Goal: Task Accomplishment & Management: Use online tool/utility

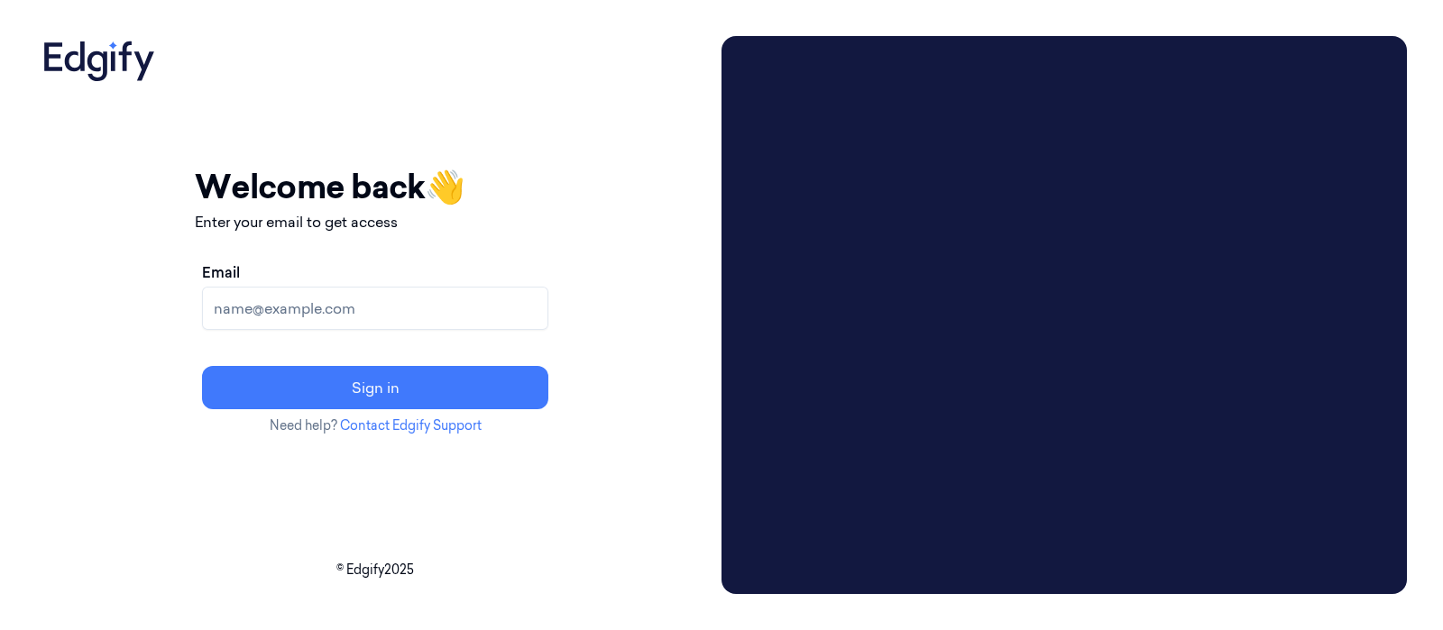
click at [509, 304] on input "Email" at bounding box center [375, 308] width 346 height 43
type input "varsha.g@indivillage.co"
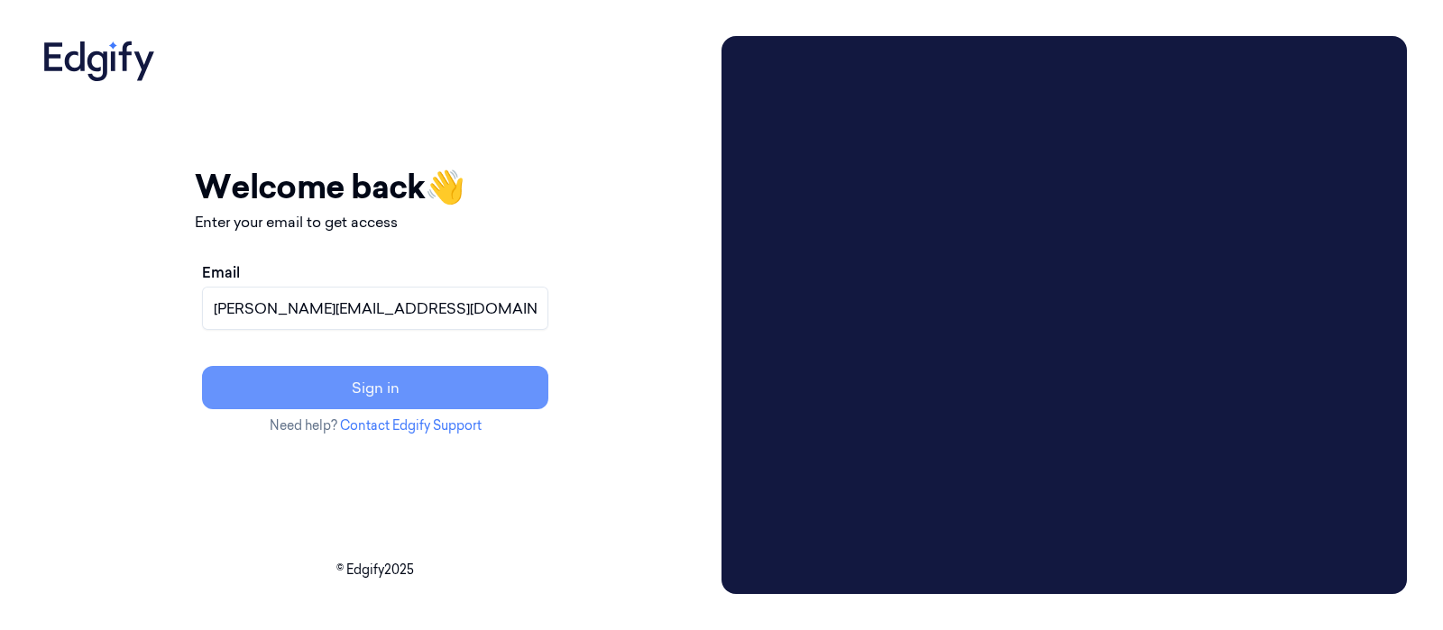
click at [441, 377] on button "Sign in" at bounding box center [375, 387] width 346 height 43
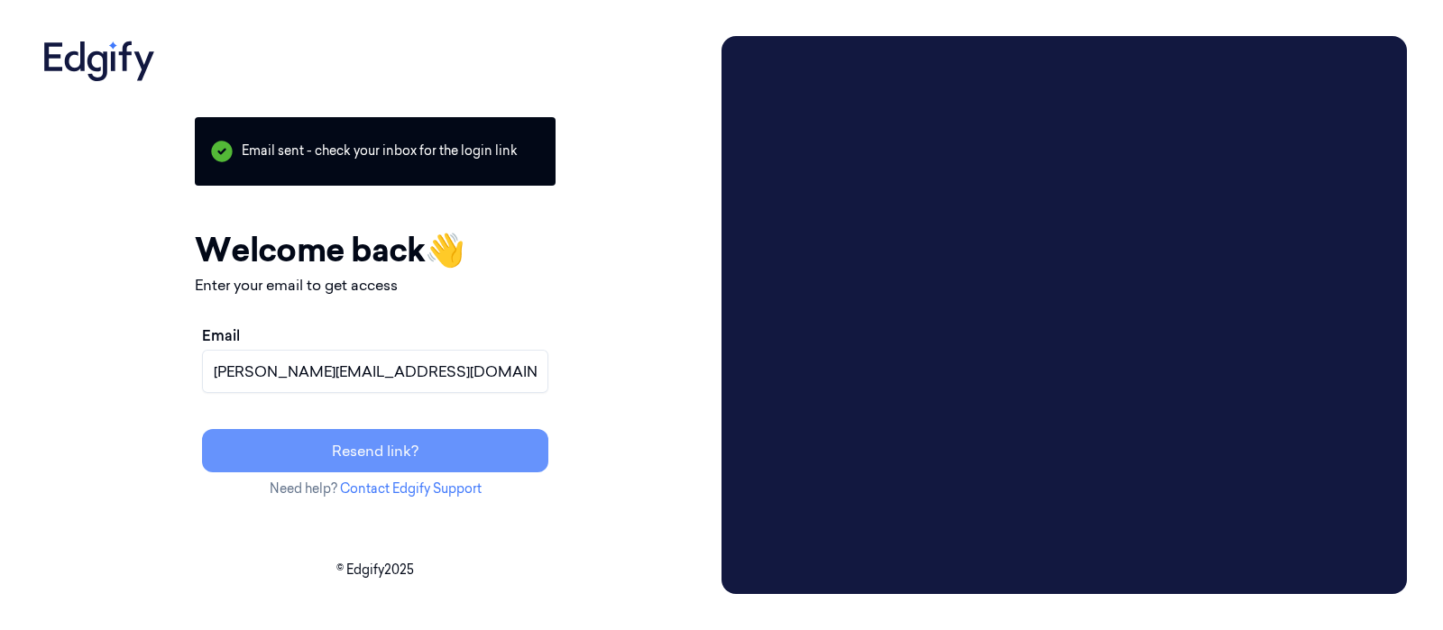
click at [446, 457] on button "Resend link?" at bounding box center [375, 450] width 346 height 43
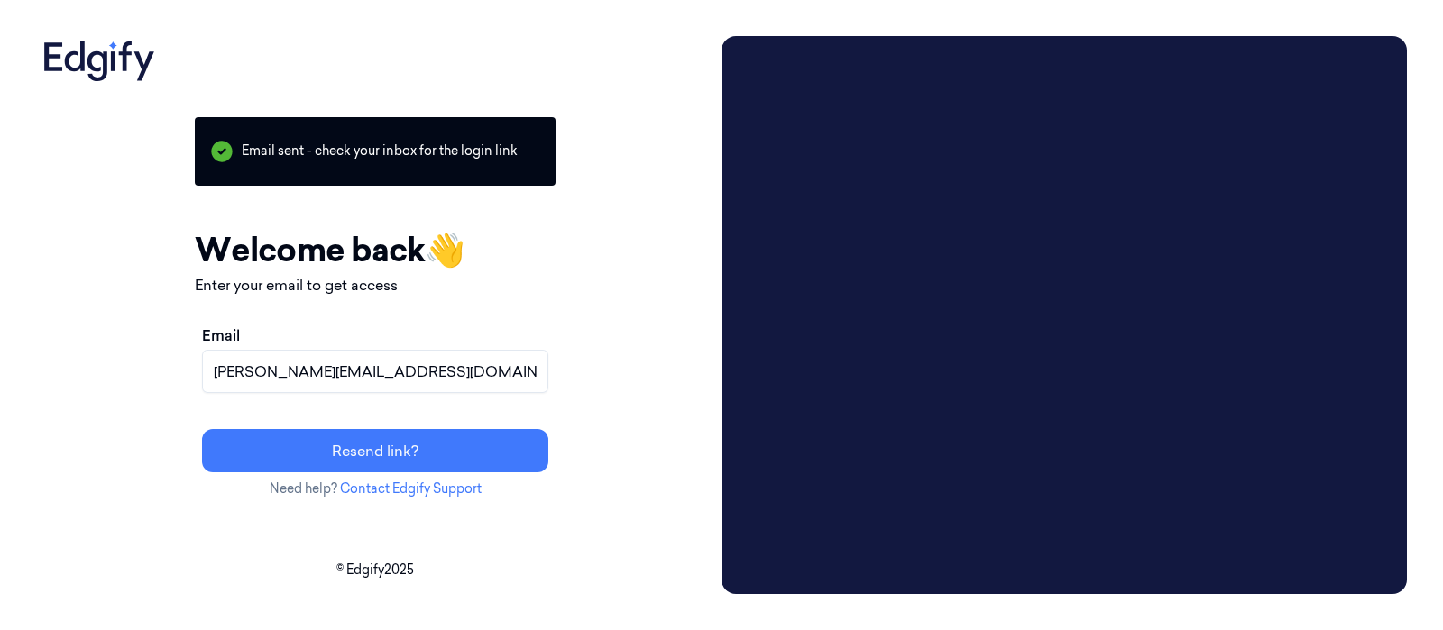
click at [438, 150] on p "Email sent - check your inbox for the login link" at bounding box center [375, 151] width 361 height 69
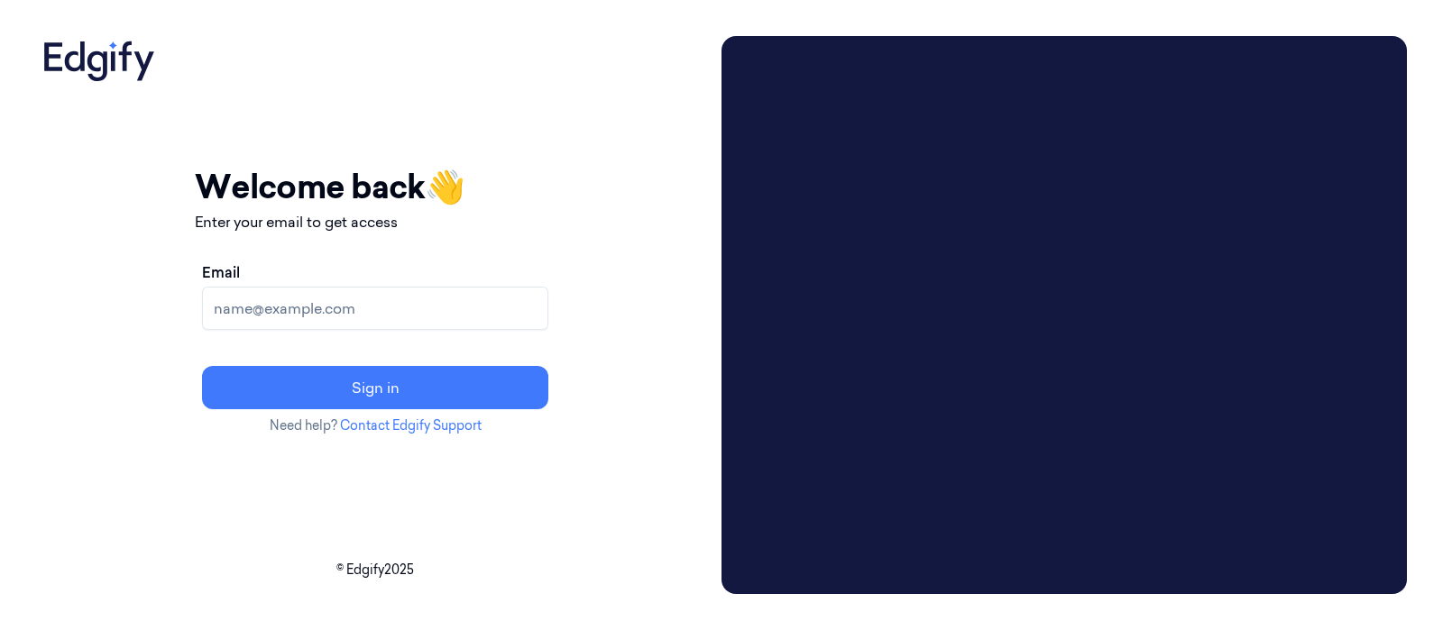
click at [385, 308] on input "Email" at bounding box center [375, 308] width 346 height 43
type input "[PERSON_NAME][EMAIL_ADDRESS][DOMAIN_NAME]"
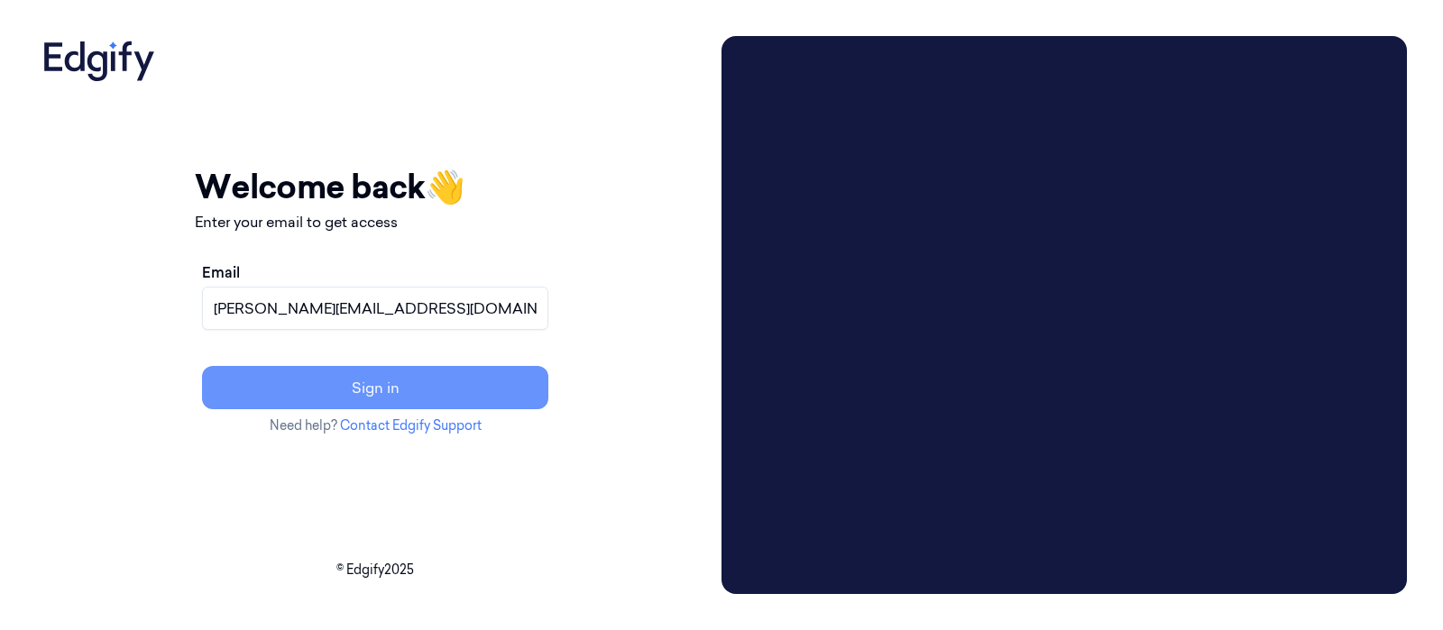
click at [308, 399] on button "Sign in" at bounding box center [375, 387] width 346 height 43
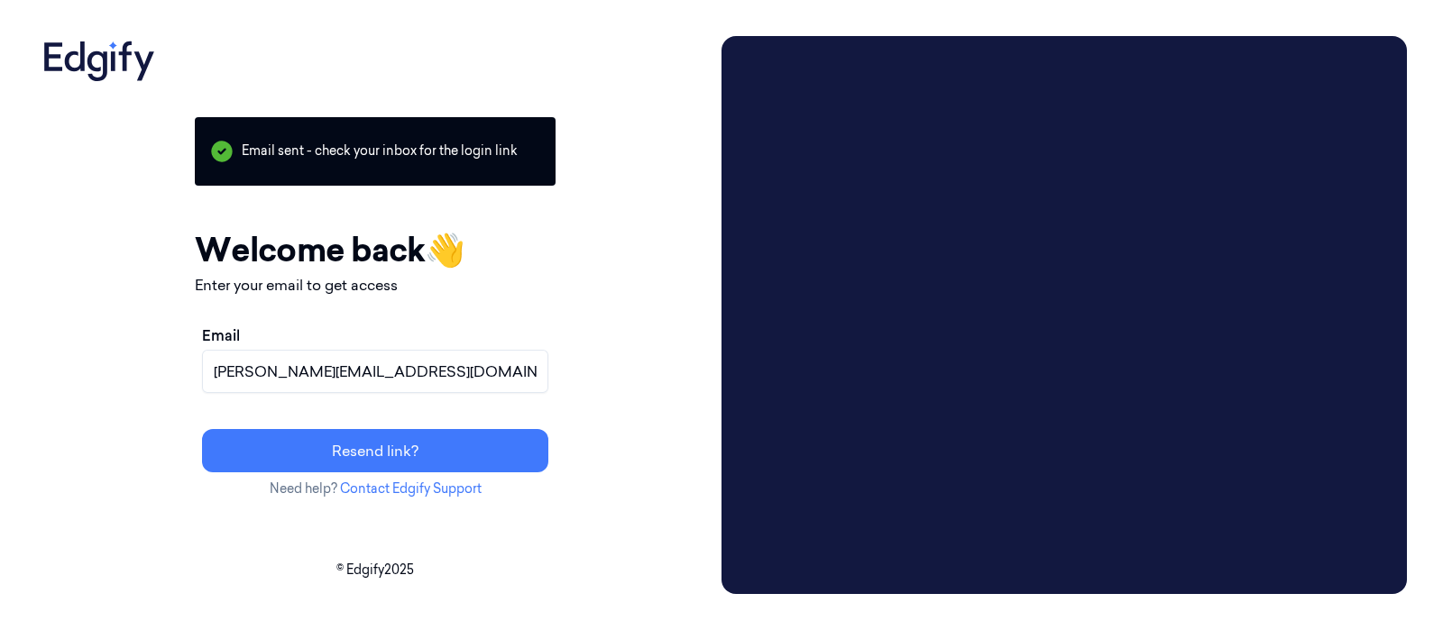
click at [500, 381] on input "varsha.g@indivillage.co" at bounding box center [375, 371] width 346 height 43
click at [473, 366] on input "varsha.g@indivillage.co" at bounding box center [375, 371] width 346 height 43
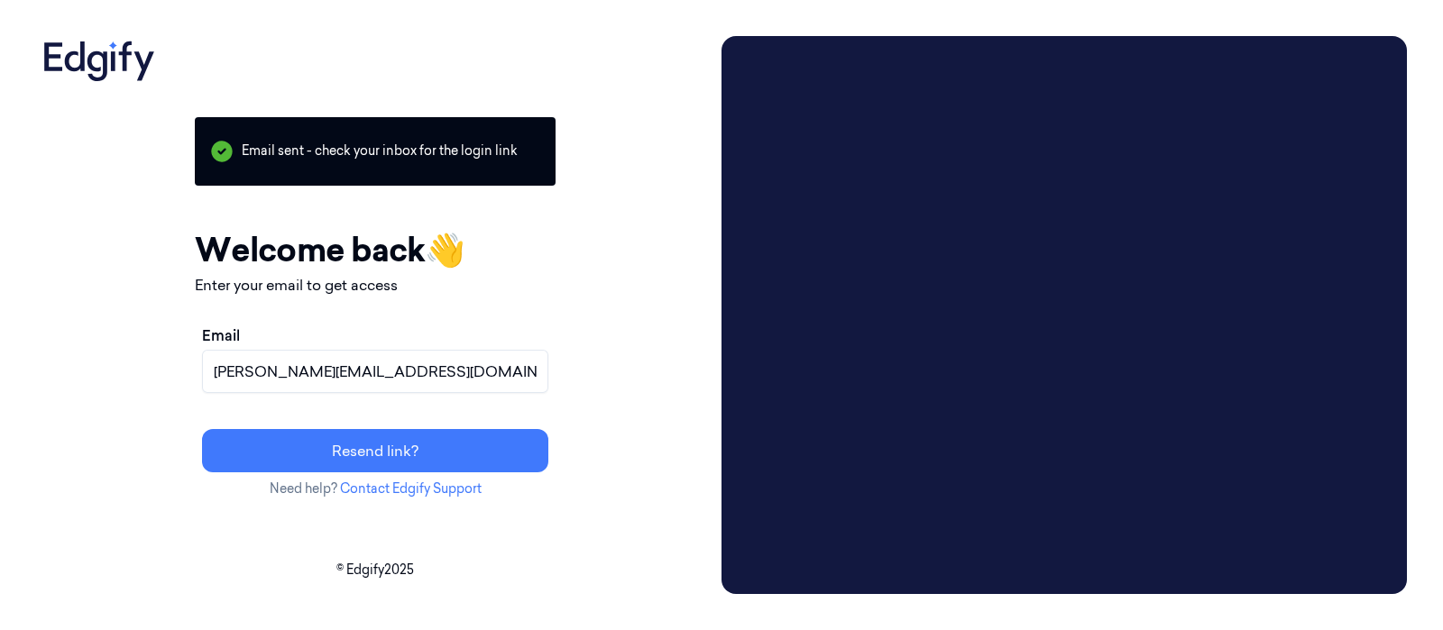
click at [473, 366] on input "varsha.g@indivillage.co" at bounding box center [375, 371] width 346 height 43
click at [202, 429] on button "Resend link?" at bounding box center [375, 450] width 346 height 43
click at [200, 342] on div "Your session expired - please log in again Email sent - check your inbox for th…" at bounding box center [375, 315] width 678 height 558
click at [714, 271] on div "Your session expired - please log in again Email sent - check your inbox for th…" at bounding box center [375, 315] width 678 height 558
click at [372, 358] on input "varsha.g@indivillage.co" at bounding box center [375, 371] width 346 height 43
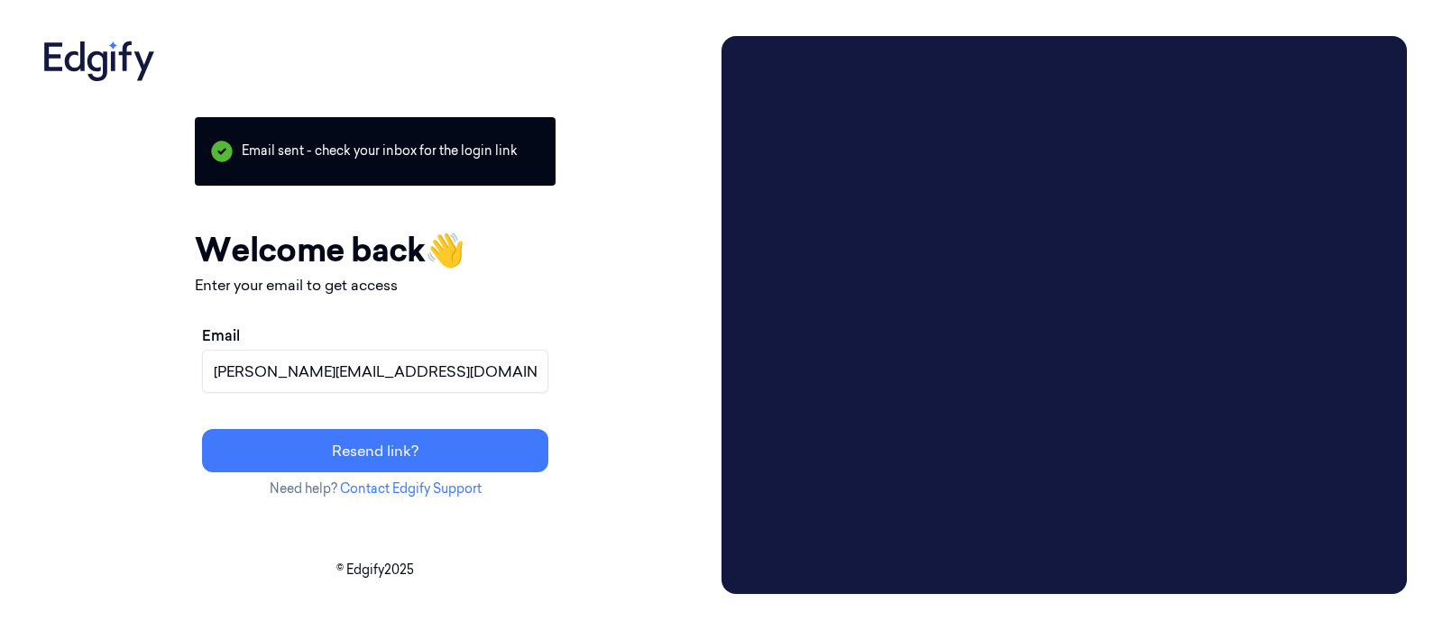
click at [372, 358] on input "varsha.g@indivillage.co" at bounding box center [375, 371] width 346 height 43
click at [202, 429] on button "Resend link?" at bounding box center [375, 450] width 346 height 43
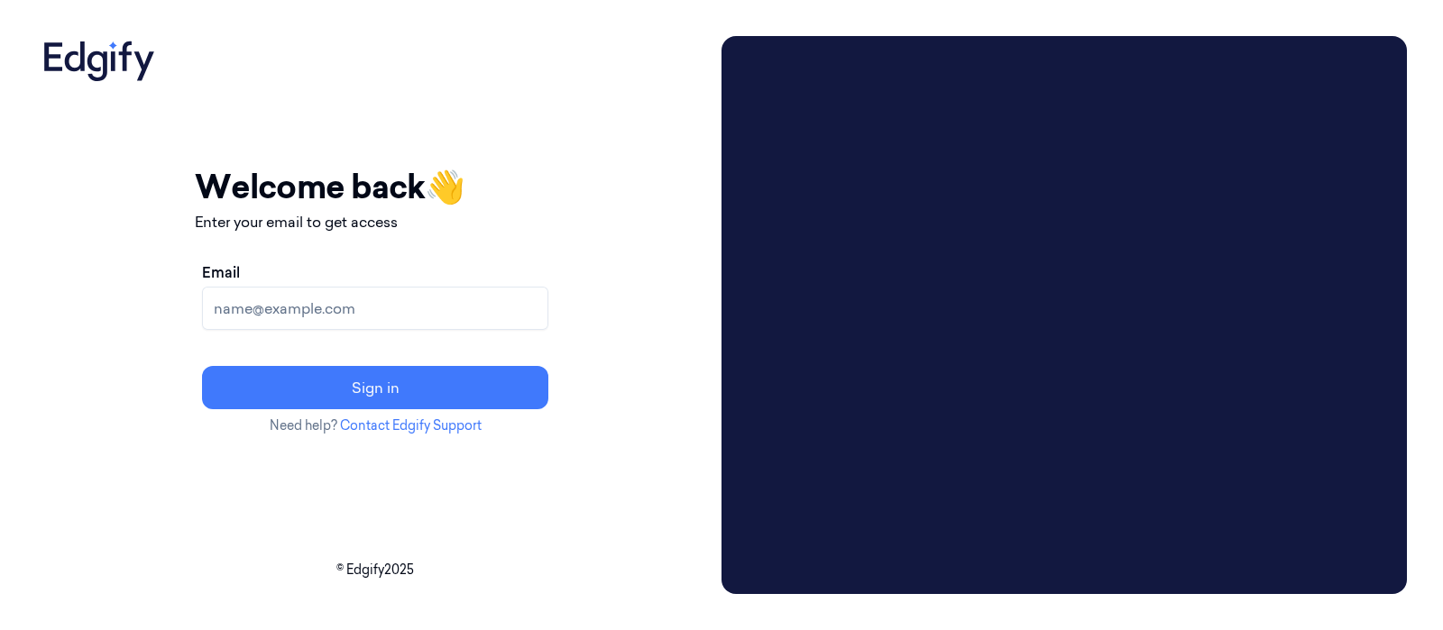
click at [446, 313] on input "Email" at bounding box center [375, 308] width 346 height 43
type input "varsha.g@indivillage.co"
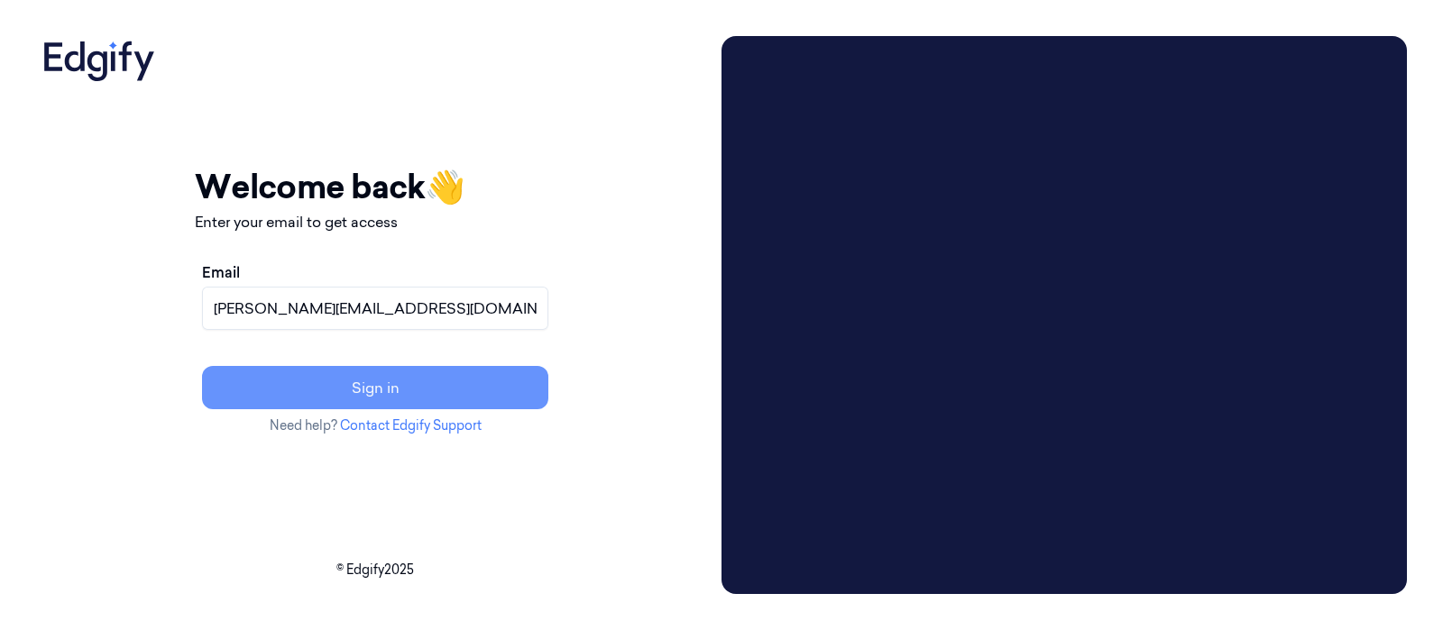
click at [436, 387] on button "Sign in" at bounding box center [375, 387] width 346 height 43
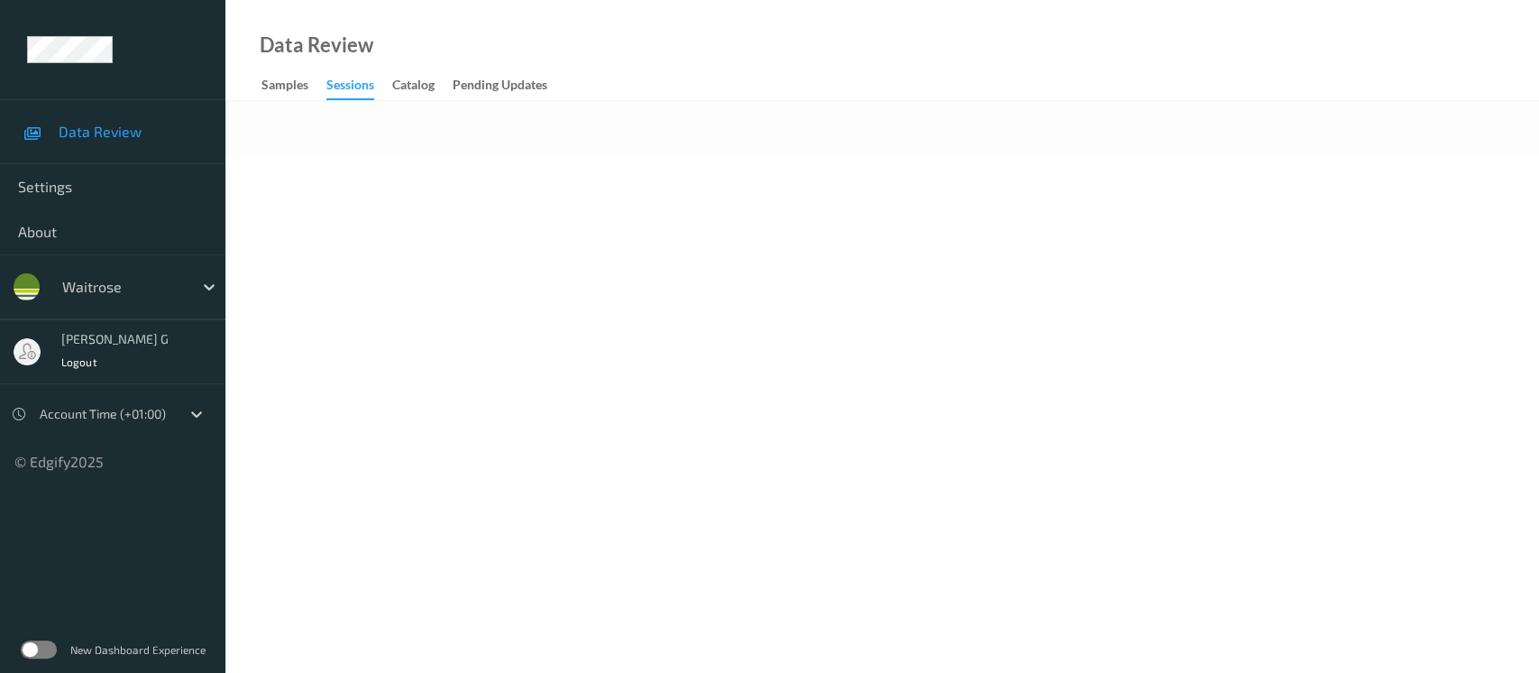
click at [544, 206] on body "Data Review Settings About waitrose [PERSON_NAME] g Logout Account Time (+01:00…" at bounding box center [769, 336] width 1539 height 673
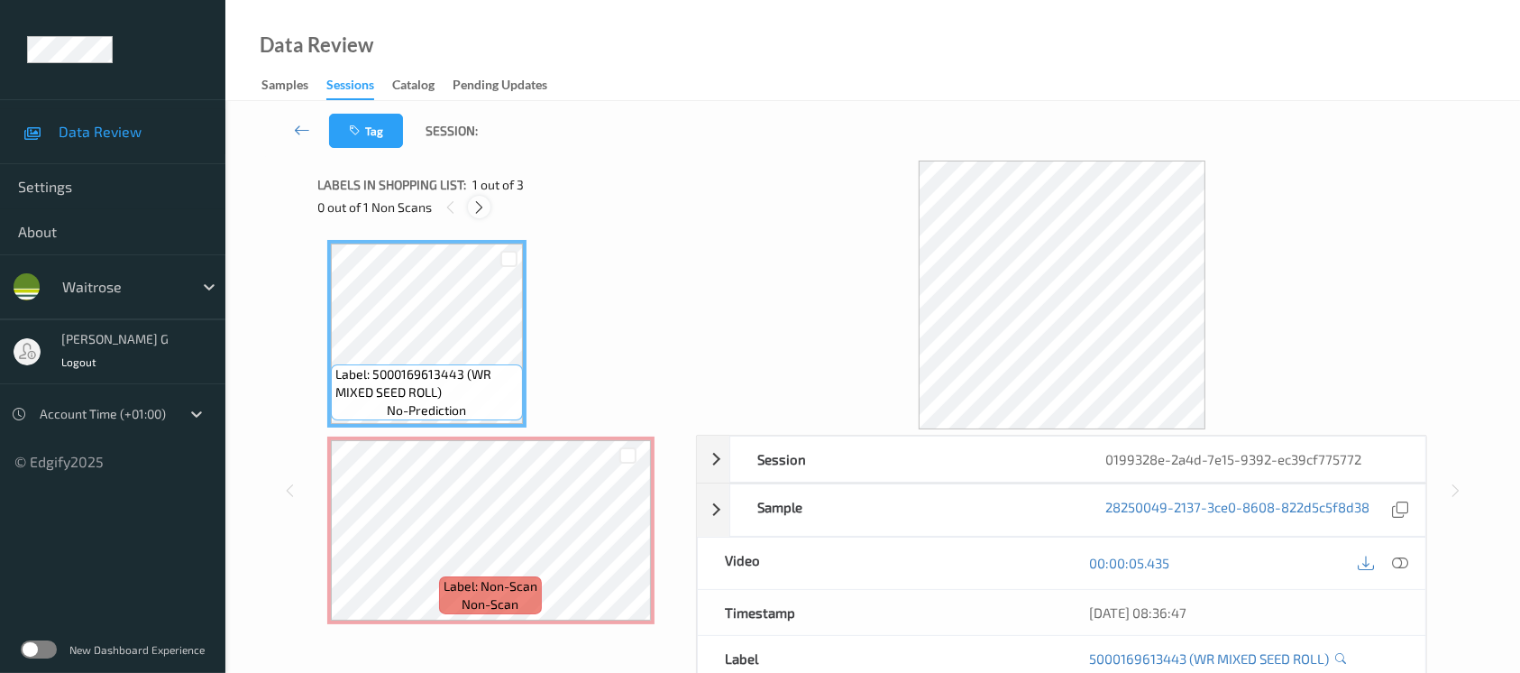
click at [483, 210] on icon at bounding box center [479, 207] width 15 height 16
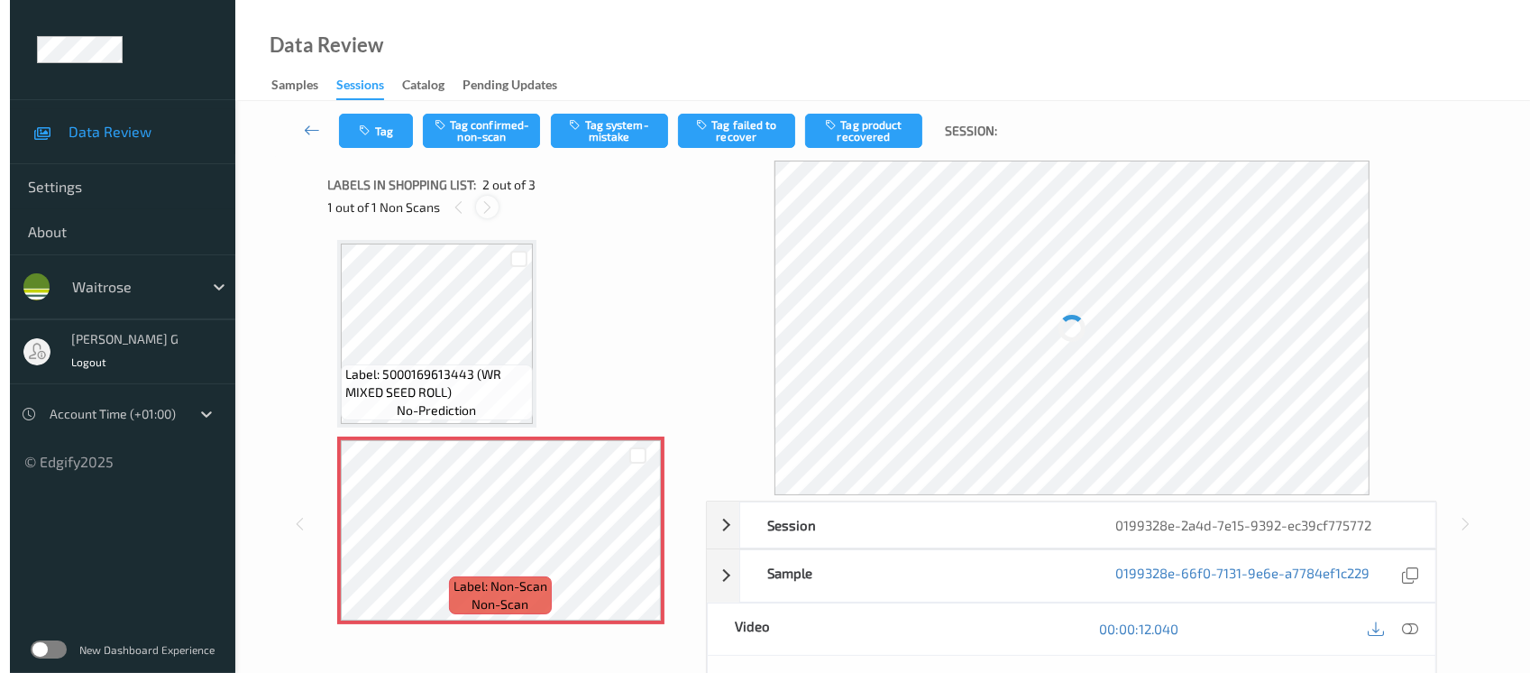
scroll to position [8, 0]
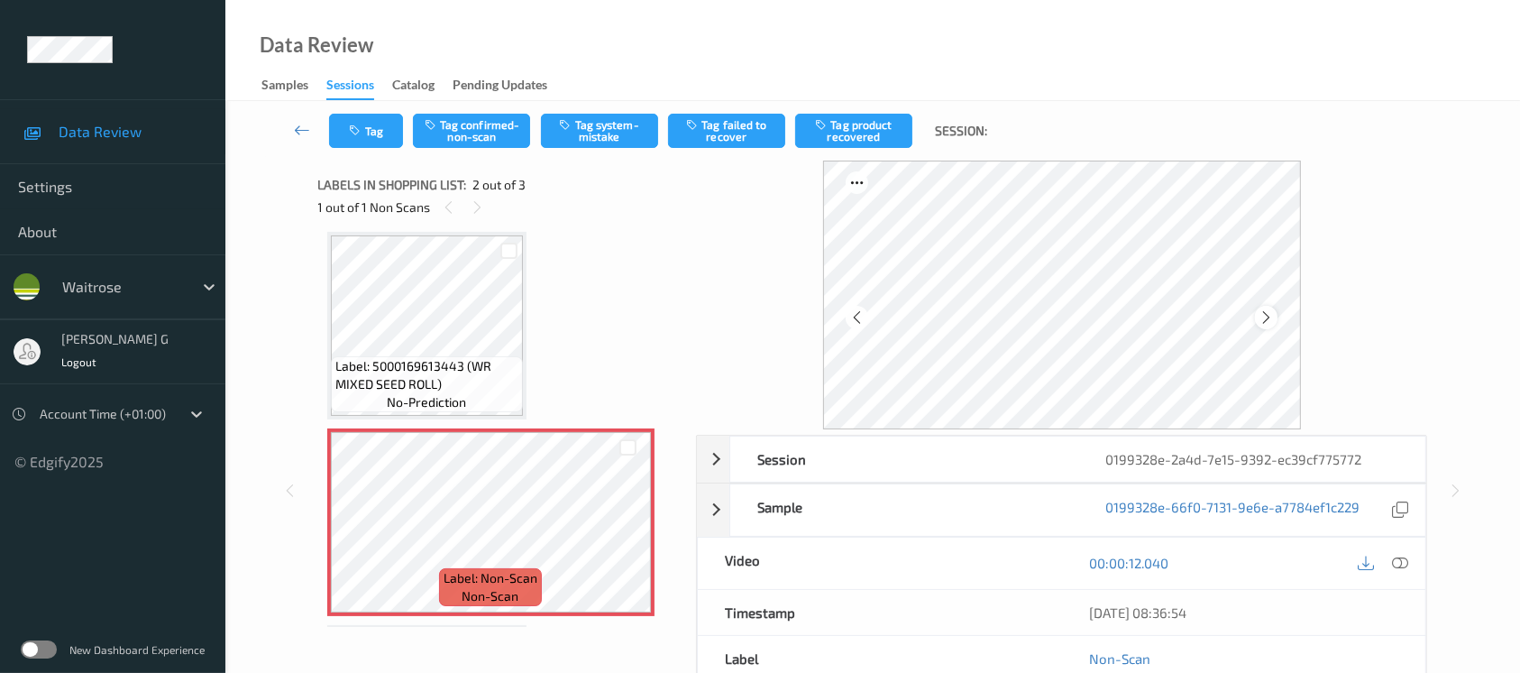
click at [1276, 314] on div at bounding box center [1266, 317] width 23 height 23
click at [608, 125] on button "Tag system-mistake" at bounding box center [599, 131] width 117 height 34
click at [386, 132] on button "Tag" at bounding box center [366, 131] width 74 height 34
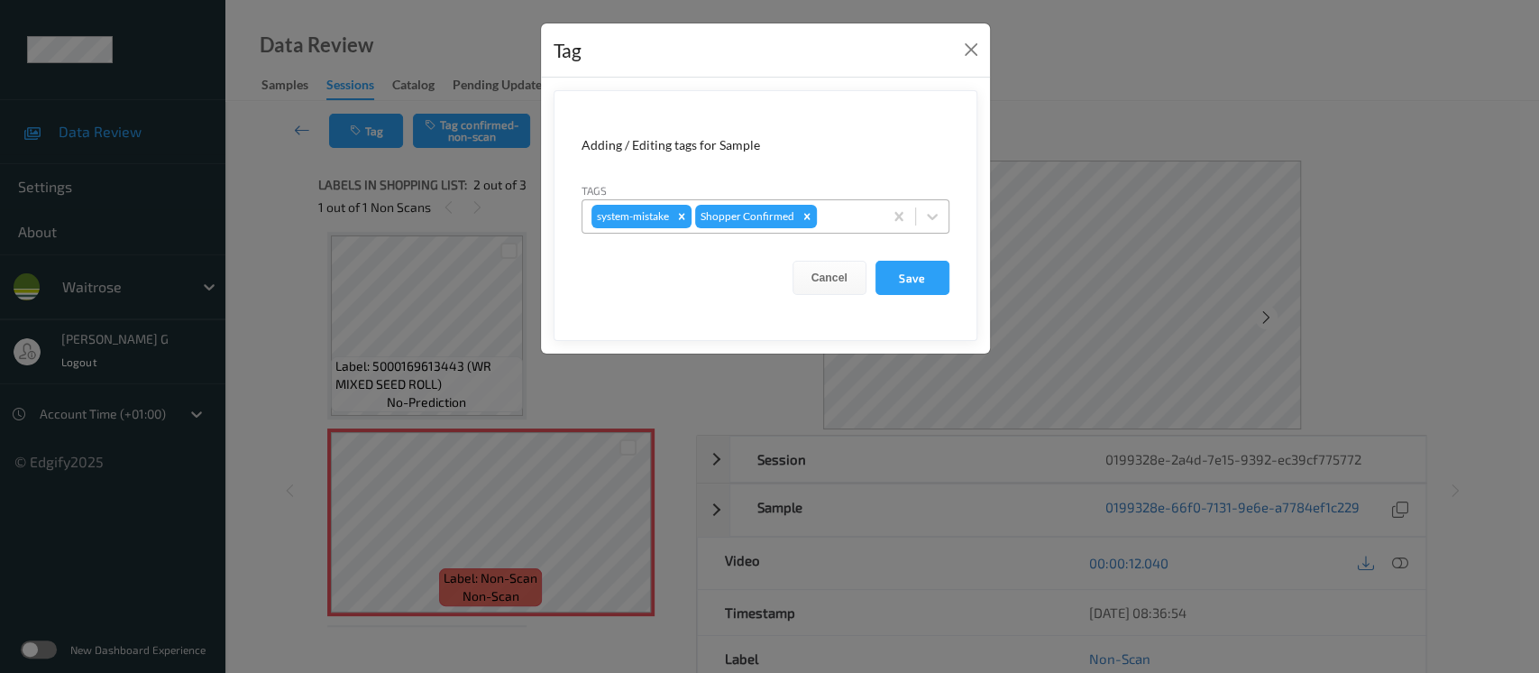
click at [838, 225] on div at bounding box center [847, 217] width 53 height 22
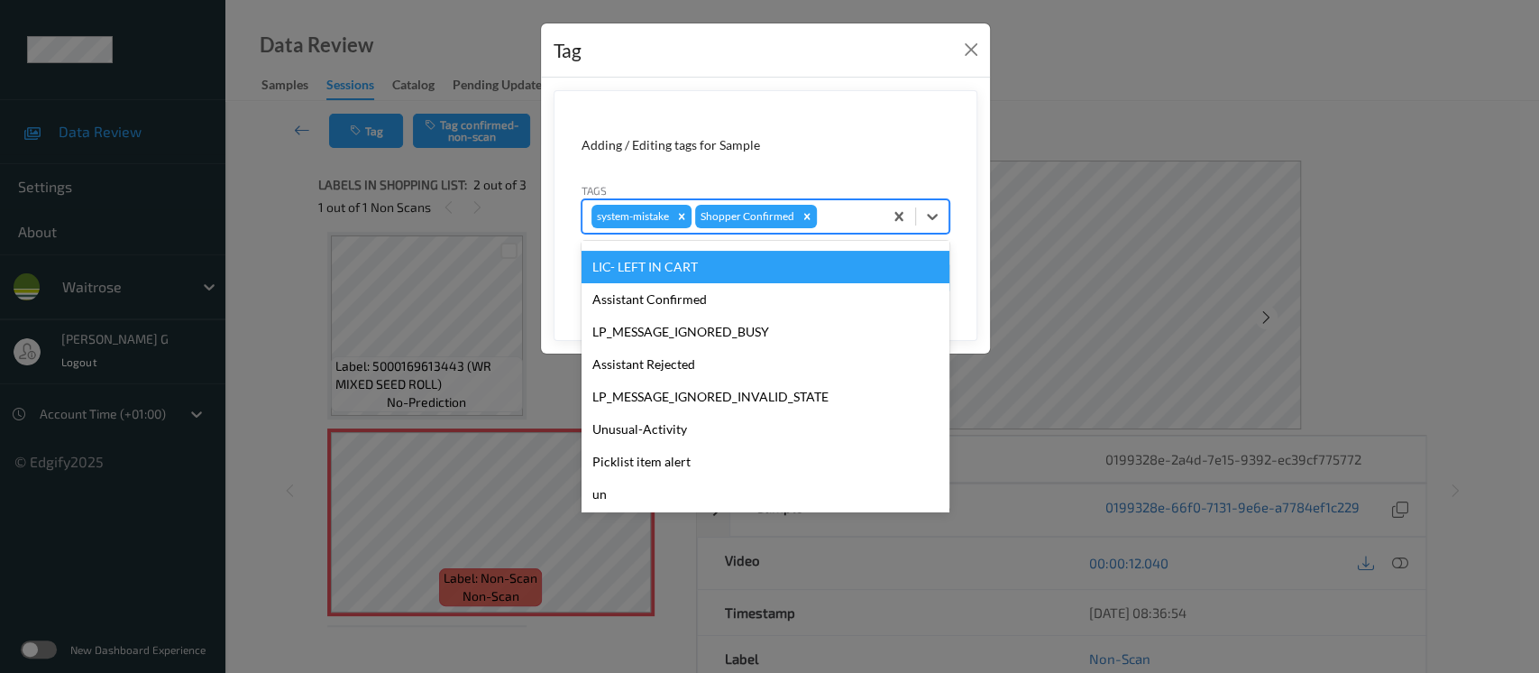
scroll to position [418, 0]
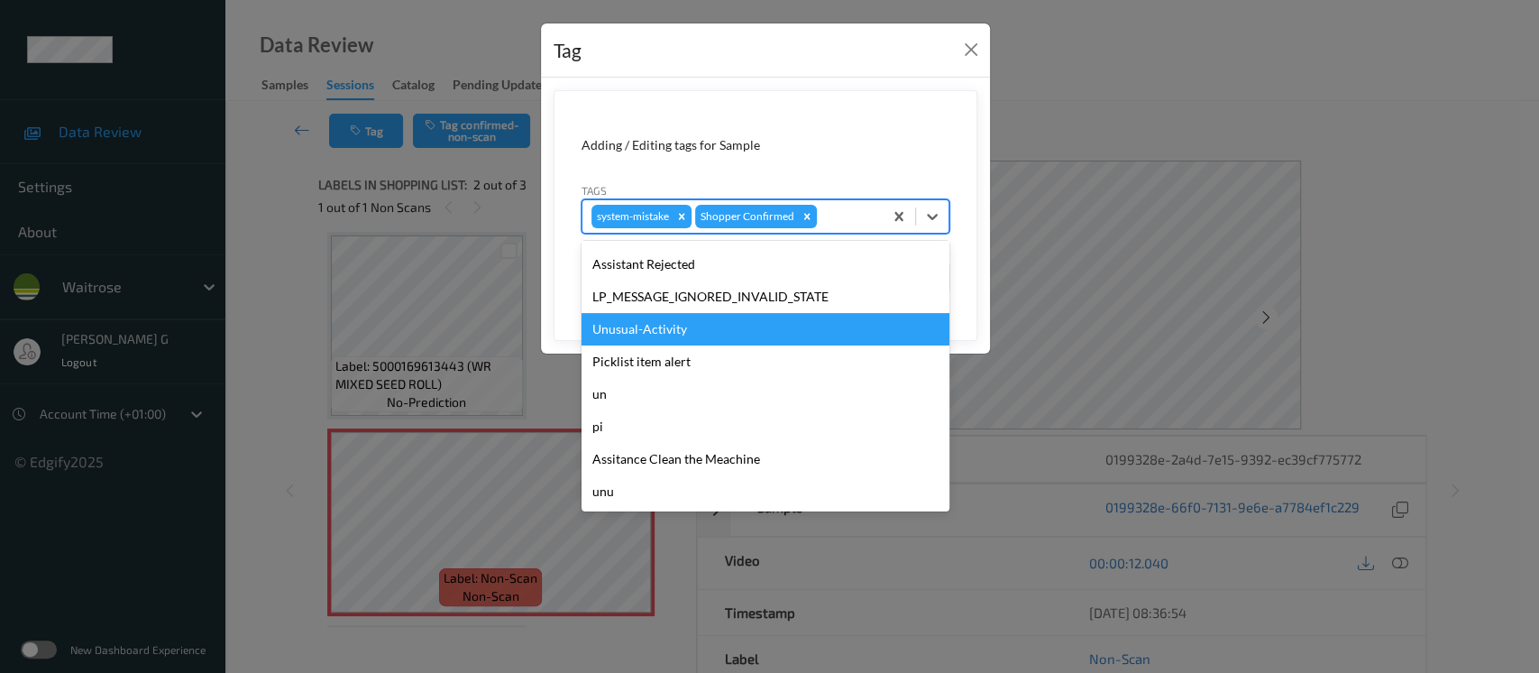
click at [658, 329] on div "Unusual-Activity" at bounding box center [766, 329] width 368 height 32
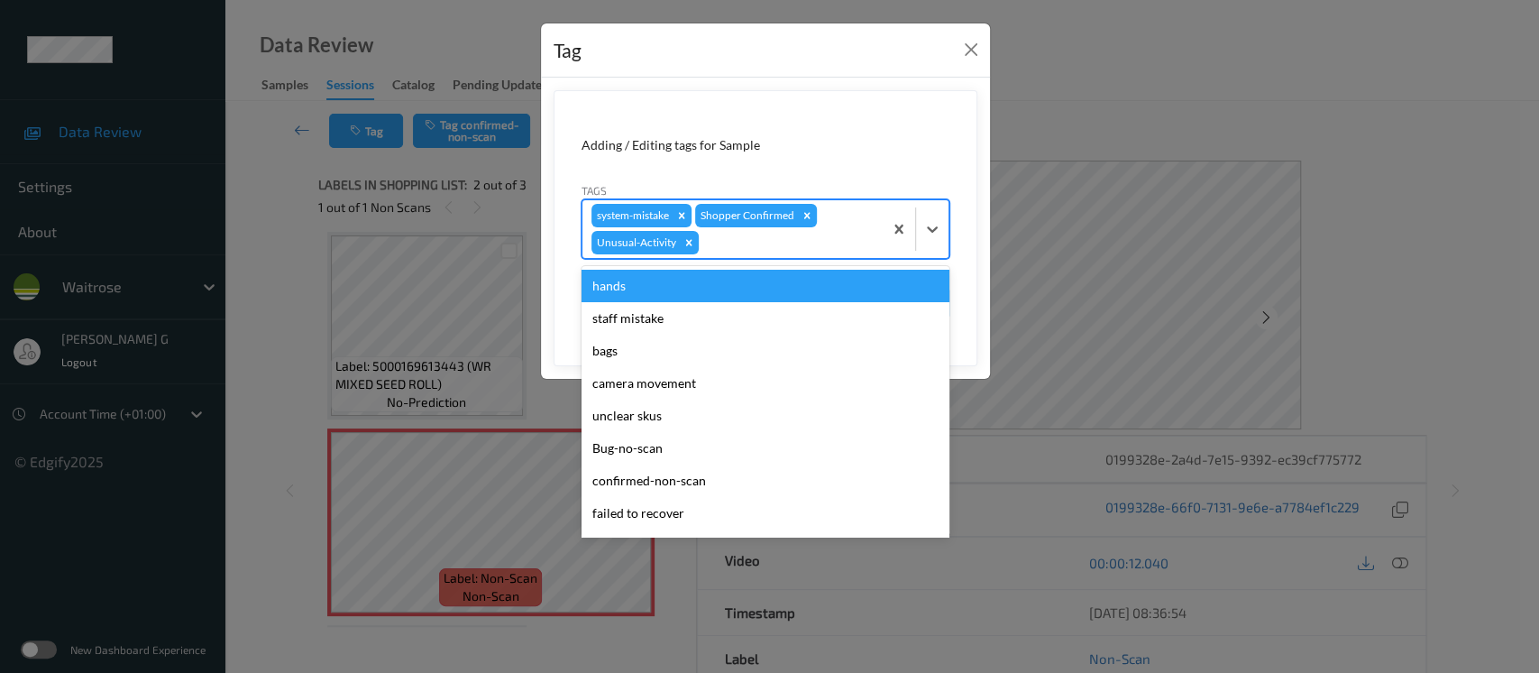
click at [798, 244] on div at bounding box center [787, 243] width 171 height 22
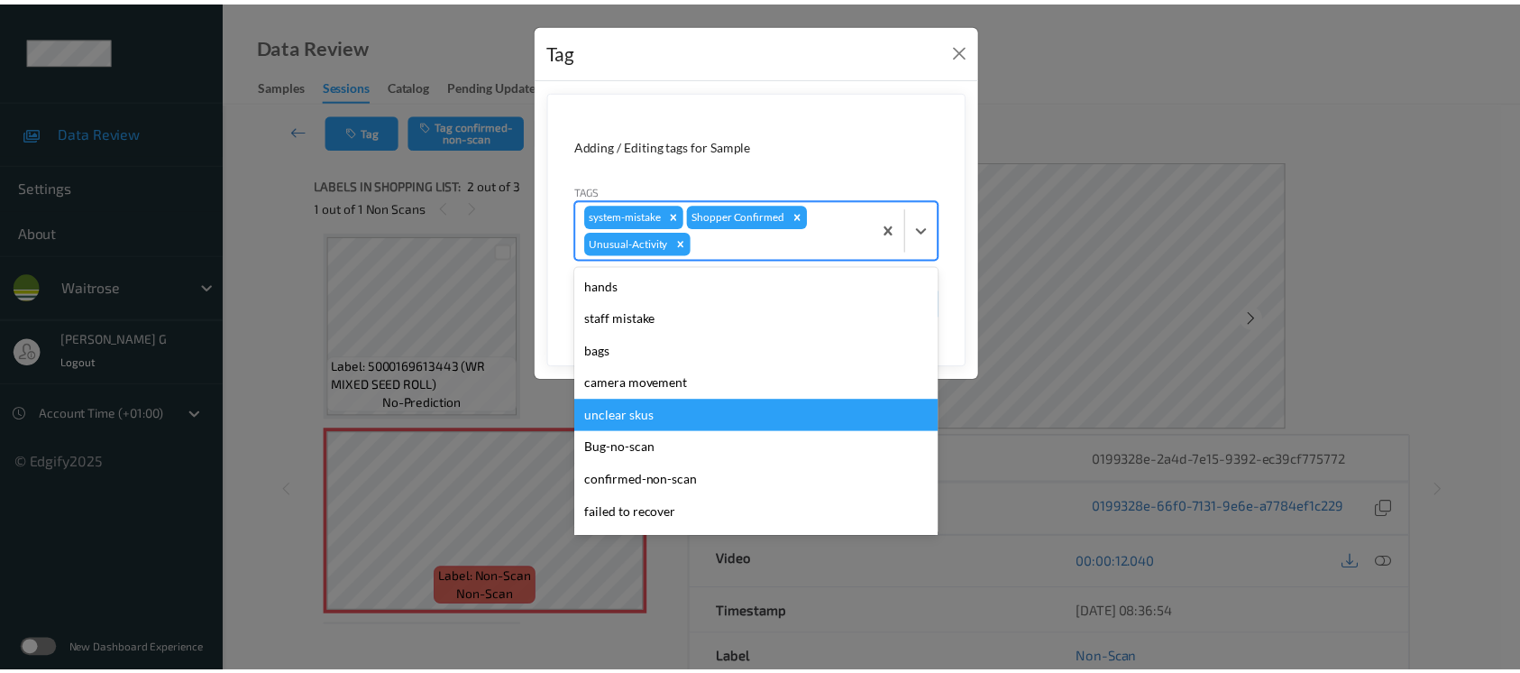
scroll to position [385, 0]
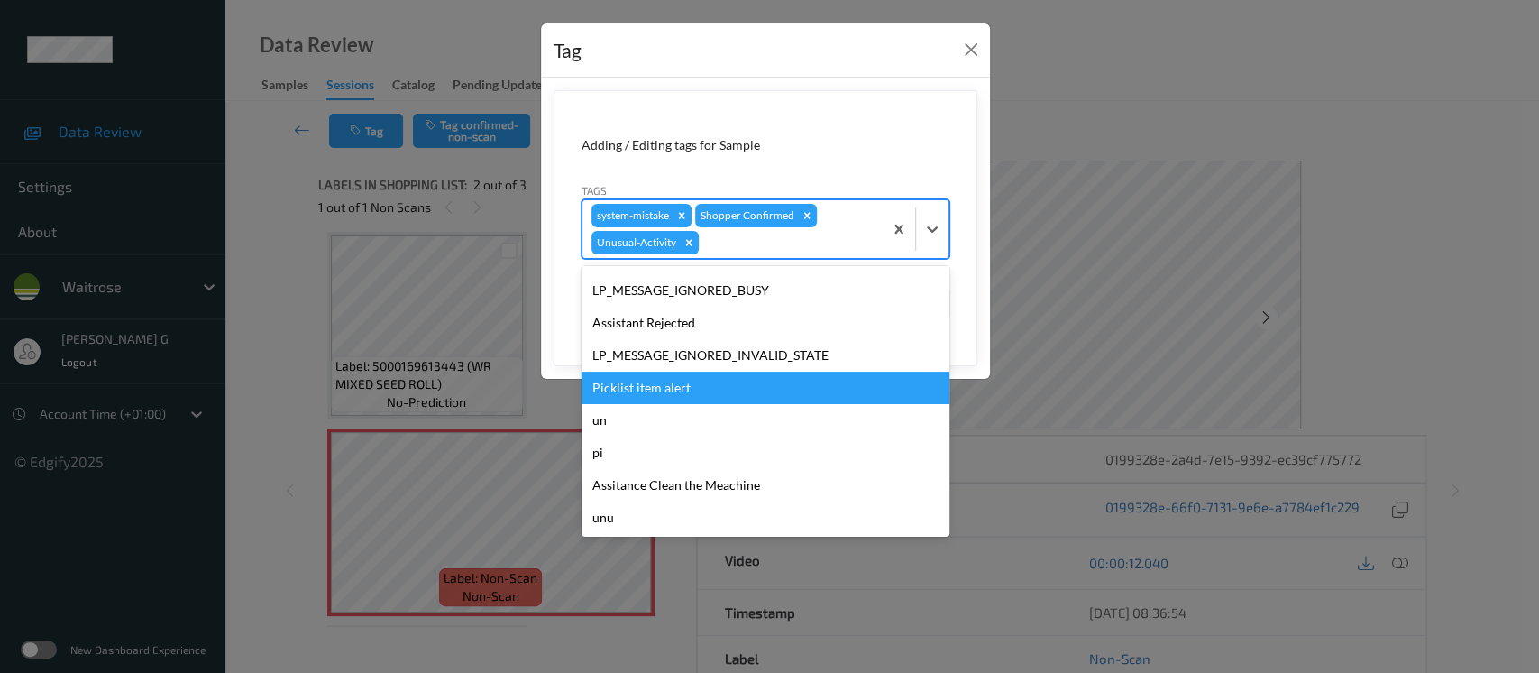
click at [635, 394] on div "Picklist item alert" at bounding box center [766, 388] width 368 height 32
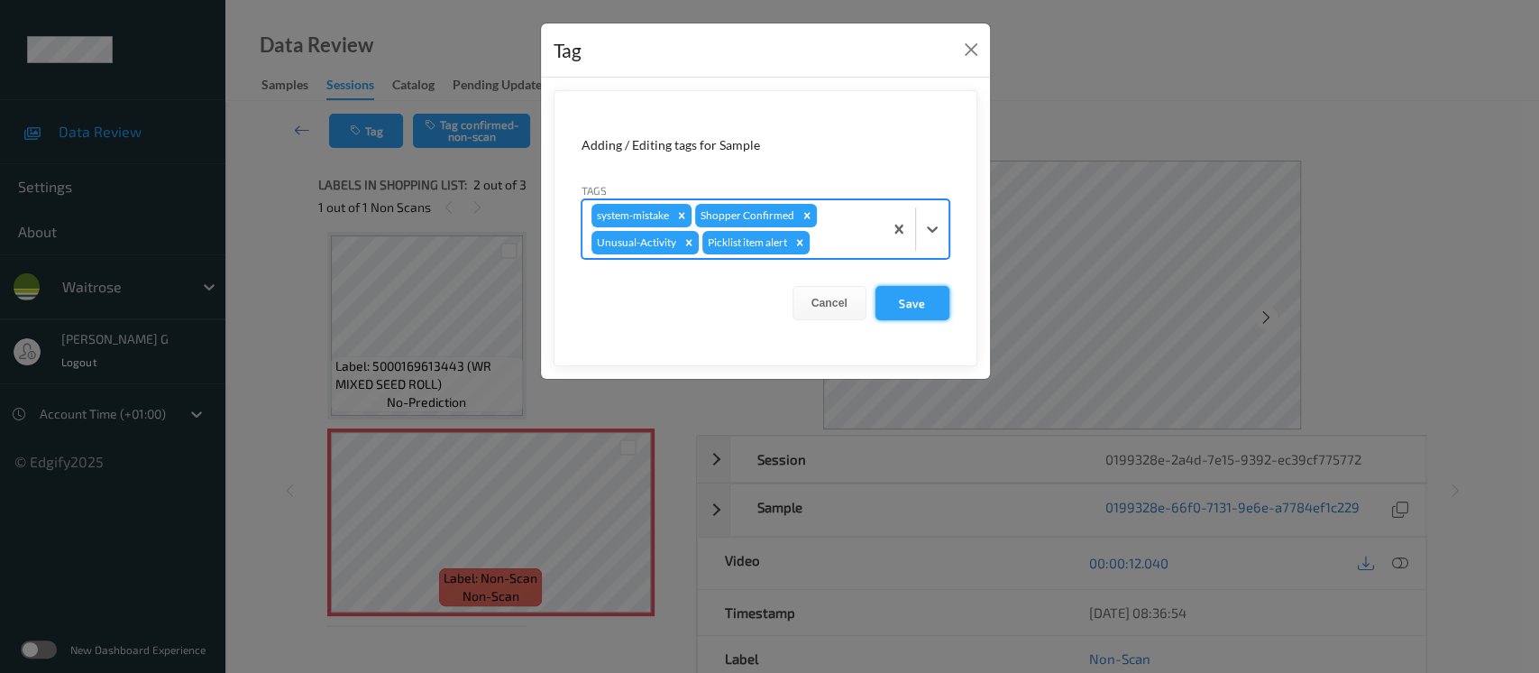
click at [898, 300] on button "Save" at bounding box center [913, 303] width 74 height 34
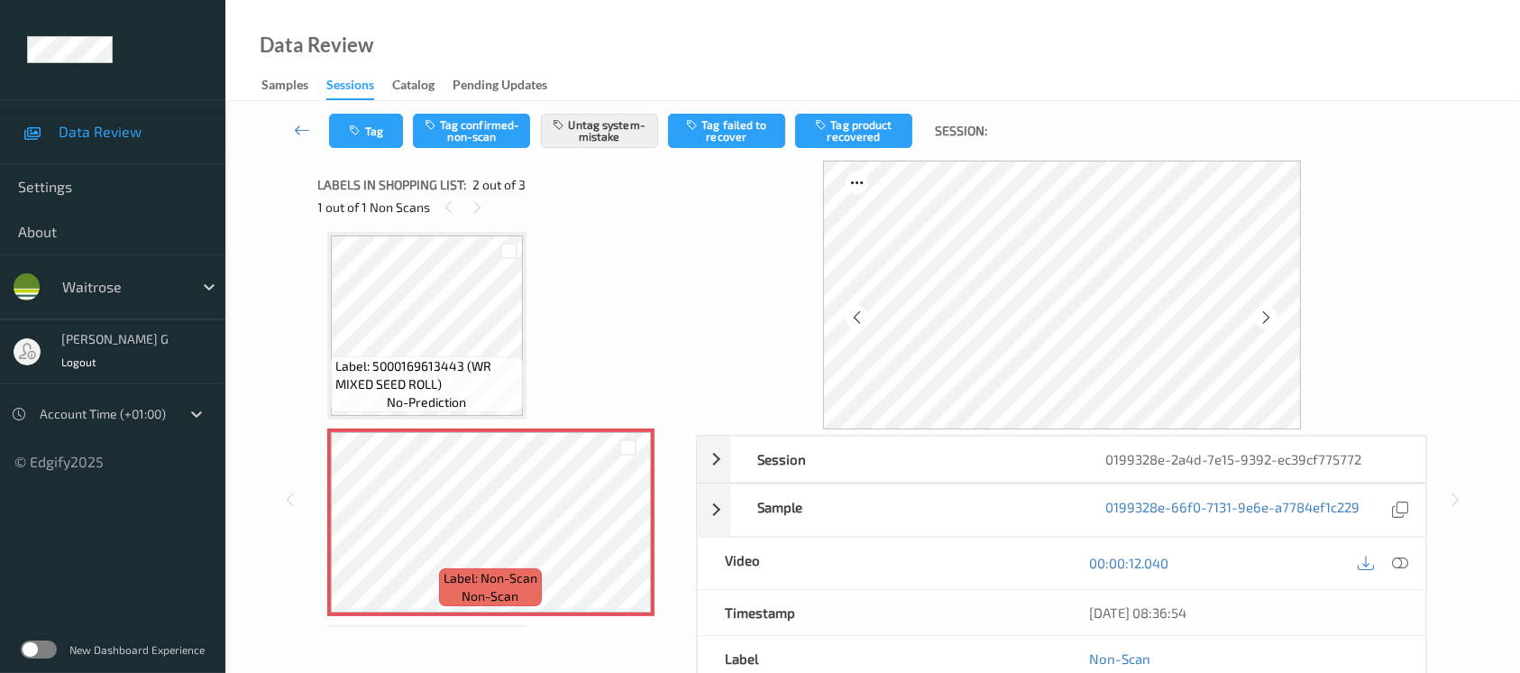
click at [679, 54] on div "Data Review Samples Sessions Catalog Pending Updates" at bounding box center [872, 50] width 1295 height 101
click at [380, 126] on button "Tag" at bounding box center [366, 131] width 74 height 34
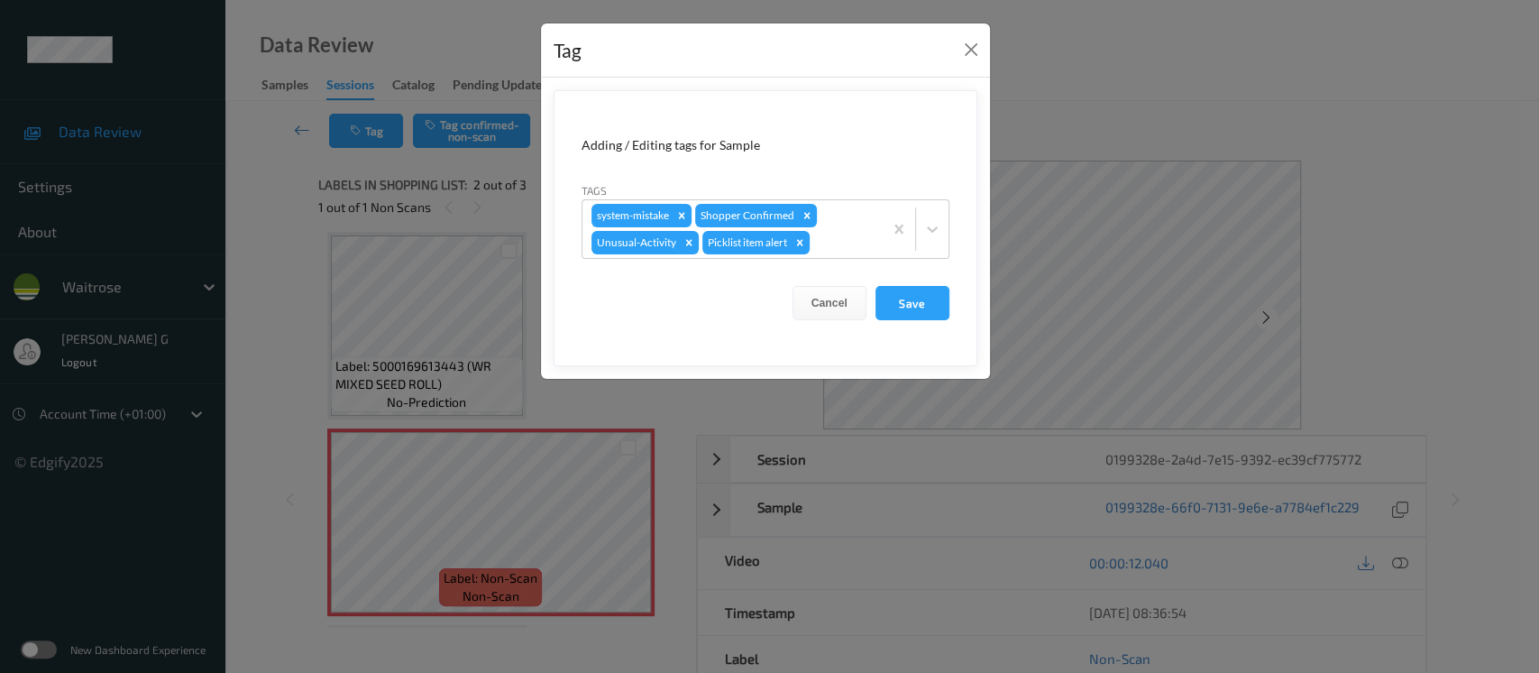
click at [1149, 75] on div "Tag Adding / Editing tags for Sample Tags system-mistake Shopper Confirmed Unus…" at bounding box center [769, 336] width 1539 height 673
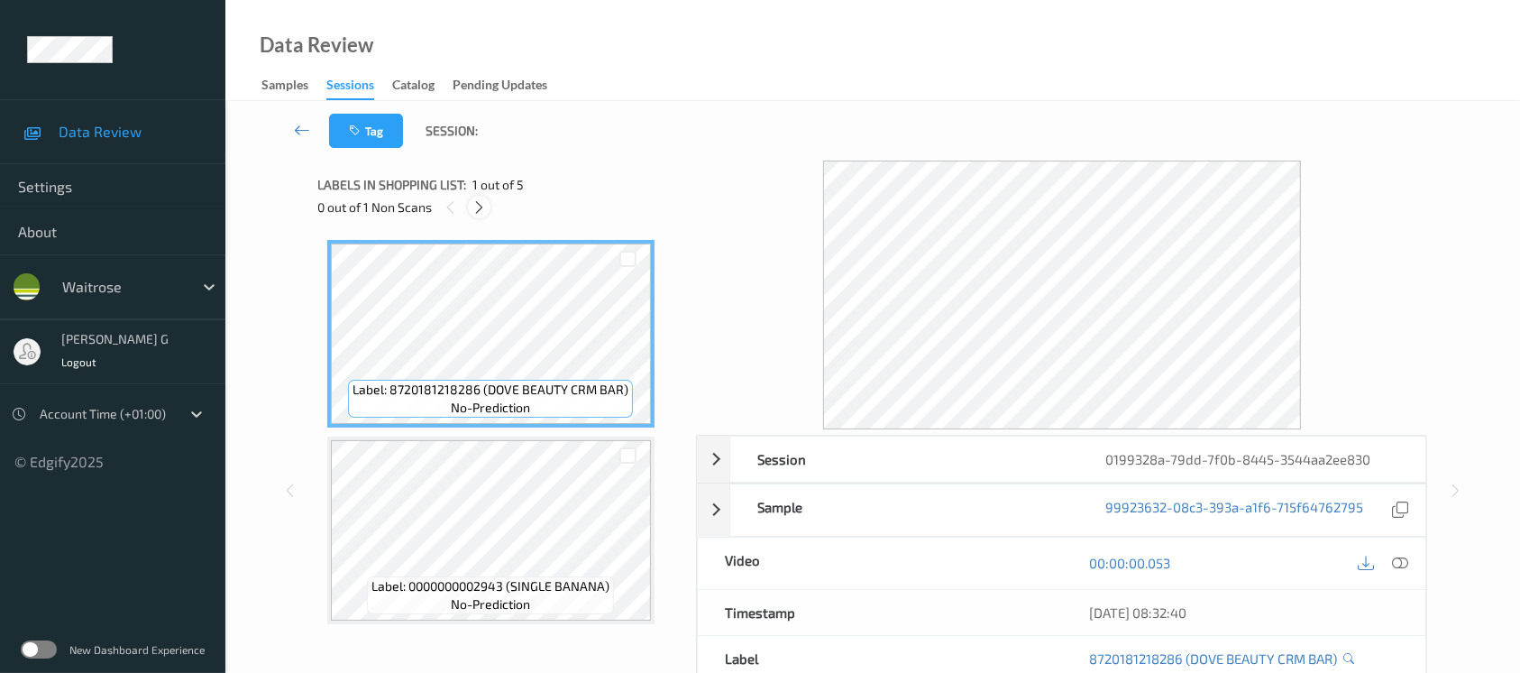
click at [481, 214] on icon at bounding box center [479, 207] width 15 height 16
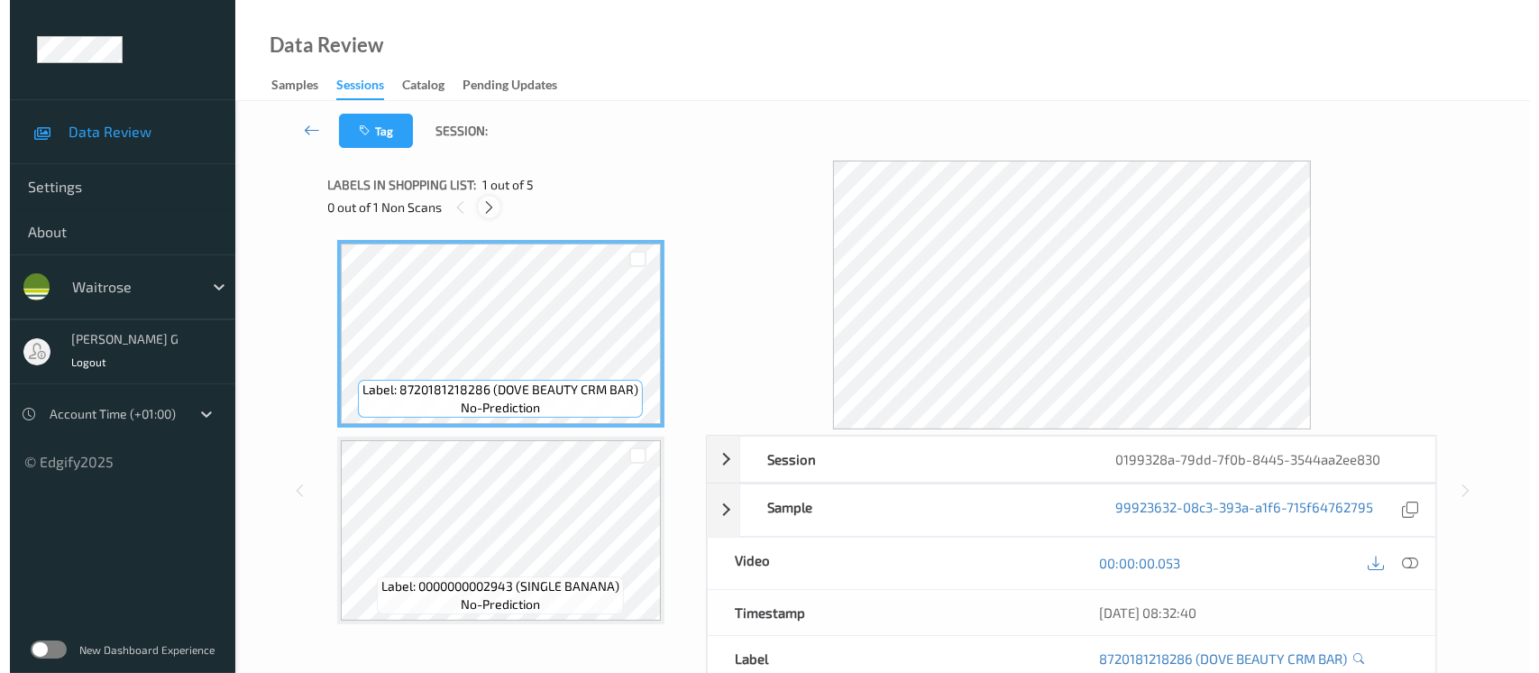
scroll to position [400, 0]
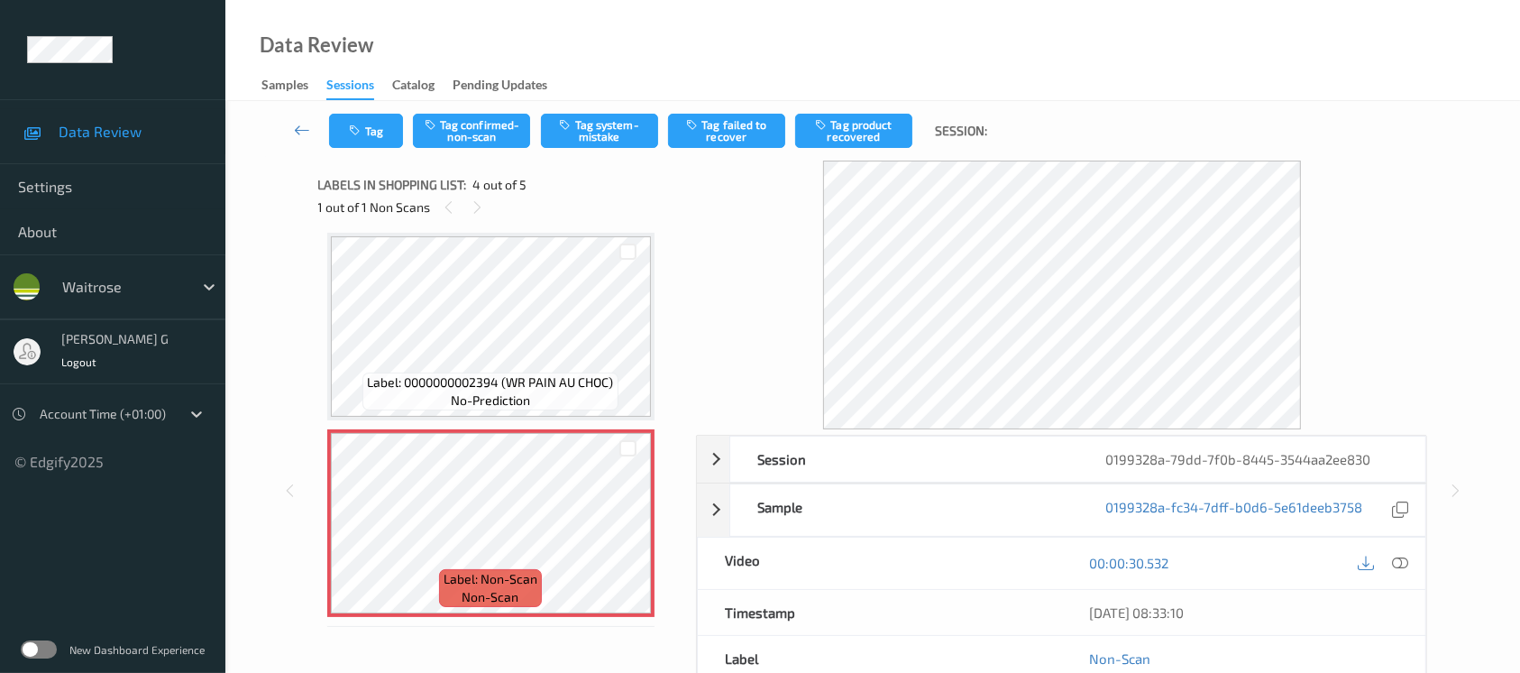
click at [758, 219] on div at bounding box center [1061, 295] width 731 height 269
click at [604, 133] on button "Tag system-mistake" at bounding box center [599, 131] width 117 height 34
click at [364, 128] on icon "button" at bounding box center [357, 130] width 15 height 13
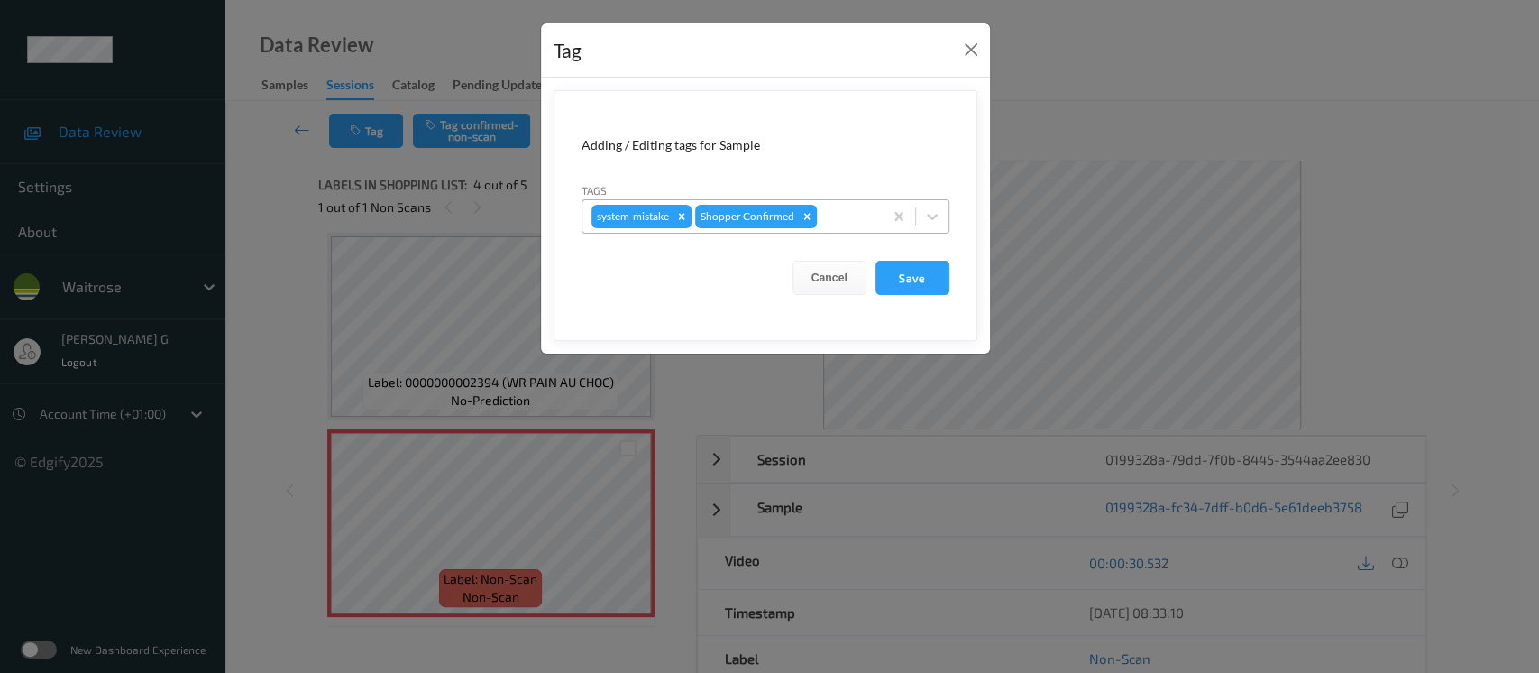
click at [858, 225] on div at bounding box center [847, 217] width 53 height 22
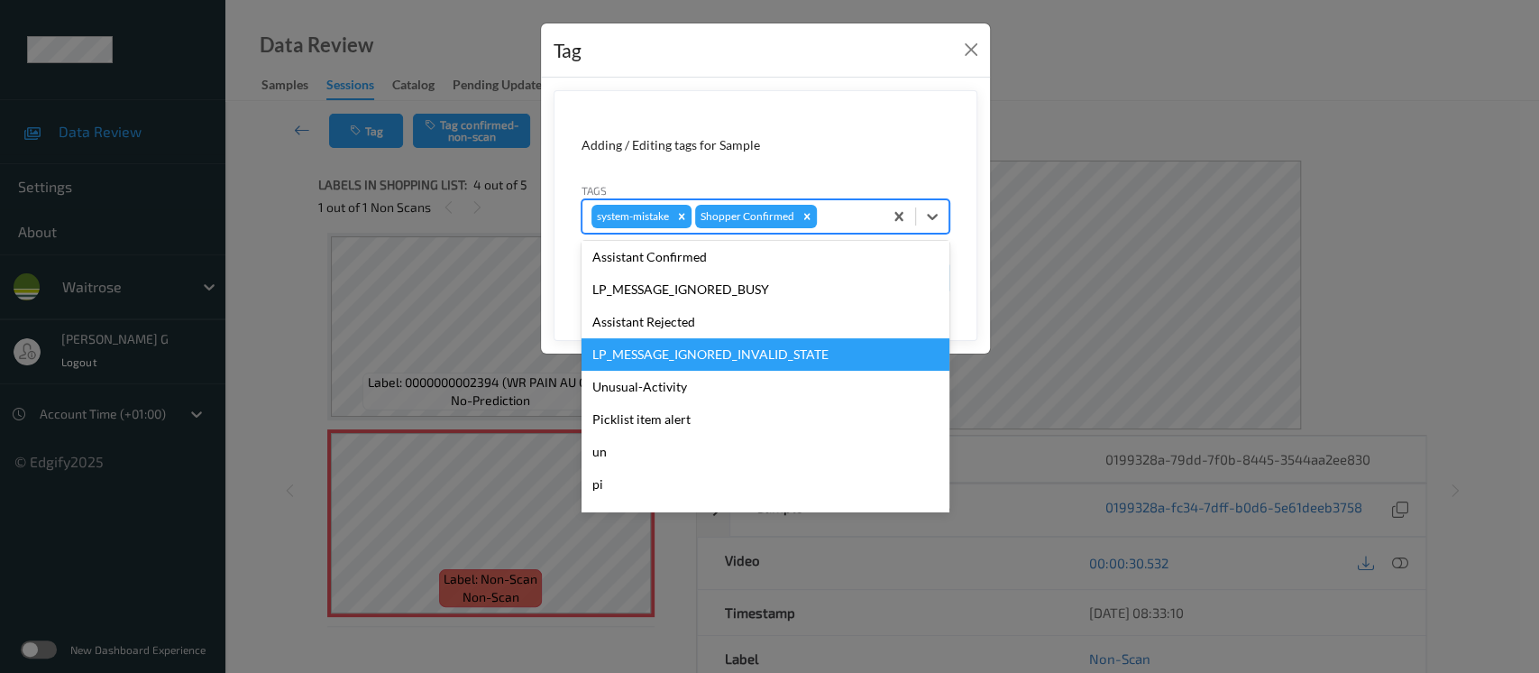
scroll to position [418, 0]
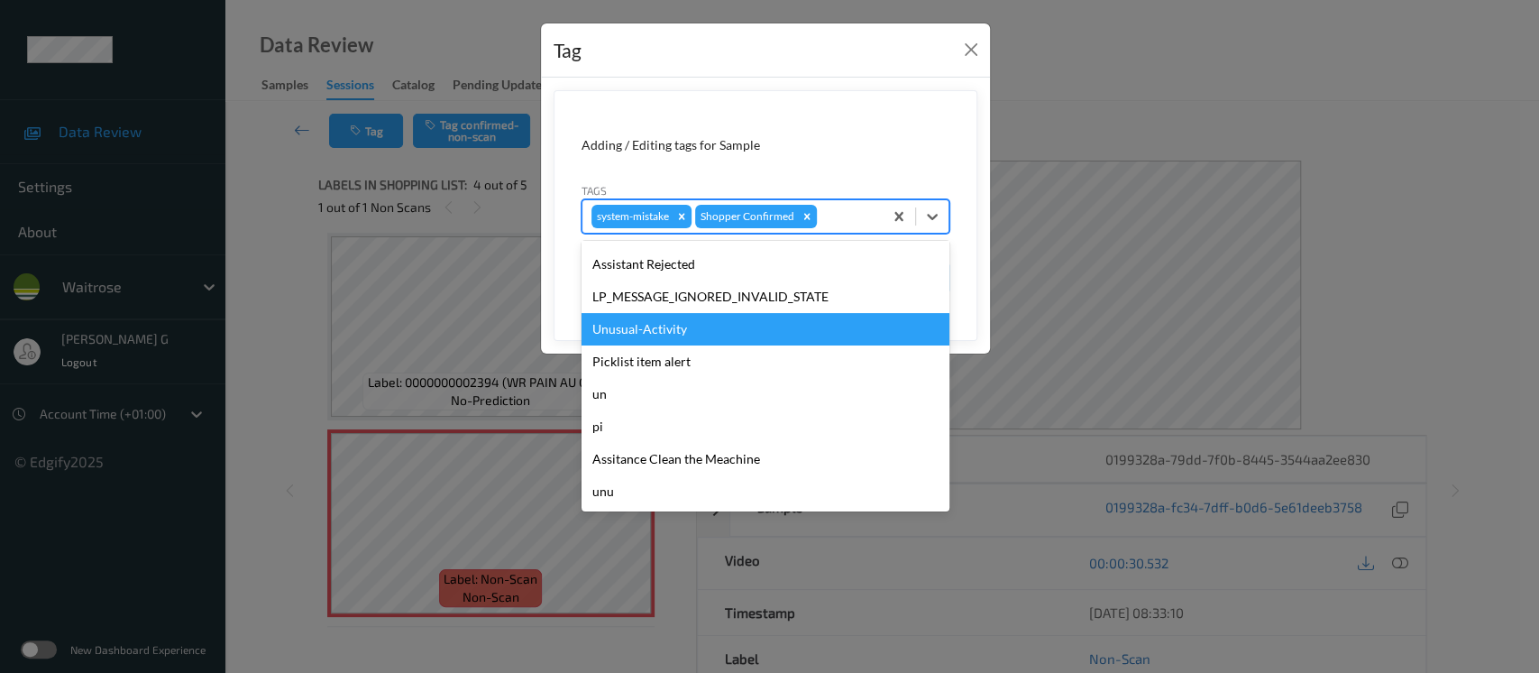
click at [645, 323] on div "Unusual-Activity" at bounding box center [766, 329] width 368 height 32
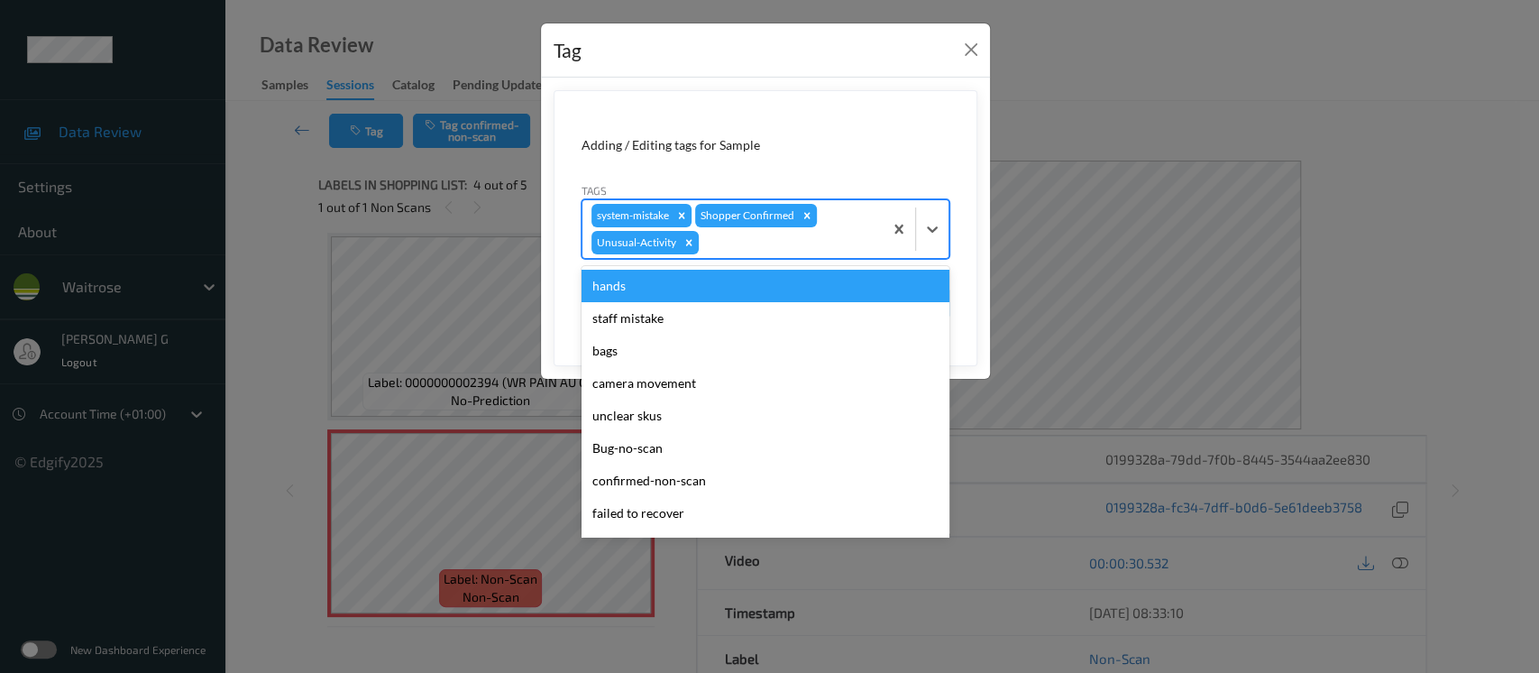
click at [815, 242] on div at bounding box center [787, 243] width 171 height 22
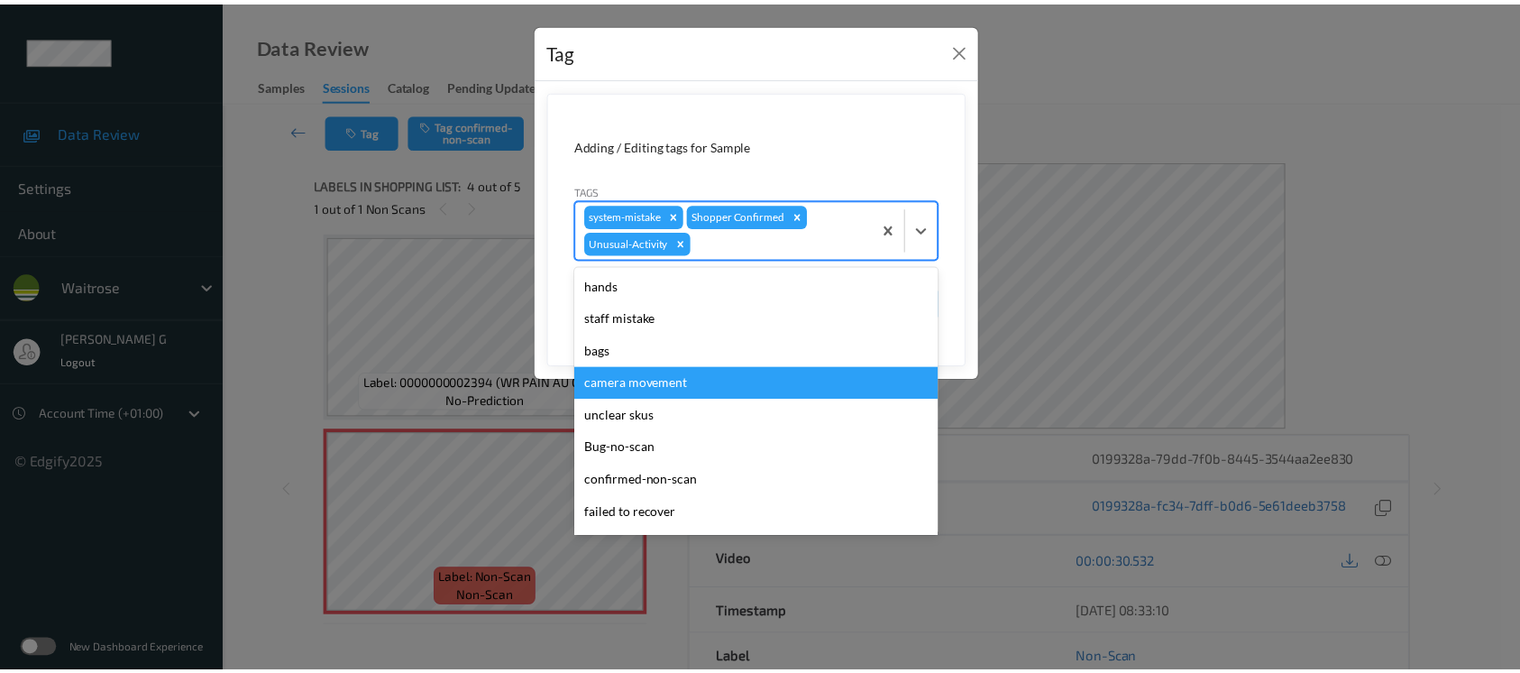
scroll to position [385, 0]
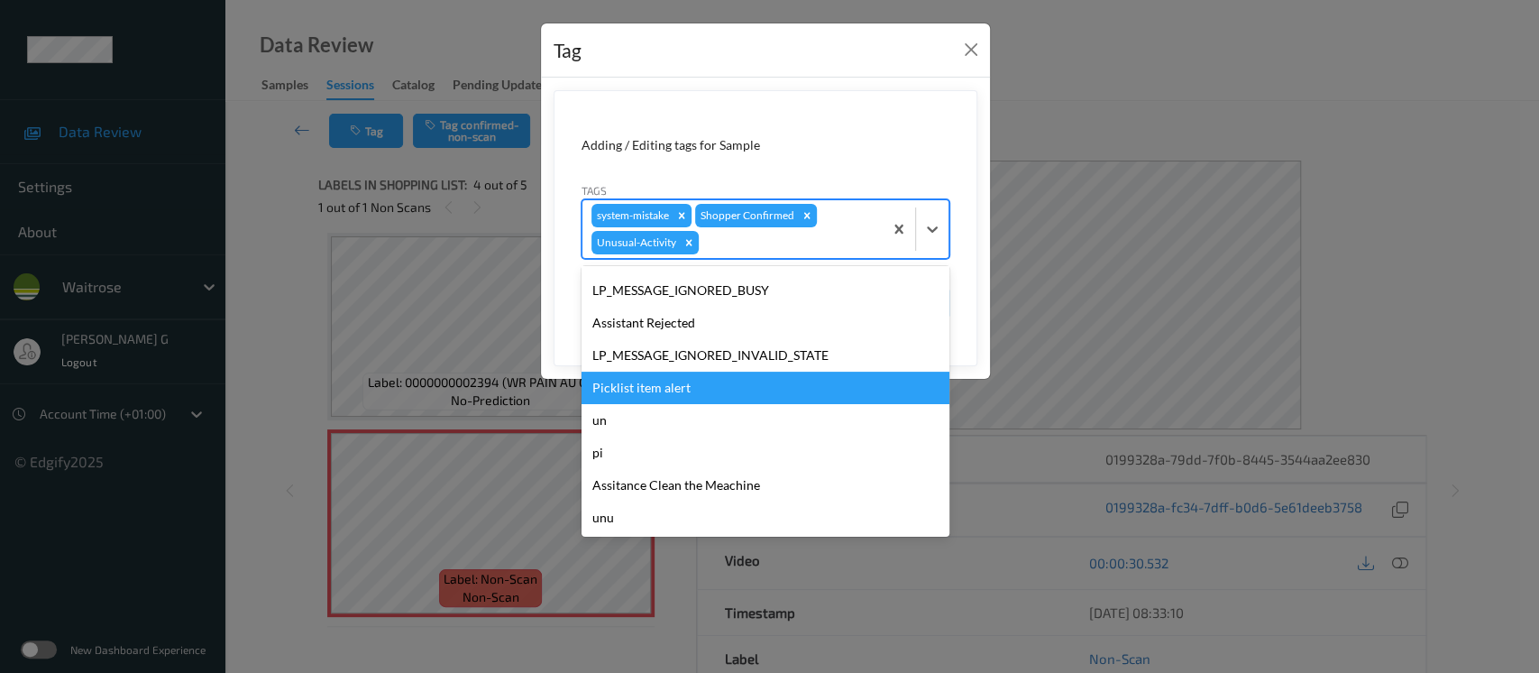
click at [644, 380] on div "Picklist item alert" at bounding box center [766, 388] width 368 height 32
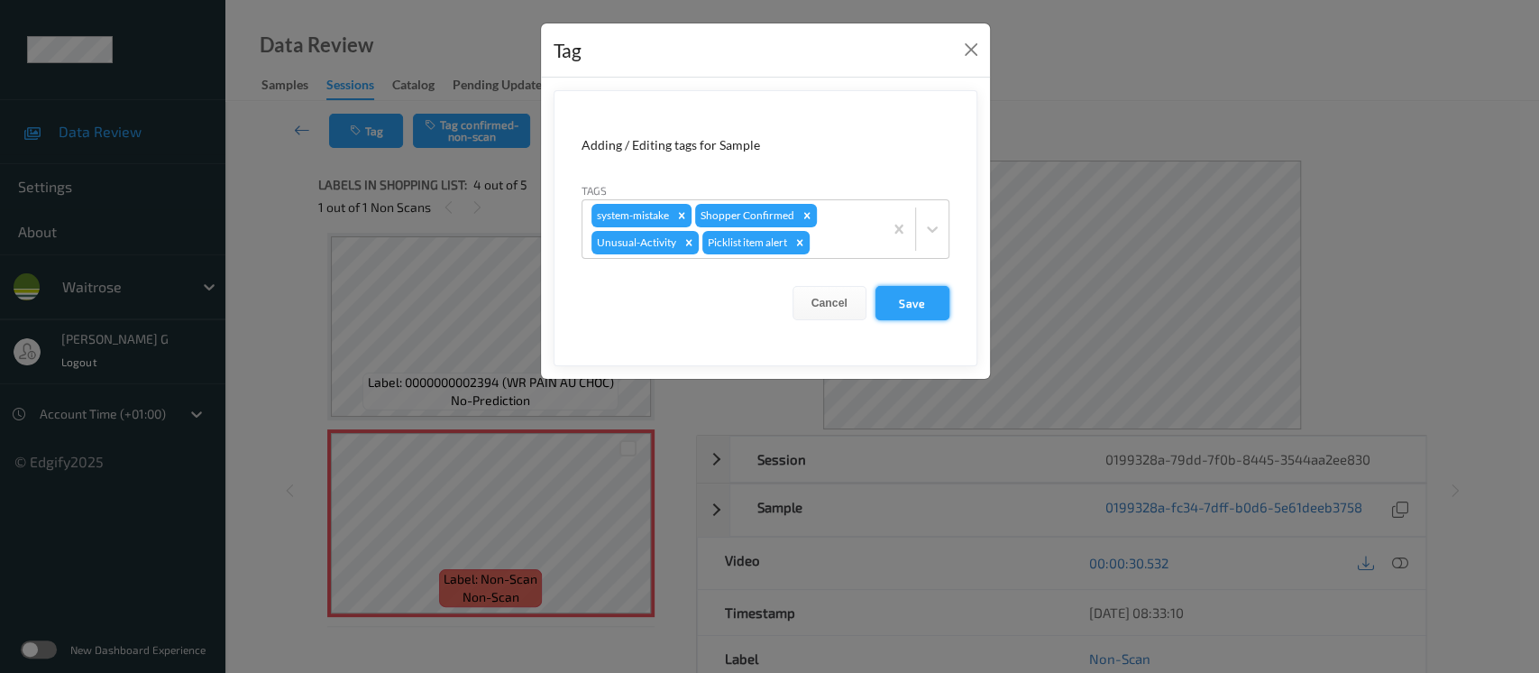
click at [909, 299] on button "Save" at bounding box center [913, 303] width 74 height 34
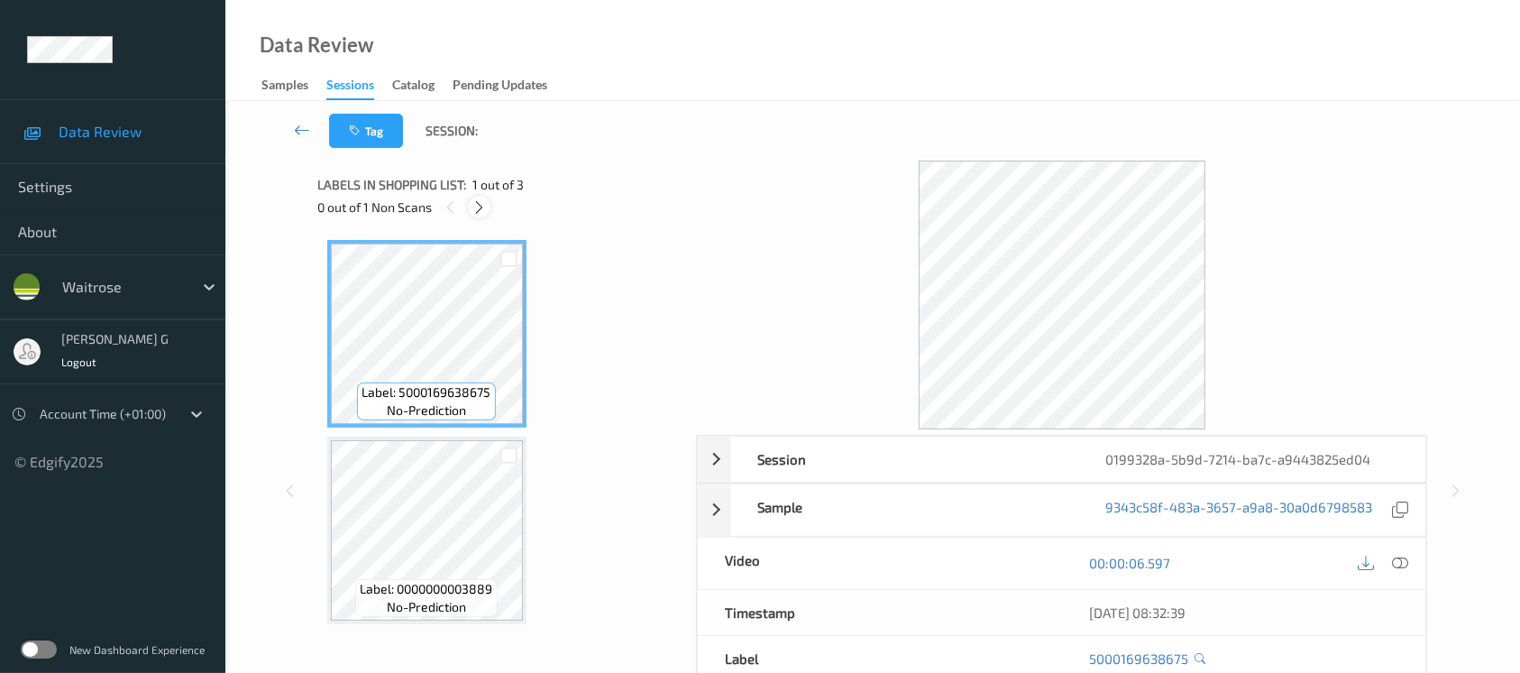
click at [474, 216] on div at bounding box center [479, 207] width 23 height 23
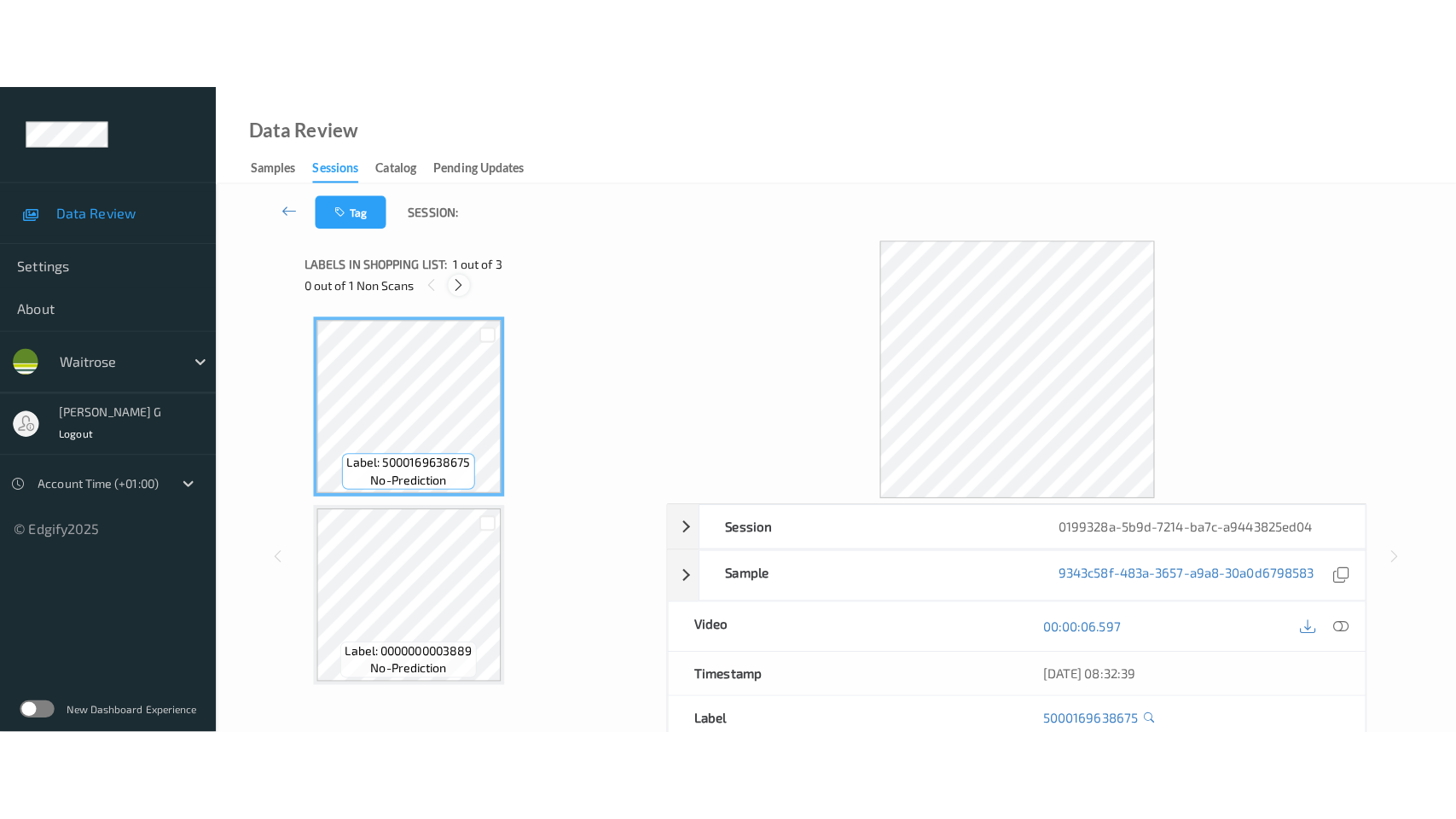
scroll to position [189, 0]
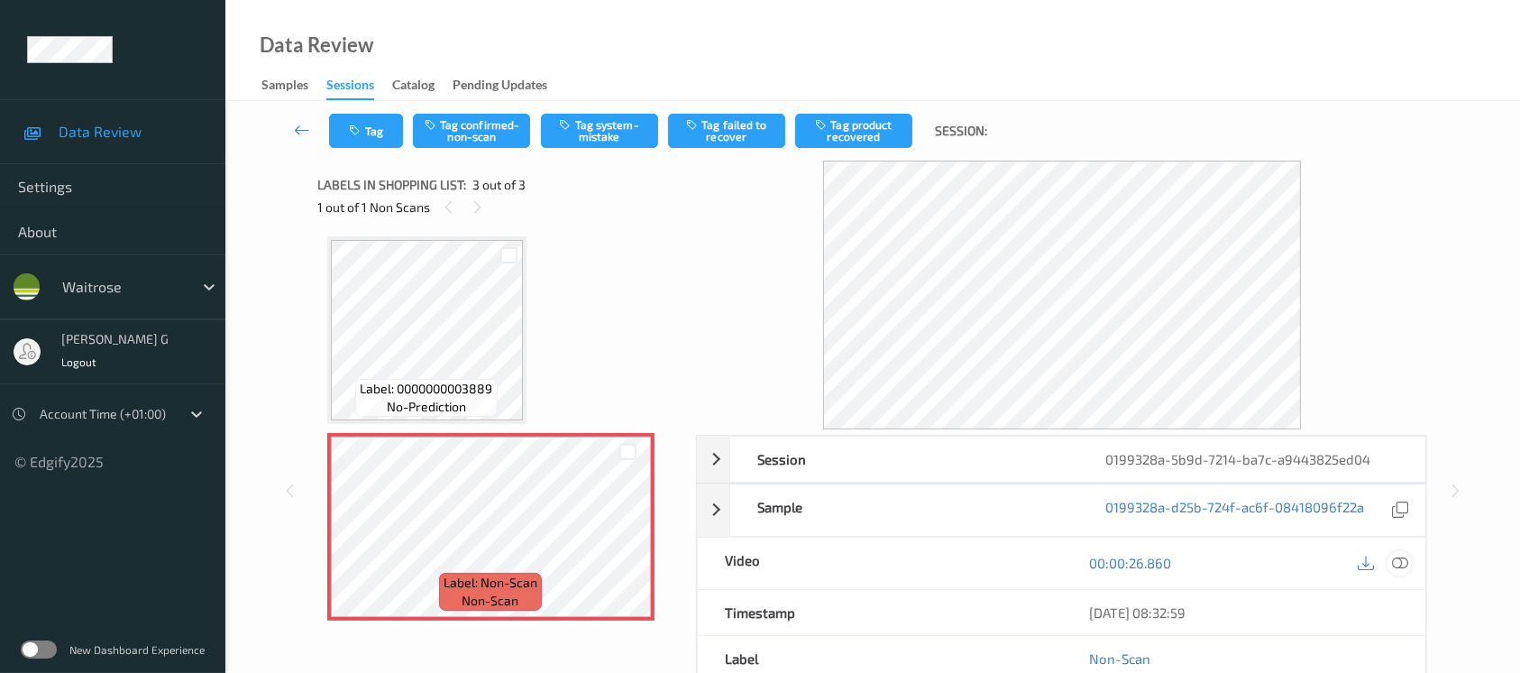
click at [1402, 558] on icon at bounding box center [1400, 563] width 16 height 16
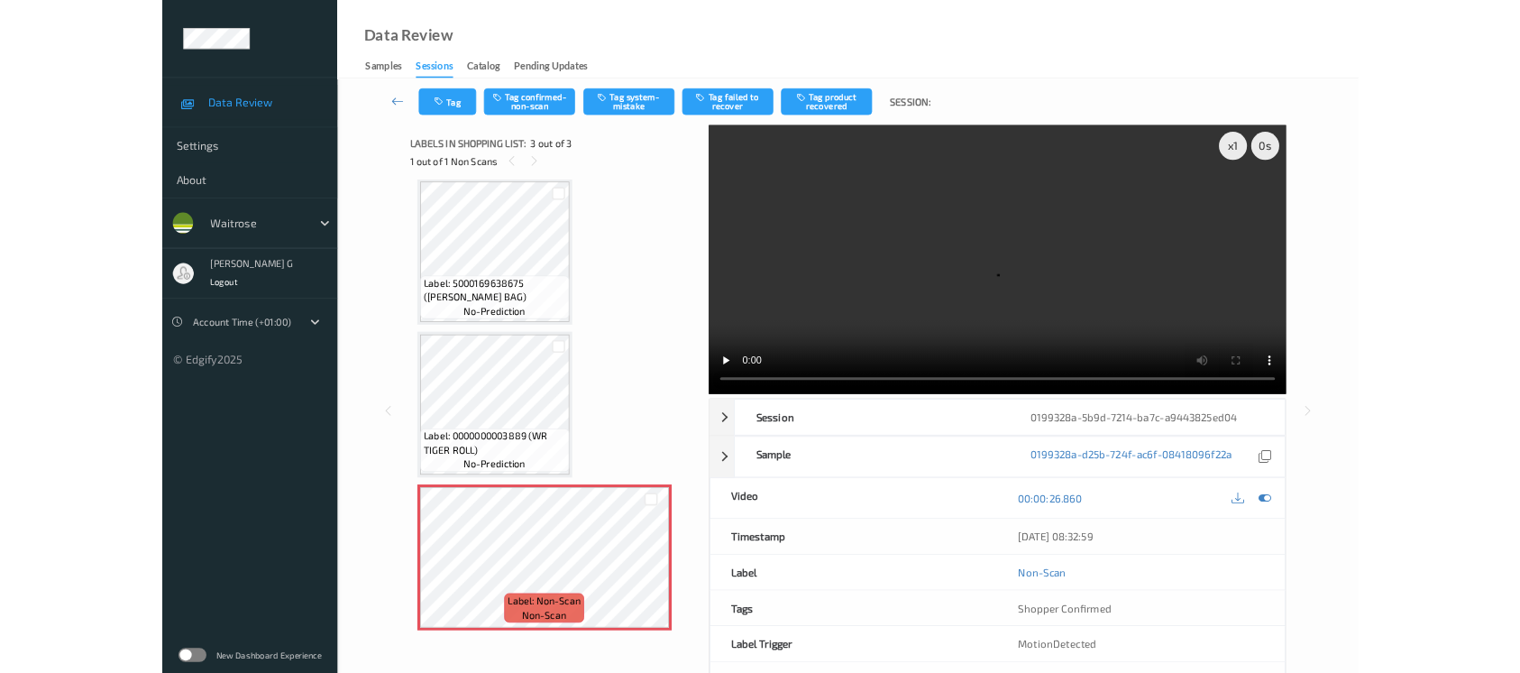
scroll to position [7, 0]
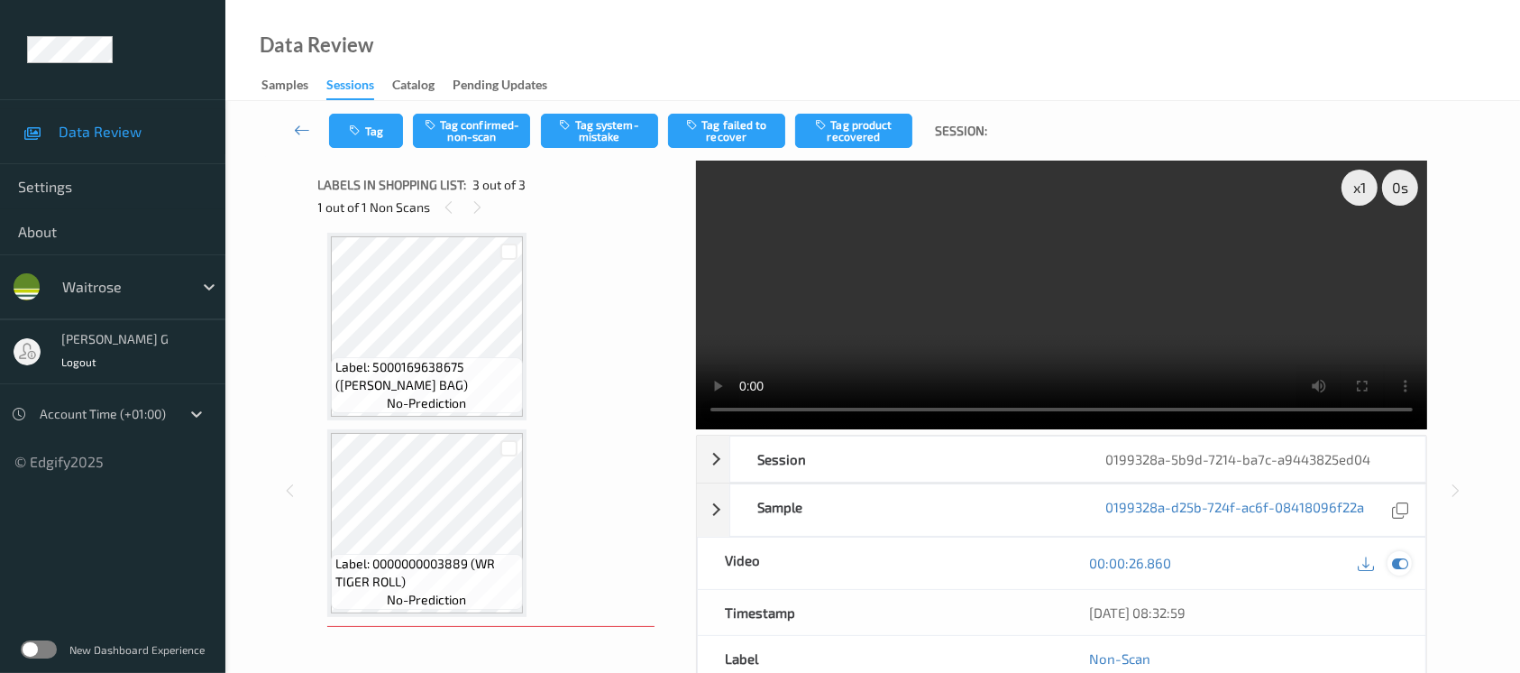
click at [1399, 565] on icon at bounding box center [1400, 563] width 16 height 16
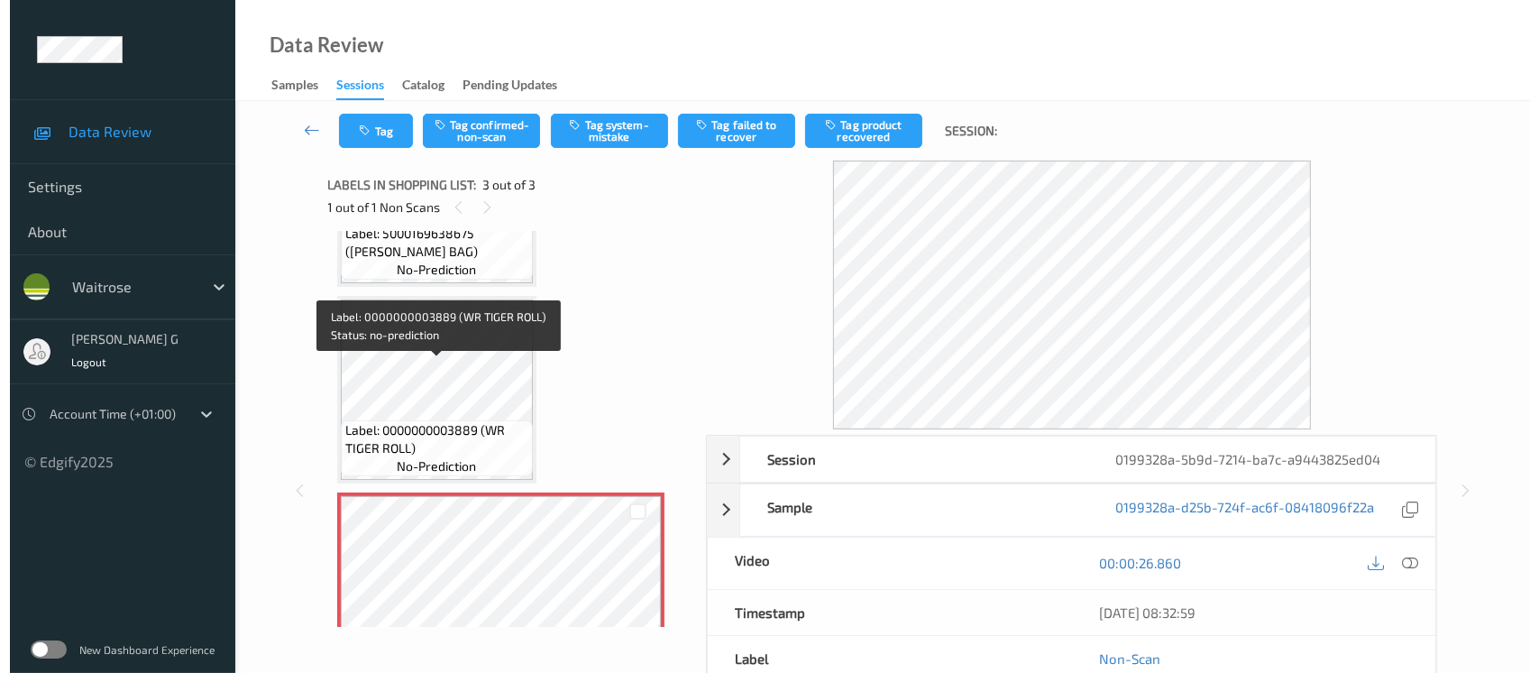
scroll to position [200, 0]
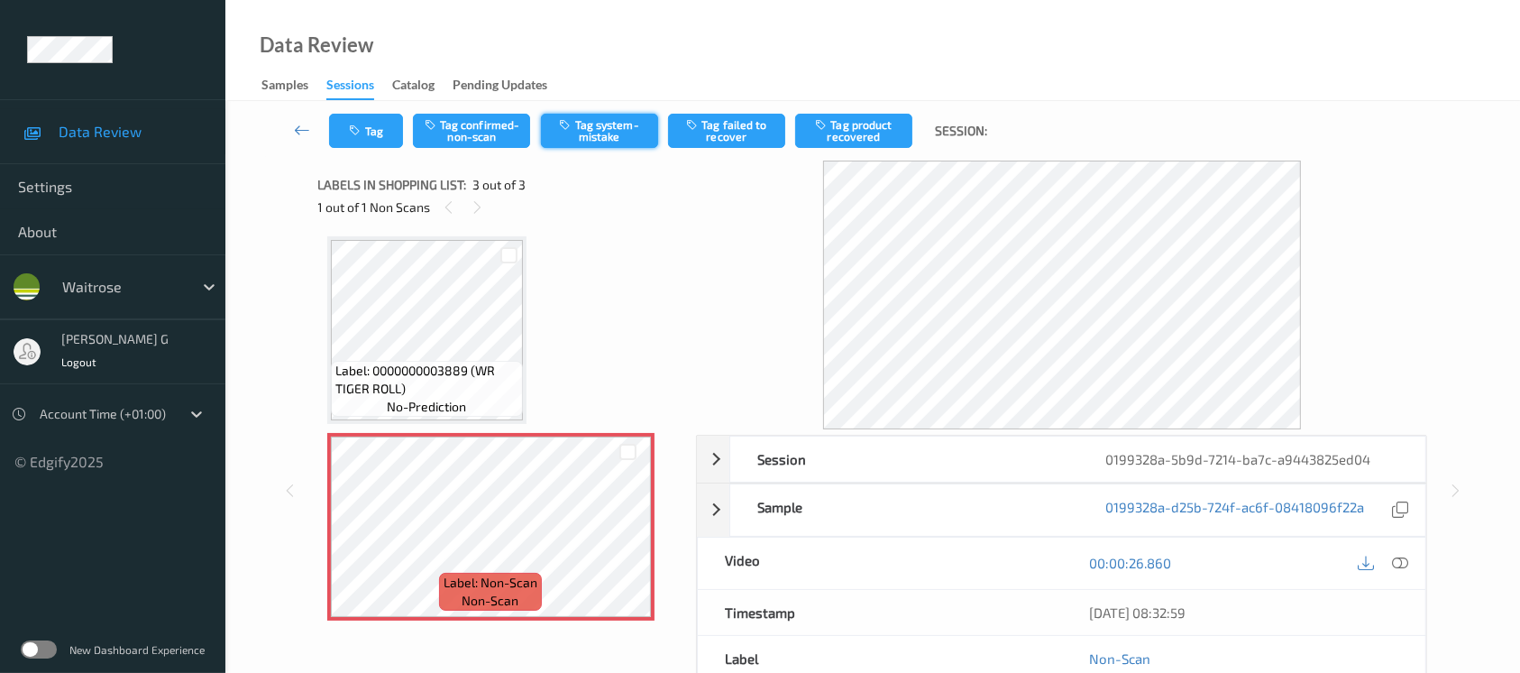
click at [606, 140] on button "Tag system-mistake" at bounding box center [599, 131] width 117 height 34
click at [370, 121] on button "Tag" at bounding box center [366, 131] width 74 height 34
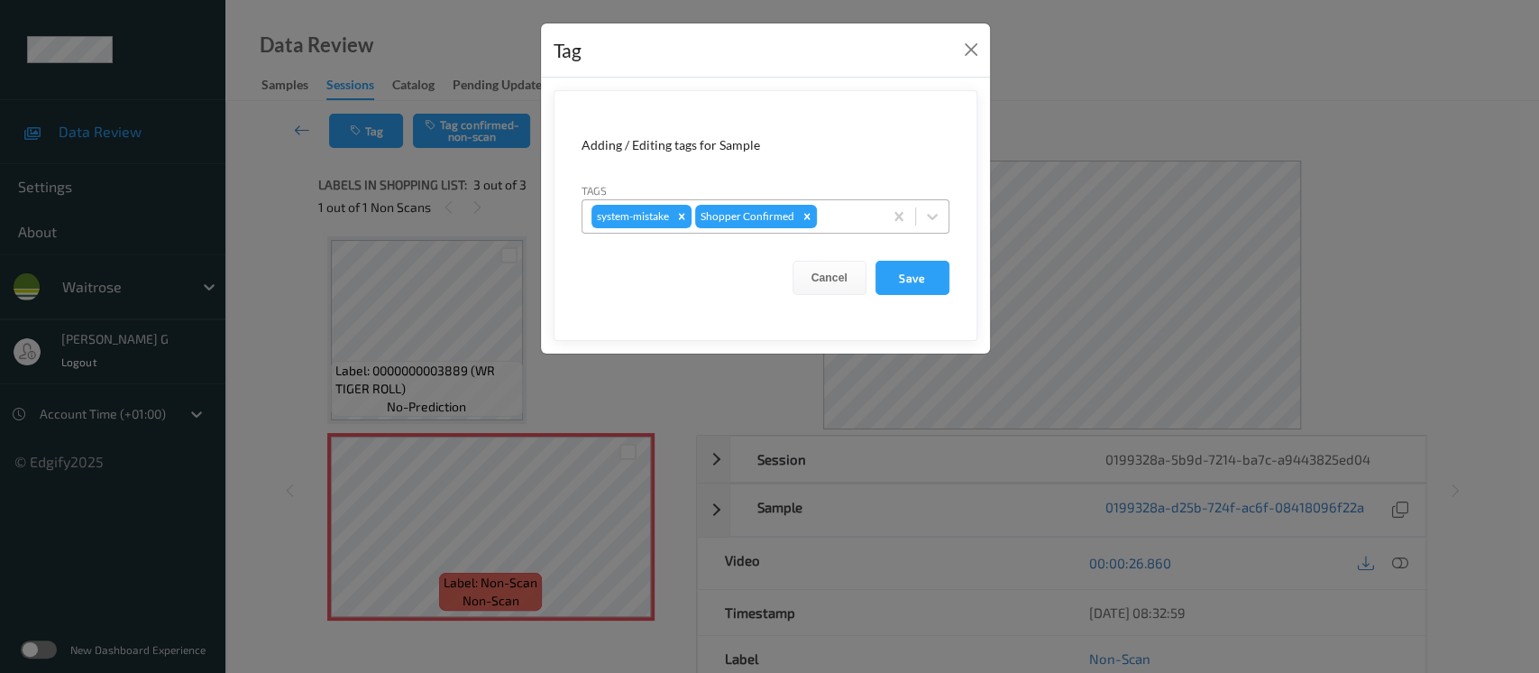
click at [839, 217] on div at bounding box center [847, 217] width 53 height 22
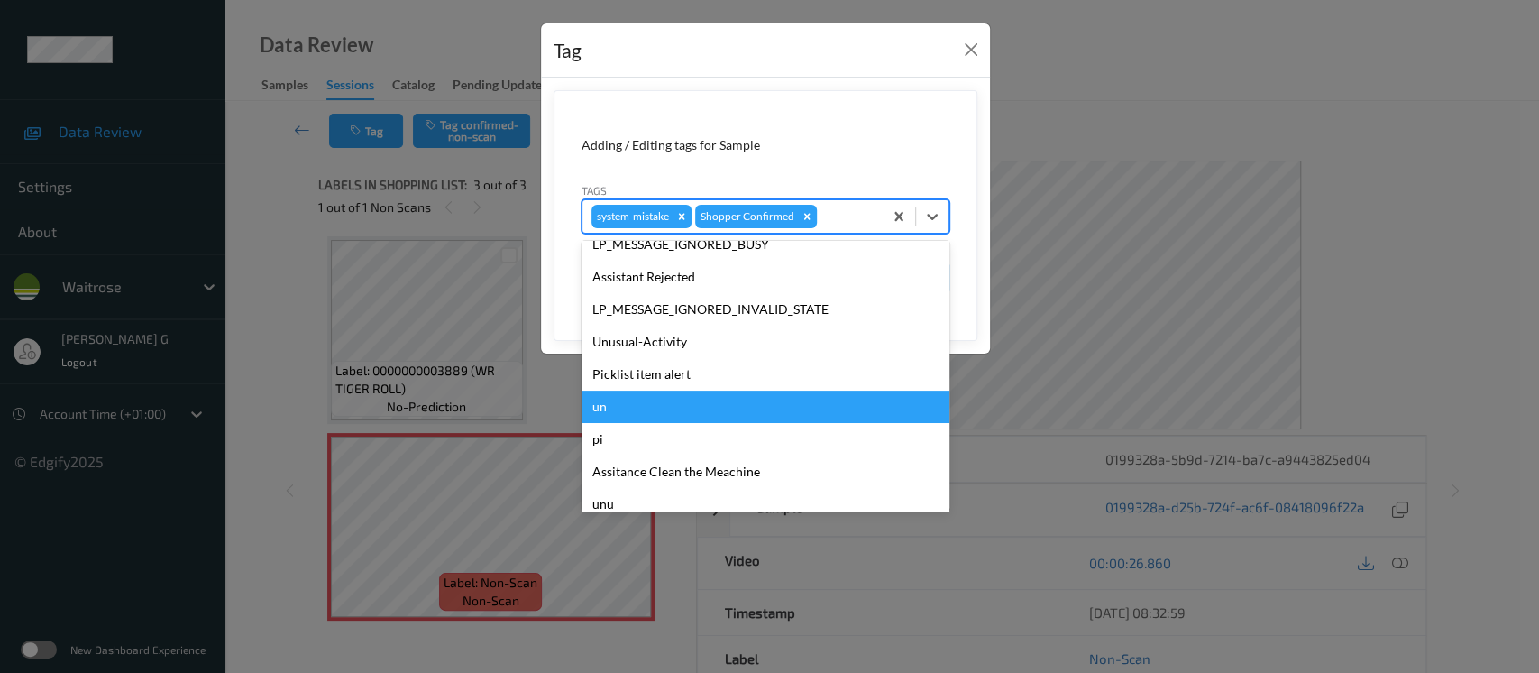
scroll to position [418, 0]
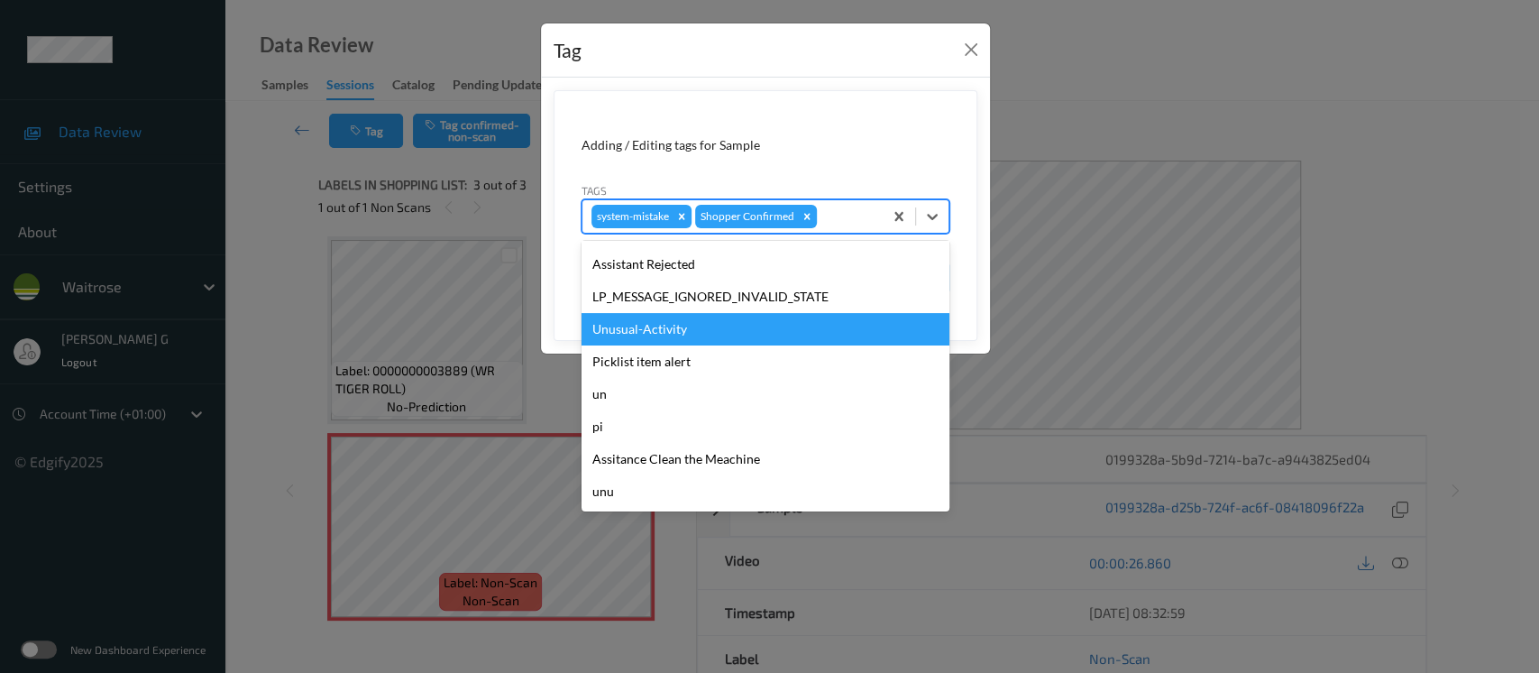
click at [645, 331] on div "Unusual-Activity" at bounding box center [766, 329] width 368 height 32
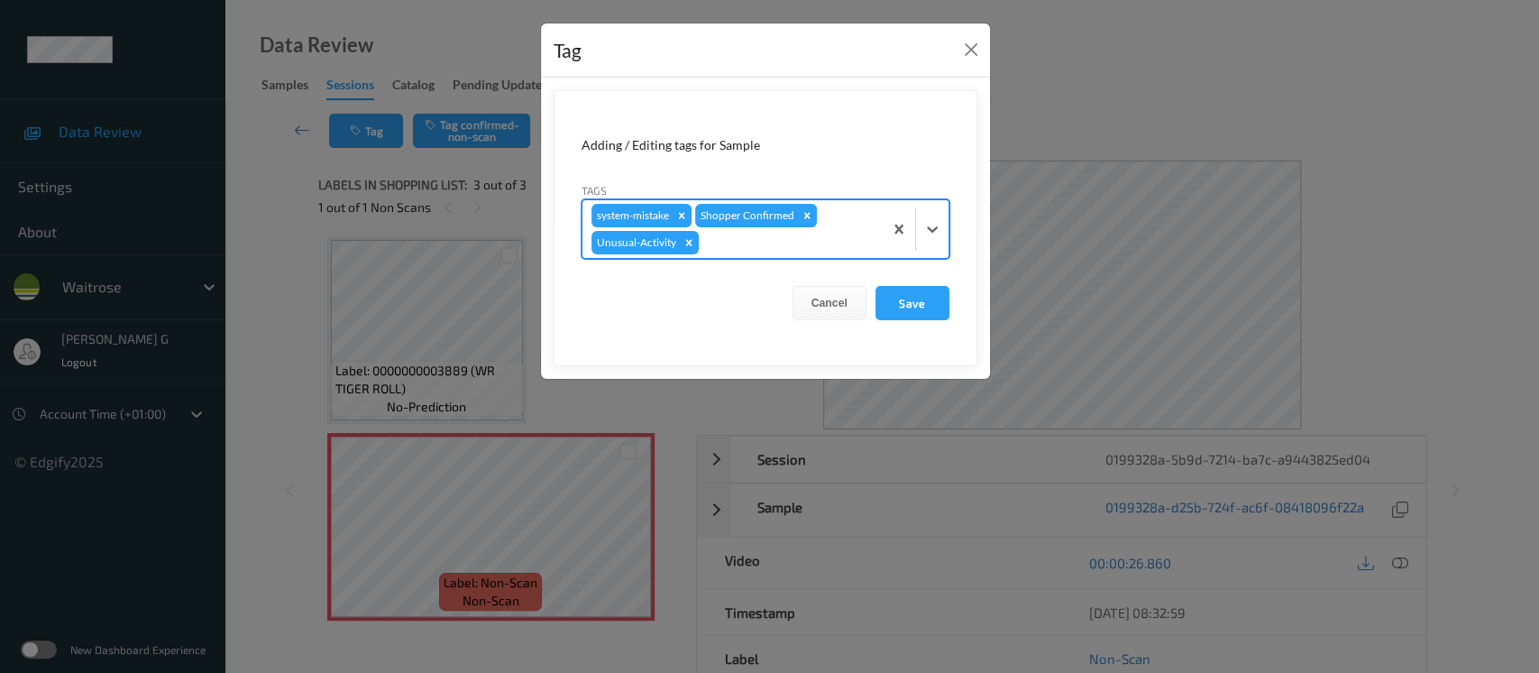
click at [845, 235] on div at bounding box center [787, 243] width 171 height 22
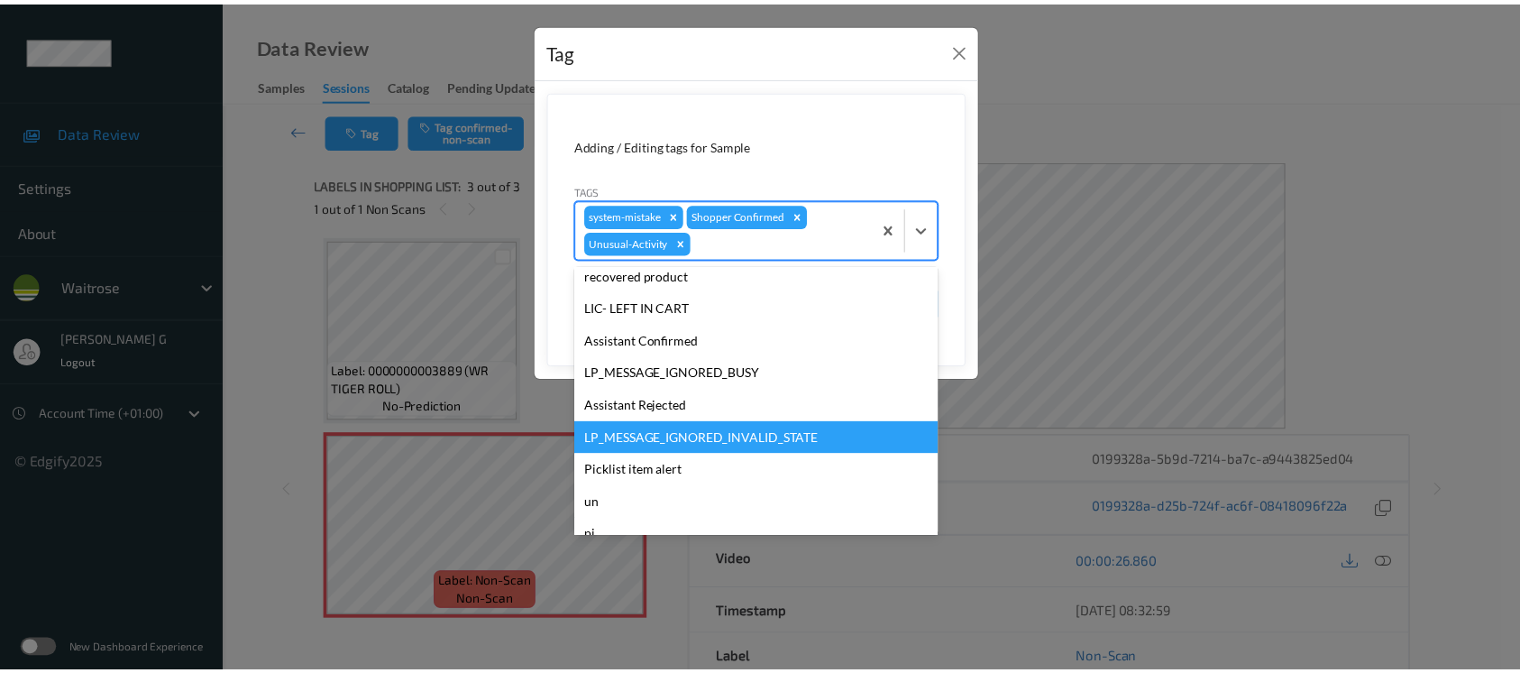
scroll to position [385, 0]
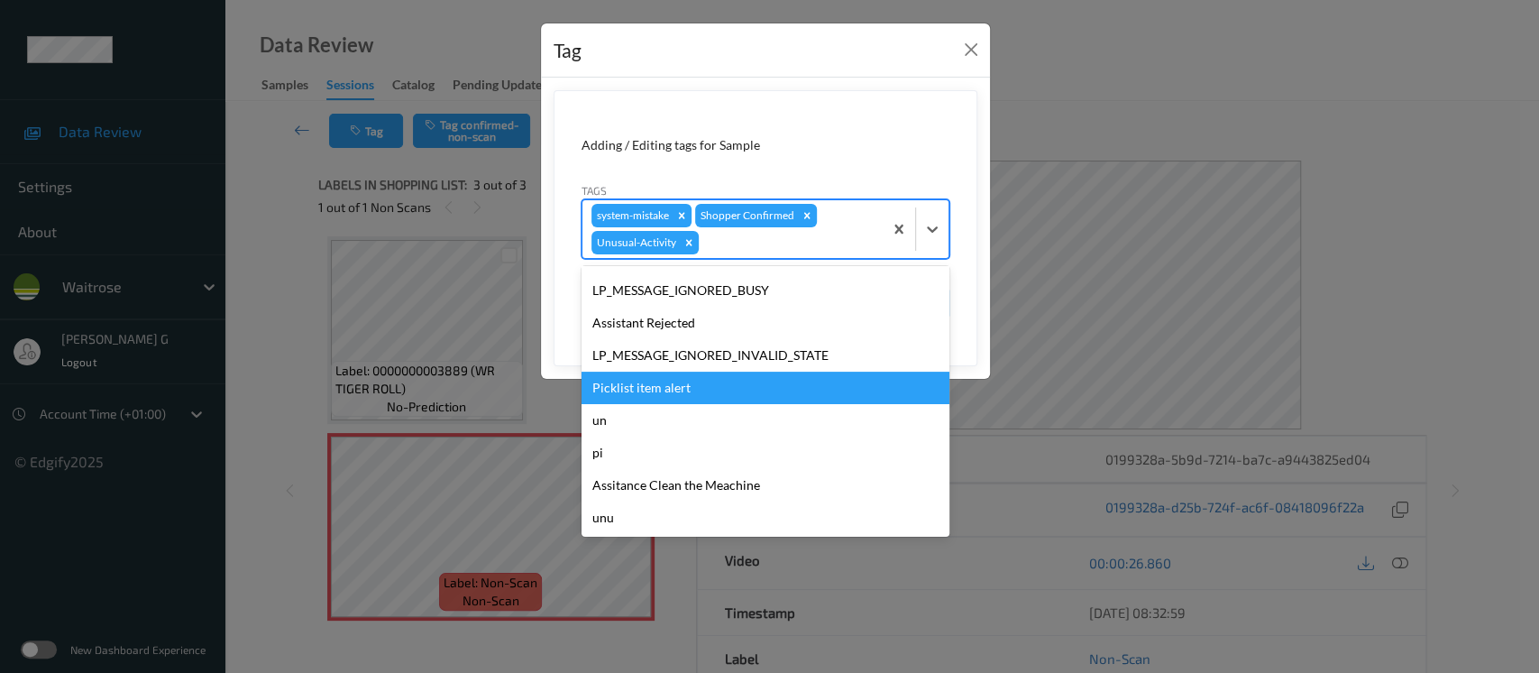
click at [647, 390] on div "Picklist item alert" at bounding box center [766, 388] width 368 height 32
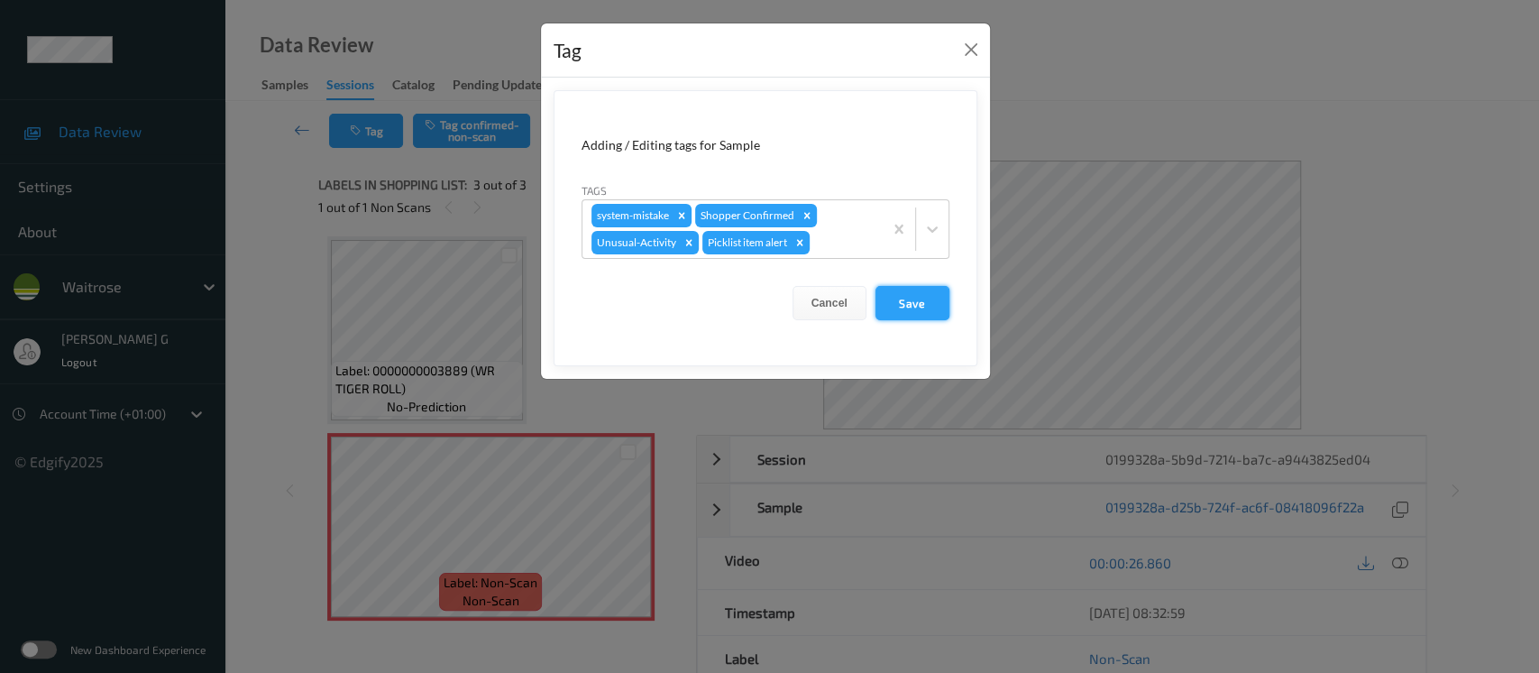
click at [907, 289] on button "Save" at bounding box center [913, 303] width 74 height 34
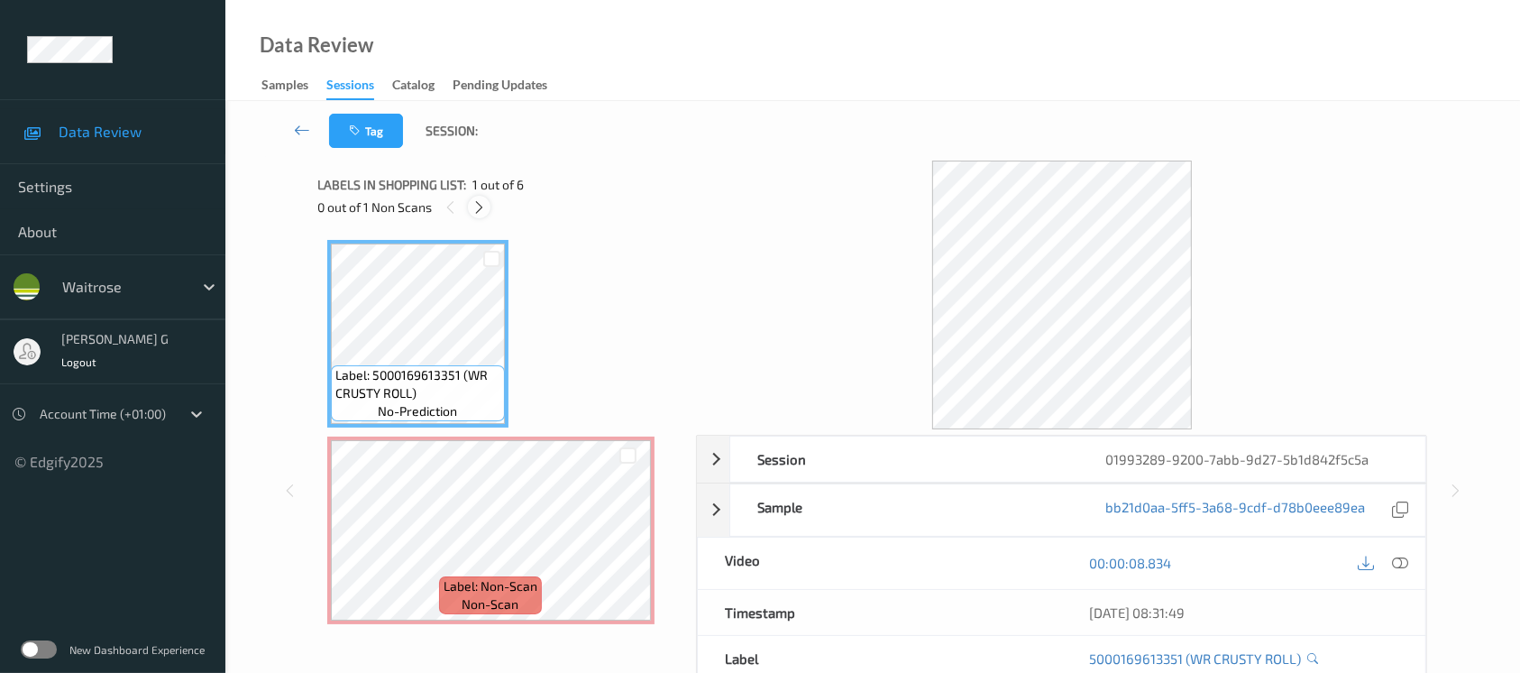
click at [485, 201] on icon at bounding box center [479, 207] width 15 height 16
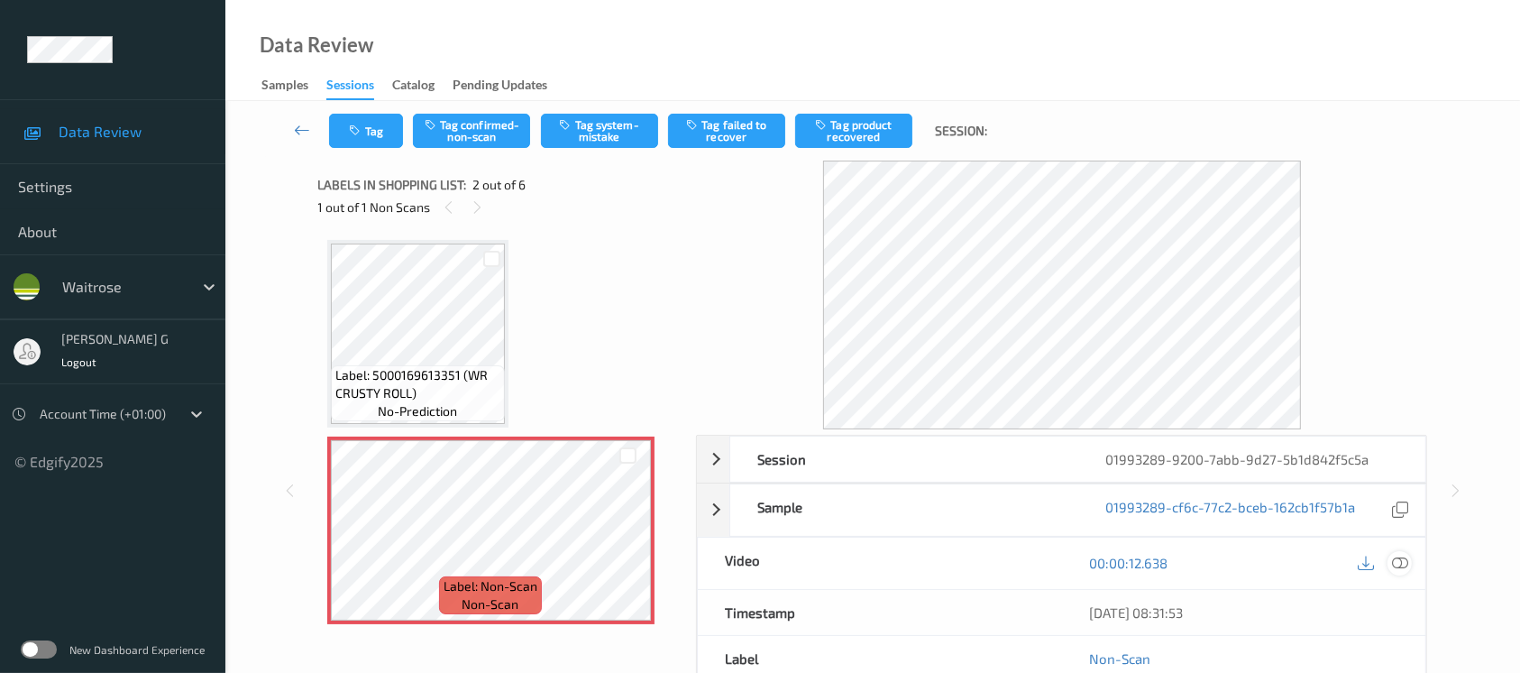
click at [1403, 558] on icon at bounding box center [1400, 563] width 16 height 16
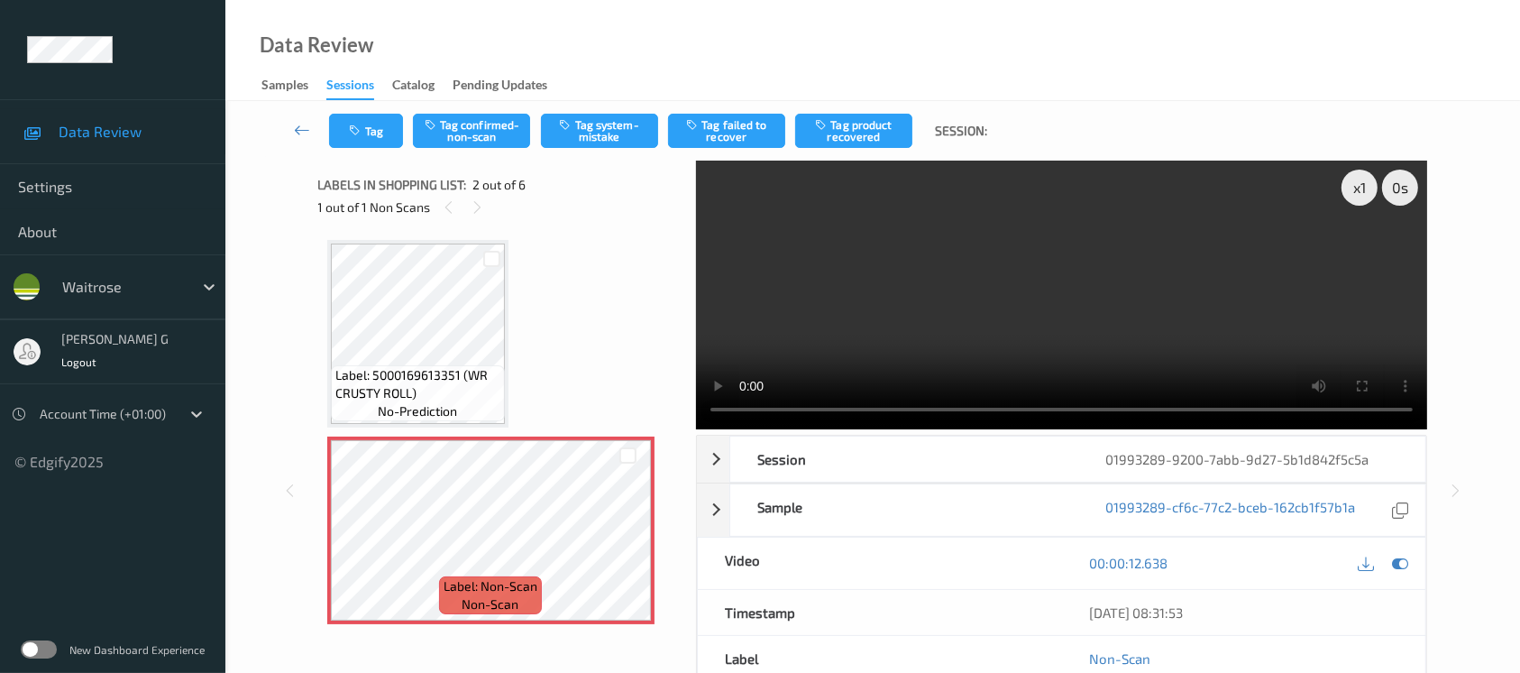
click at [1411, 574] on div at bounding box center [1383, 563] width 59 height 24
click at [1399, 559] on icon at bounding box center [1400, 563] width 16 height 16
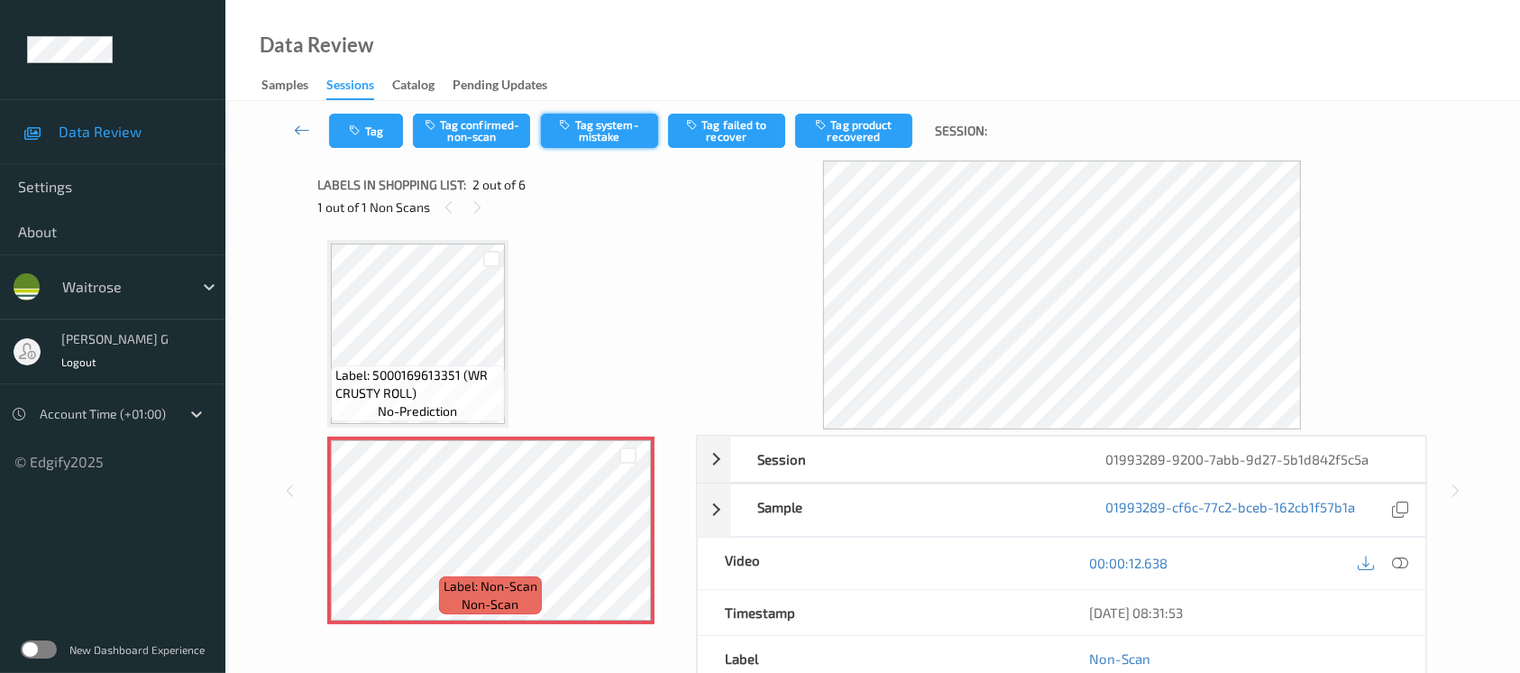
click at [611, 126] on button "Tag system-mistake" at bounding box center [599, 131] width 117 height 34
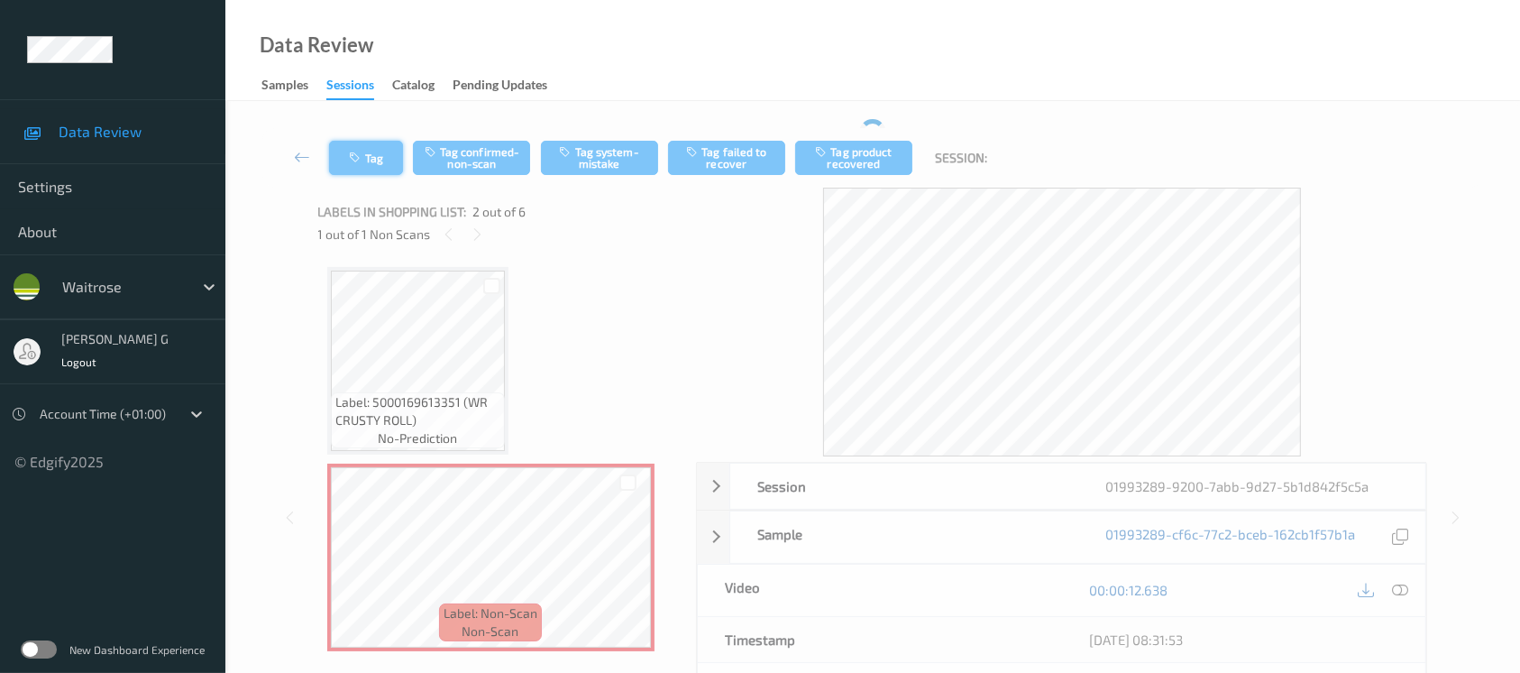
click at [366, 144] on button "Tag" at bounding box center [366, 158] width 74 height 34
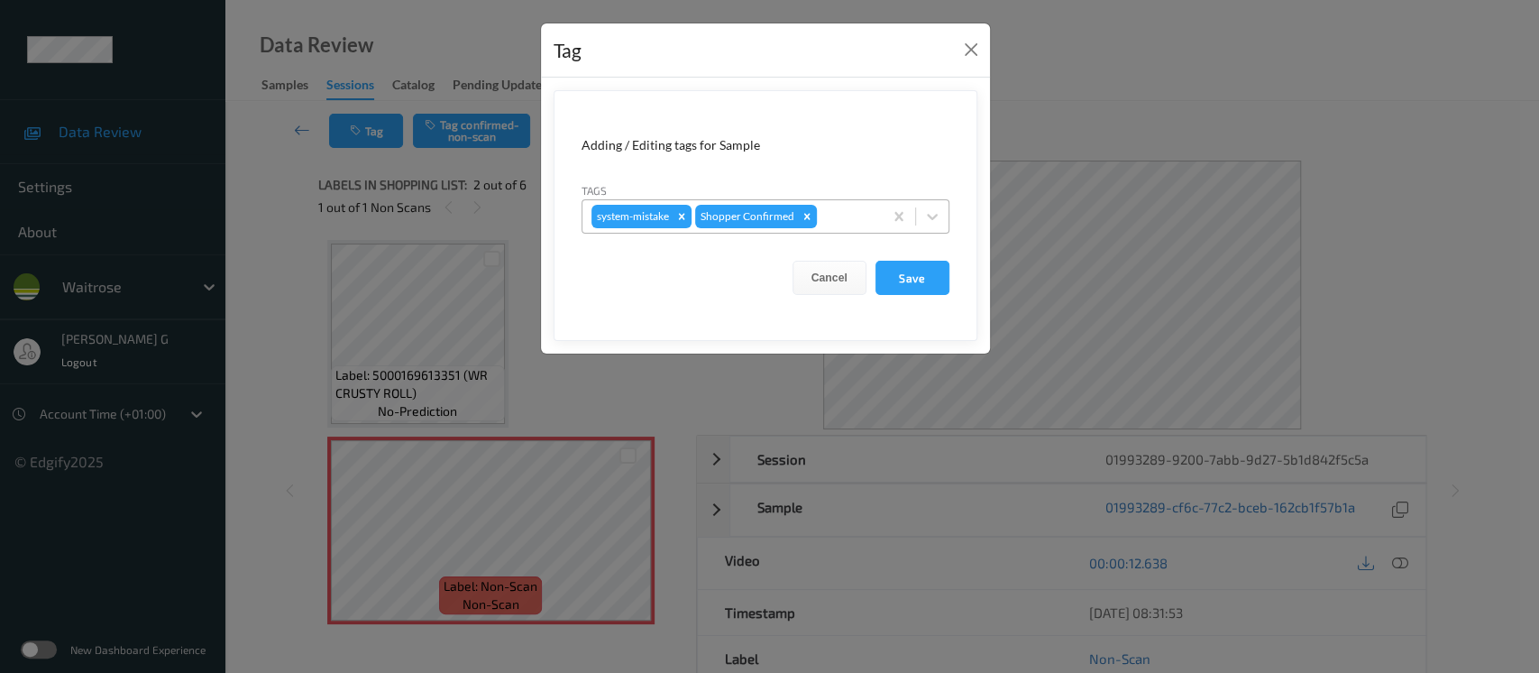
click at [832, 217] on div at bounding box center [847, 217] width 53 height 22
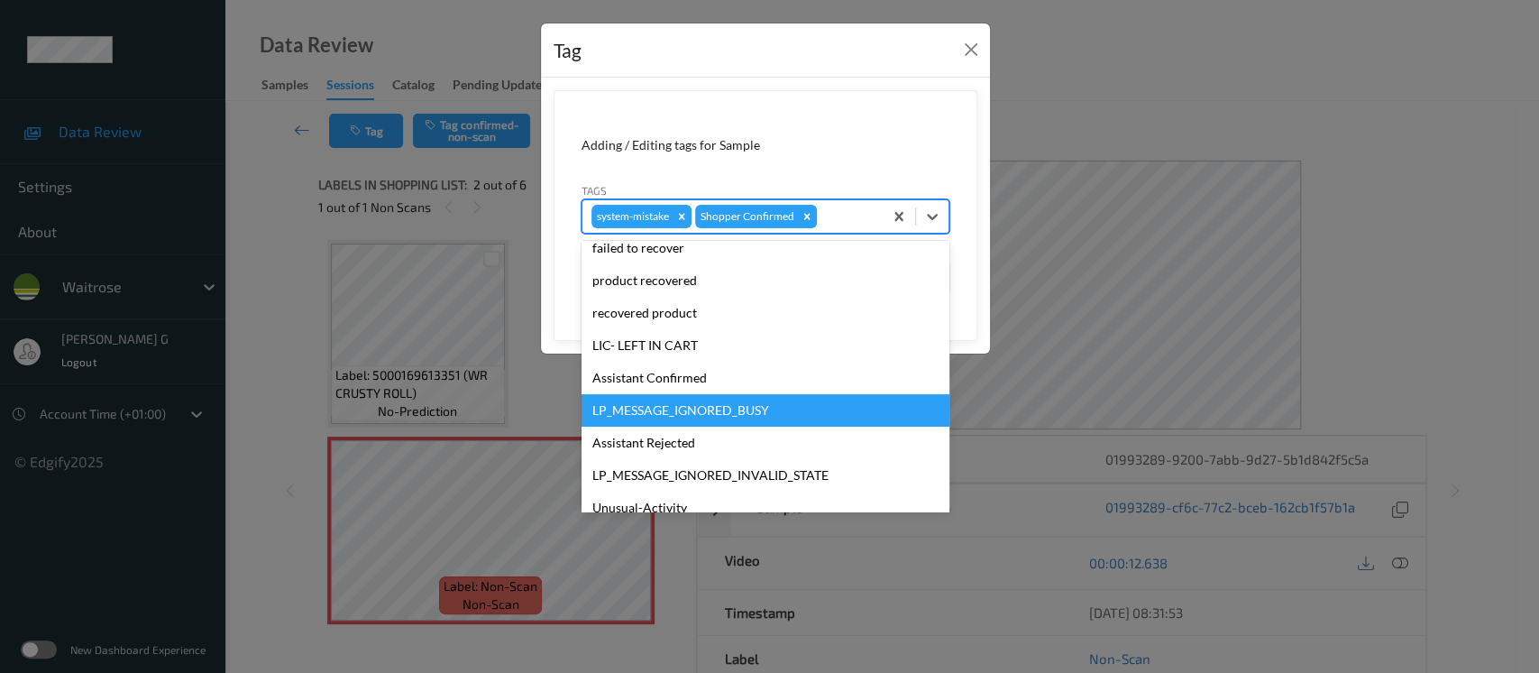
scroll to position [418, 0]
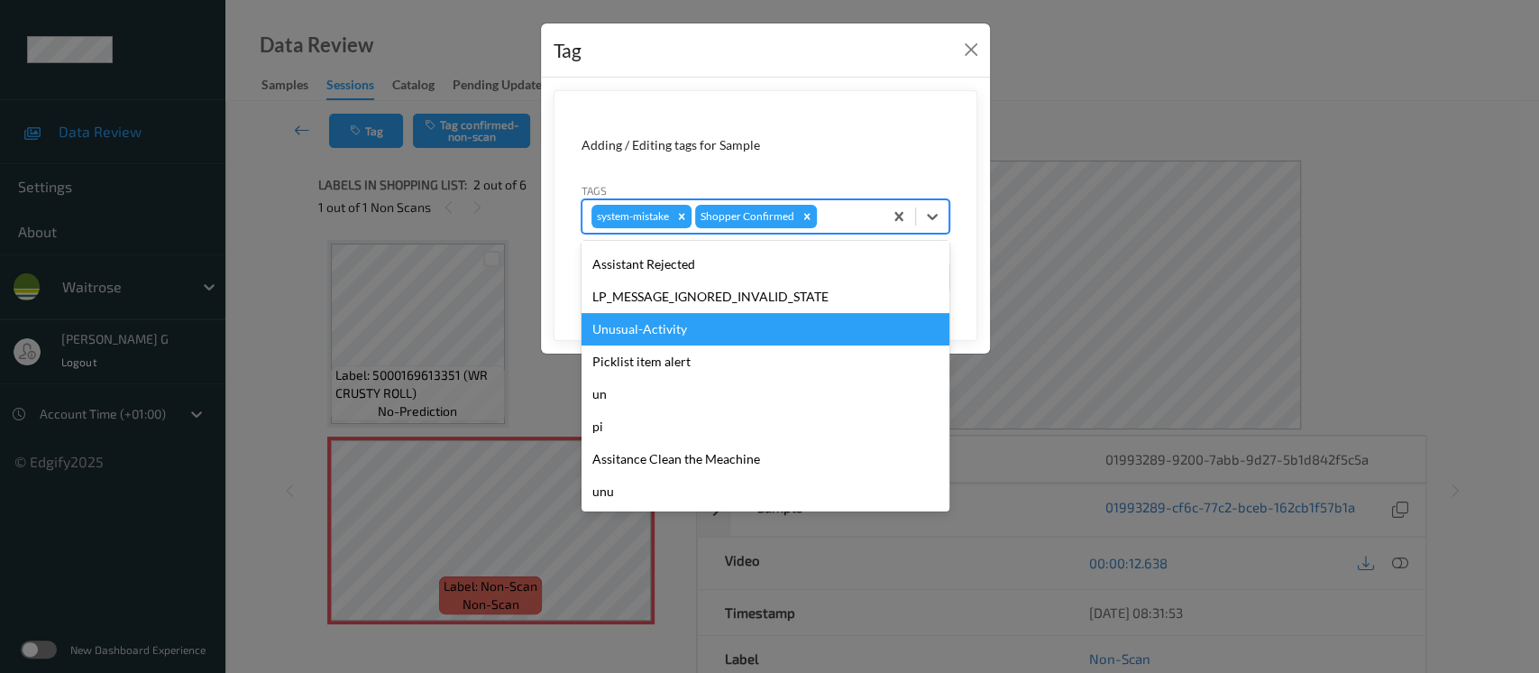
click at [647, 328] on div "Unusual-Activity" at bounding box center [766, 329] width 368 height 32
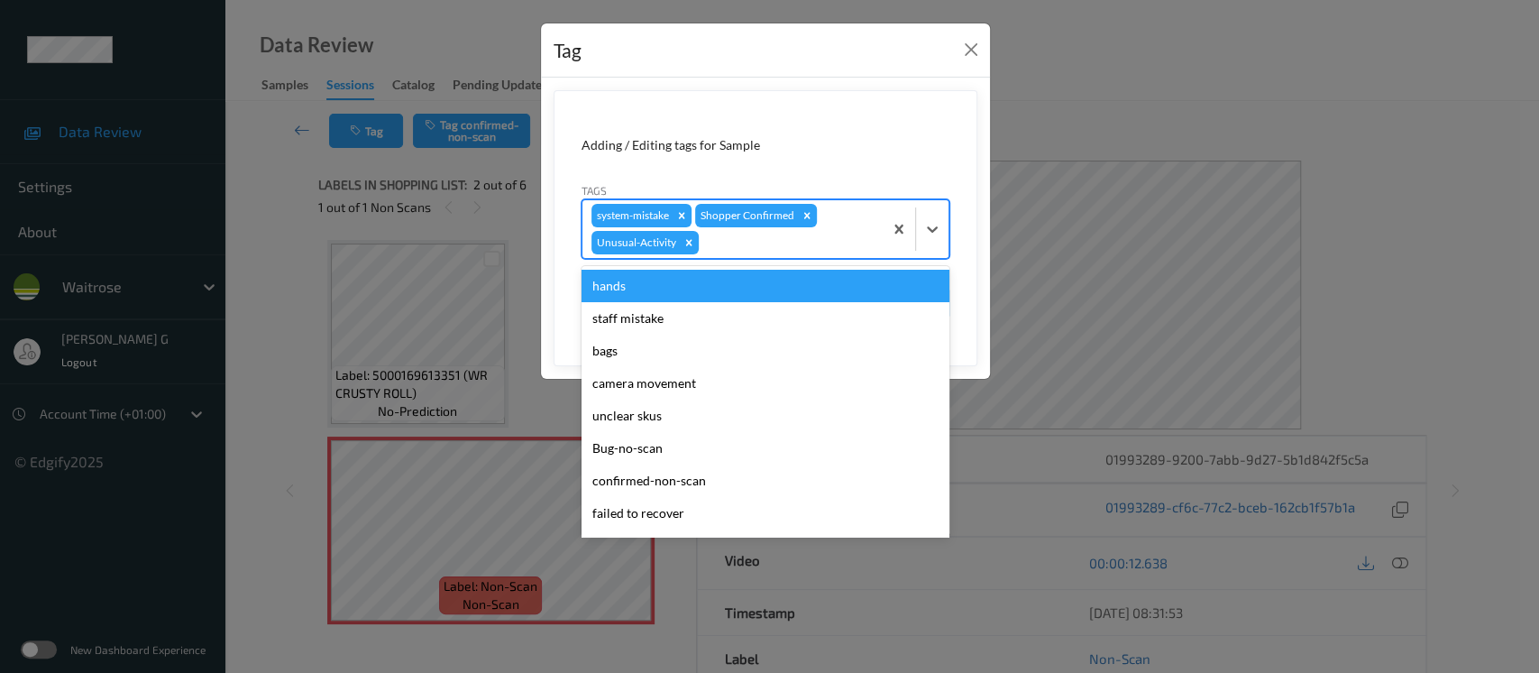
click at [786, 250] on div at bounding box center [787, 243] width 171 height 22
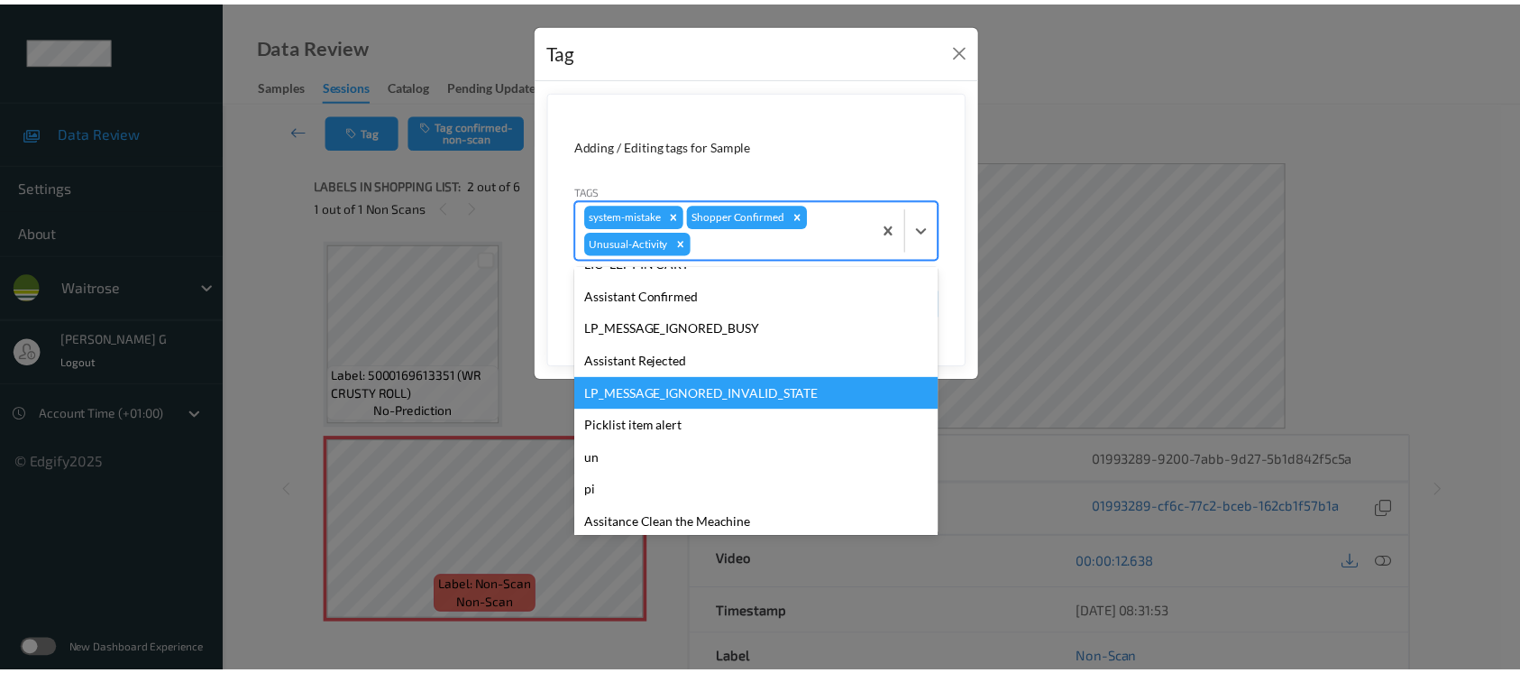
scroll to position [361, 0]
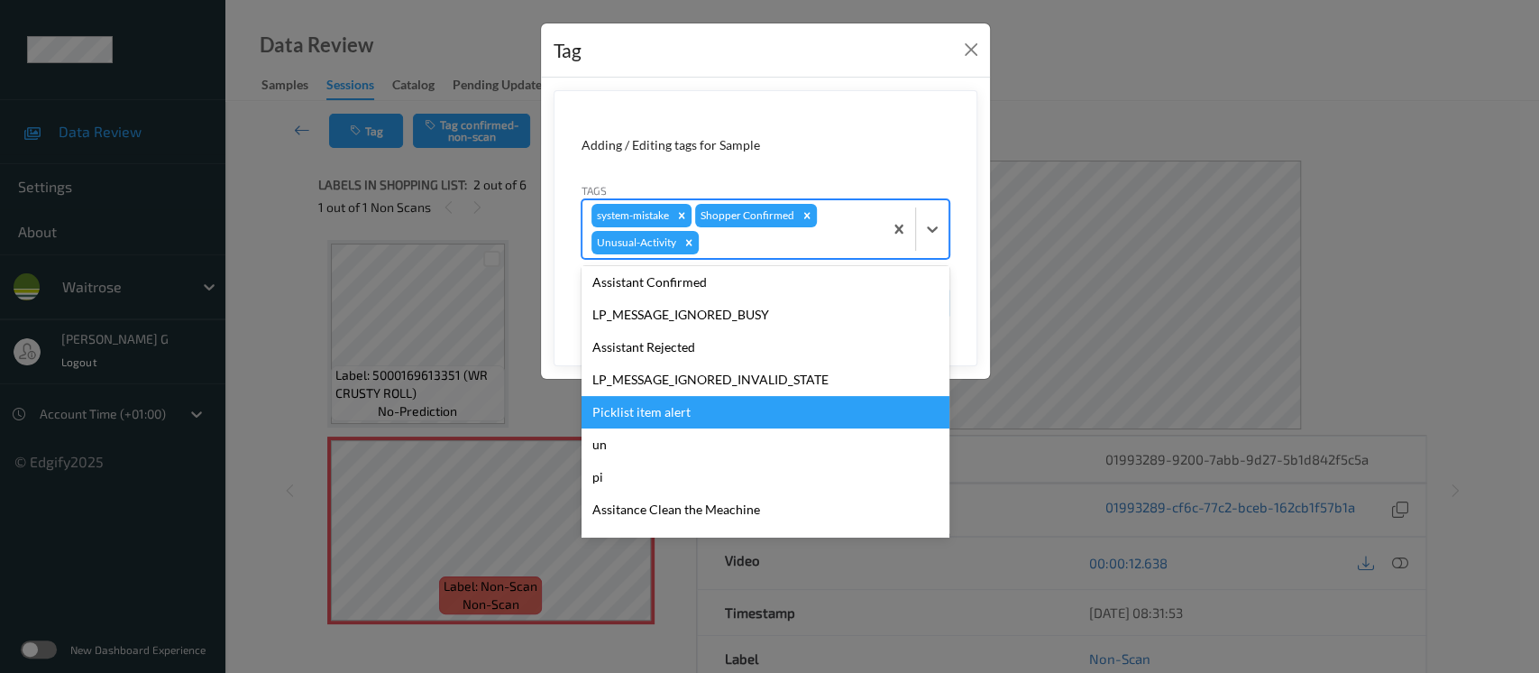
click at [648, 405] on div "Picklist item alert" at bounding box center [766, 412] width 368 height 32
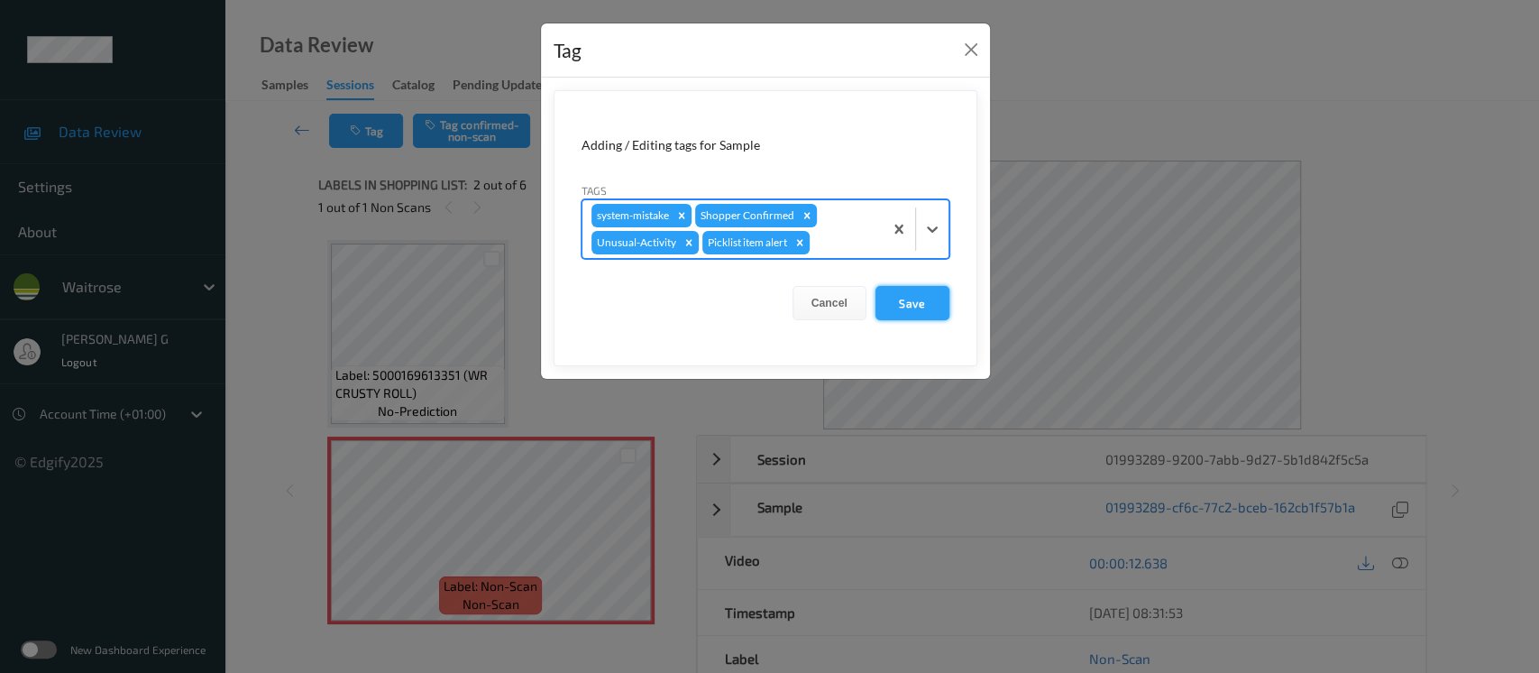
click at [906, 305] on button "Save" at bounding box center [913, 303] width 74 height 34
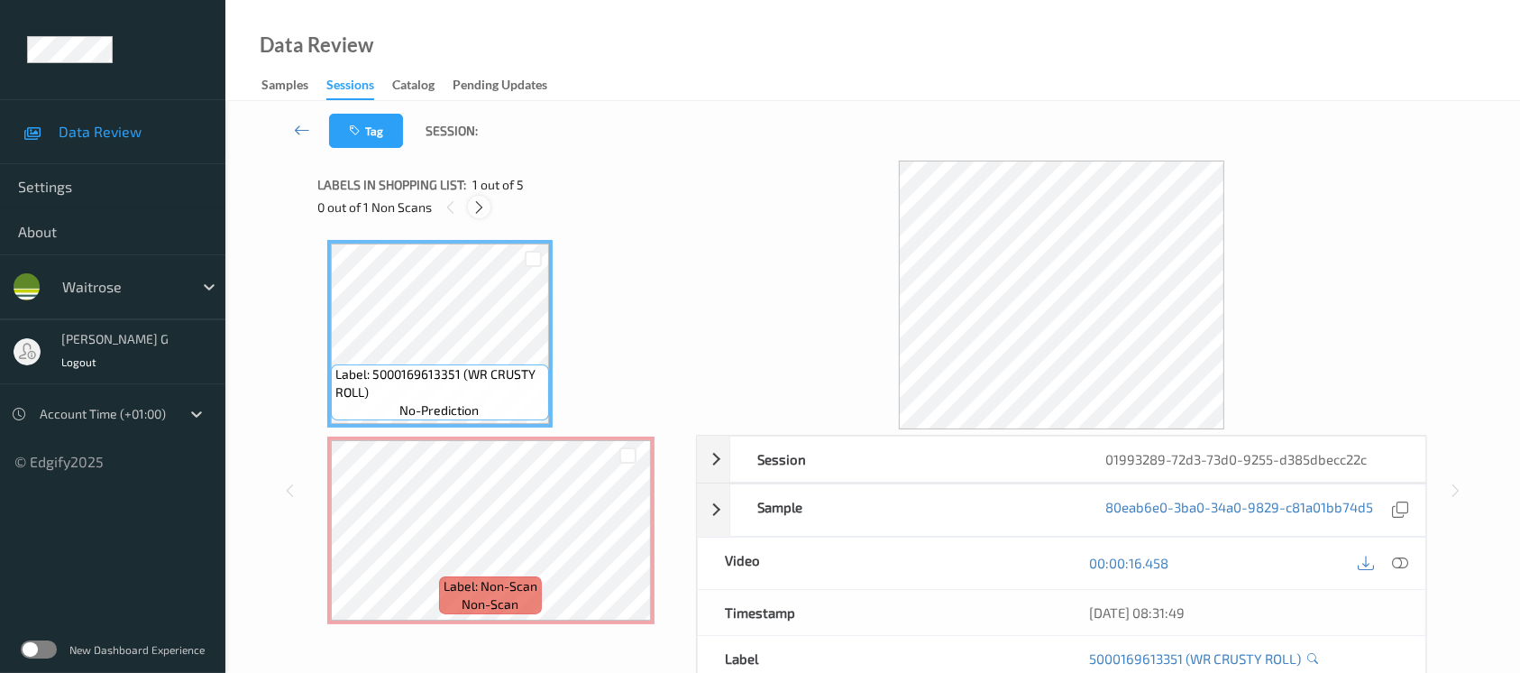
click at [475, 209] on icon at bounding box center [479, 207] width 15 height 16
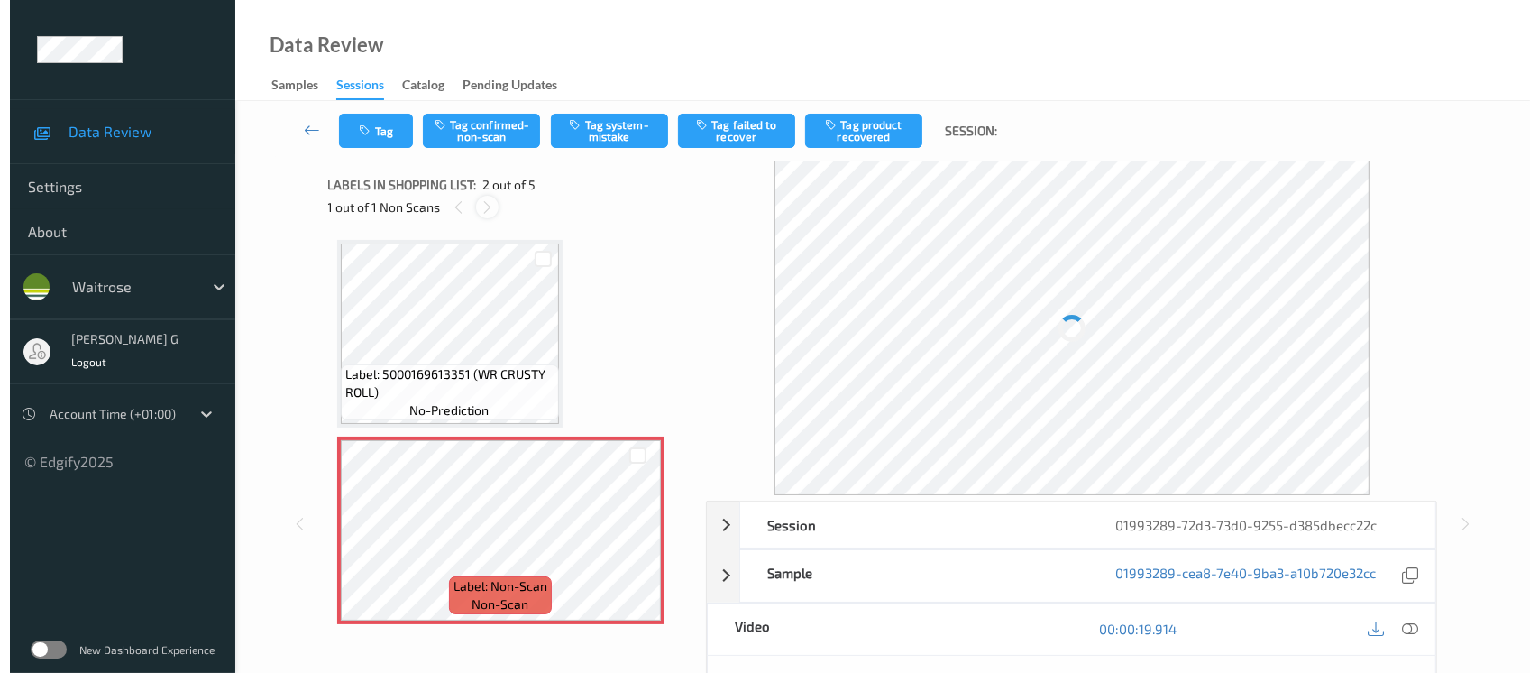
scroll to position [8, 0]
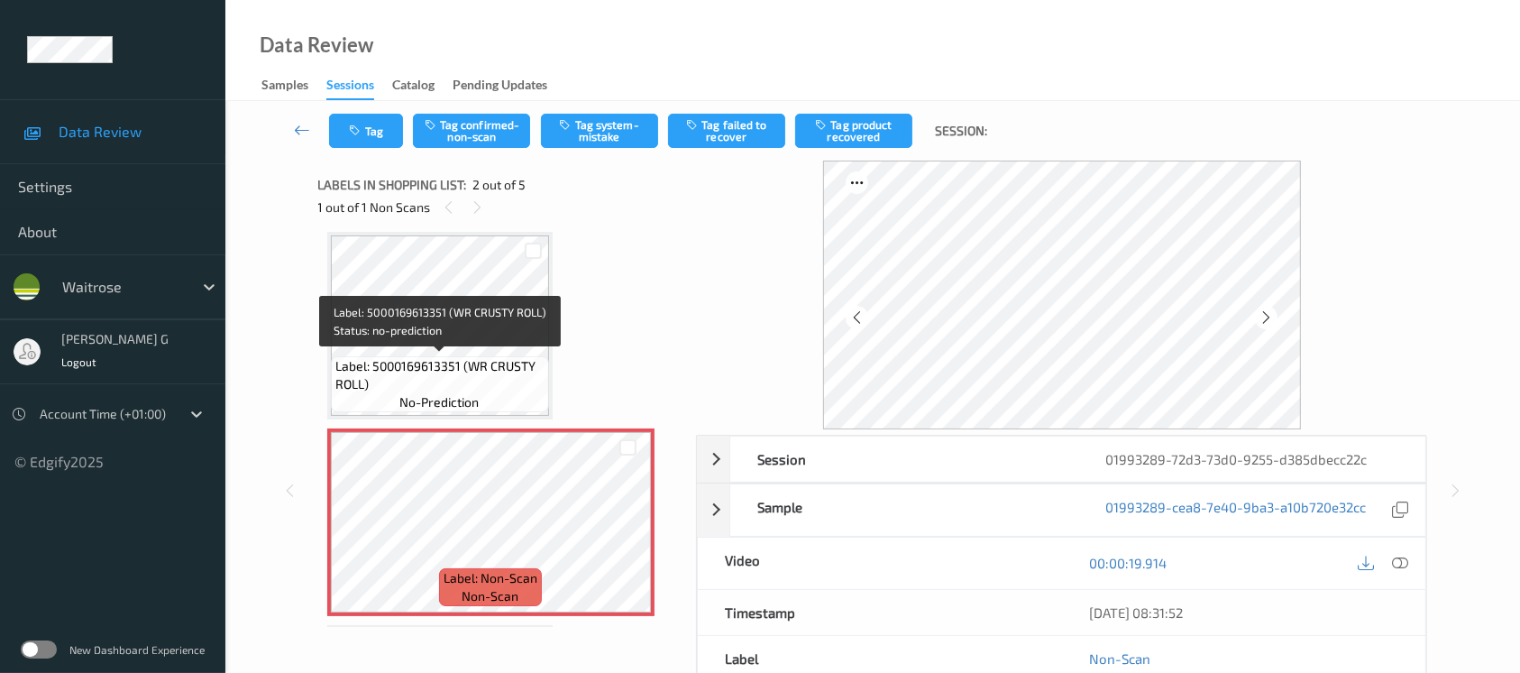
click at [440, 356] on div "Label: 5000169613351 (WR CRUSTY ROLL) no-prediction" at bounding box center [440, 384] width 218 height 56
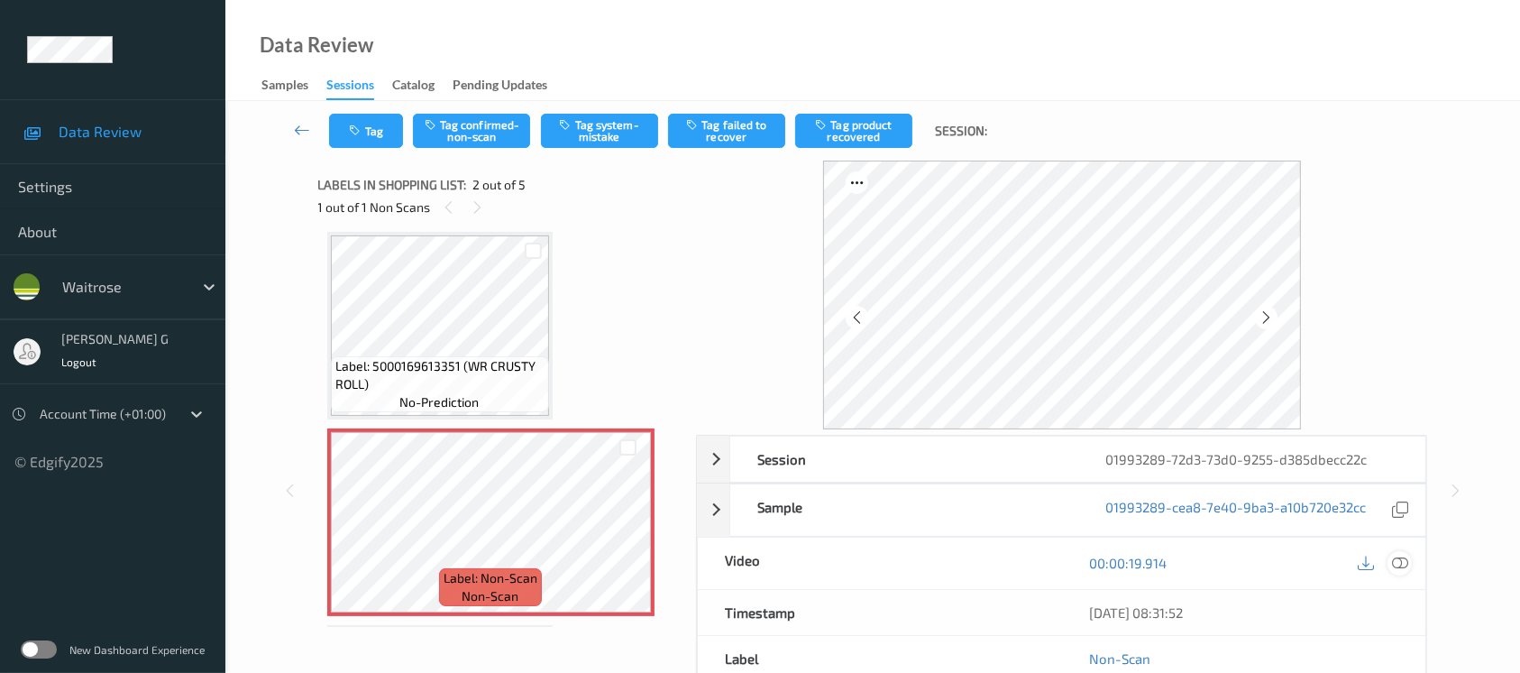
click at [1402, 563] on icon at bounding box center [1400, 563] width 16 height 16
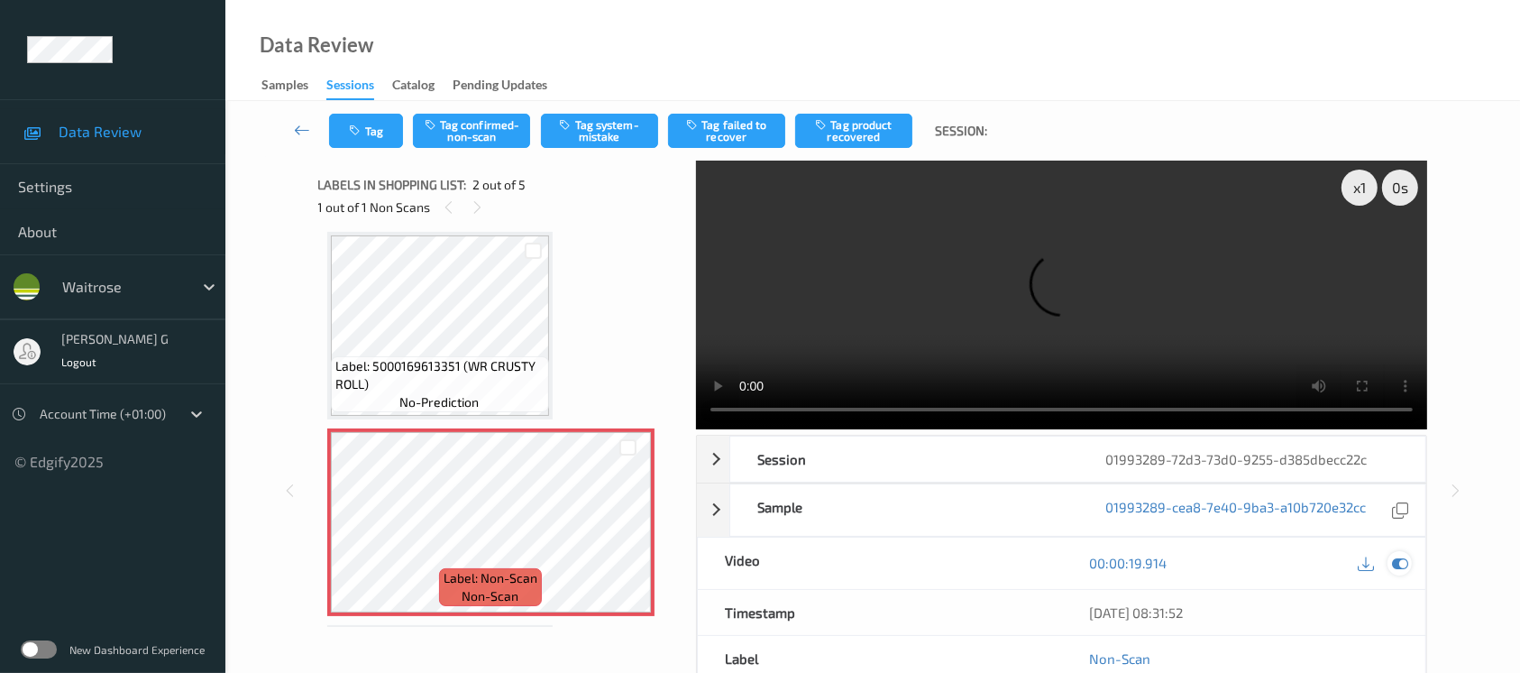
click at [1401, 557] on icon at bounding box center [1400, 563] width 16 height 16
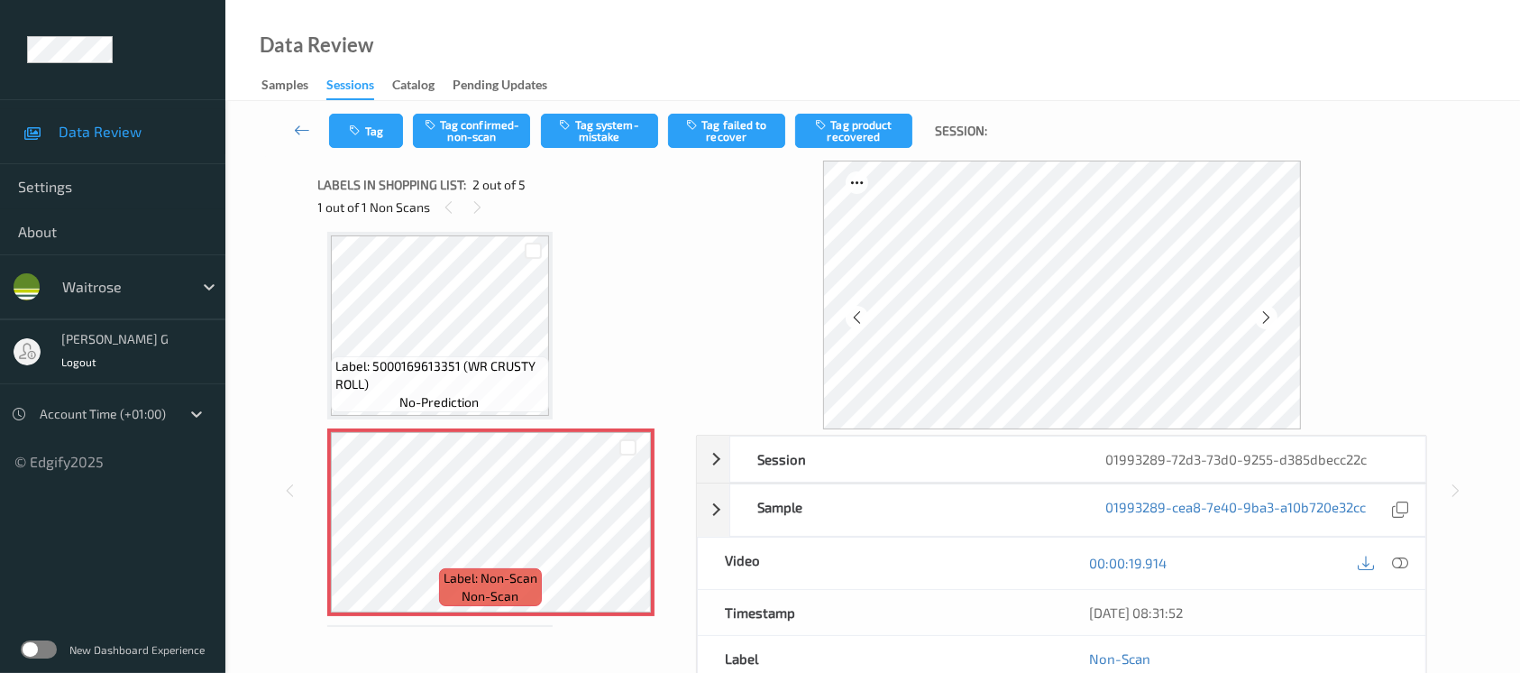
click at [604, 111] on div "Tag Tag confirmed-non-scan Tag system-mistake Tag failed to recover Tag product…" at bounding box center [872, 131] width 1221 height 60
click at [609, 125] on button "Tag system-mistake" at bounding box center [599, 131] width 117 height 34
click at [349, 141] on button "Tag" at bounding box center [366, 131] width 74 height 34
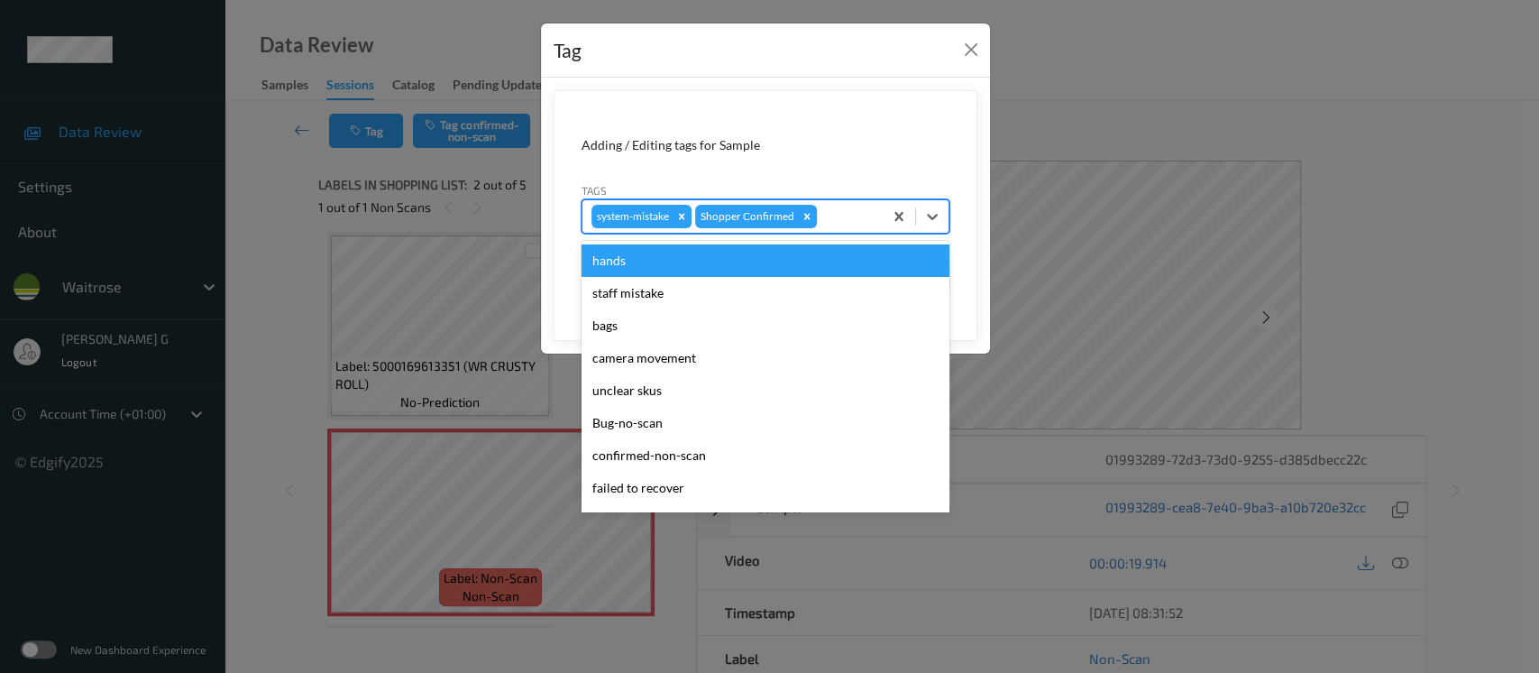
click at [880, 208] on div "system-mistake Shopper Confirmed" at bounding box center [733, 216] width 300 height 31
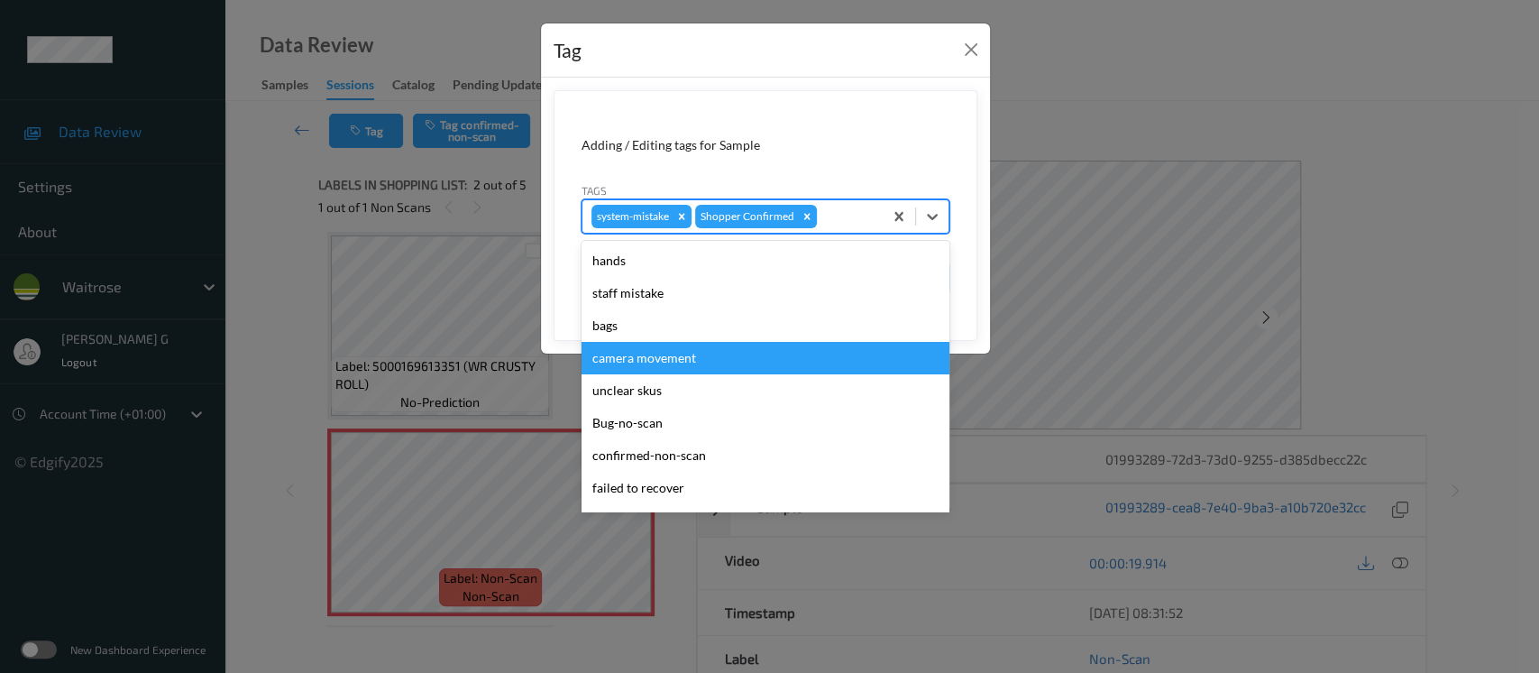
scroll to position [418, 0]
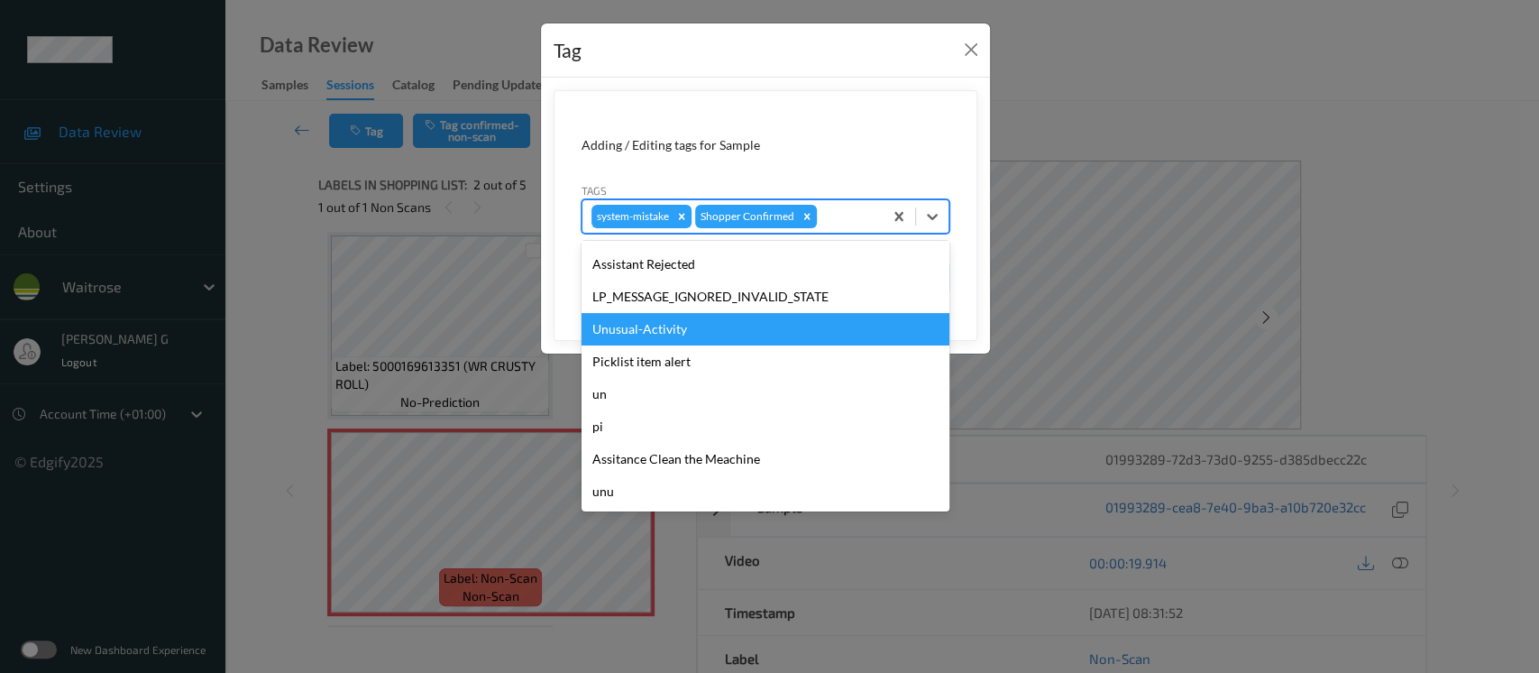
click at [656, 326] on div "Unusual-Activity" at bounding box center [766, 329] width 368 height 32
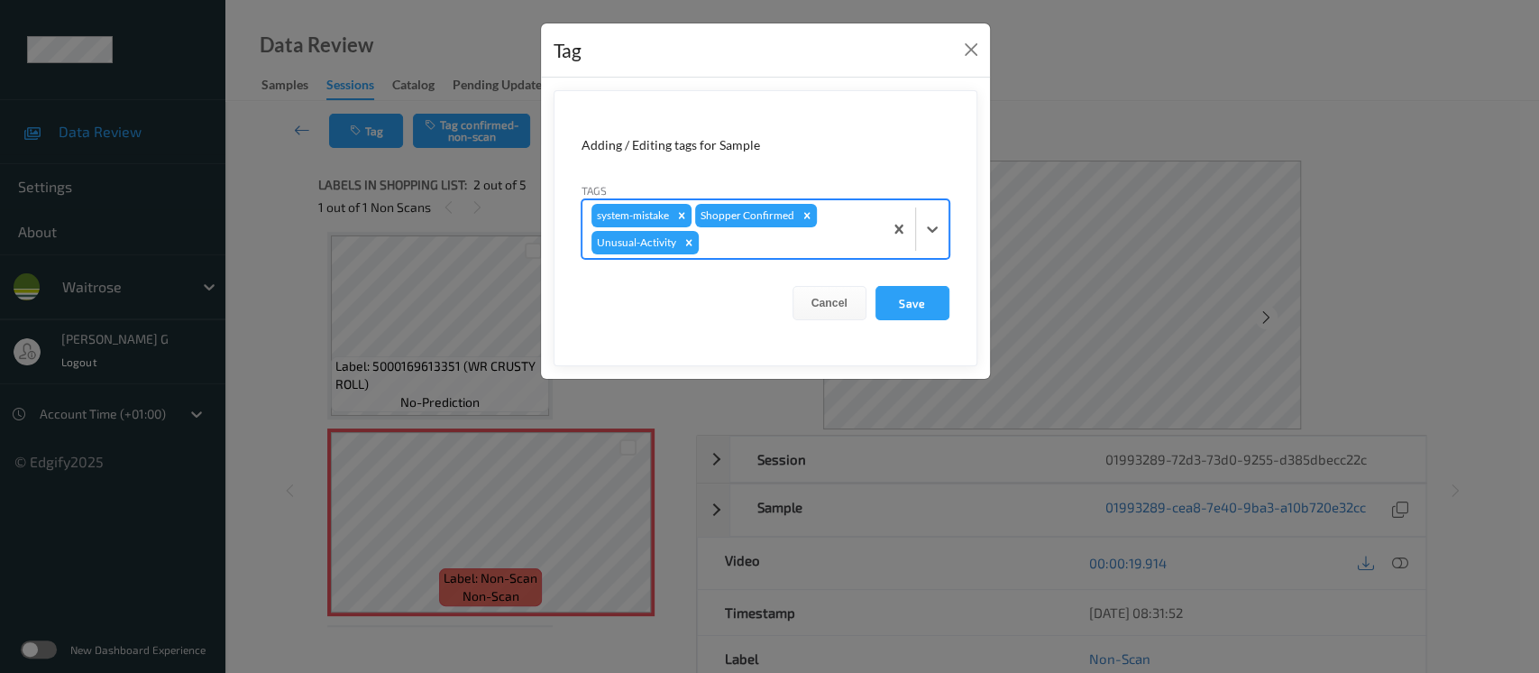
click at [794, 241] on div at bounding box center [787, 243] width 171 height 22
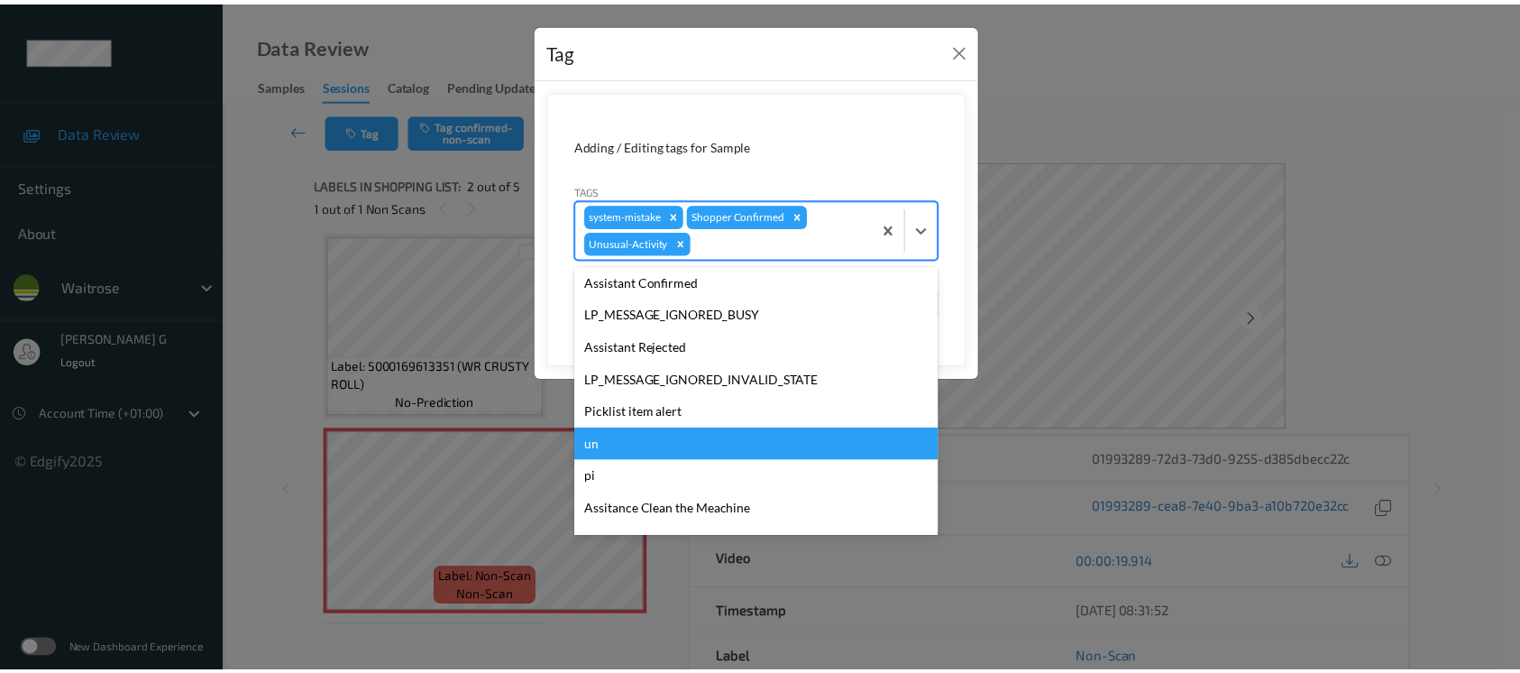
scroll to position [385, 0]
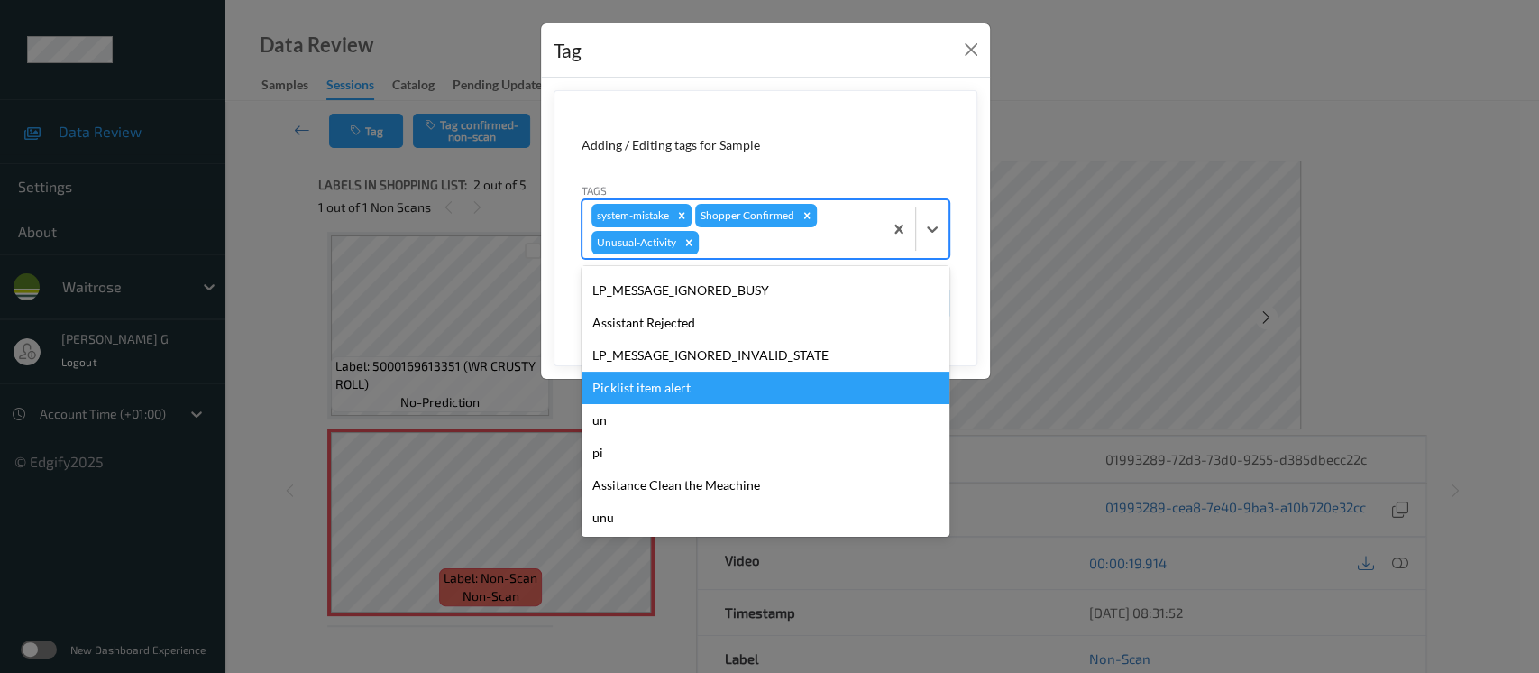
click at [641, 392] on div "Picklist item alert" at bounding box center [766, 388] width 368 height 32
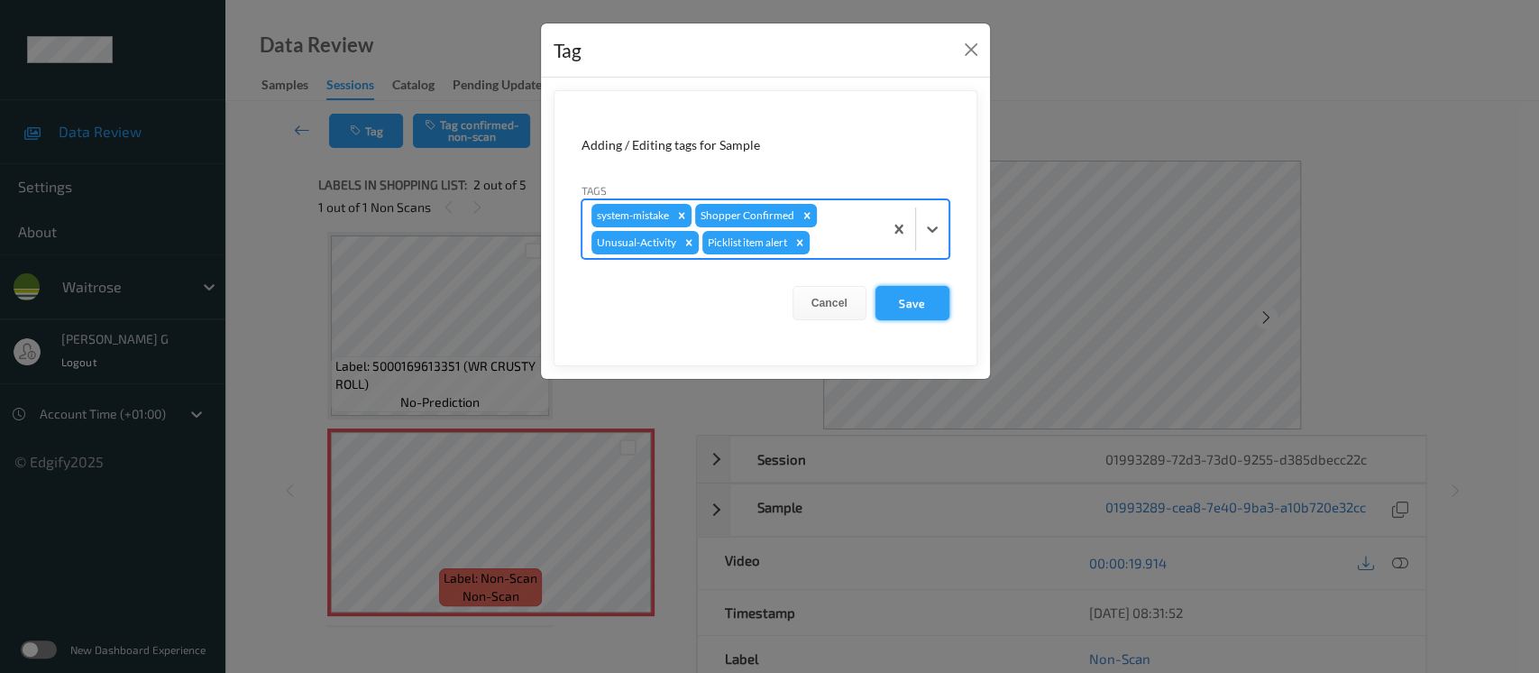
click at [923, 309] on button "Save" at bounding box center [913, 303] width 74 height 34
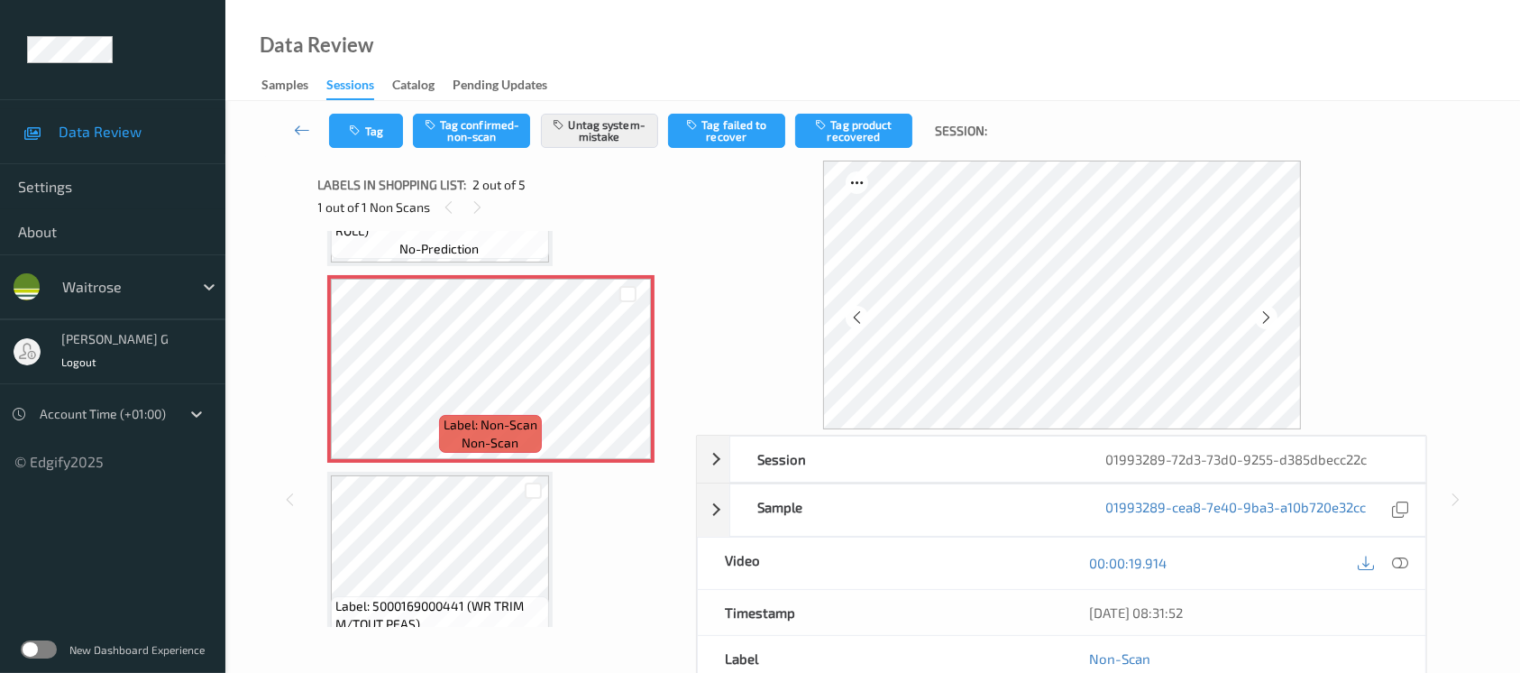
scroll to position [249, 0]
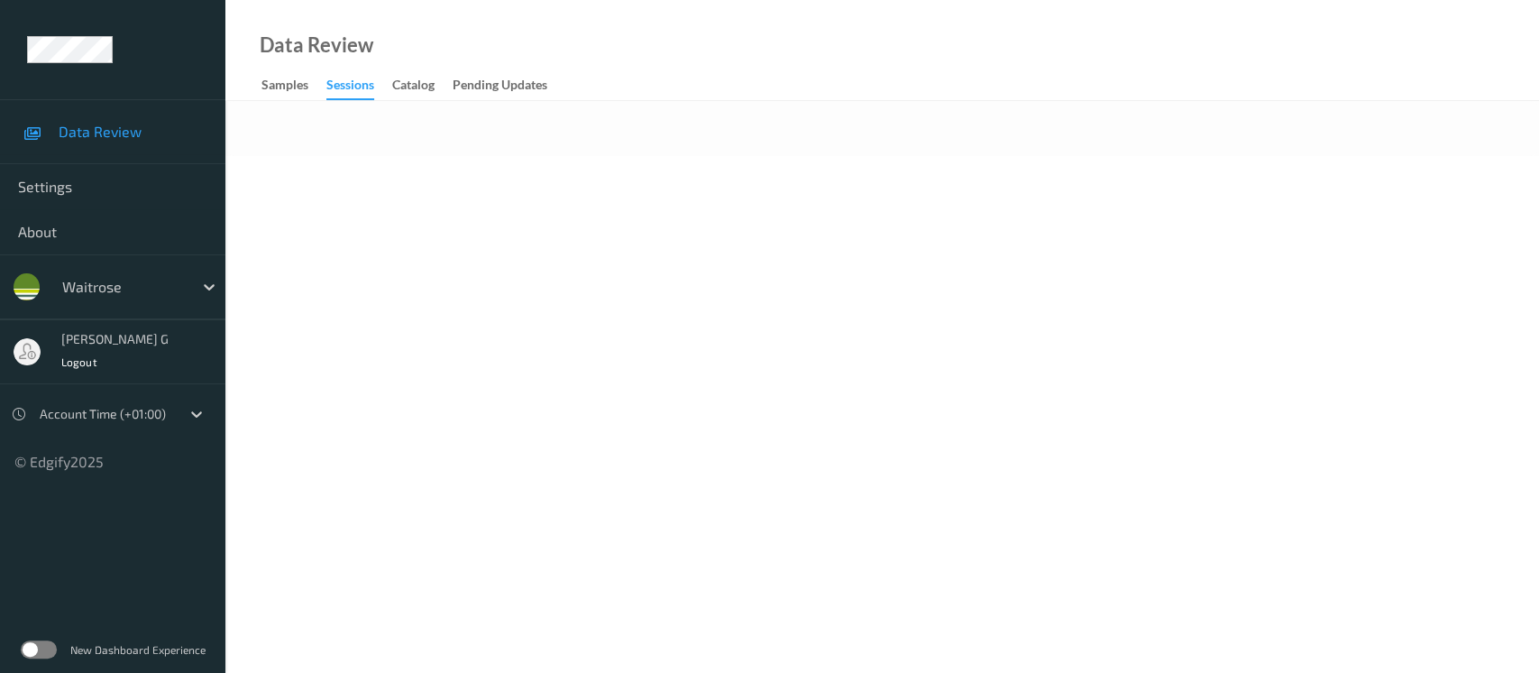
click at [725, 83] on div "Data Review Samples Sessions Catalog Pending Updates" at bounding box center [882, 50] width 1314 height 101
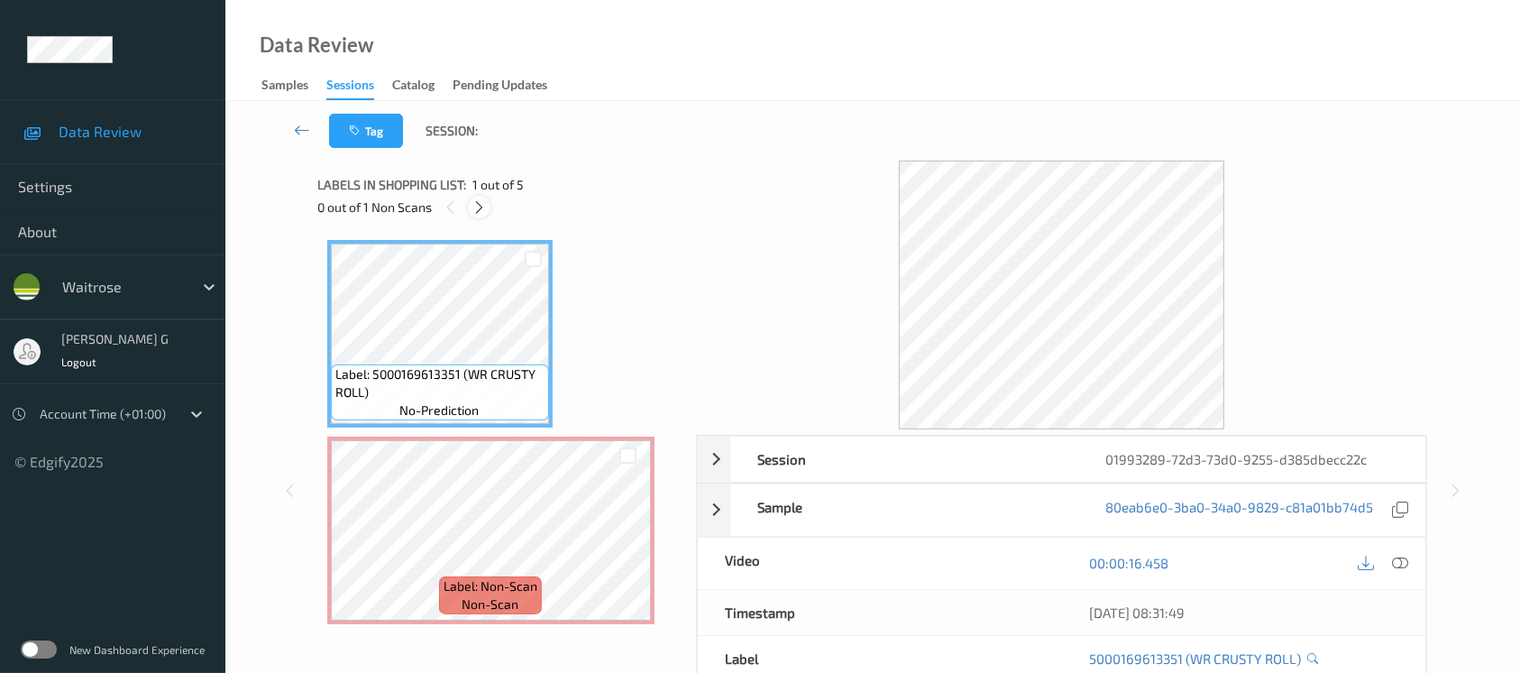
click at [483, 205] on icon at bounding box center [479, 207] width 15 height 16
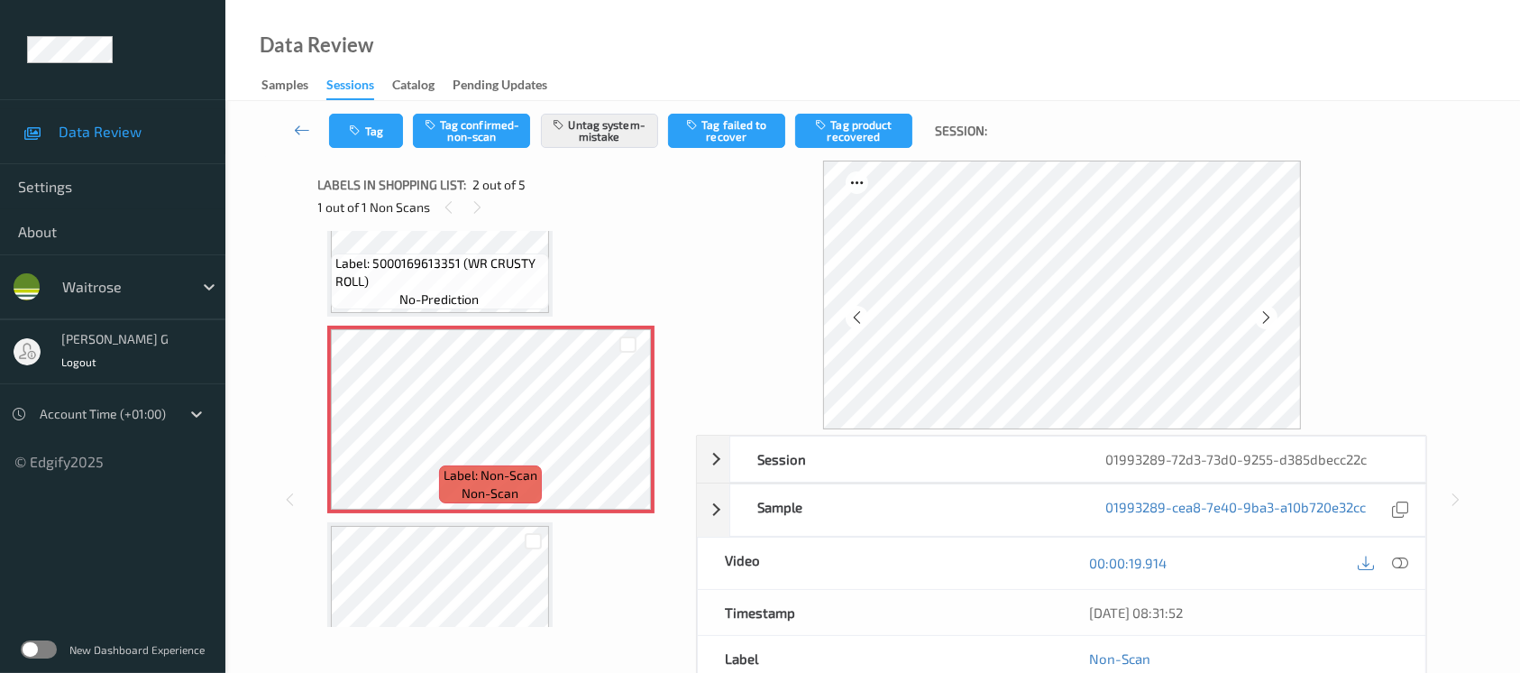
scroll to position [249, 0]
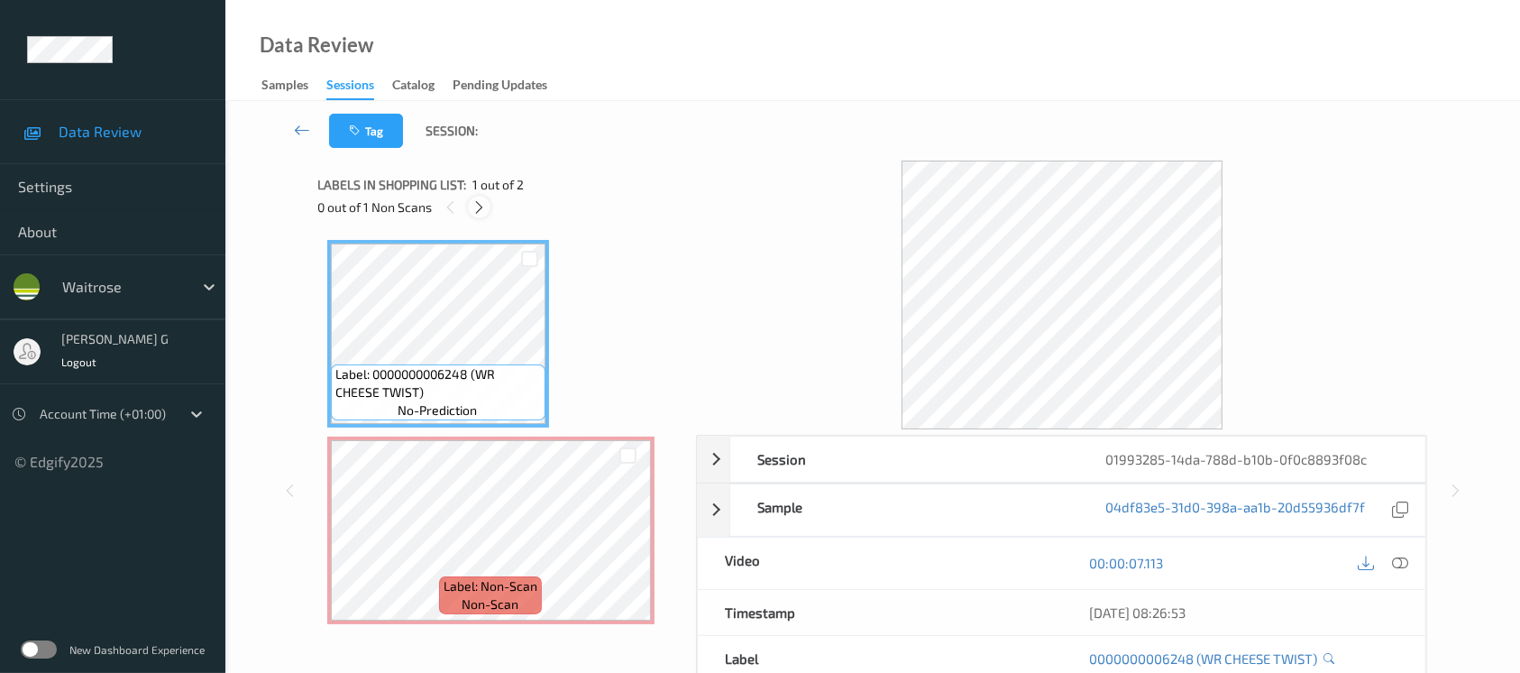
click at [482, 206] on icon at bounding box center [479, 207] width 15 height 16
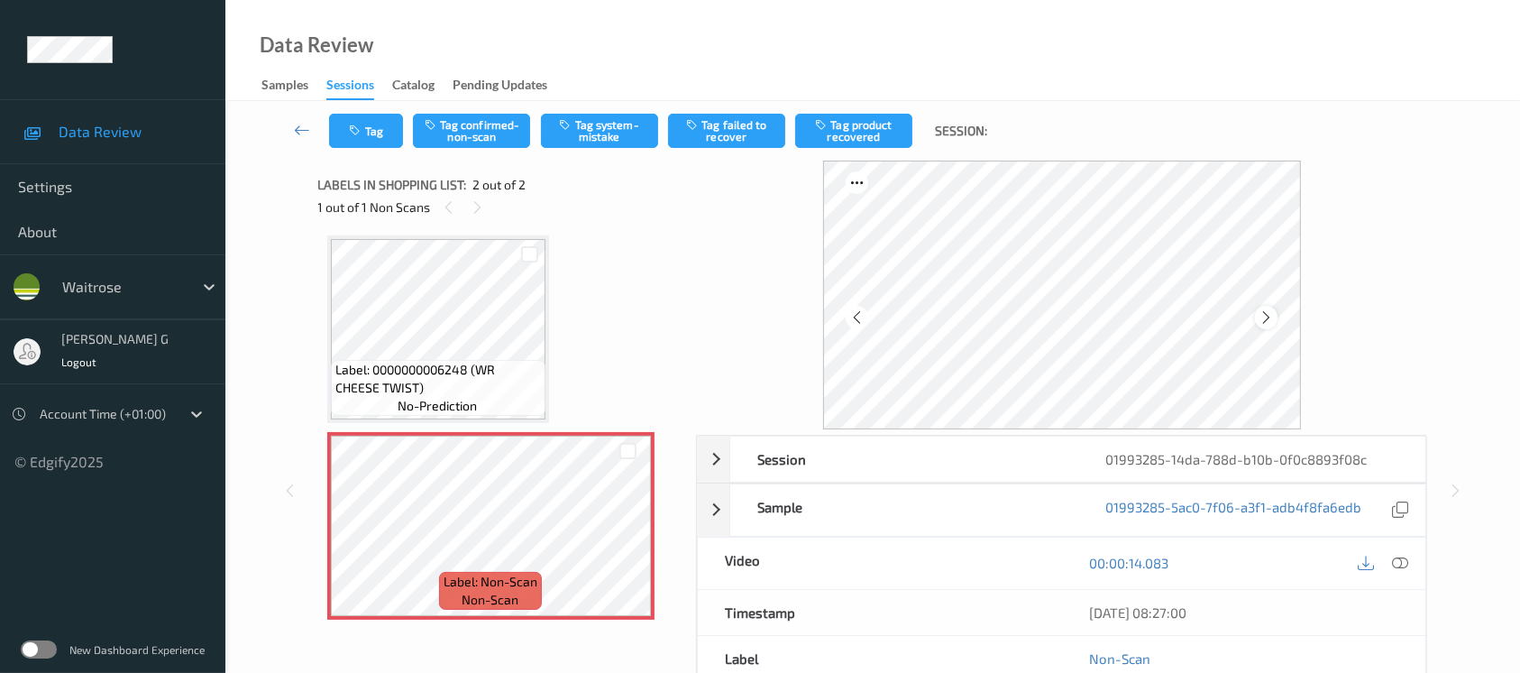
click at [1264, 320] on icon at bounding box center [1266, 317] width 15 height 16
click at [1392, 571] on div at bounding box center [1400, 563] width 24 height 24
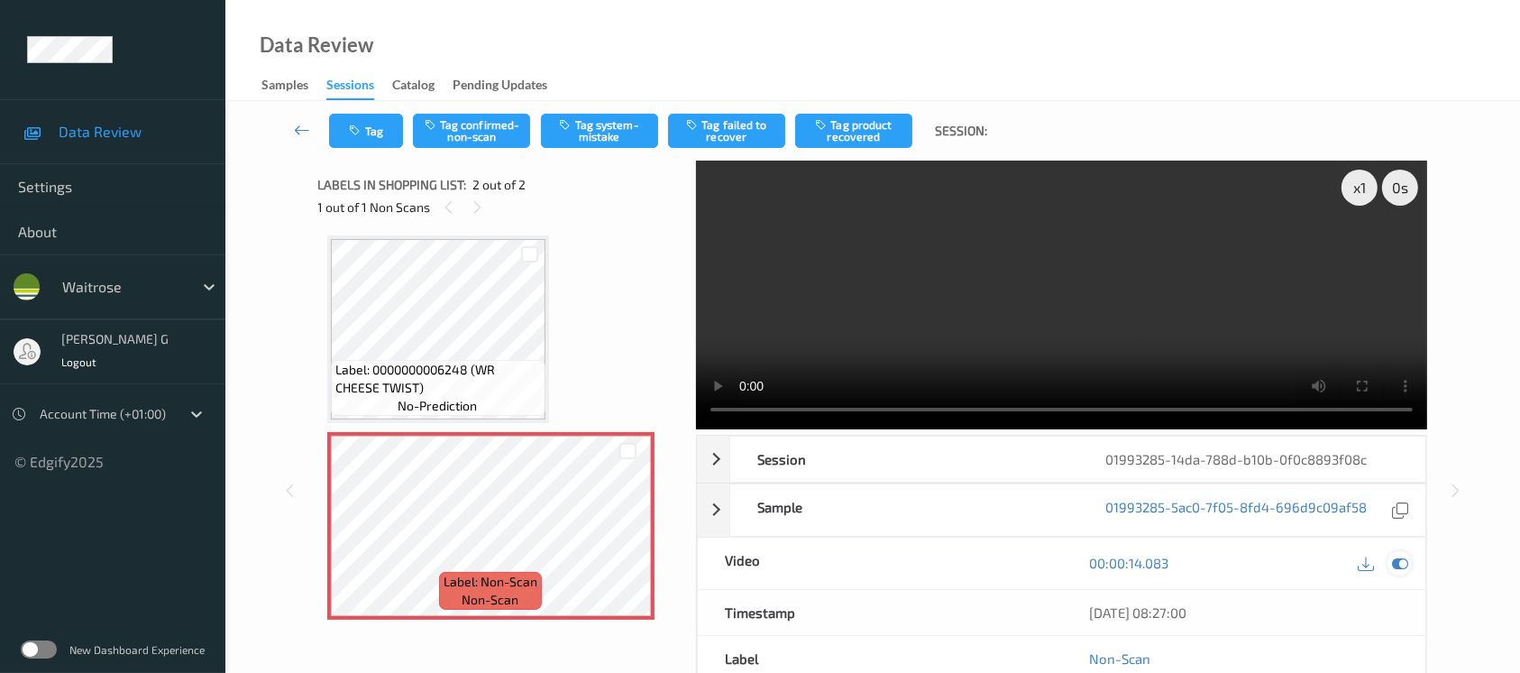
click at [1400, 559] on icon at bounding box center [1400, 563] width 16 height 16
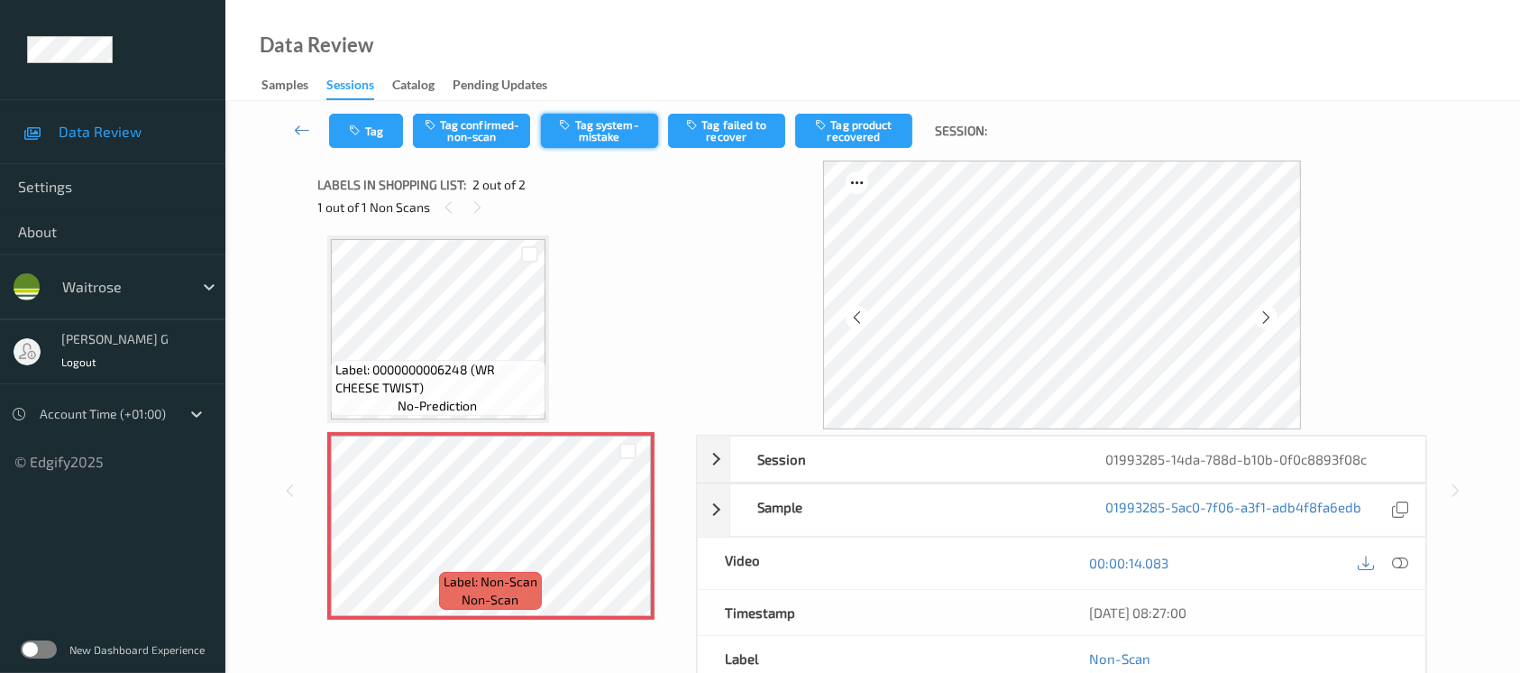
click at [642, 136] on button "Tag system-mistake" at bounding box center [599, 131] width 117 height 34
click at [359, 124] on icon "button" at bounding box center [357, 130] width 15 height 13
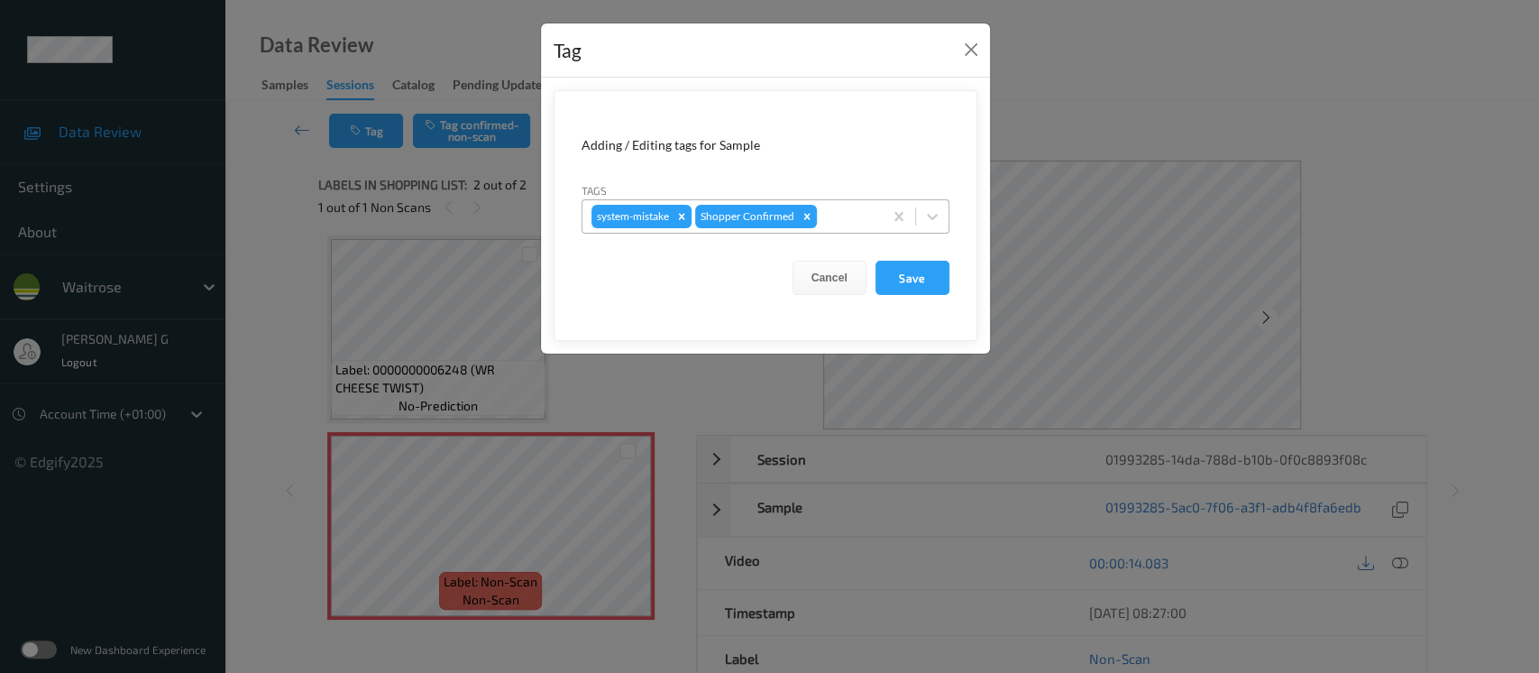
click at [822, 218] on div at bounding box center [847, 217] width 53 height 22
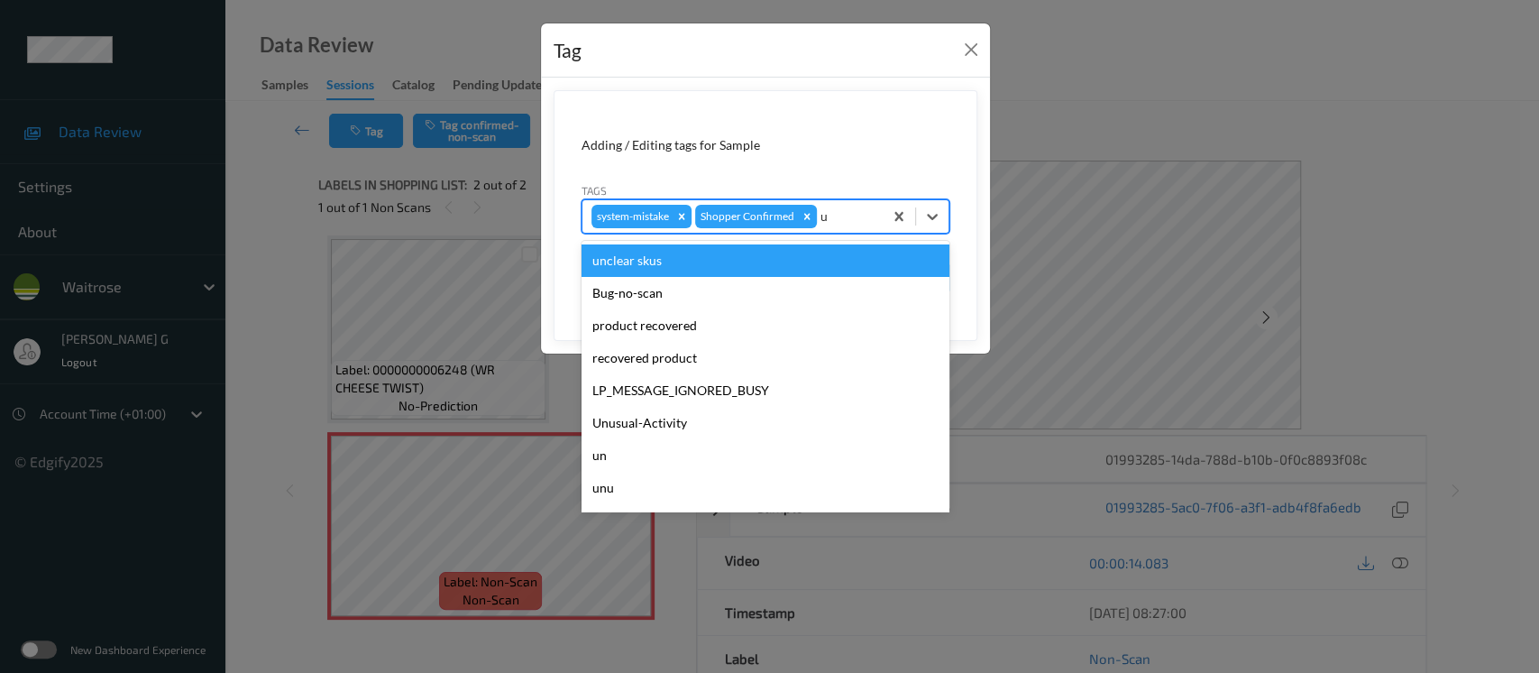
type input "un"
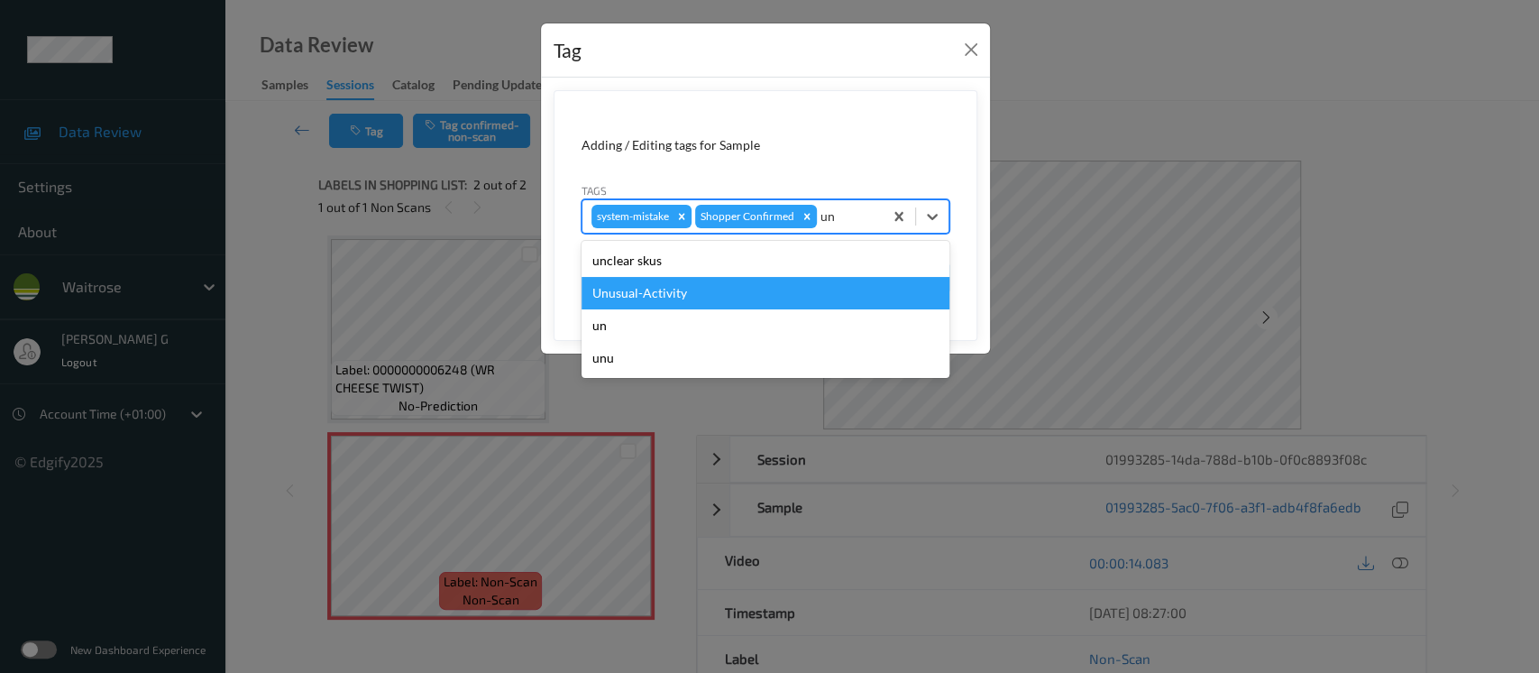
click at [655, 285] on div "Unusual-Activity" at bounding box center [766, 293] width 368 height 32
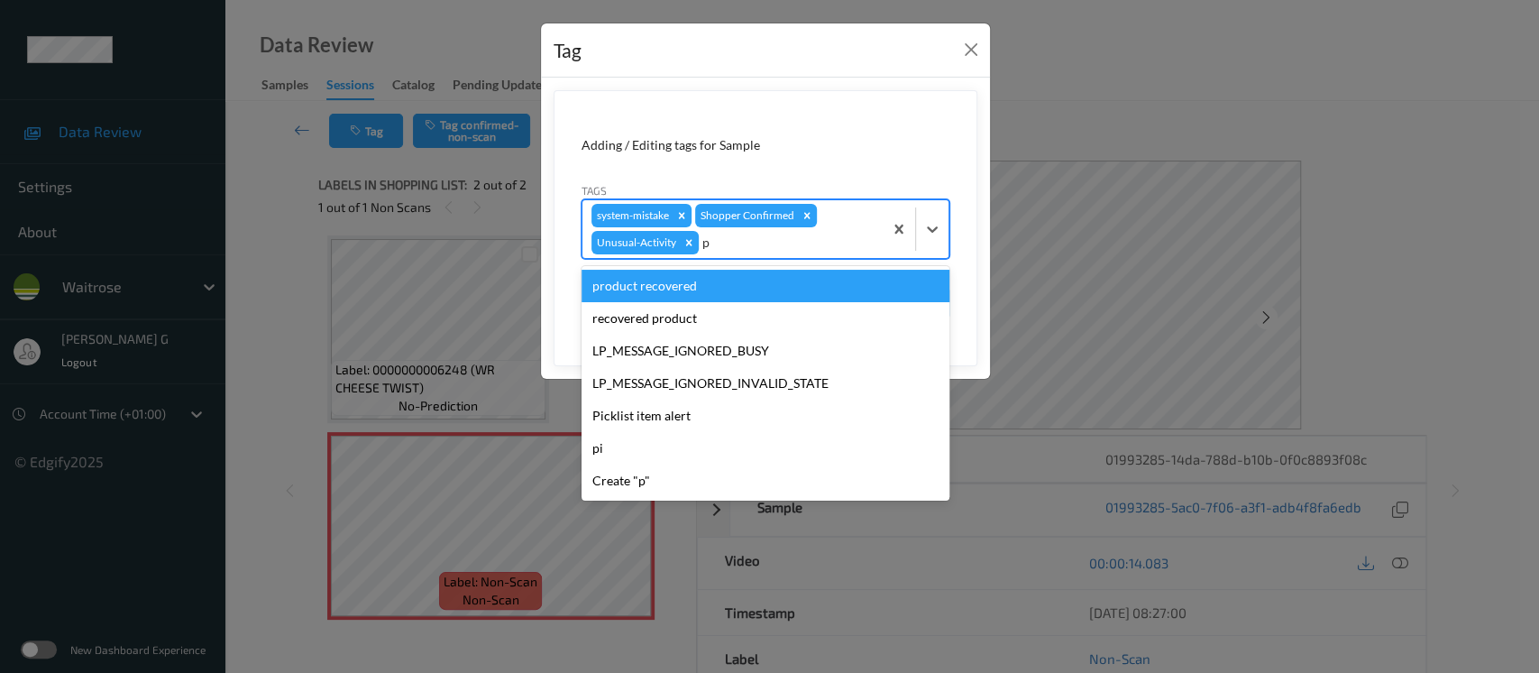
type input "pi"
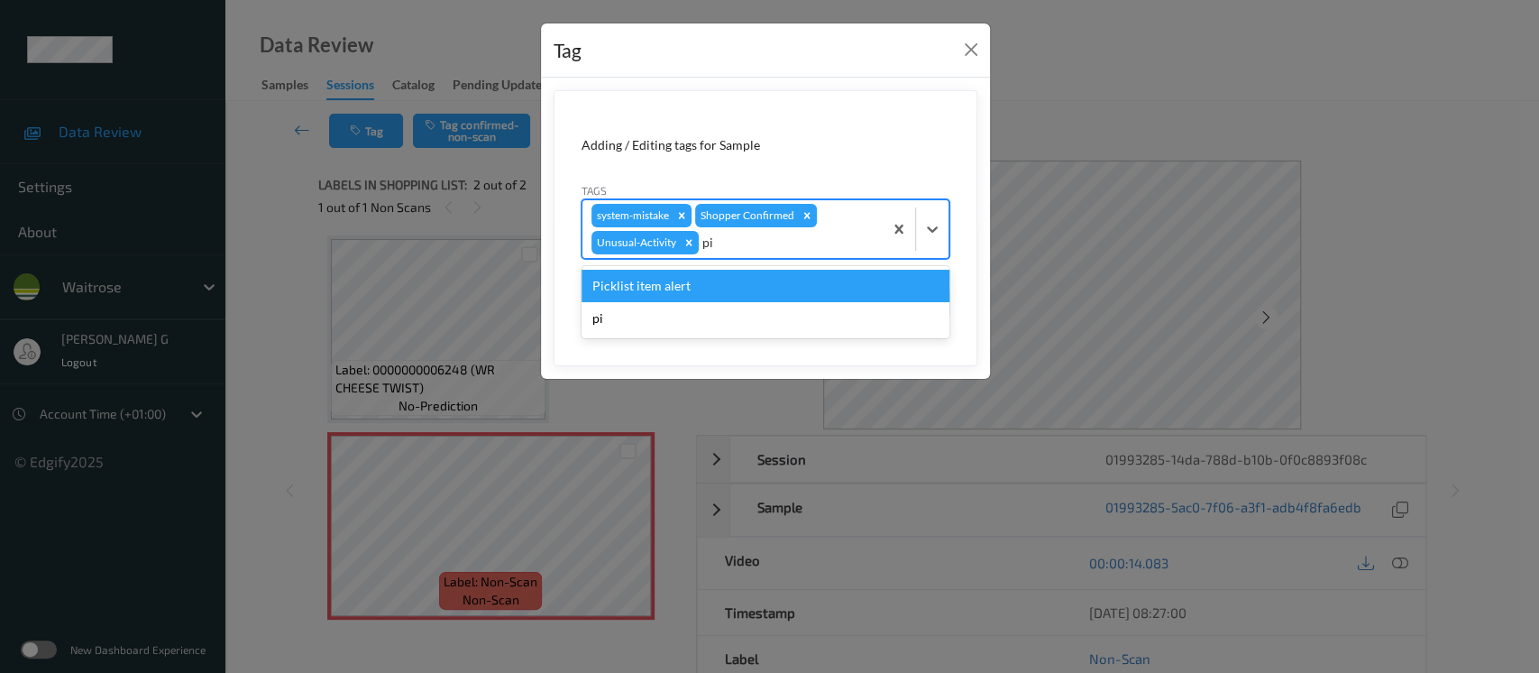
click at [672, 296] on div "Picklist item alert" at bounding box center [766, 286] width 368 height 32
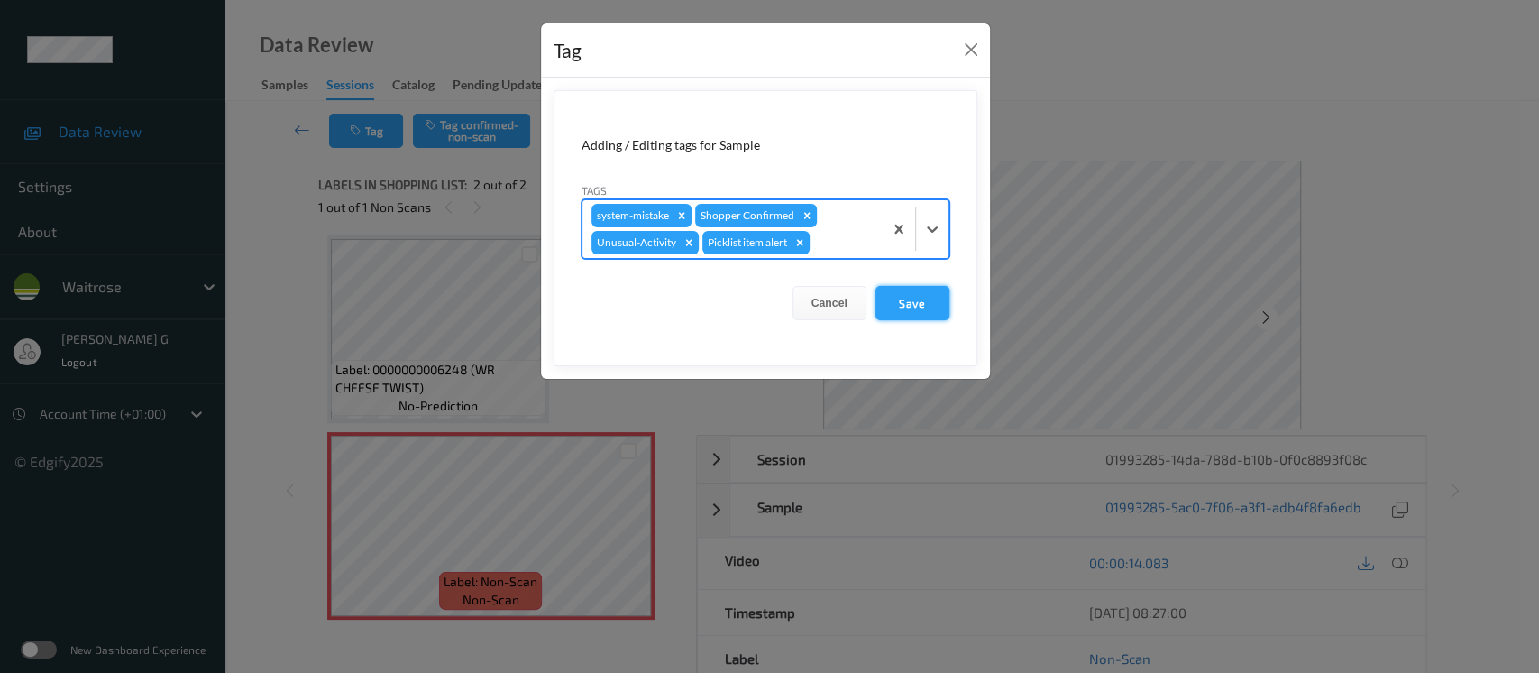
click at [911, 307] on button "Save" at bounding box center [913, 303] width 74 height 34
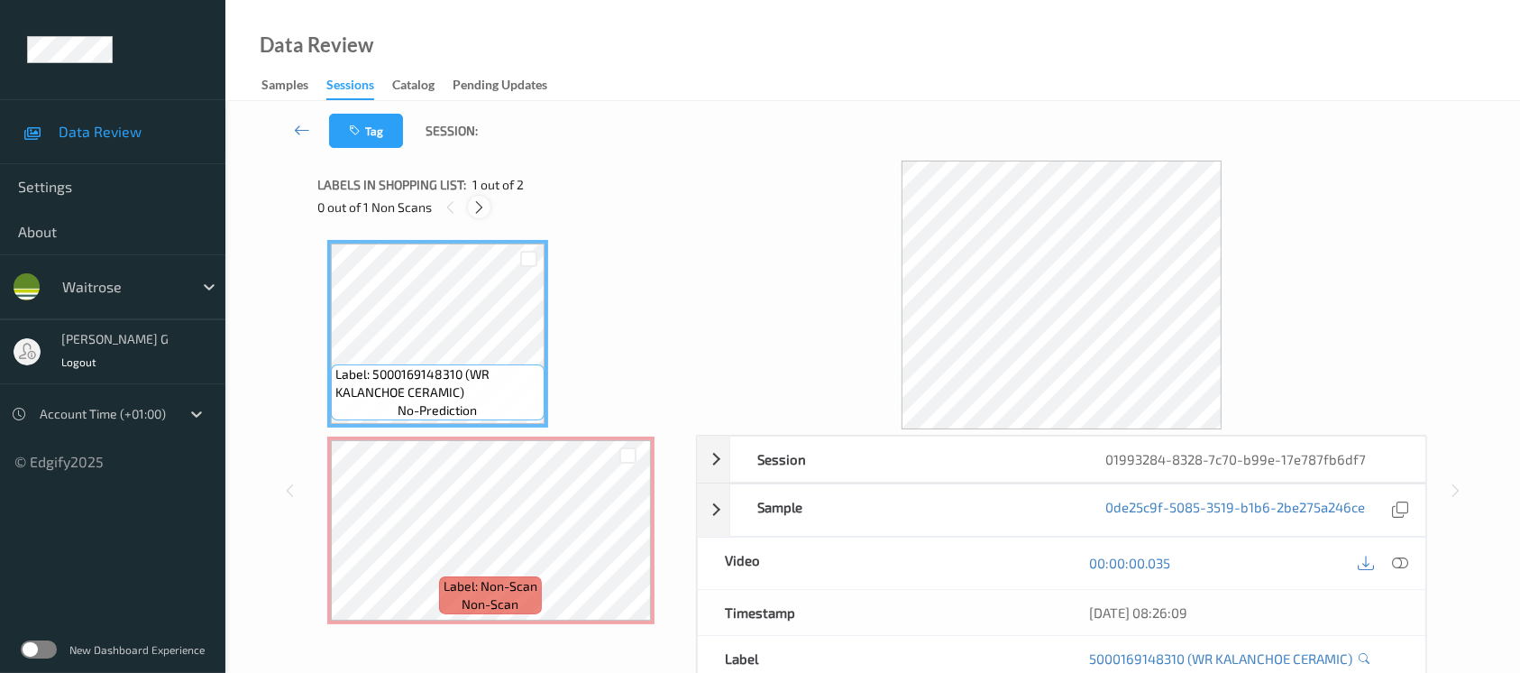
click at [482, 209] on icon at bounding box center [479, 207] width 15 height 16
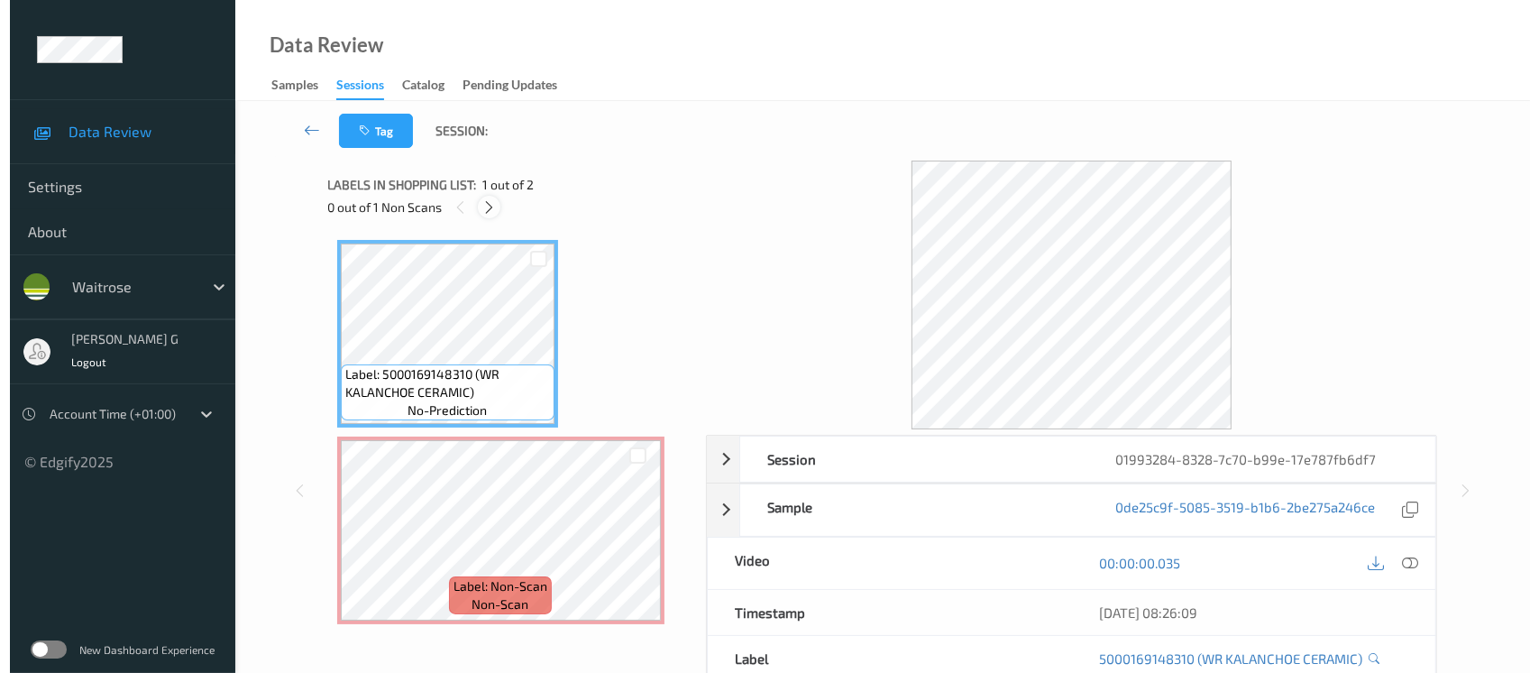
scroll to position [5, 0]
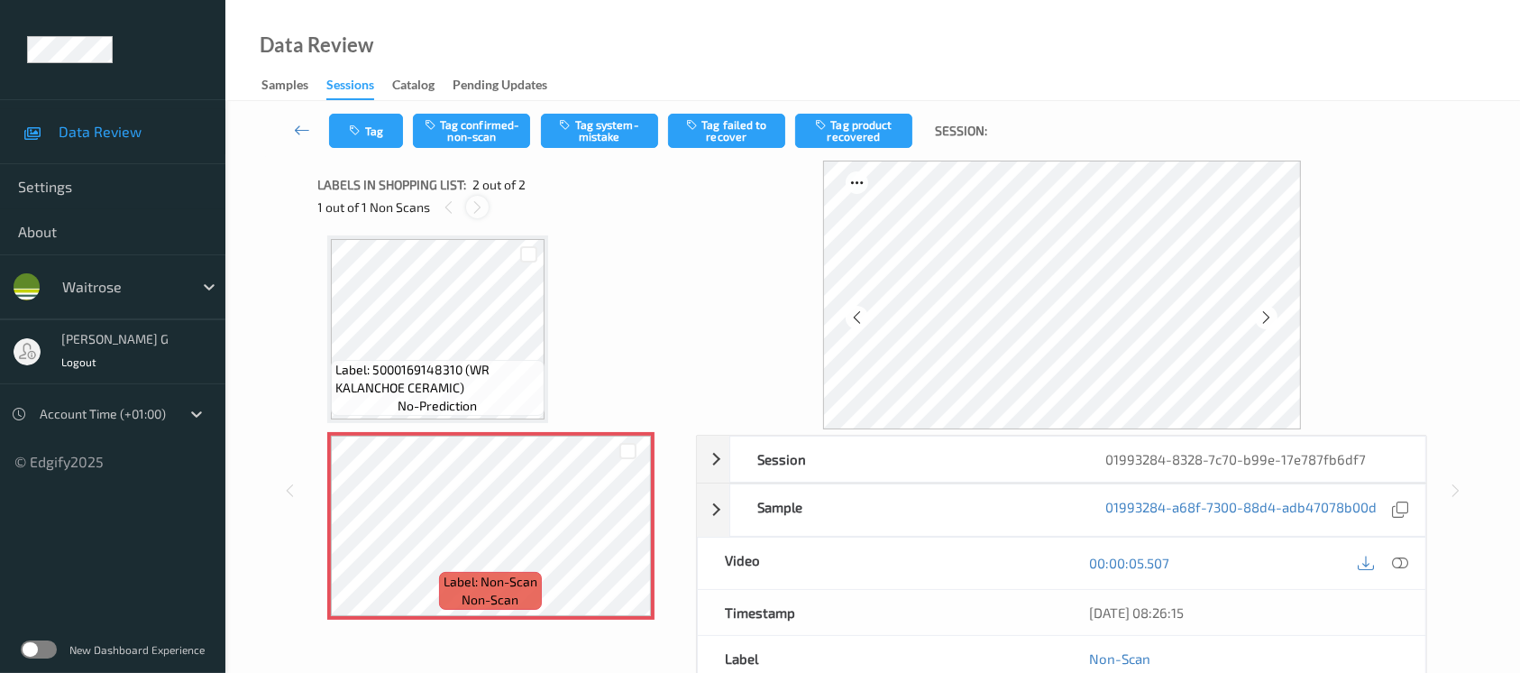
click at [474, 206] on icon at bounding box center [477, 207] width 15 height 16
click at [607, 133] on button "Tag system-mistake" at bounding box center [599, 131] width 117 height 34
click at [354, 135] on icon "button" at bounding box center [357, 130] width 15 height 13
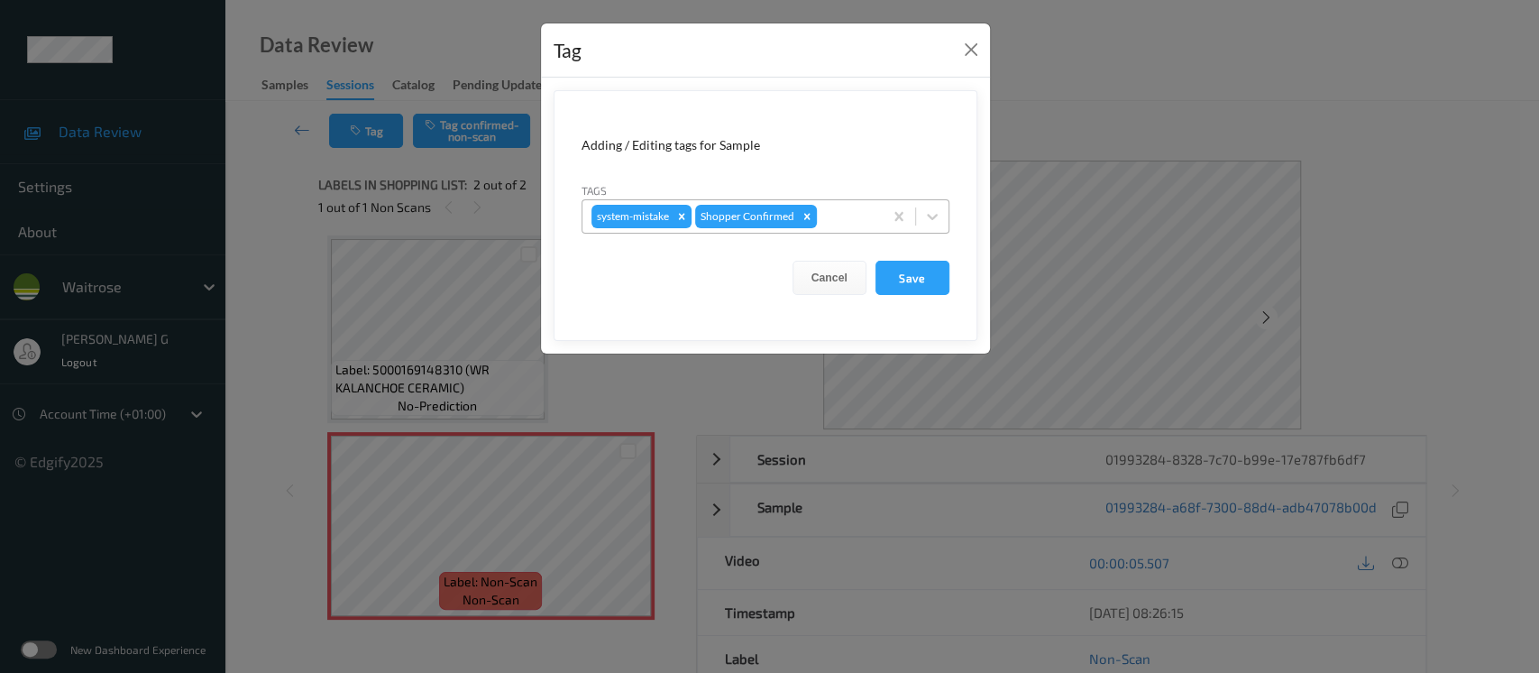
click at [833, 209] on div at bounding box center [847, 217] width 53 height 22
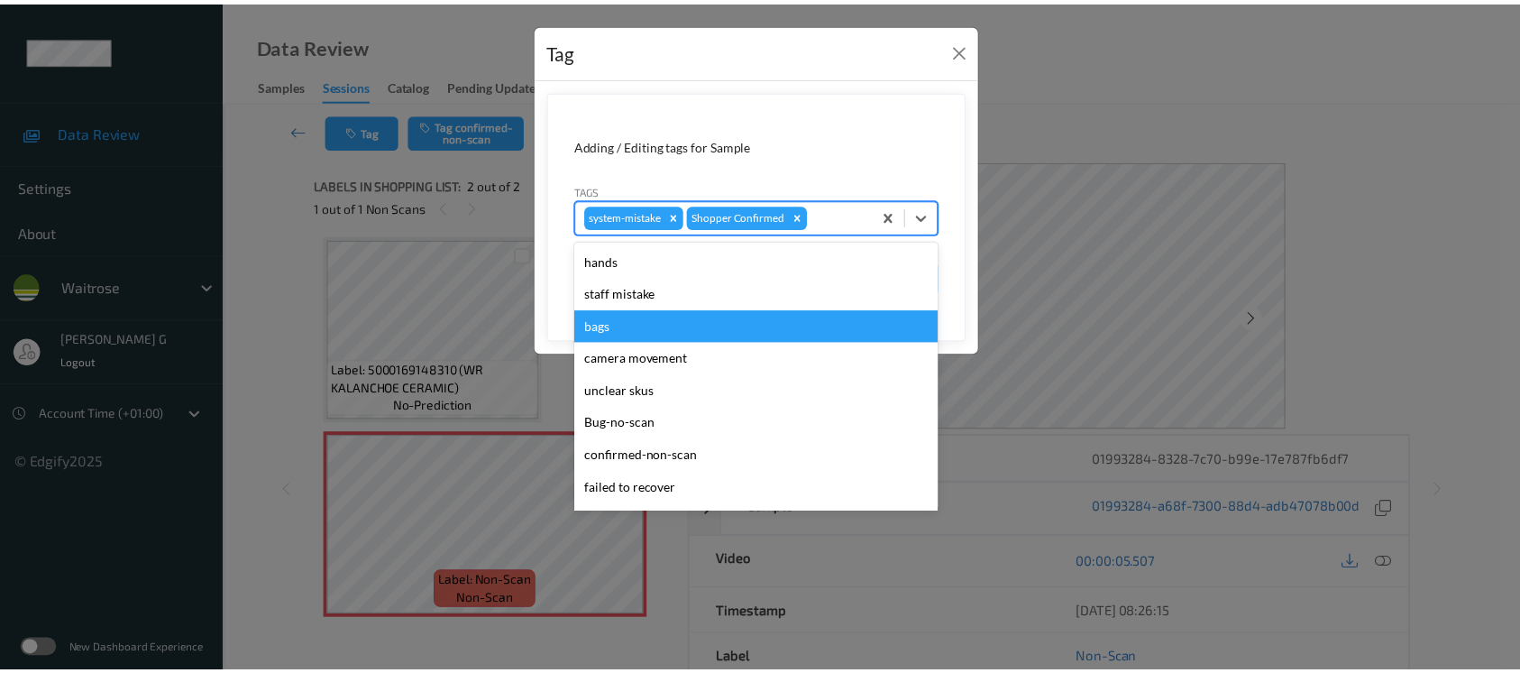
scroll to position [418, 0]
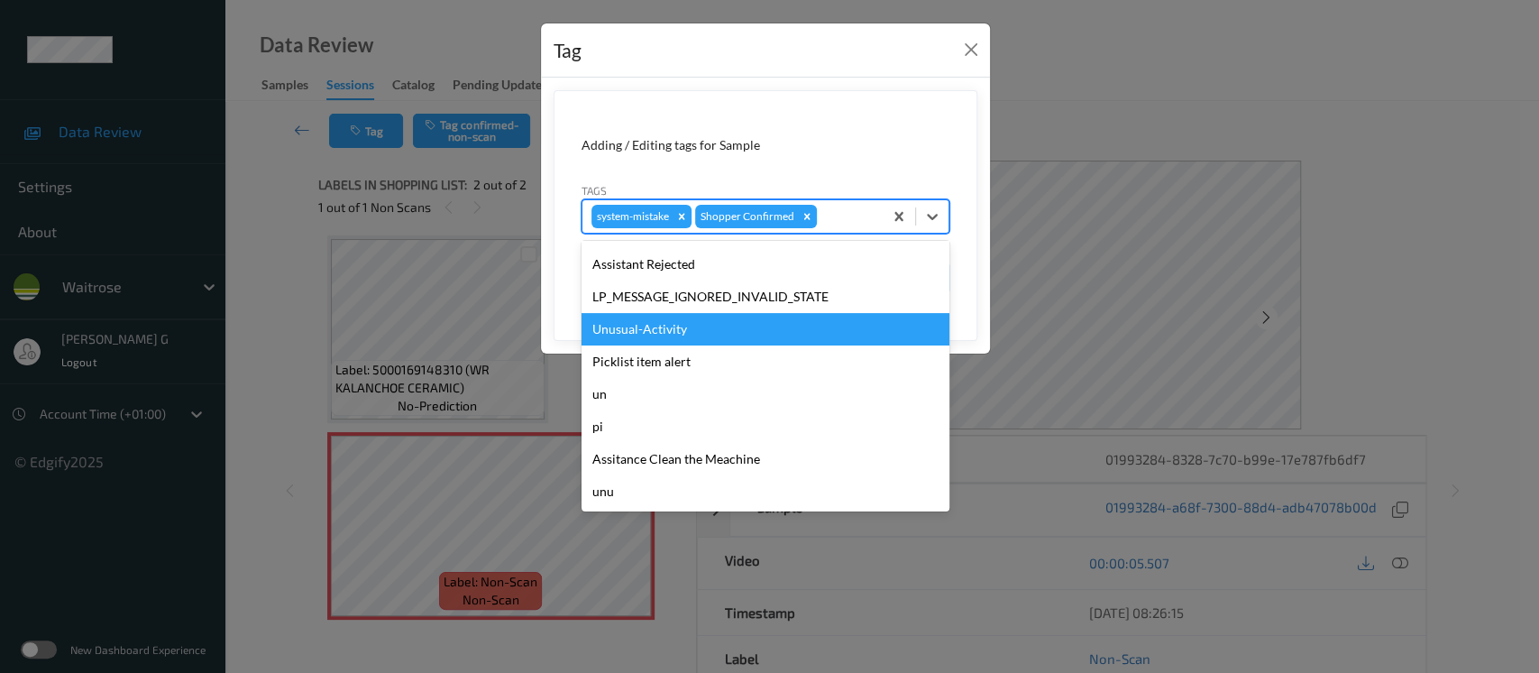
click at [649, 334] on div "Unusual-Activity" at bounding box center [766, 329] width 368 height 32
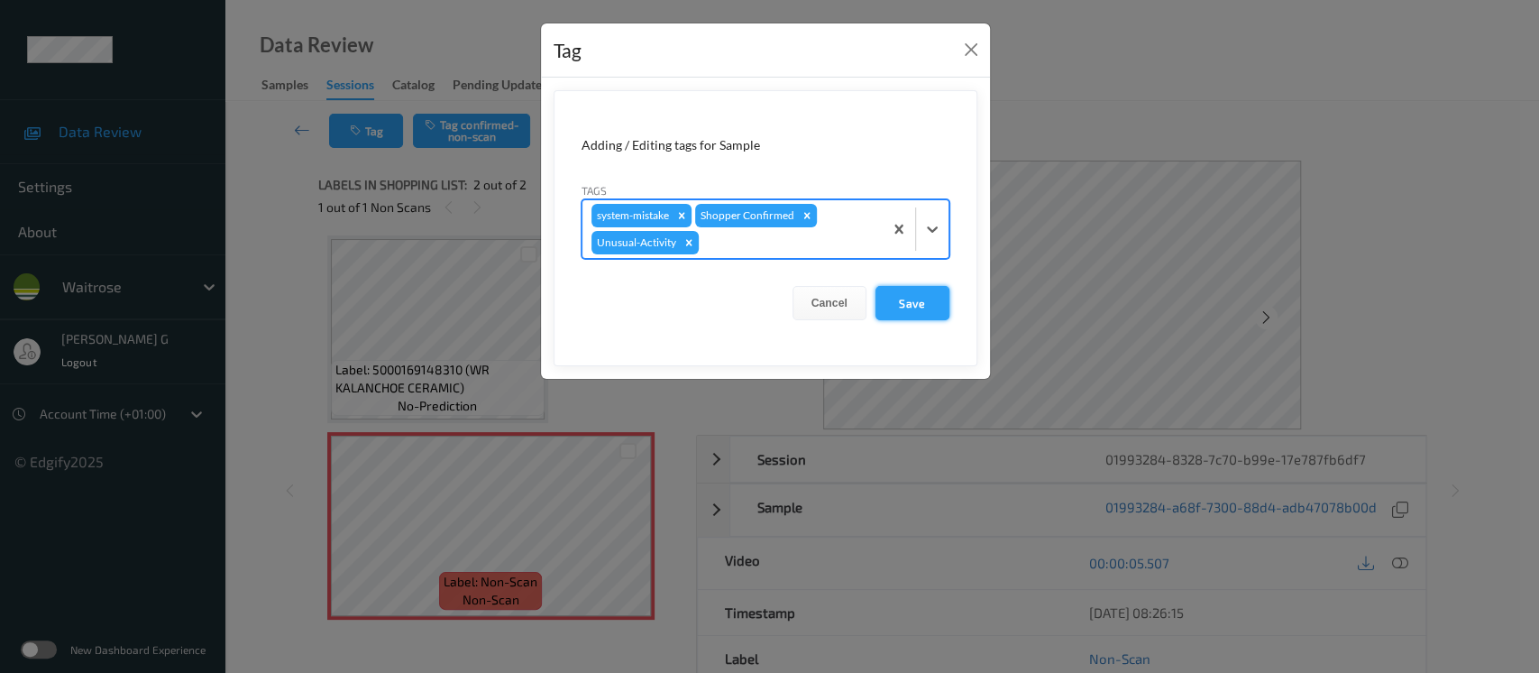
click at [907, 314] on button "Save" at bounding box center [913, 303] width 74 height 34
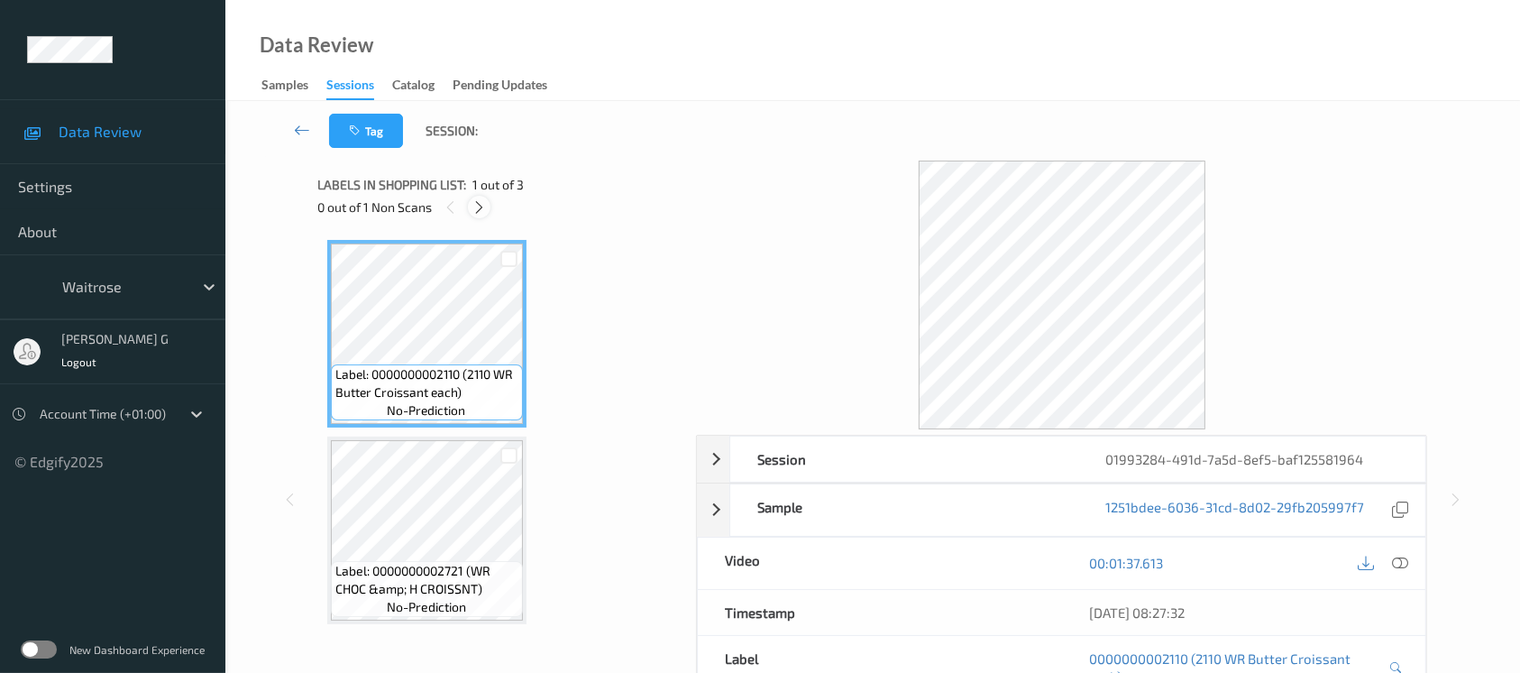
click at [481, 206] on icon at bounding box center [479, 207] width 15 height 16
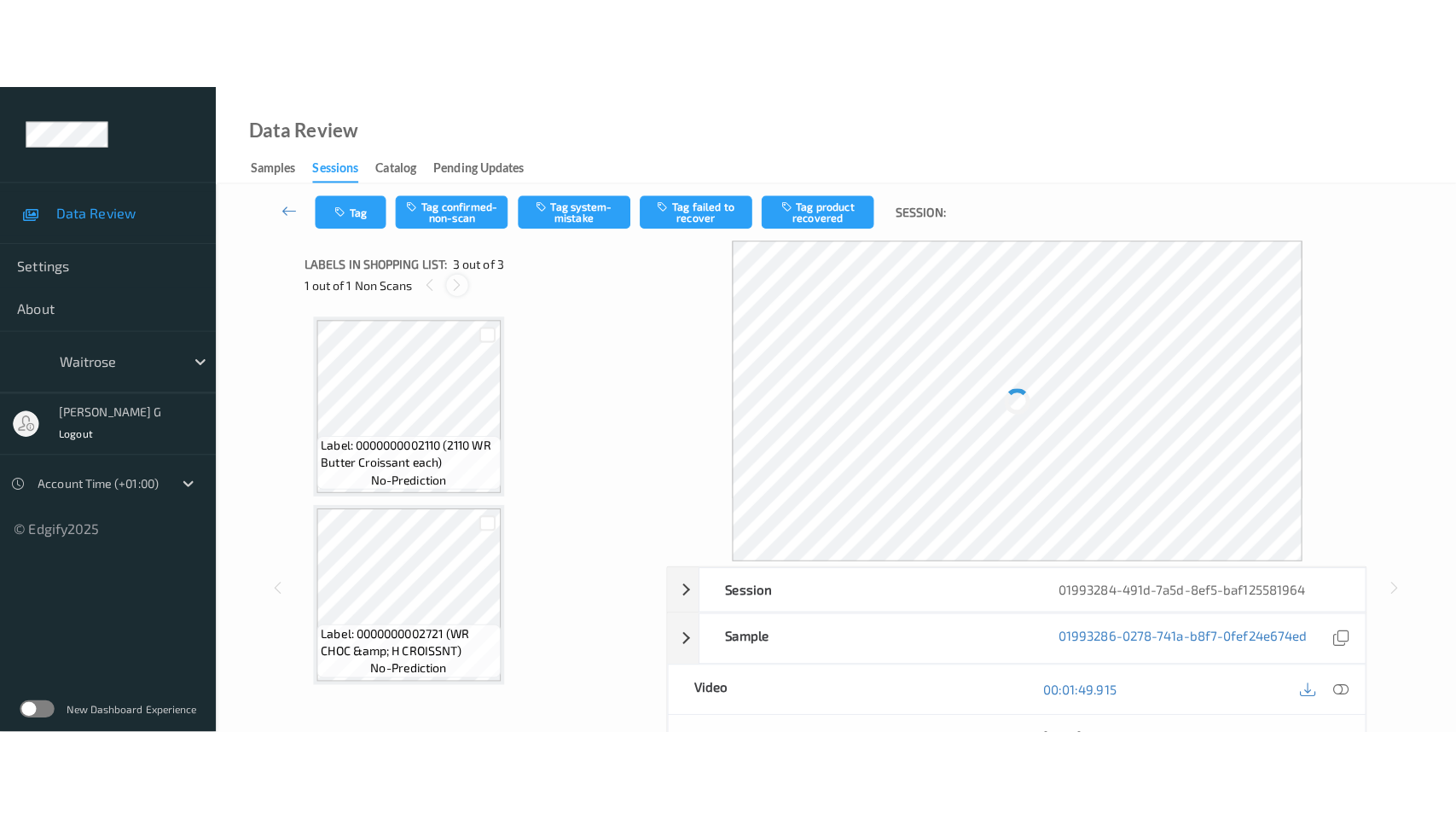
scroll to position [189, 0]
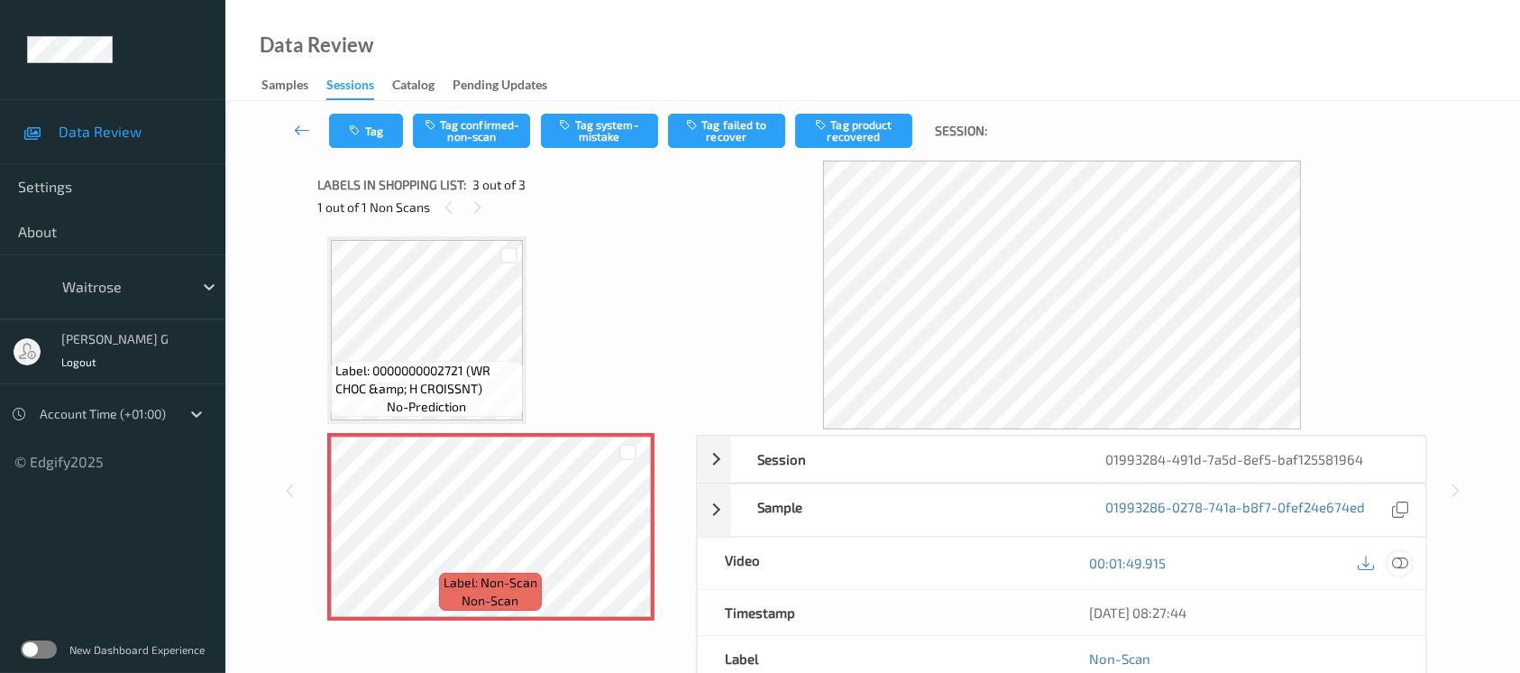
click at [1403, 559] on icon at bounding box center [1400, 563] width 16 height 16
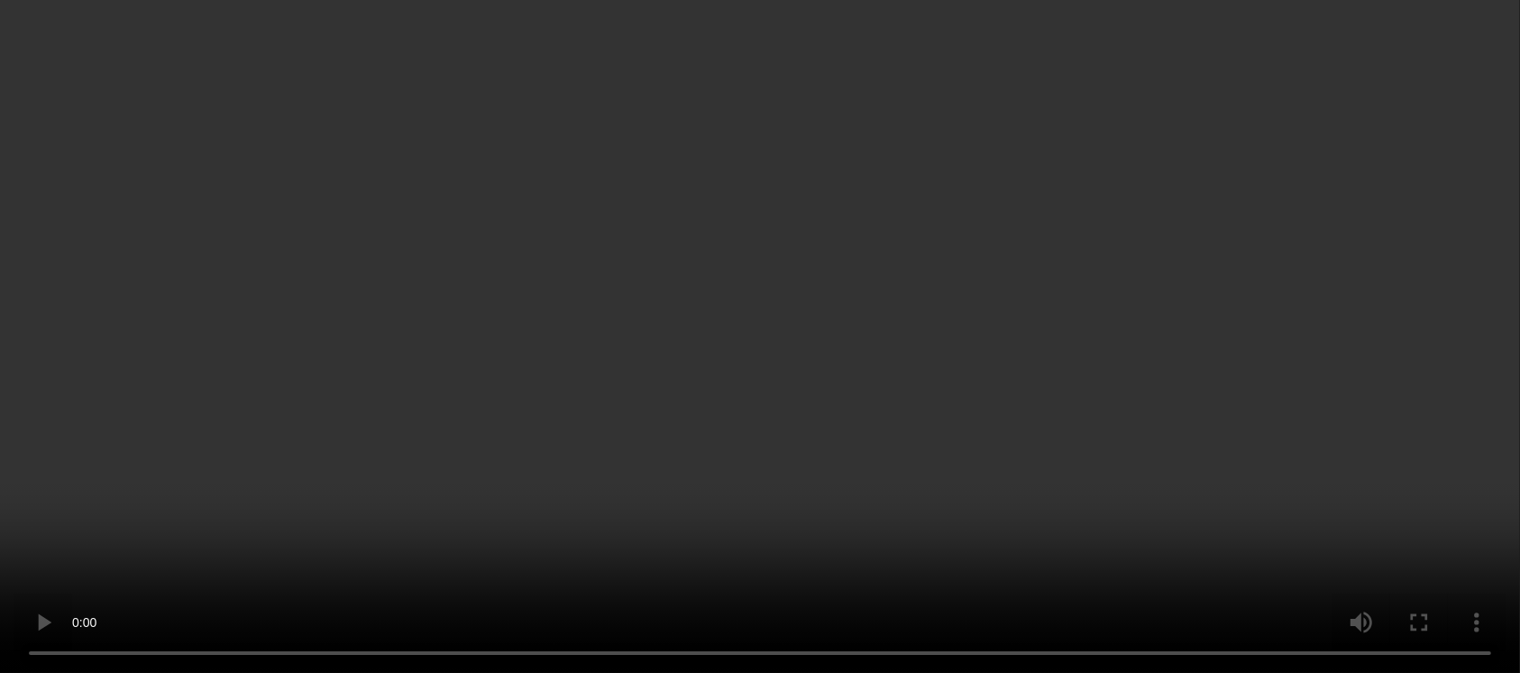
scroll to position [0, 0]
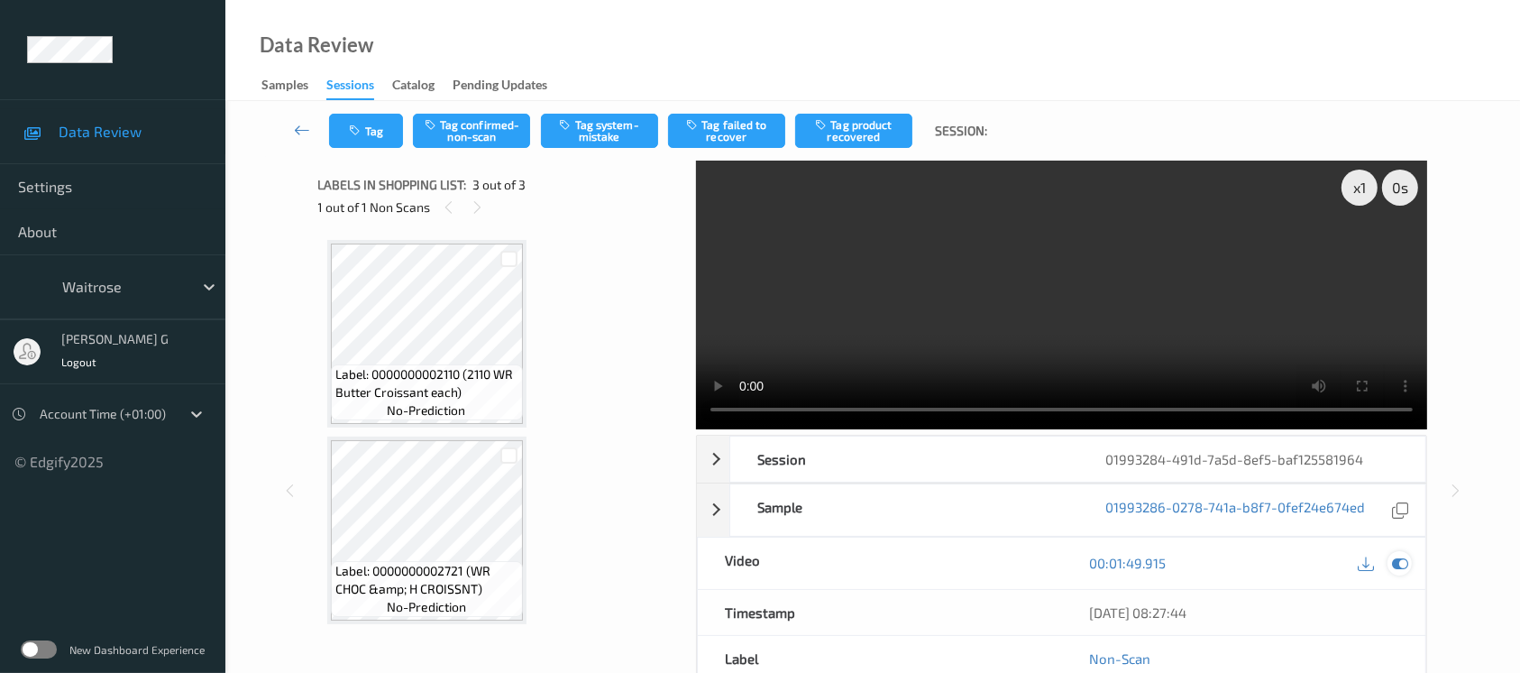
click at [1402, 565] on icon at bounding box center [1400, 563] width 16 height 16
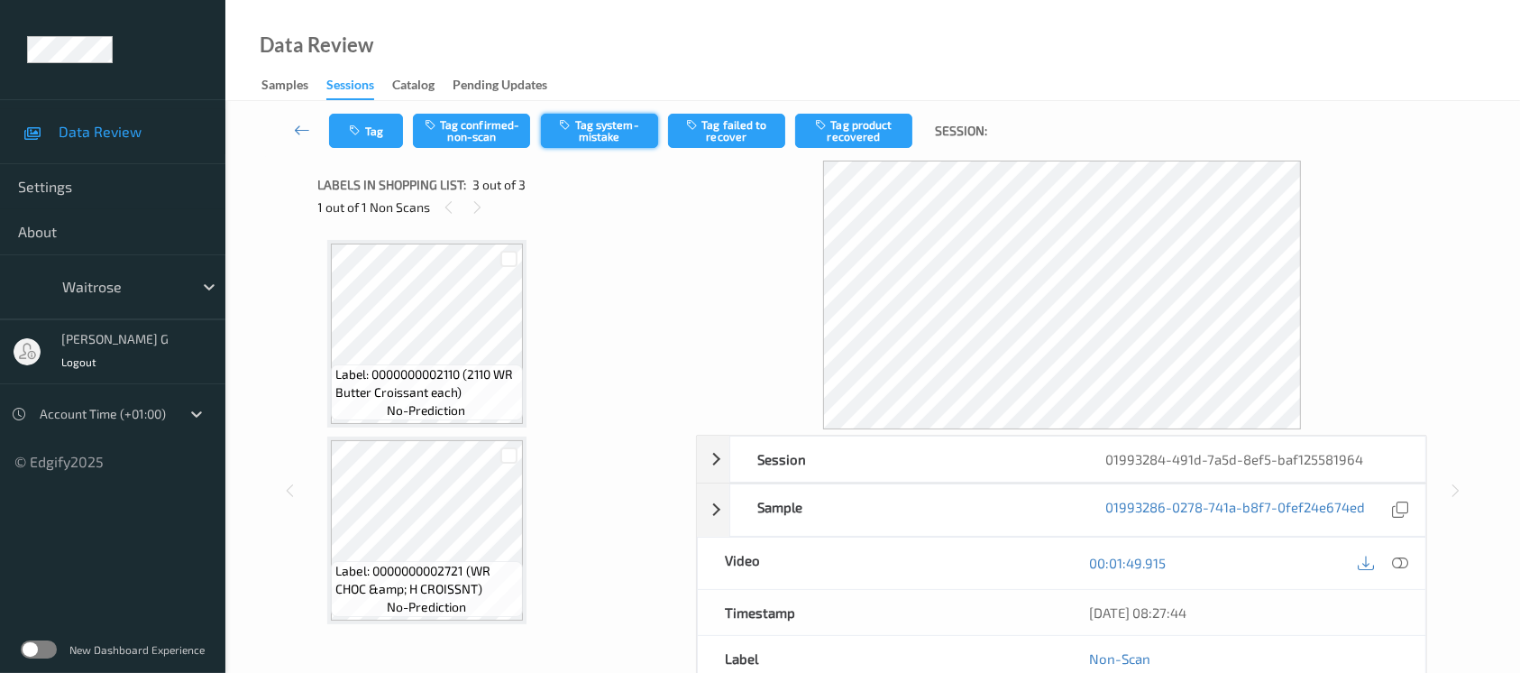
click at [598, 126] on button "Tag system-mistake" at bounding box center [599, 131] width 117 height 34
click at [356, 93] on div "Sessions" at bounding box center [350, 88] width 48 height 24
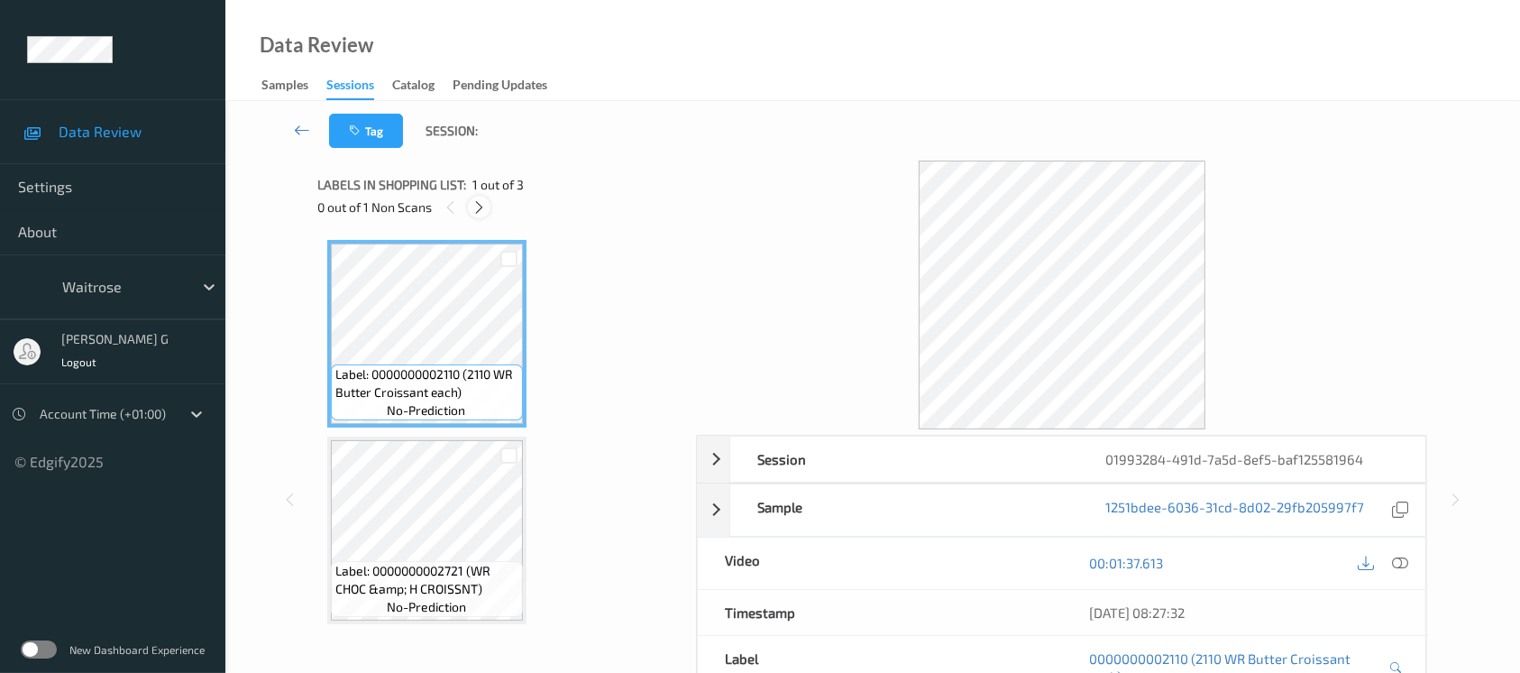
click at [476, 206] on icon at bounding box center [479, 207] width 15 height 16
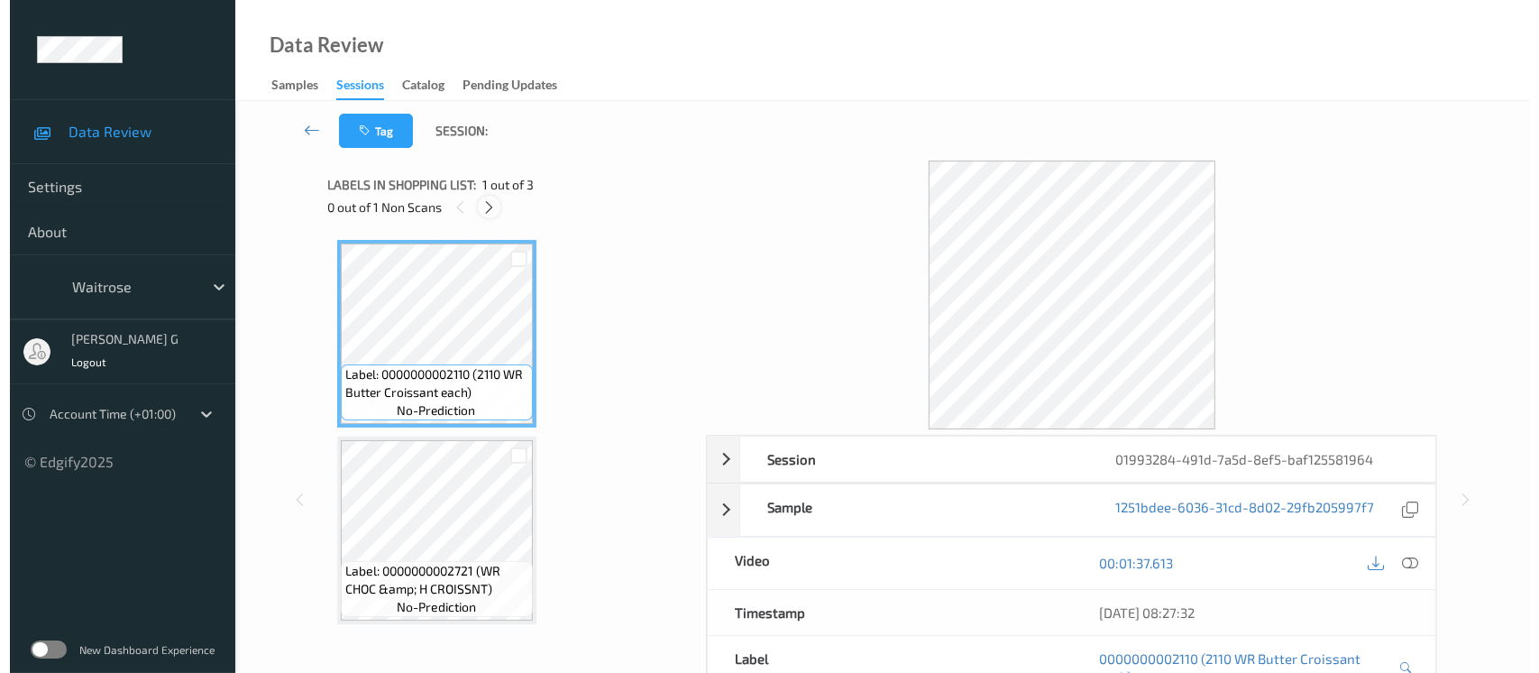
scroll to position [200, 0]
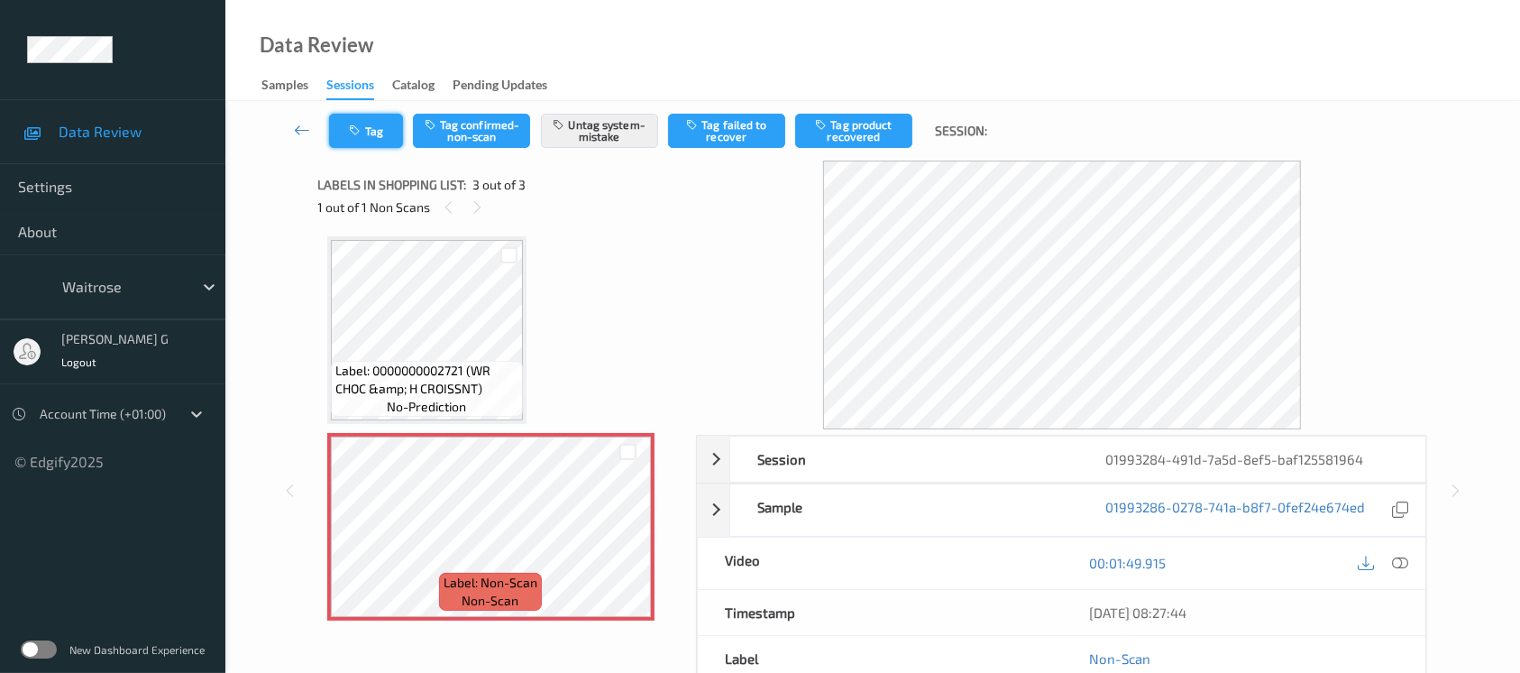
click at [370, 136] on button "Tag" at bounding box center [366, 131] width 74 height 34
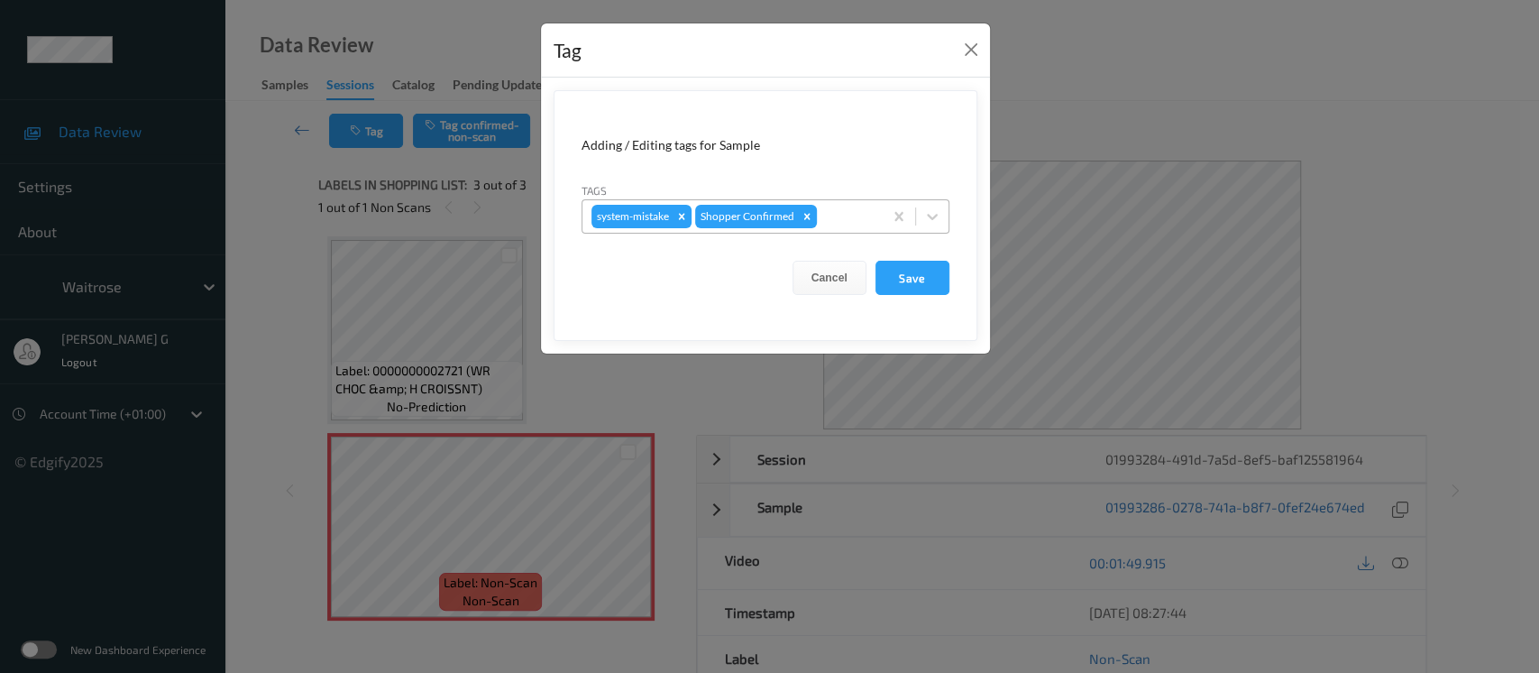
click at [822, 217] on div at bounding box center [847, 217] width 53 height 22
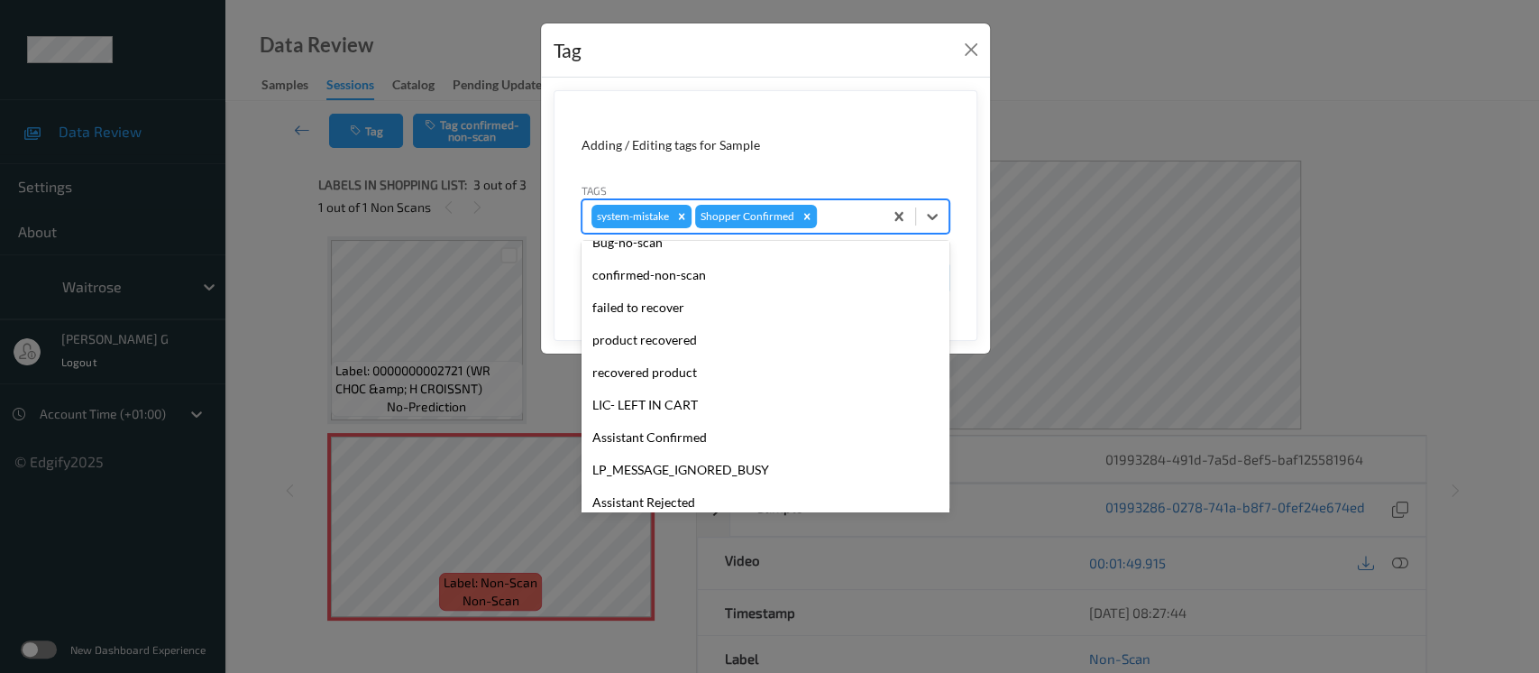
scroll to position [418, 0]
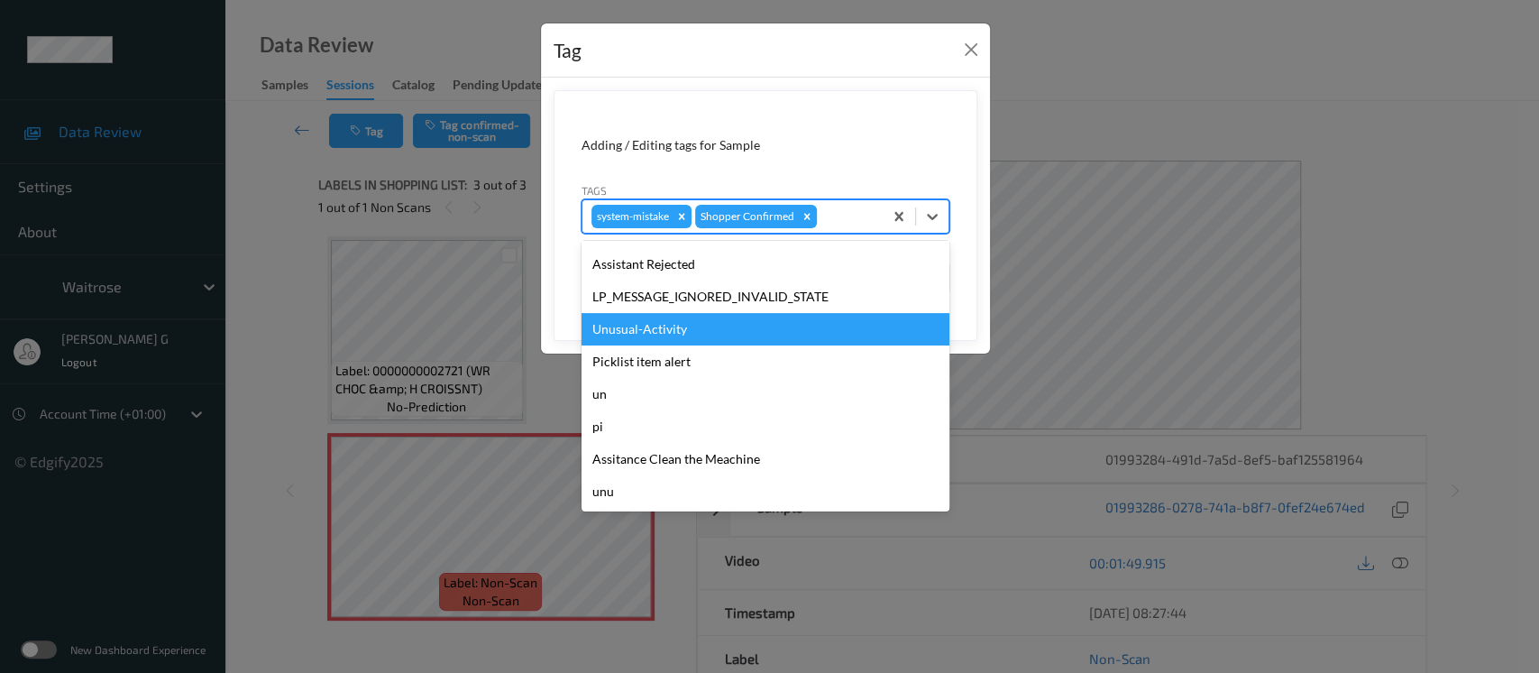
click at [628, 328] on div "Unusual-Activity" at bounding box center [766, 329] width 368 height 32
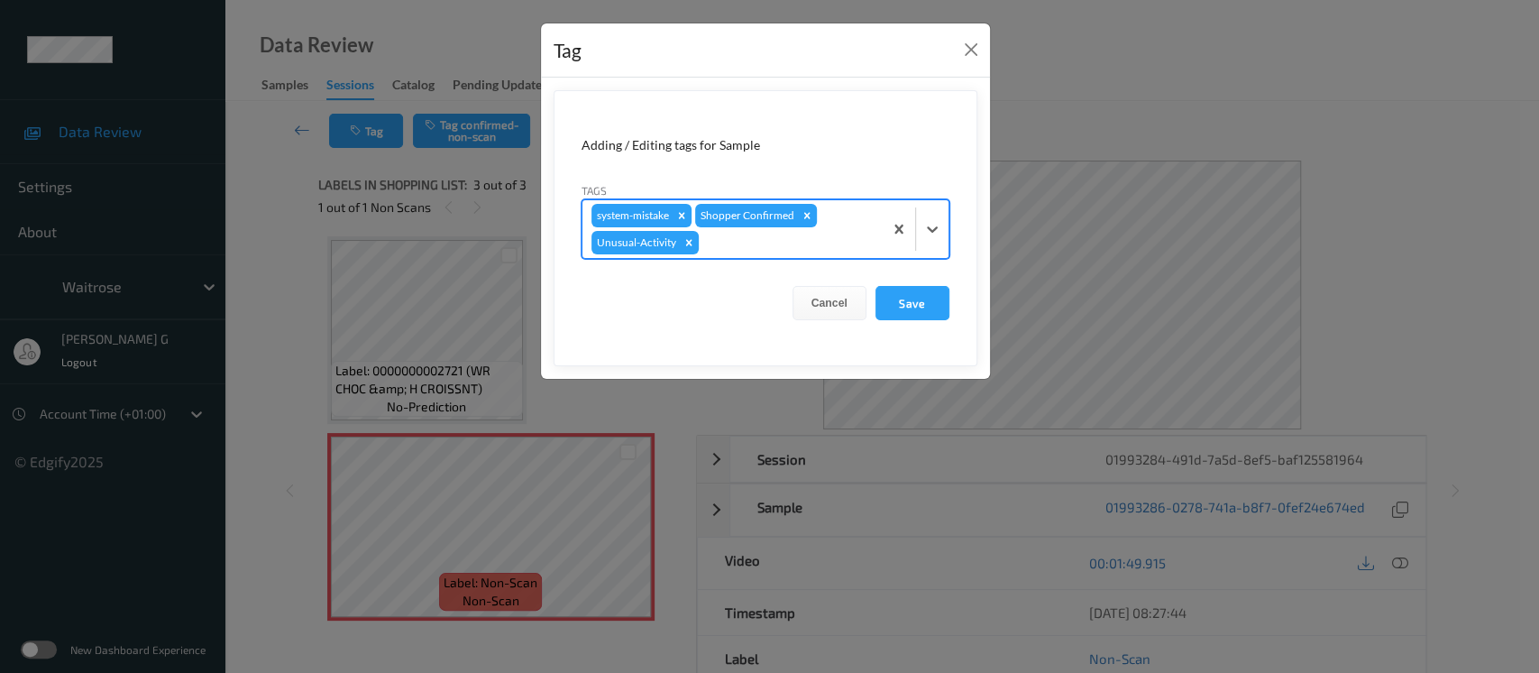
click at [831, 242] on div at bounding box center [787, 243] width 171 height 22
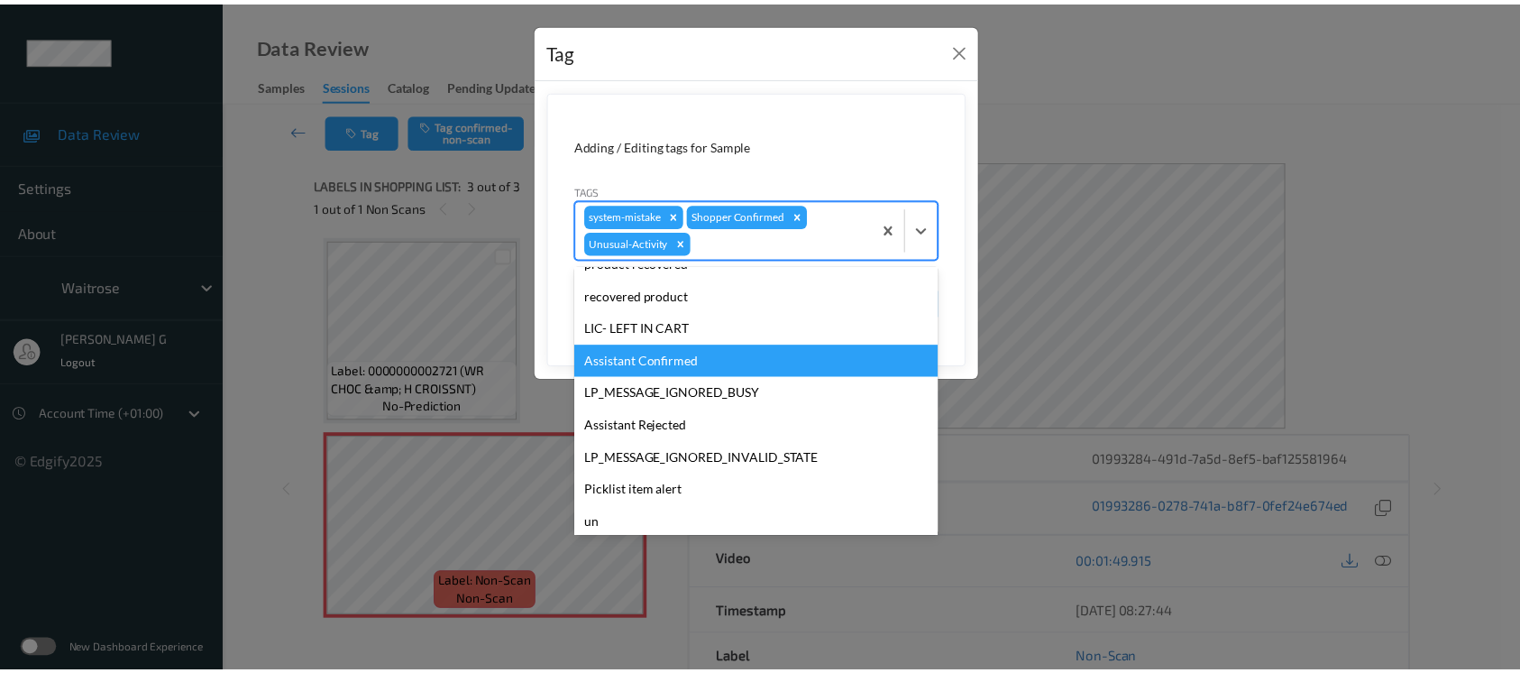
scroll to position [385, 0]
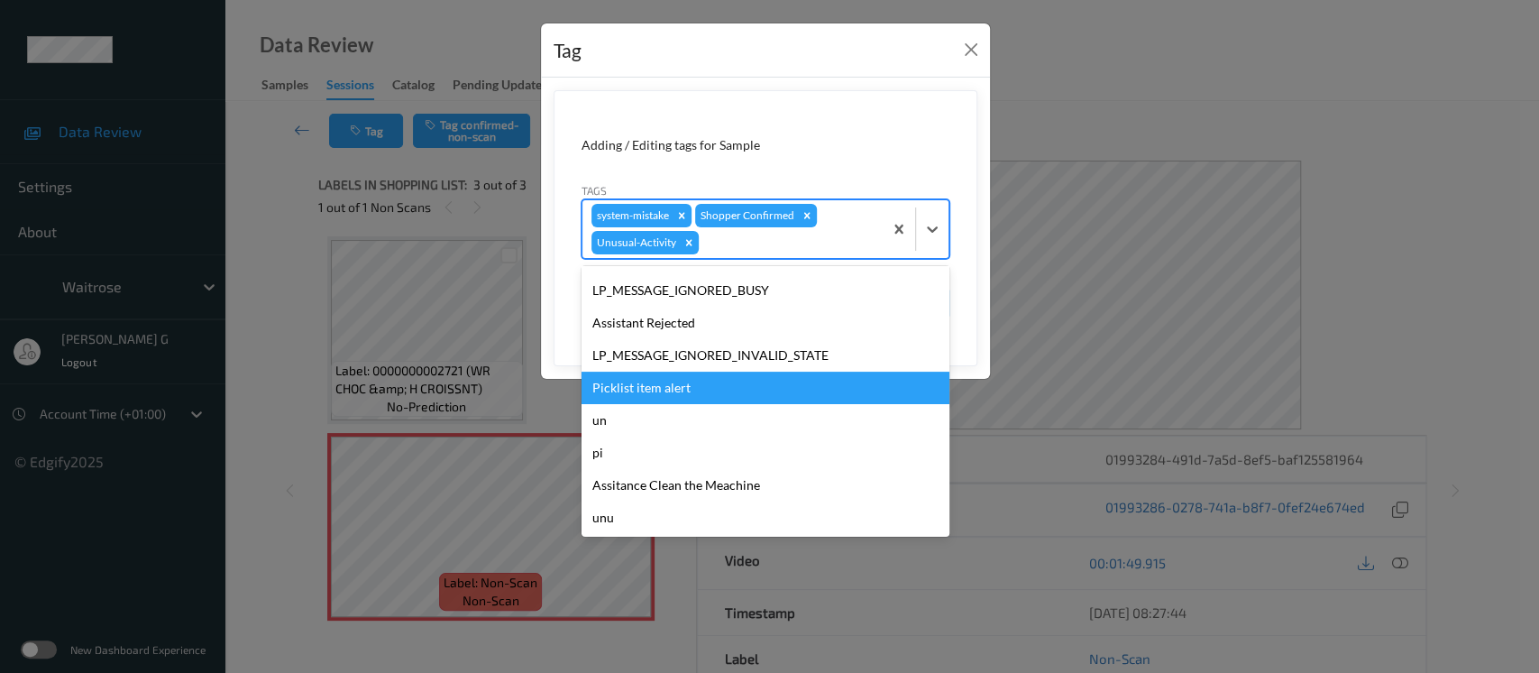
click at [653, 381] on div "Picklist item alert" at bounding box center [766, 388] width 368 height 32
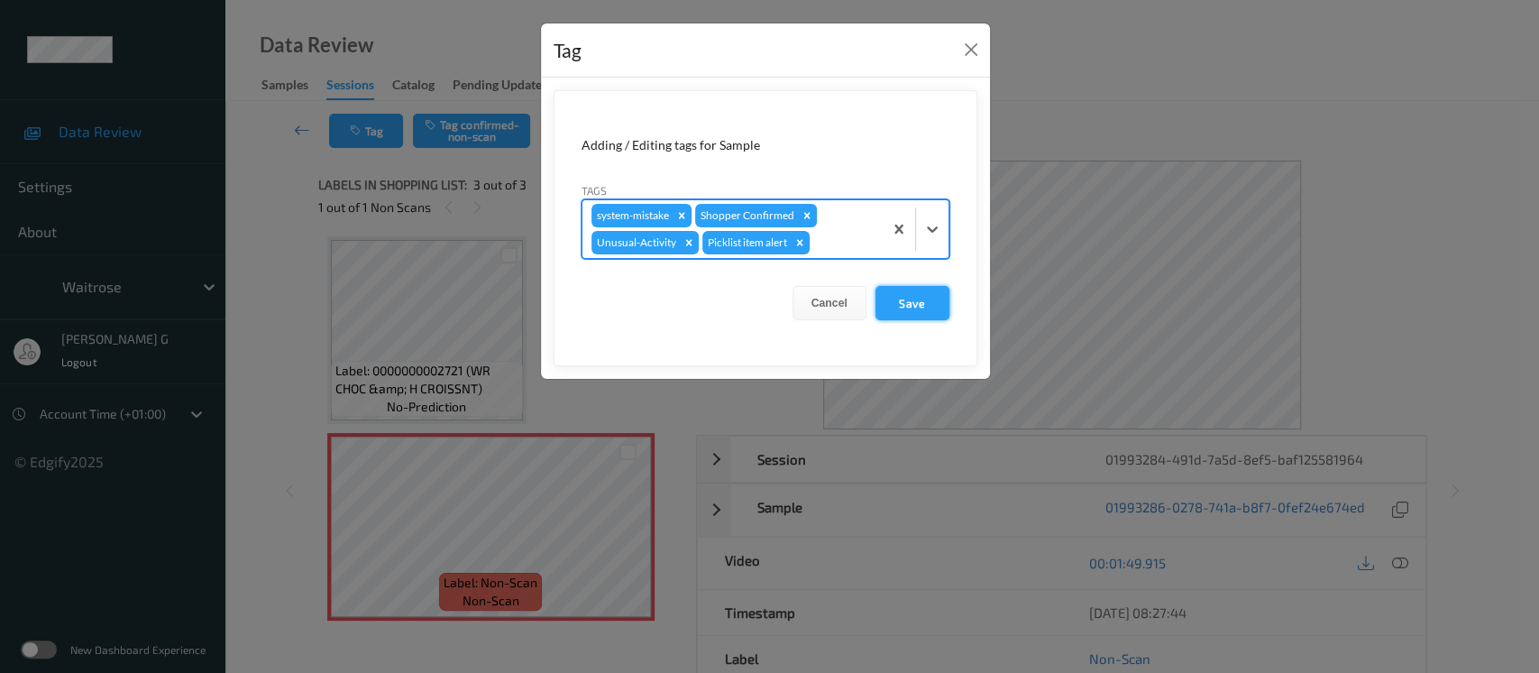
click at [906, 296] on button "Save" at bounding box center [913, 303] width 74 height 34
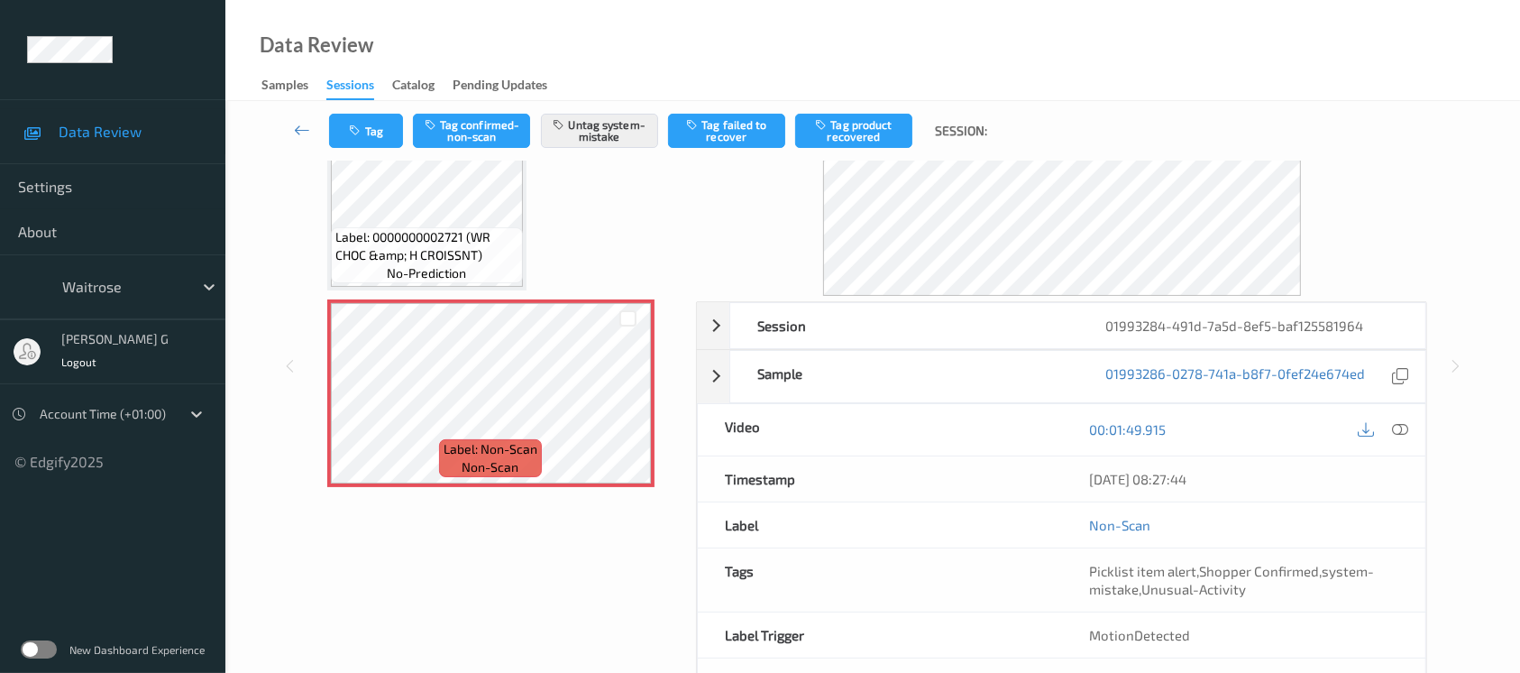
scroll to position [202, 0]
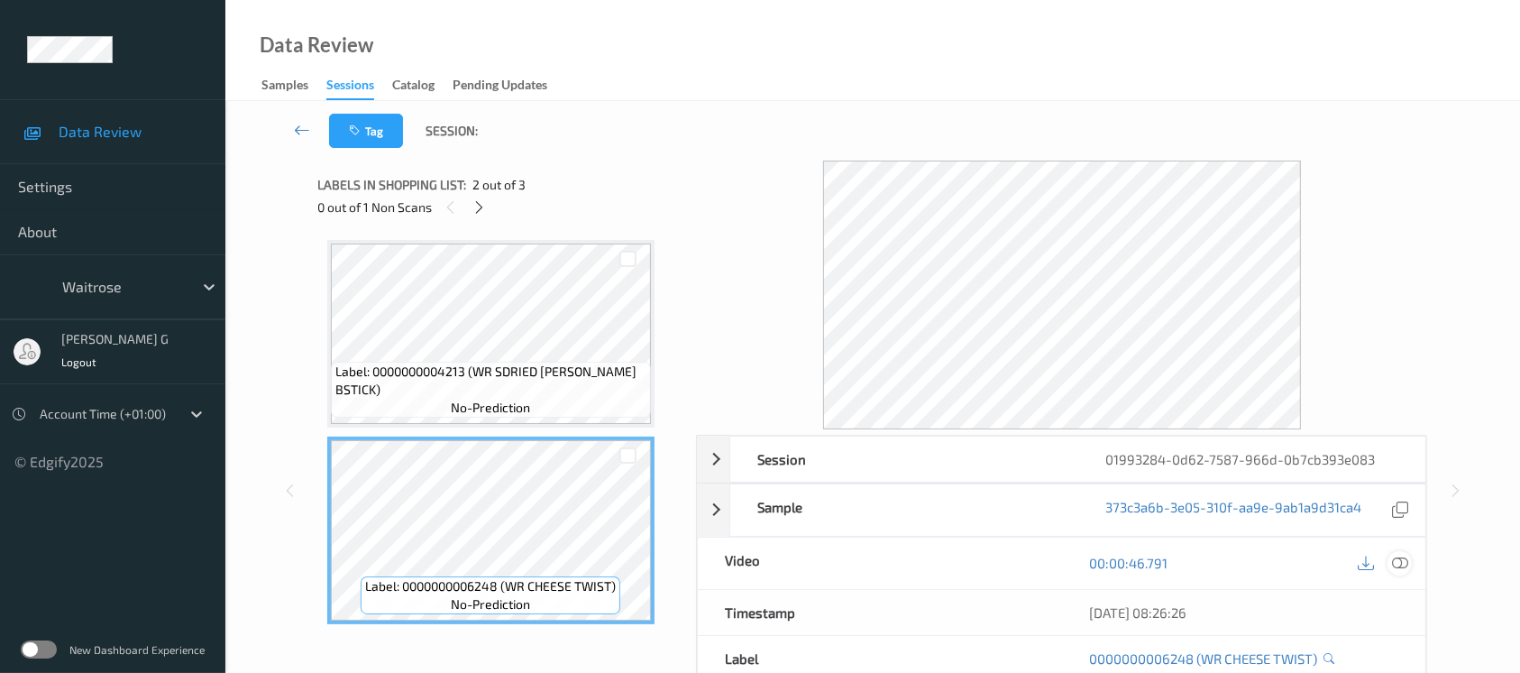
click at [1399, 567] on icon at bounding box center [1400, 563] width 16 height 16
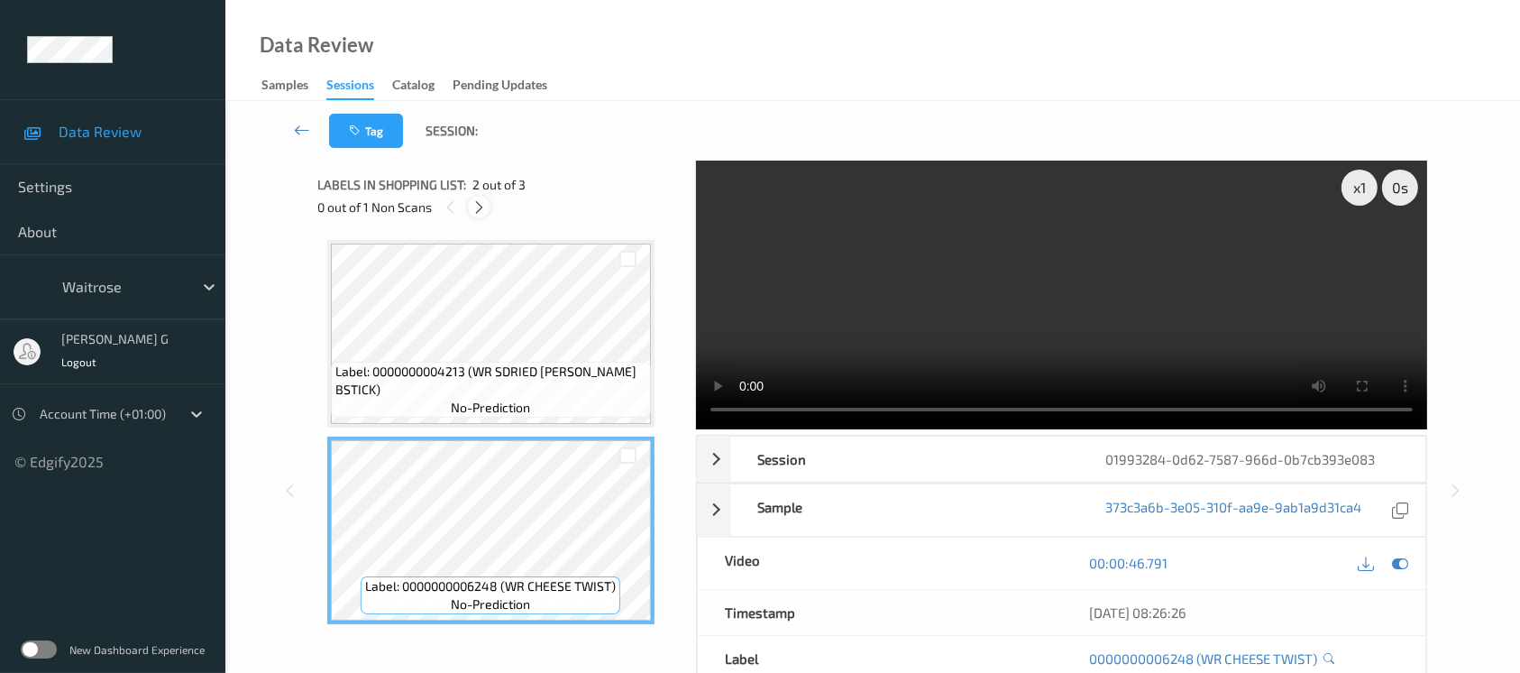
click at [476, 203] on div at bounding box center [479, 207] width 23 height 23
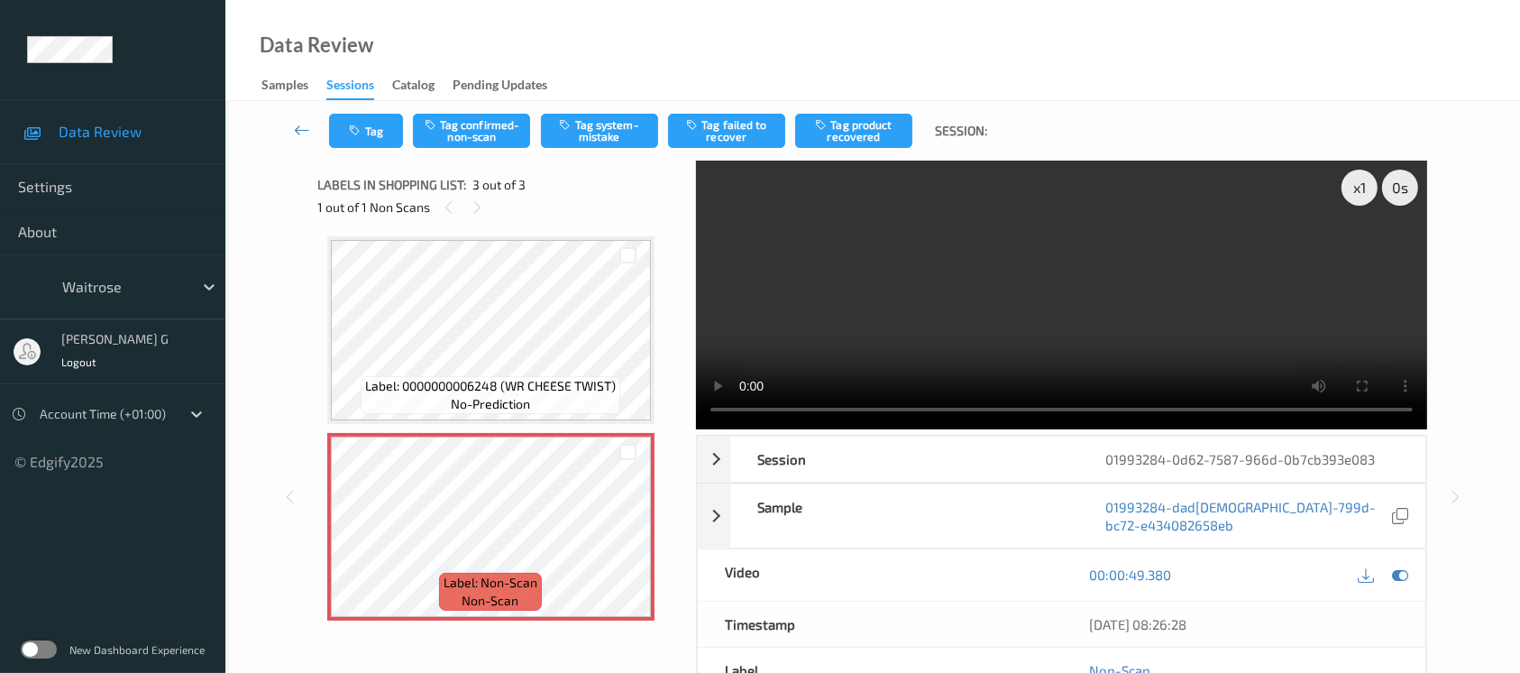
scroll to position [7, 0]
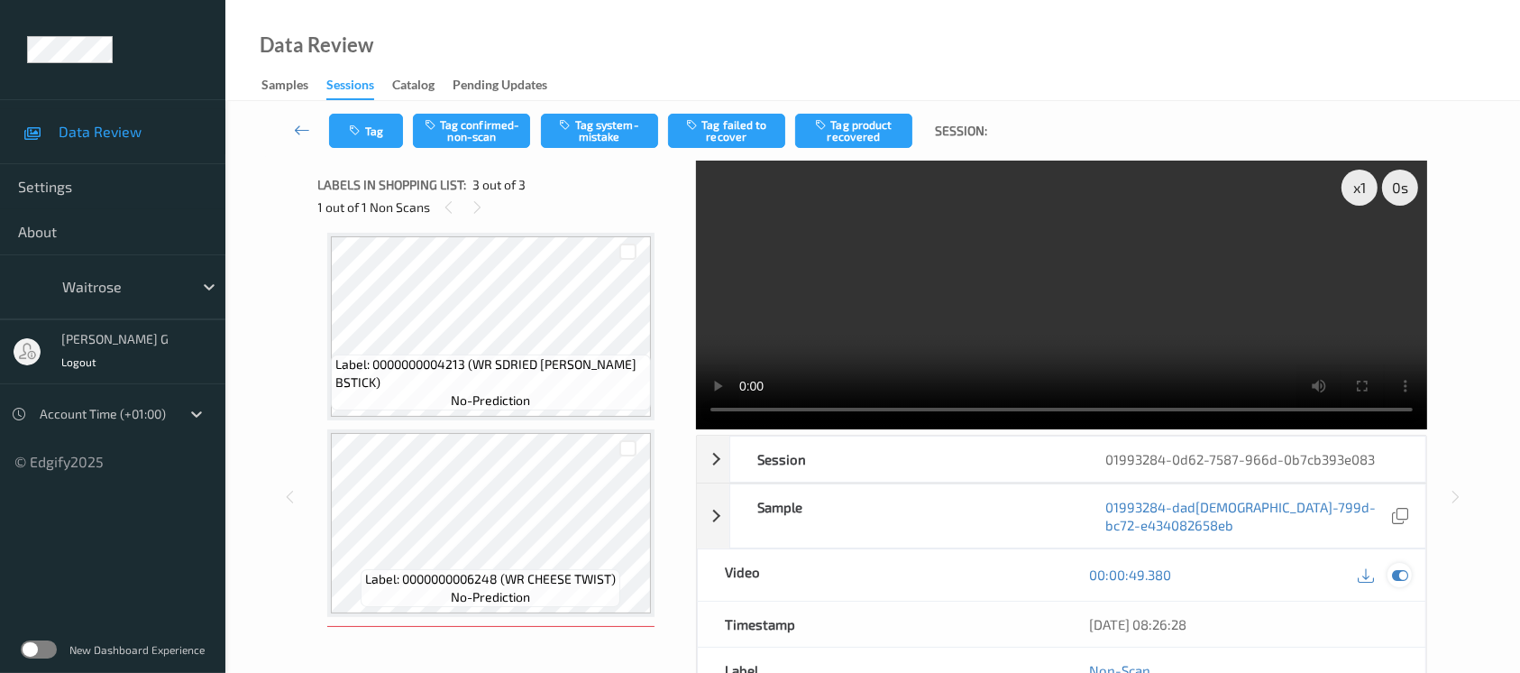
click at [1400, 566] on icon at bounding box center [1400, 574] width 16 height 16
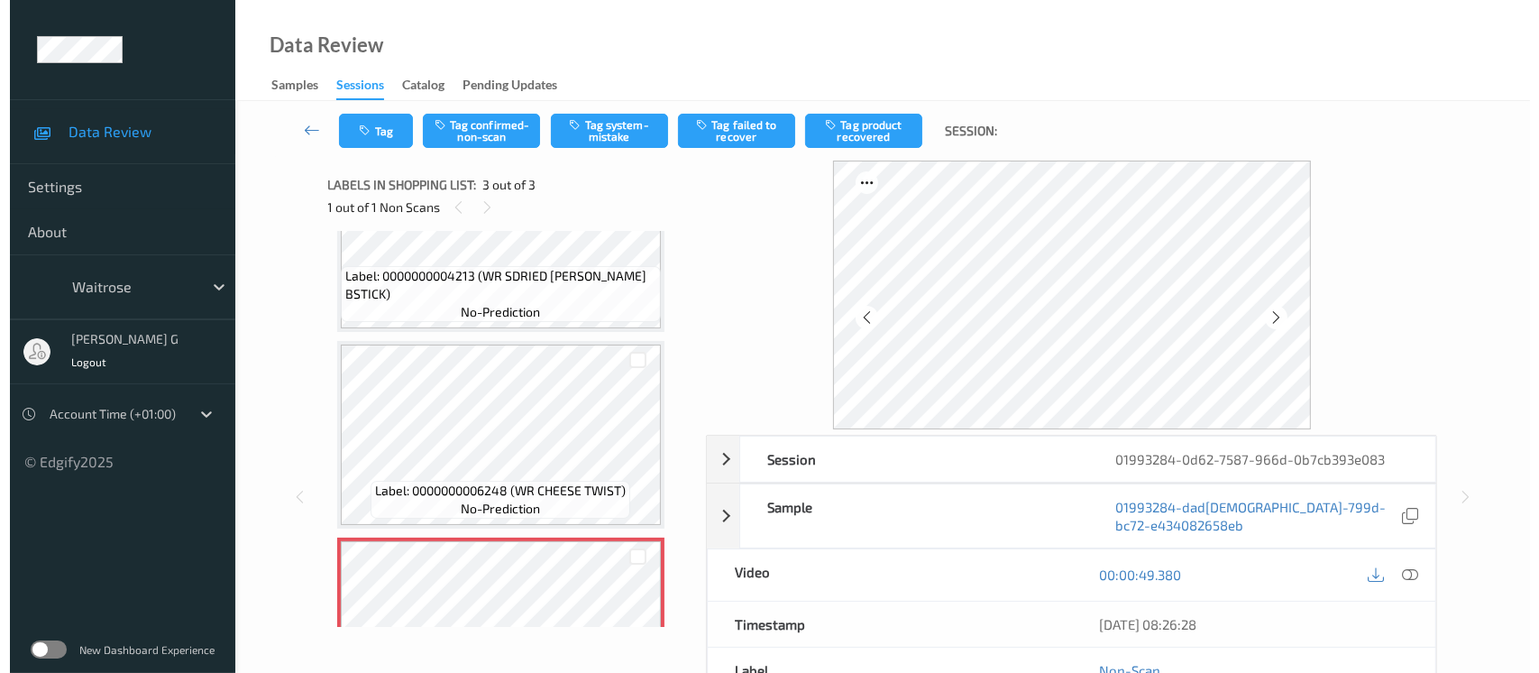
scroll to position [200, 0]
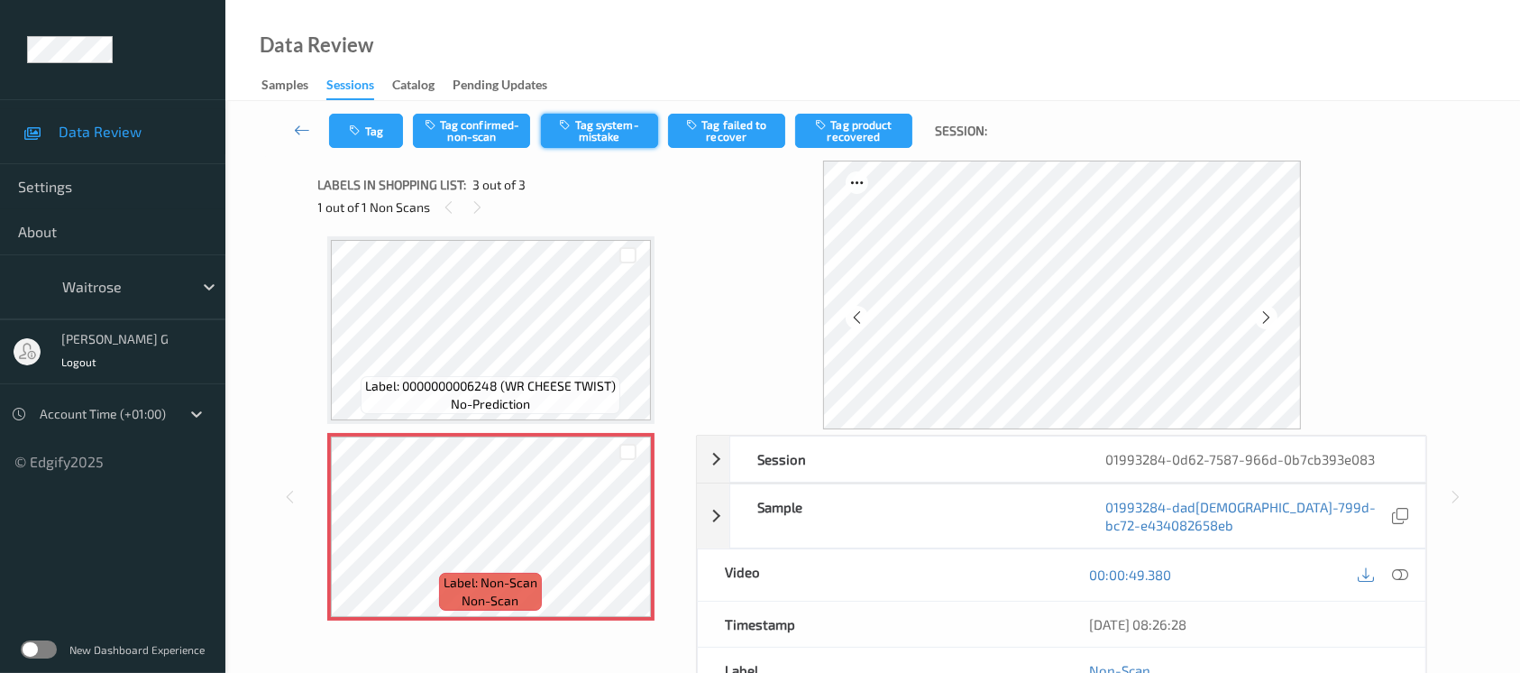
click at [569, 123] on icon "button" at bounding box center [567, 124] width 15 height 13
click at [359, 124] on icon "button" at bounding box center [357, 130] width 15 height 13
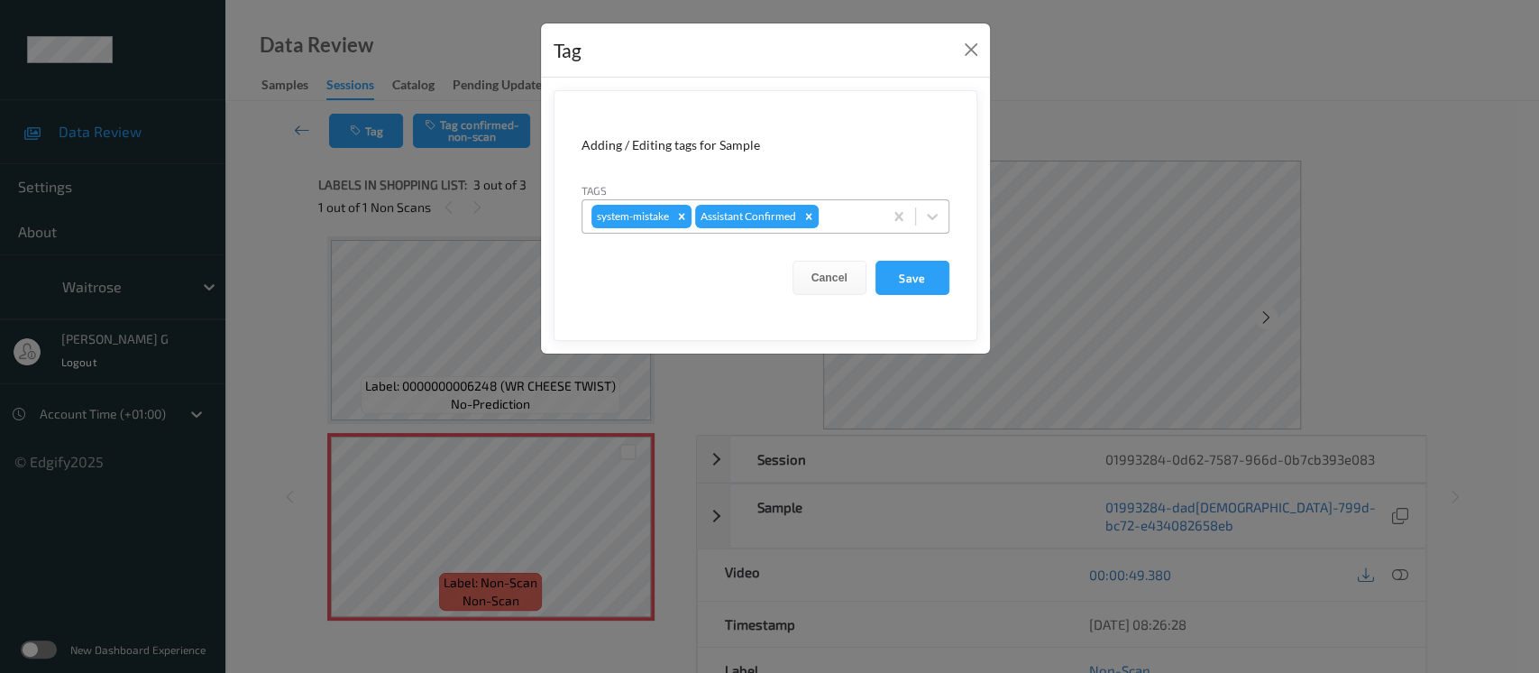
click at [840, 207] on div at bounding box center [847, 217] width 51 height 22
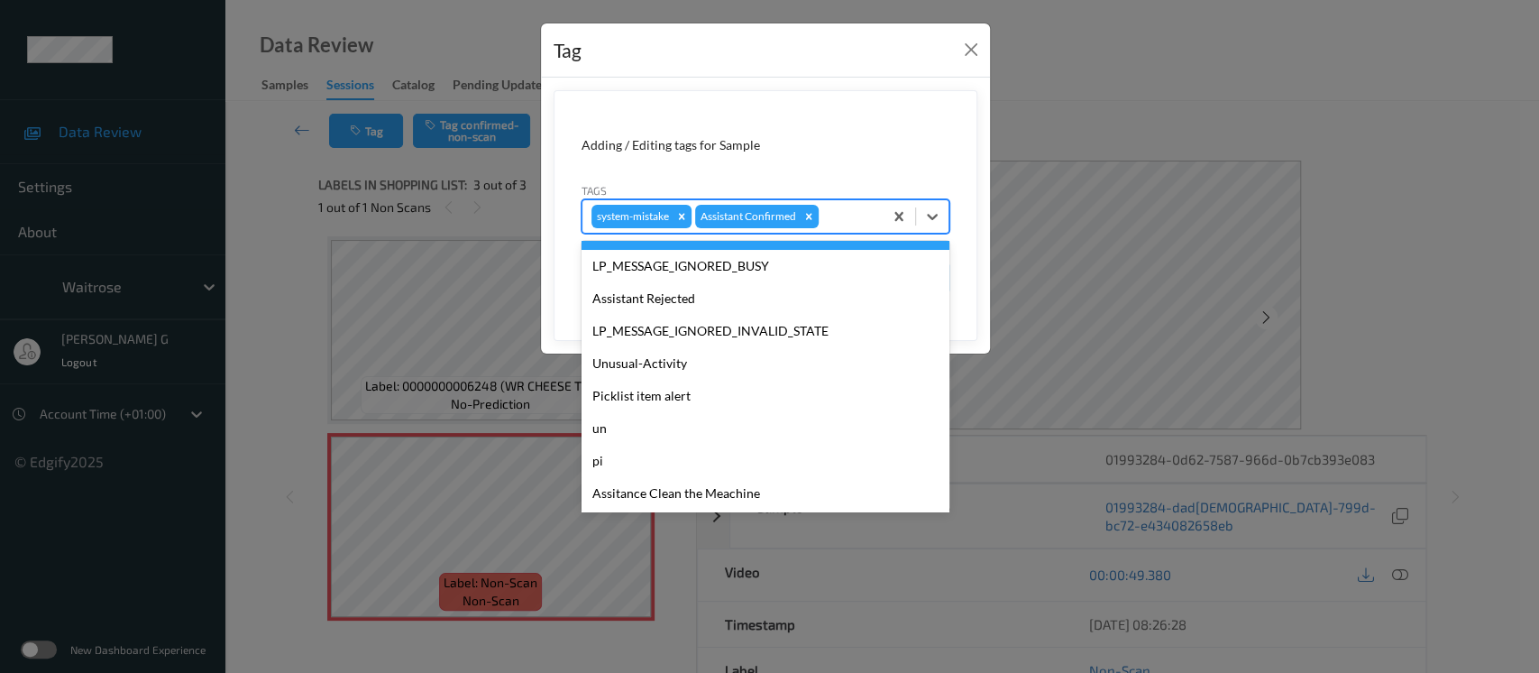
scroll to position [418, 0]
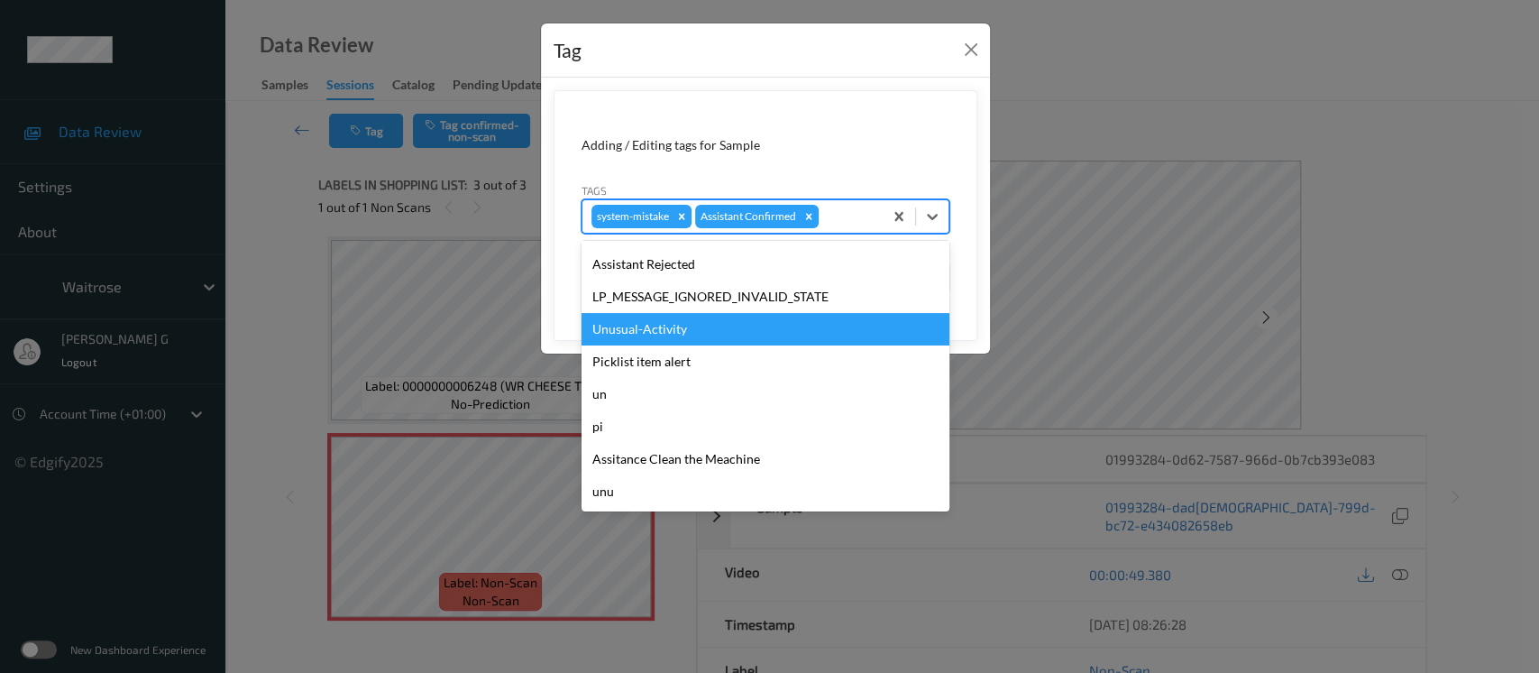
click at [640, 322] on div "Unusual-Activity" at bounding box center [766, 329] width 368 height 32
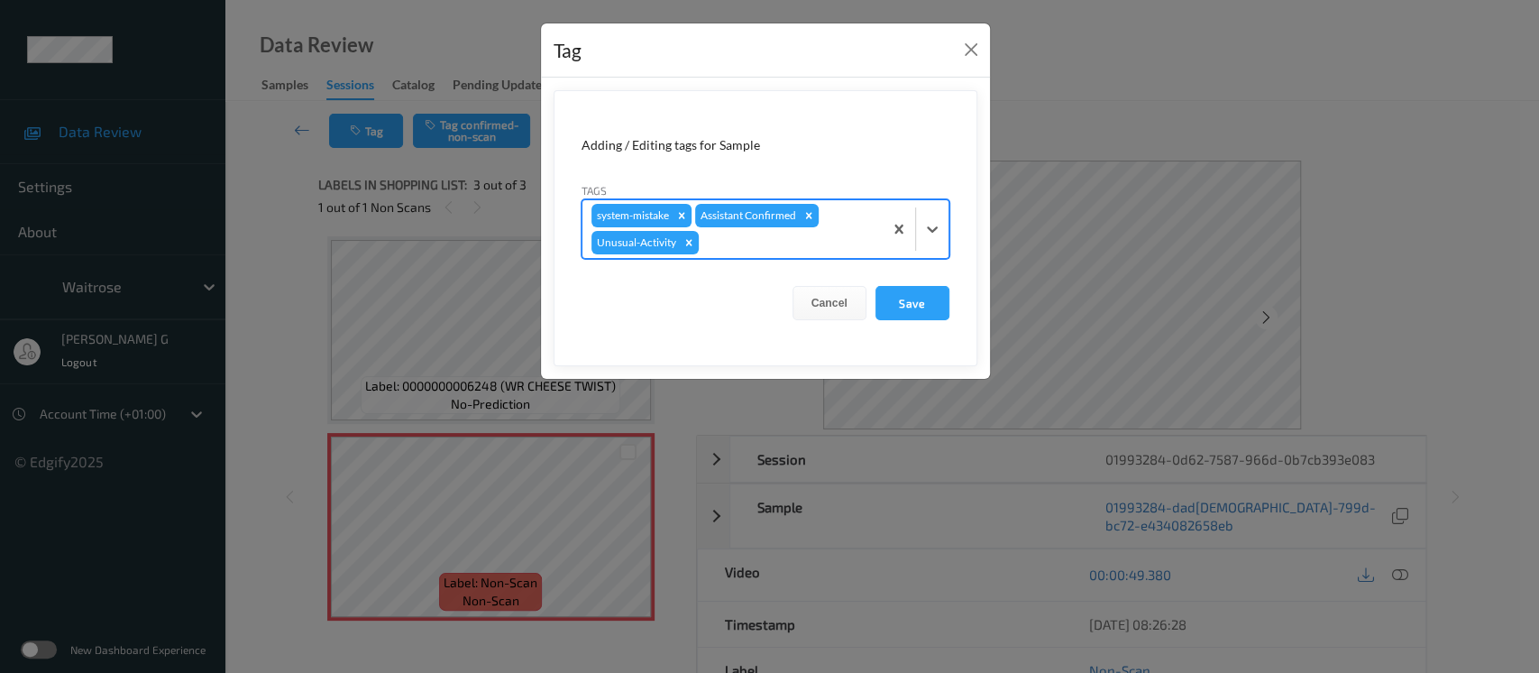
click at [833, 253] on div "system-mistake Assistant Confirmed Unusual-Activity" at bounding box center [733, 229] width 300 height 58
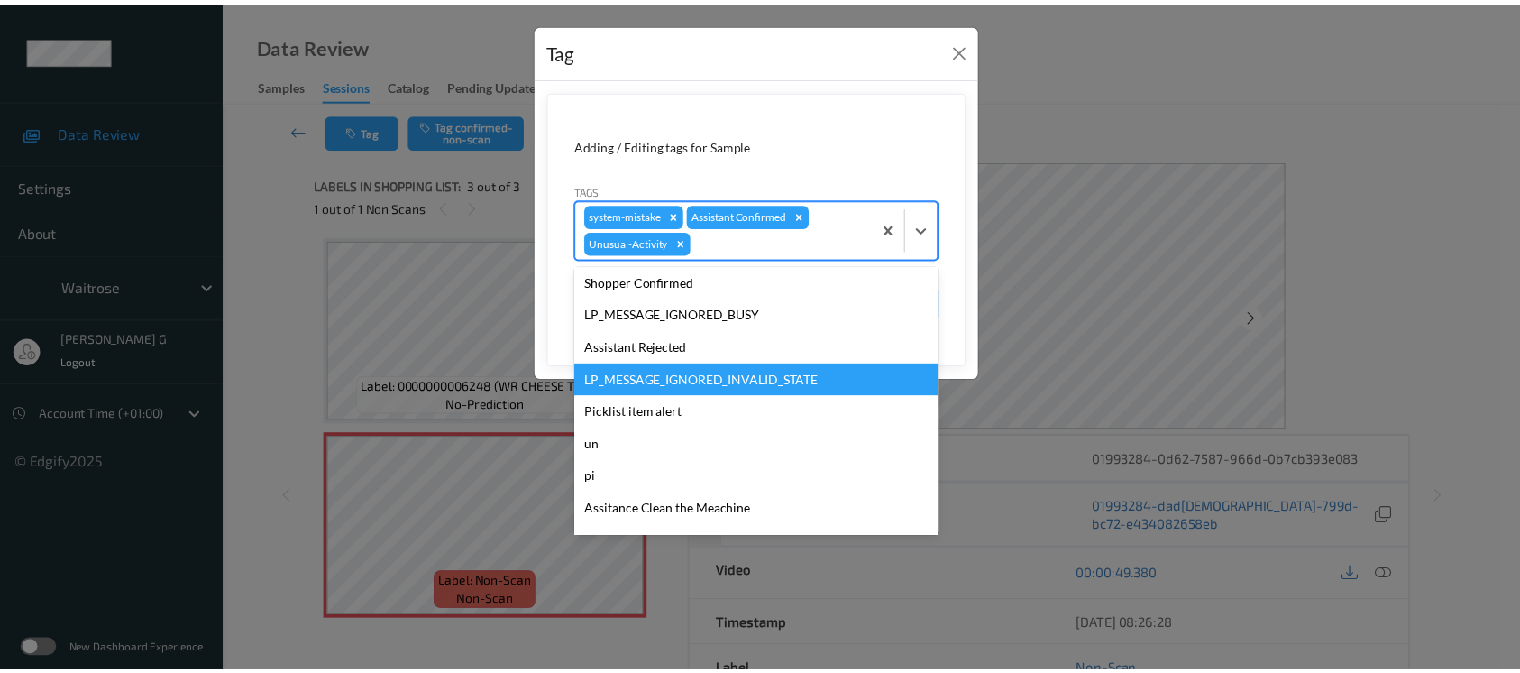
scroll to position [385, 0]
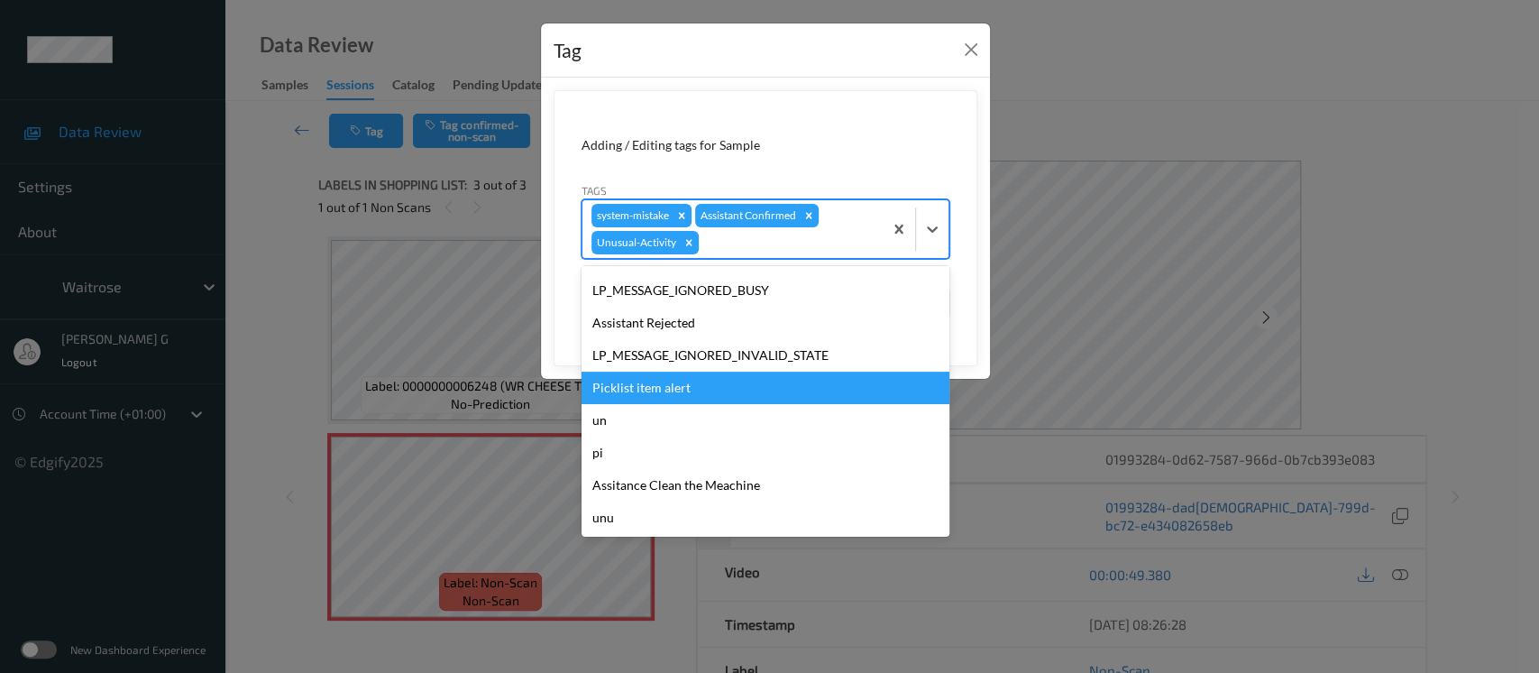
click at [647, 379] on div "Picklist item alert" at bounding box center [766, 388] width 368 height 32
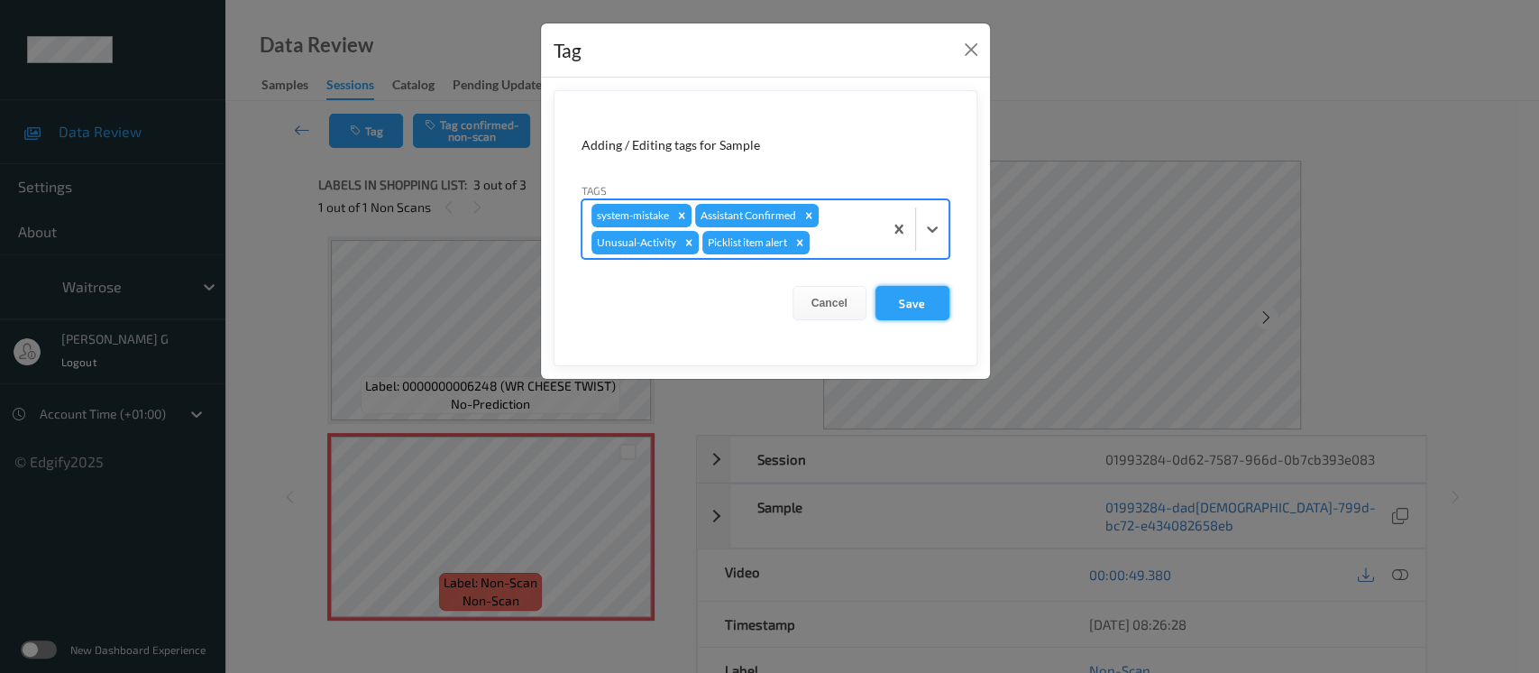
click at [916, 307] on button "Save" at bounding box center [913, 303] width 74 height 34
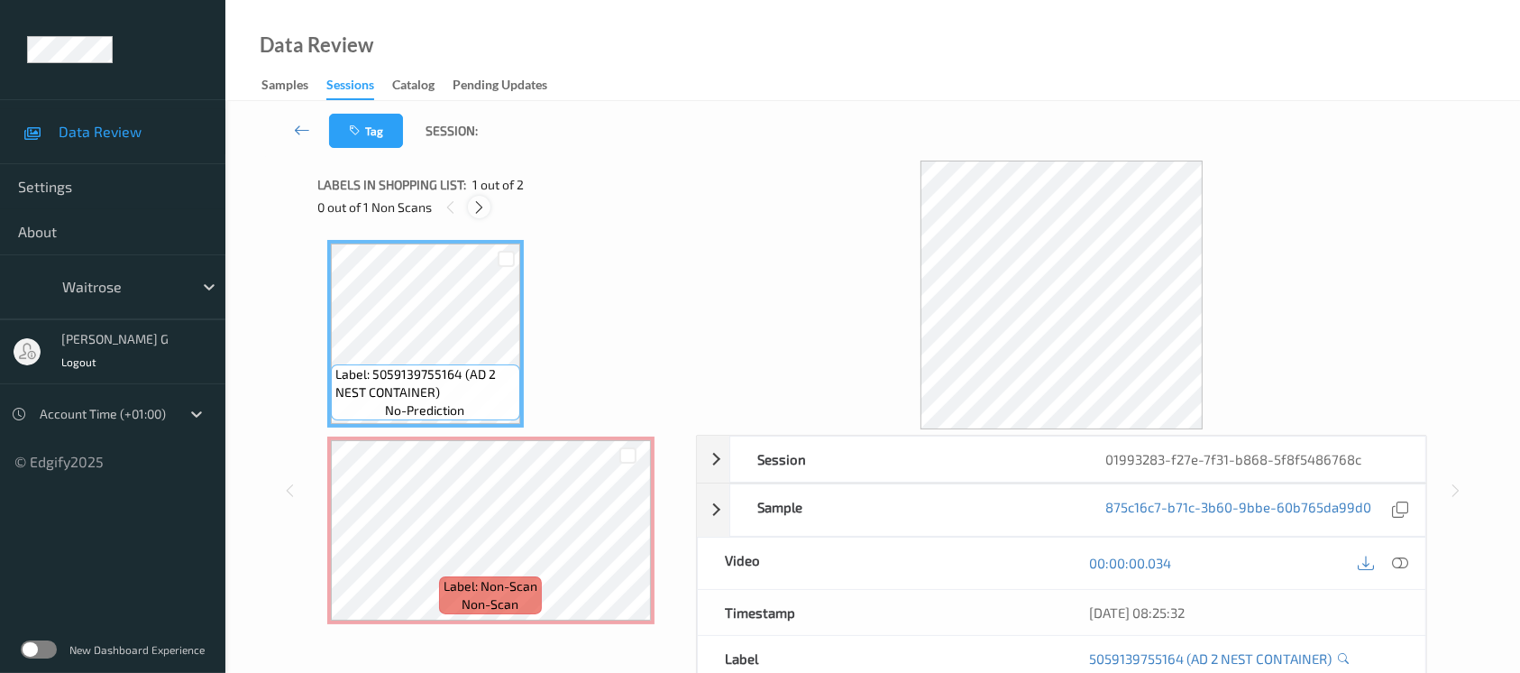
click at [476, 201] on icon at bounding box center [479, 207] width 15 height 16
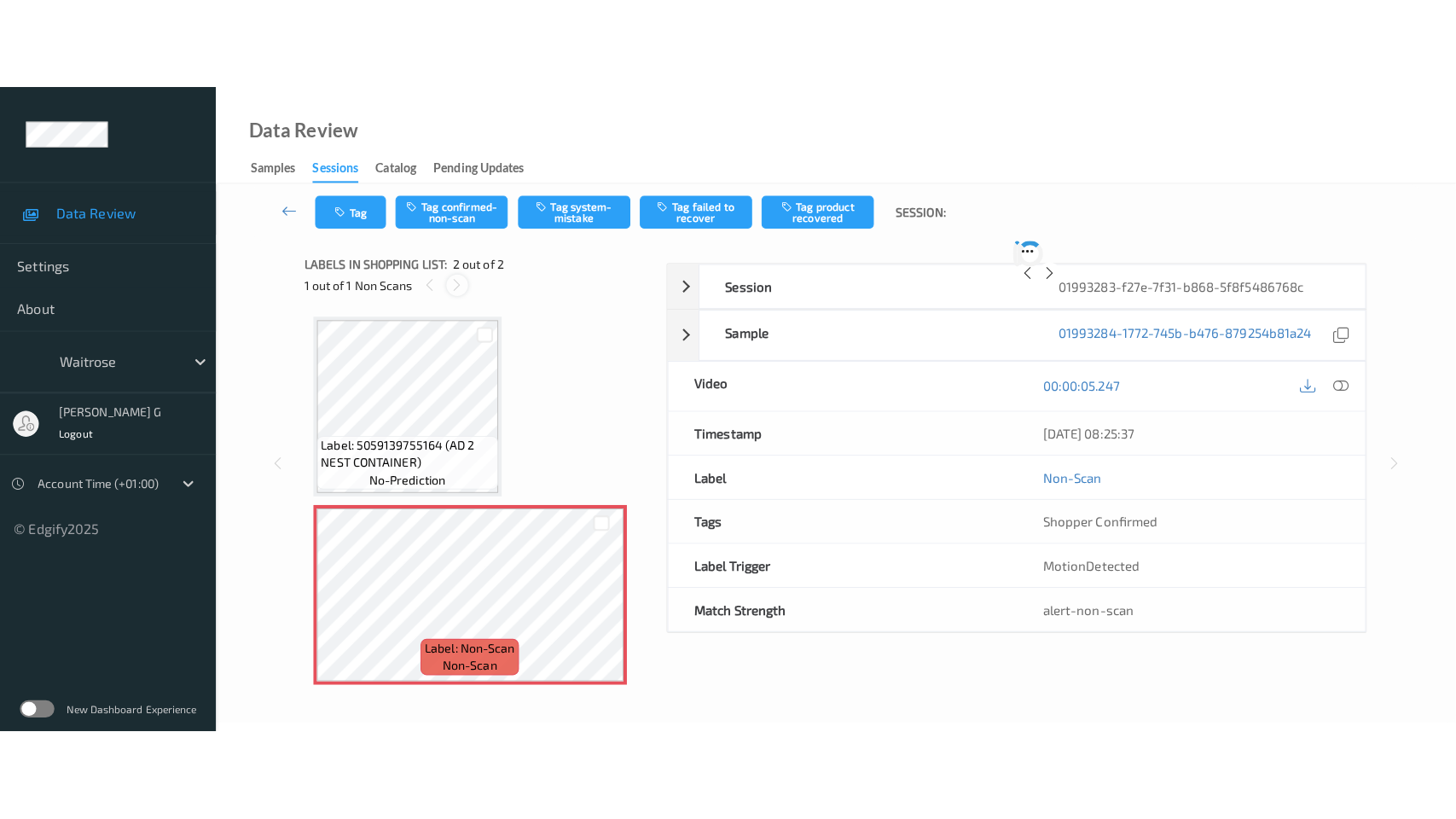
scroll to position [5, 0]
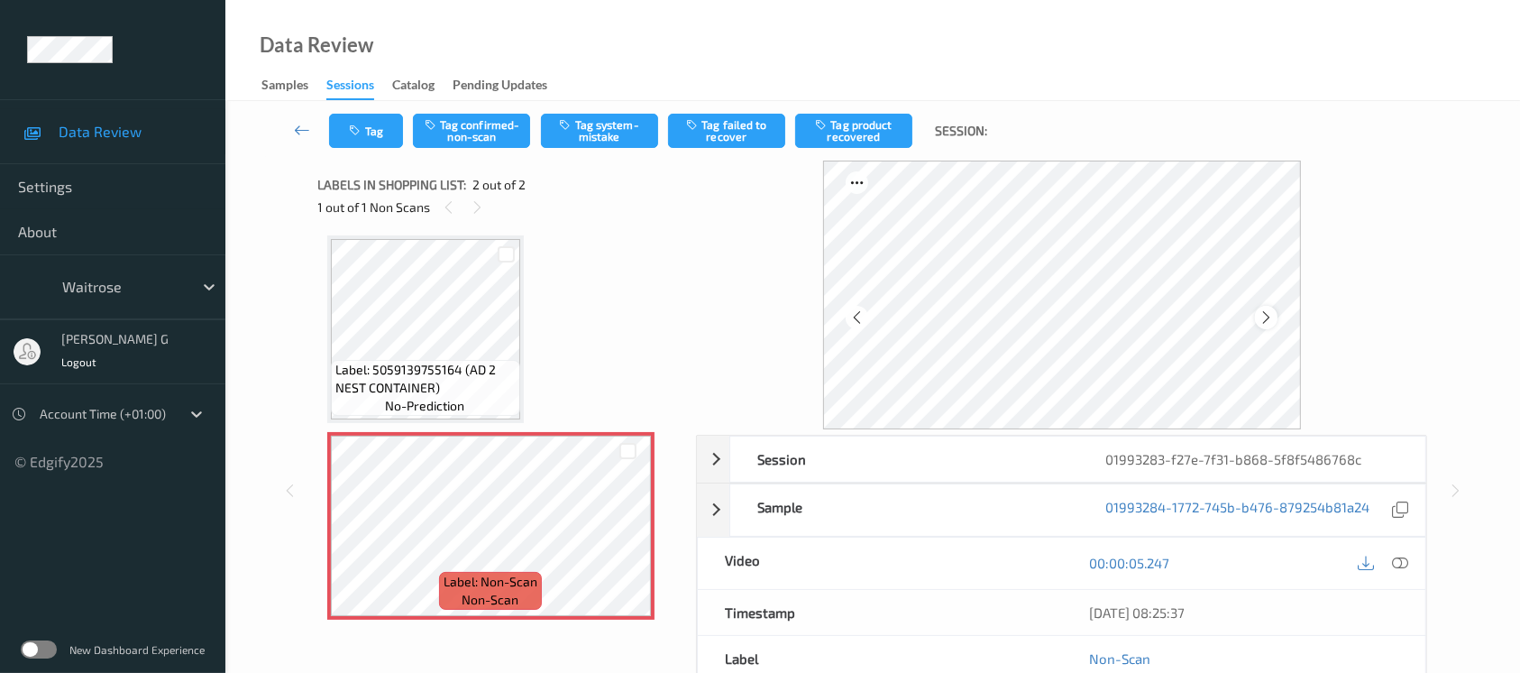
click at [1263, 311] on icon at bounding box center [1266, 317] width 15 height 16
click at [1402, 571] on div at bounding box center [1400, 563] width 24 height 24
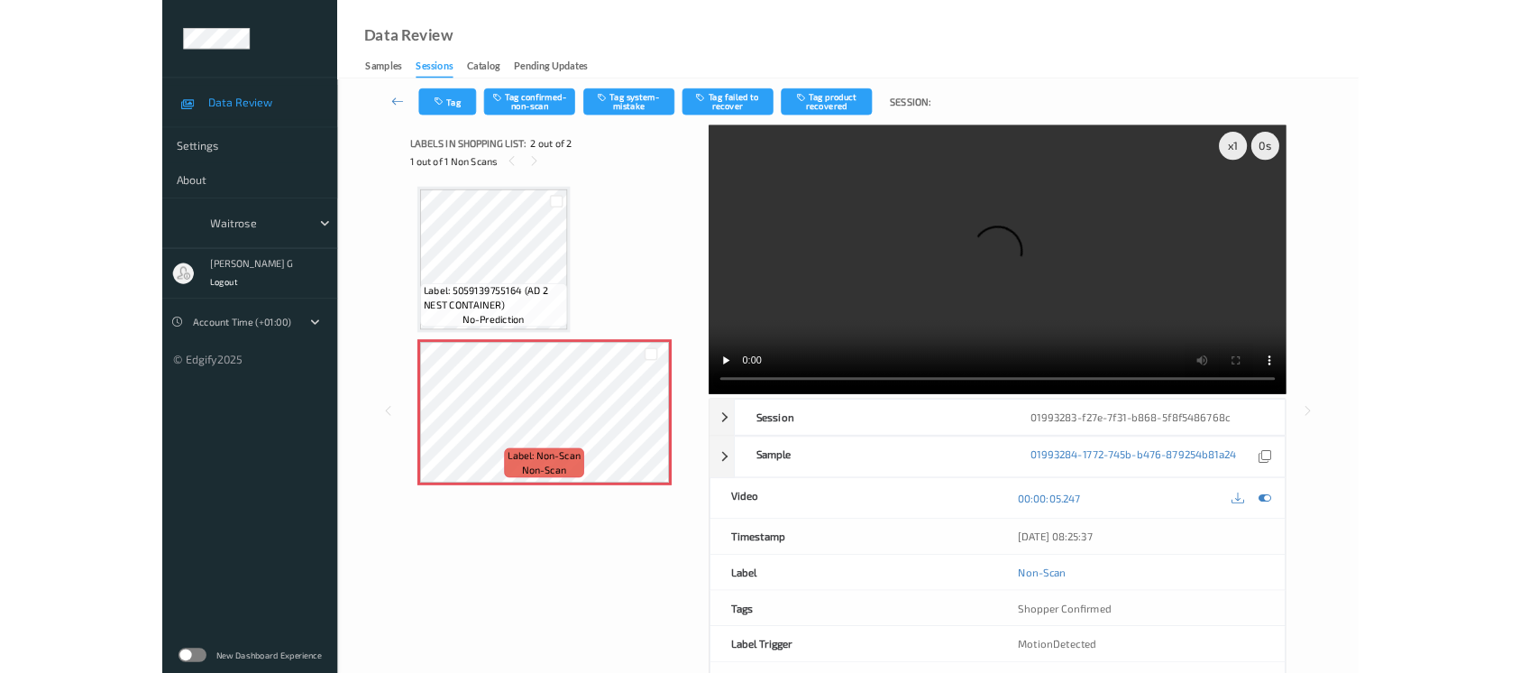
scroll to position [0, 0]
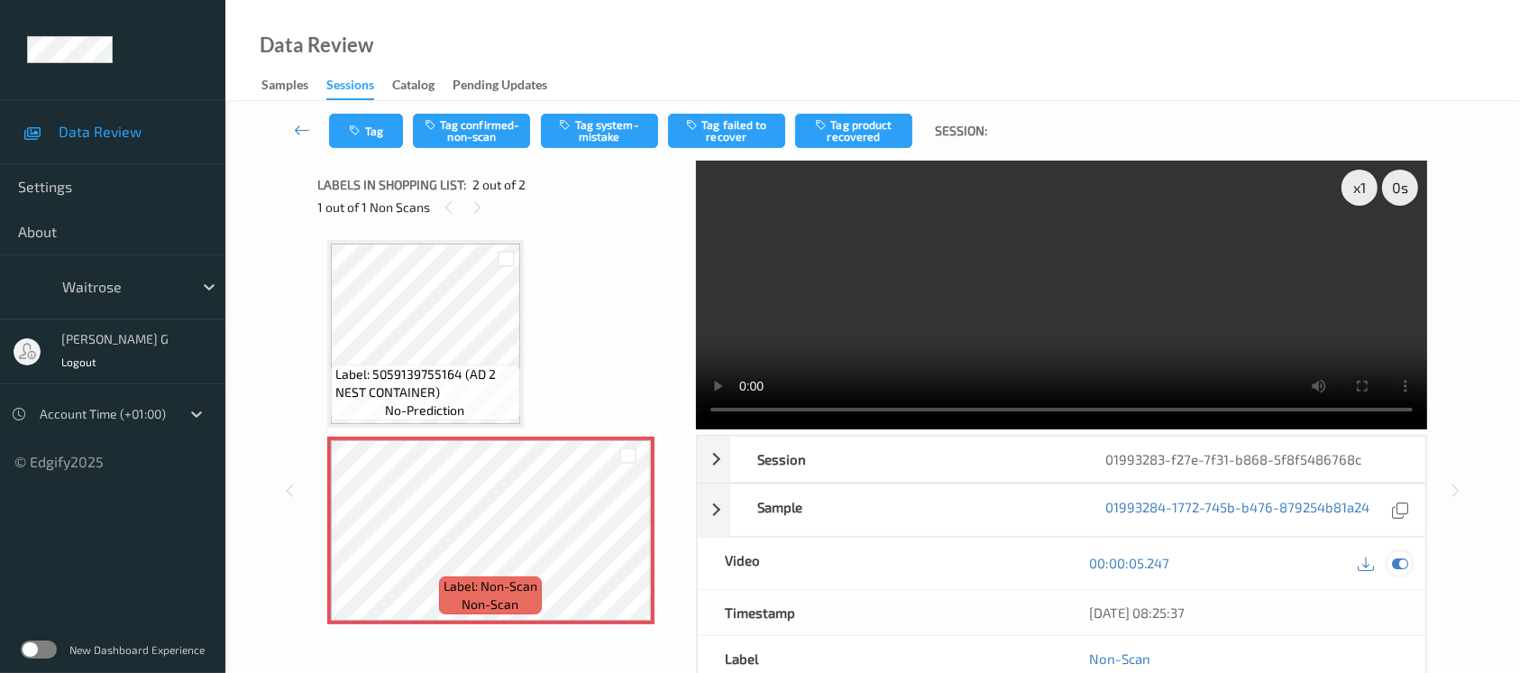
click at [1402, 557] on icon at bounding box center [1400, 563] width 16 height 16
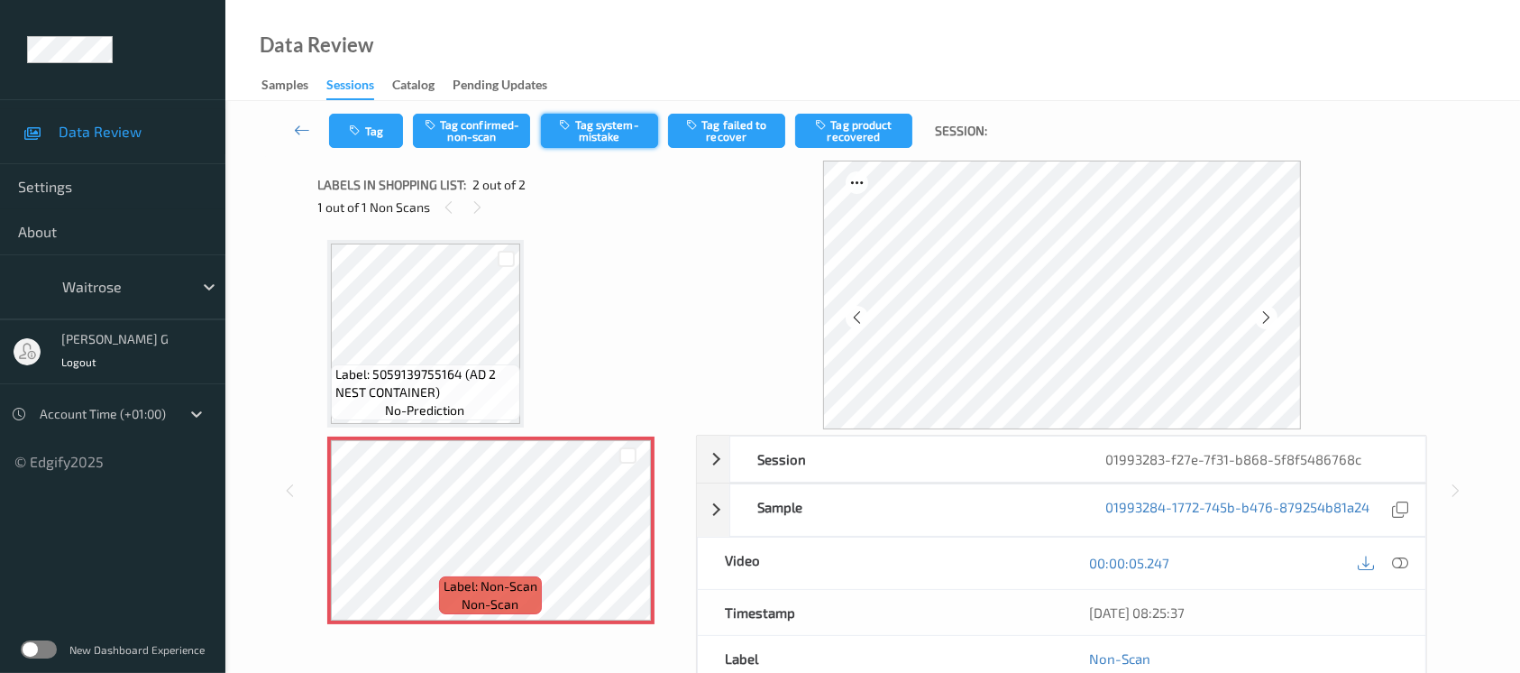
click at [578, 123] on button "Tag system-mistake" at bounding box center [599, 131] width 117 height 34
click at [366, 131] on button "Tag" at bounding box center [366, 131] width 74 height 34
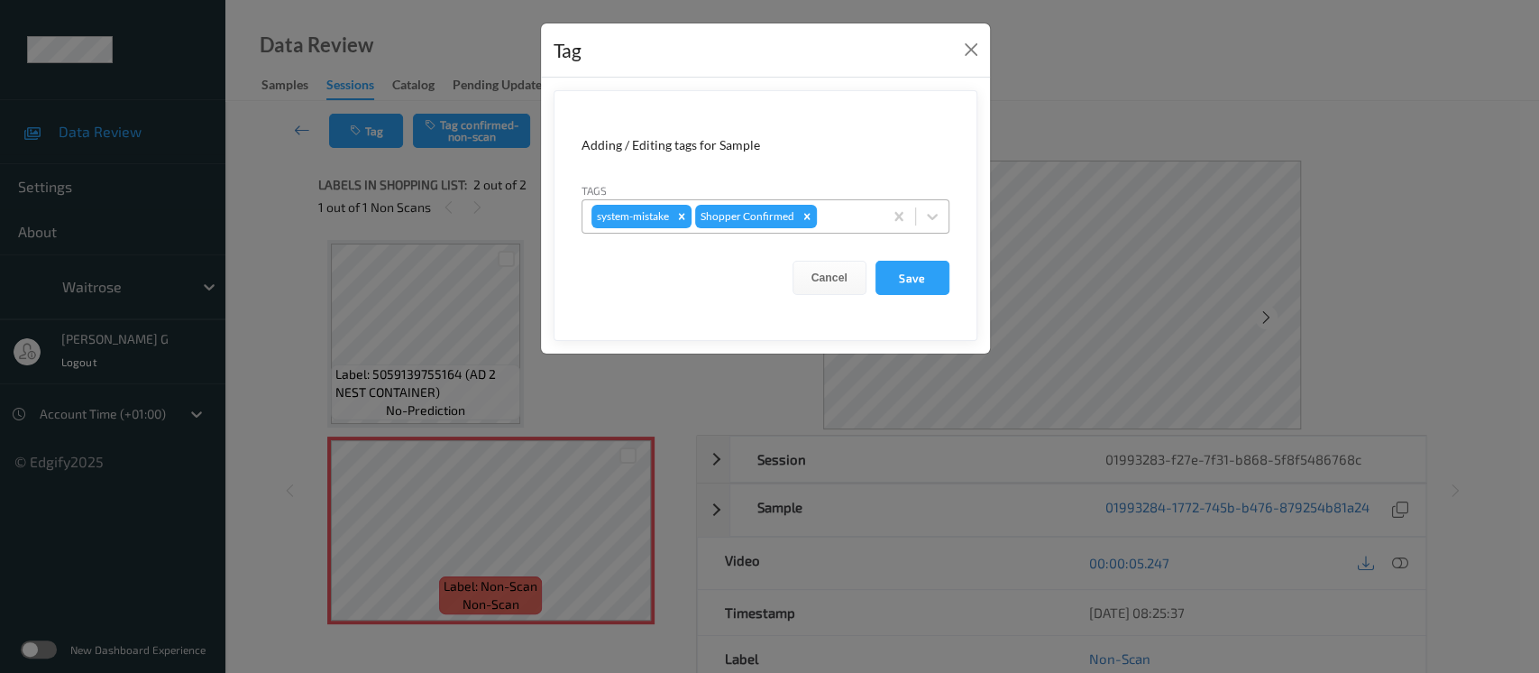
click at [844, 216] on div at bounding box center [847, 217] width 53 height 22
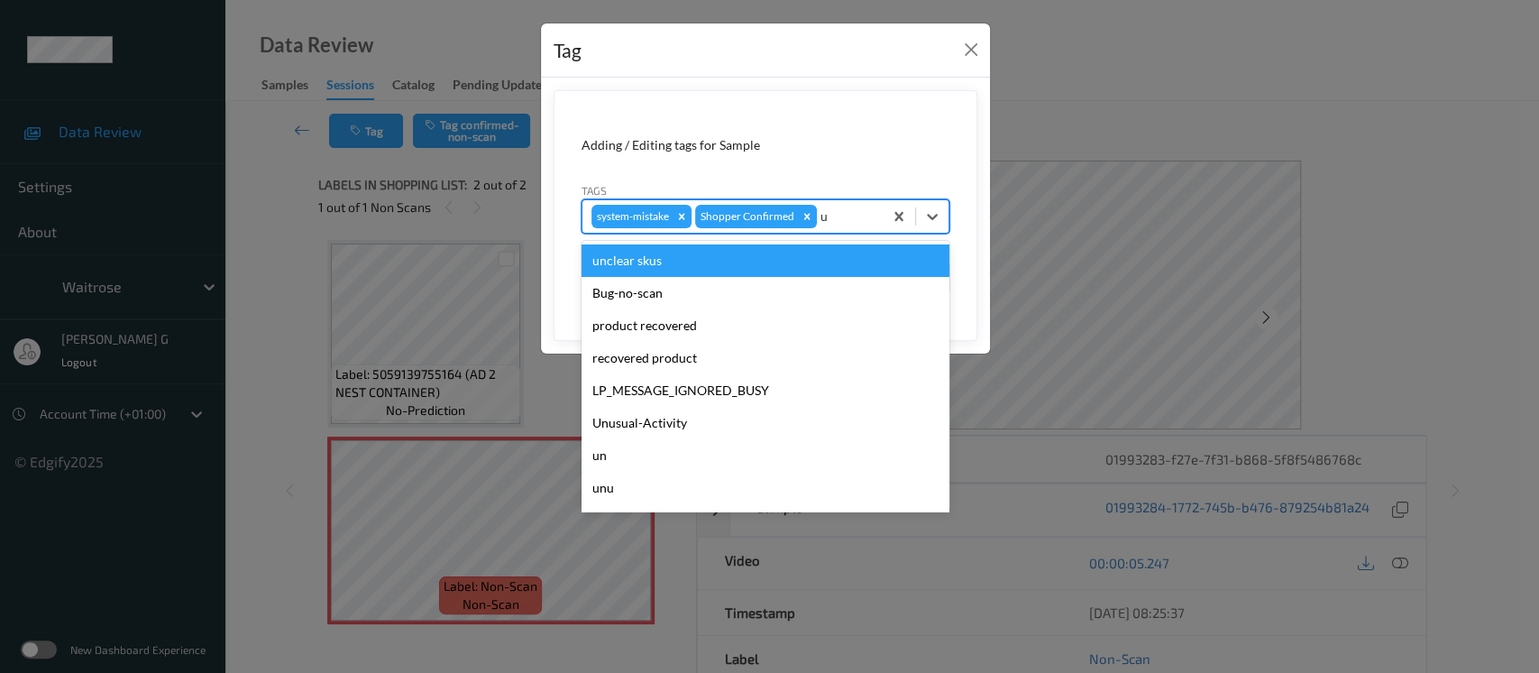
type input "un"
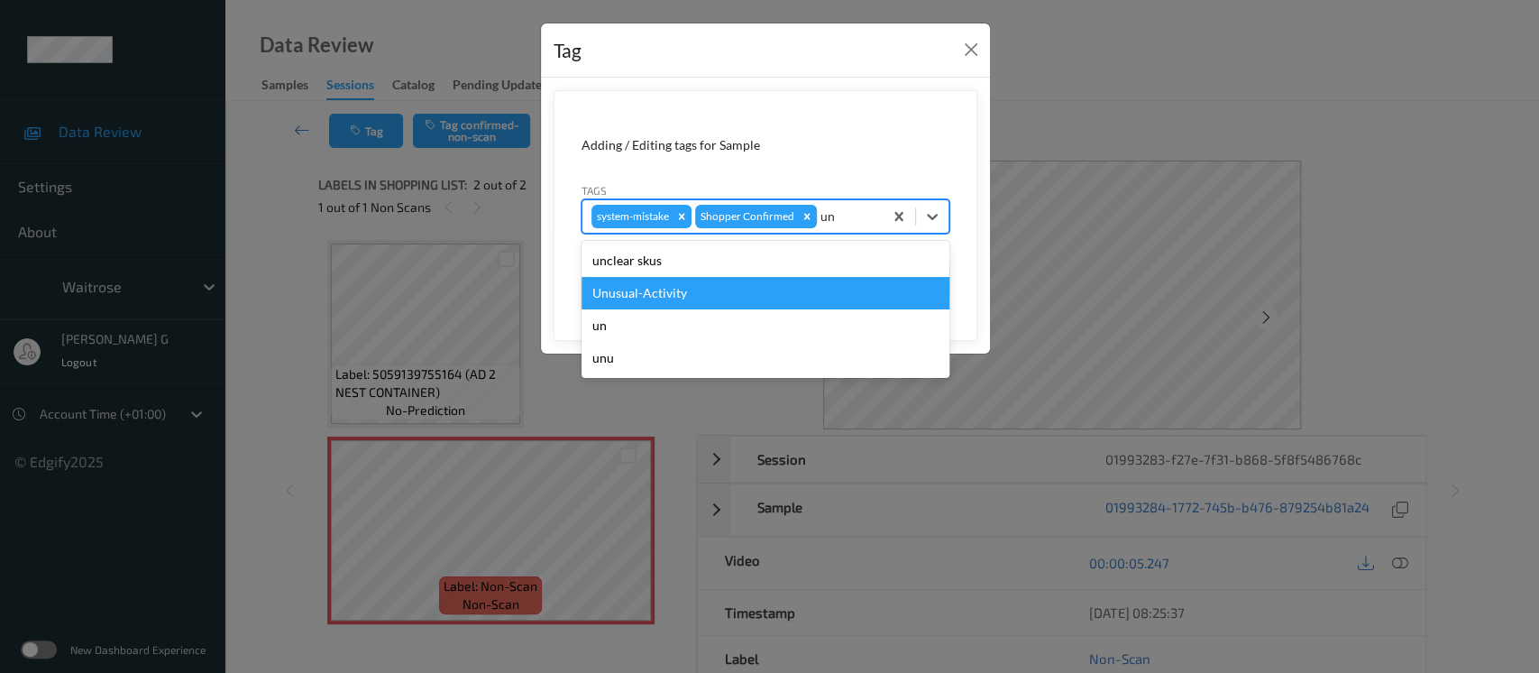
click at [614, 298] on div "Unusual-Activity" at bounding box center [766, 293] width 368 height 32
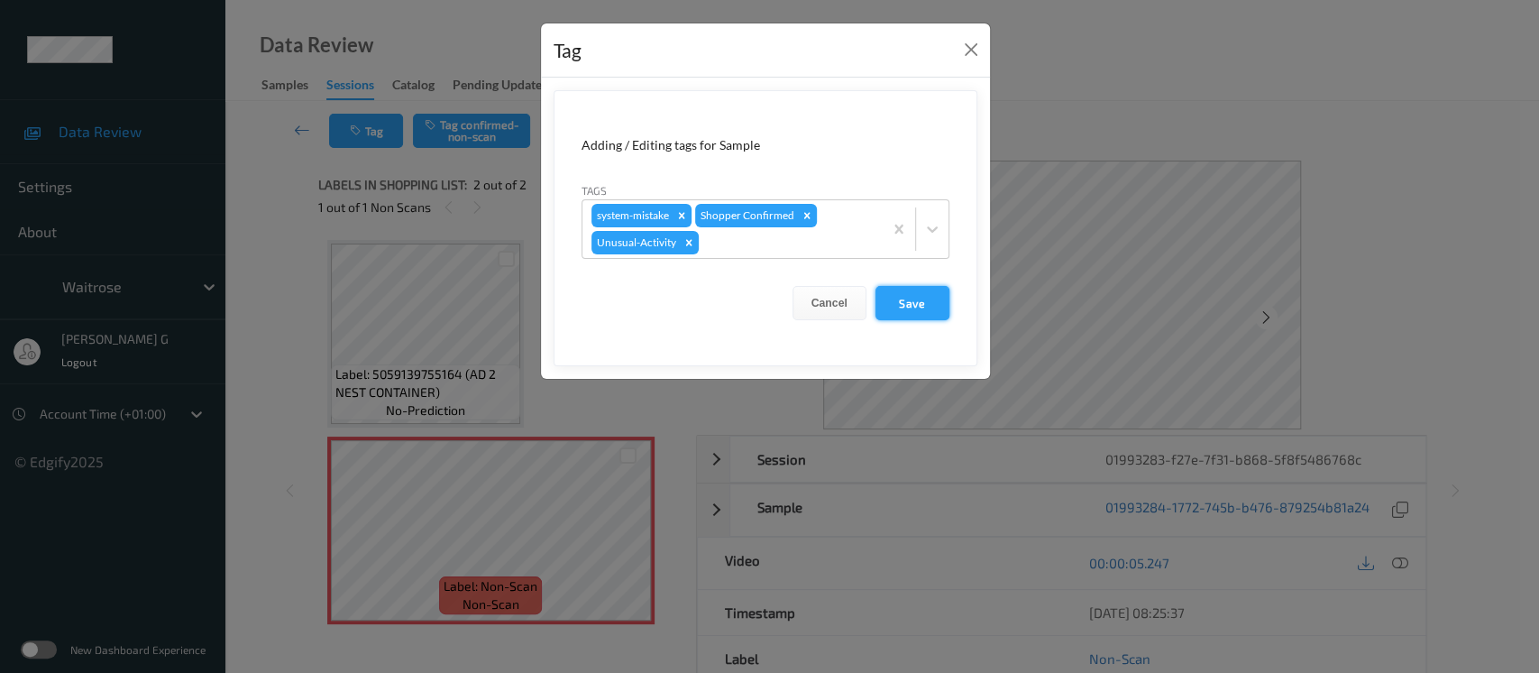
click at [923, 296] on button "Save" at bounding box center [913, 303] width 74 height 34
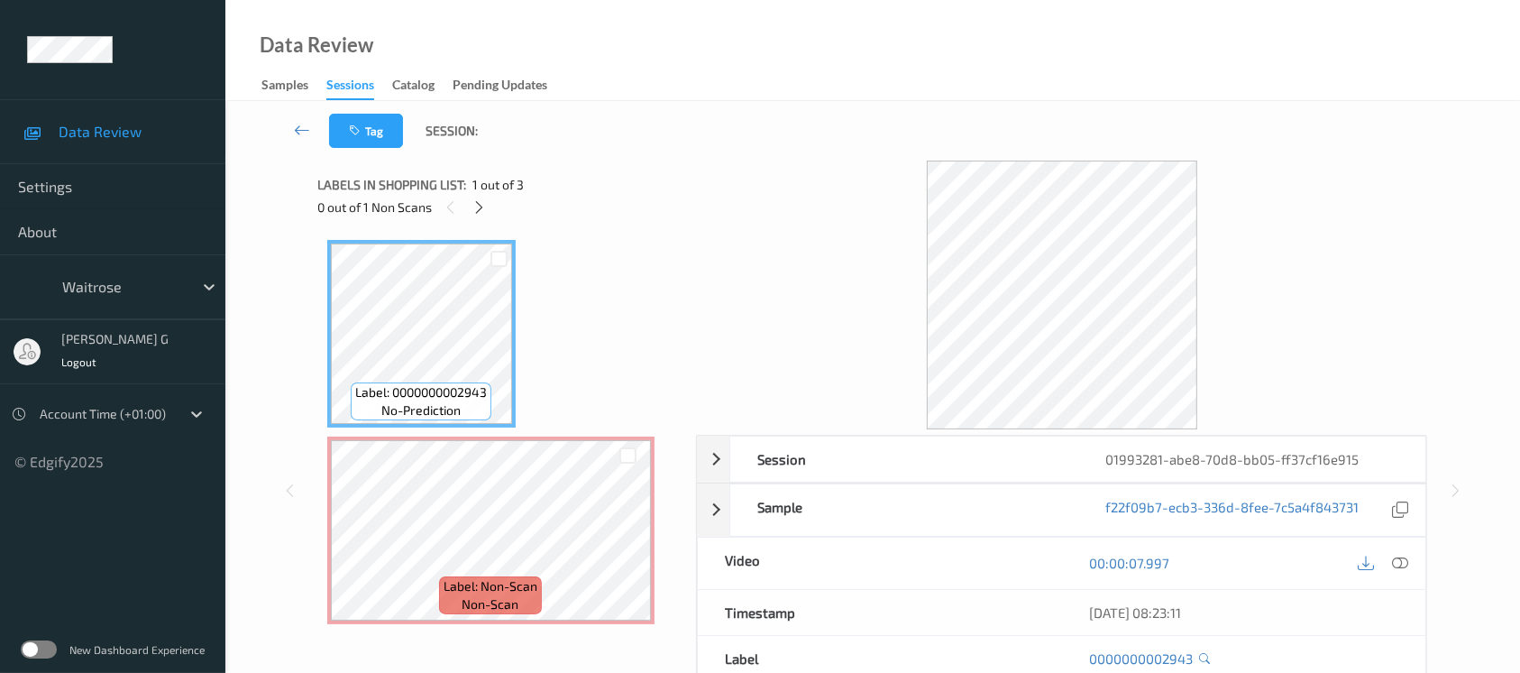
click at [592, 105] on div "Tag Session:" at bounding box center [872, 131] width 1221 height 60
click at [489, 202] on div at bounding box center [479, 207] width 23 height 23
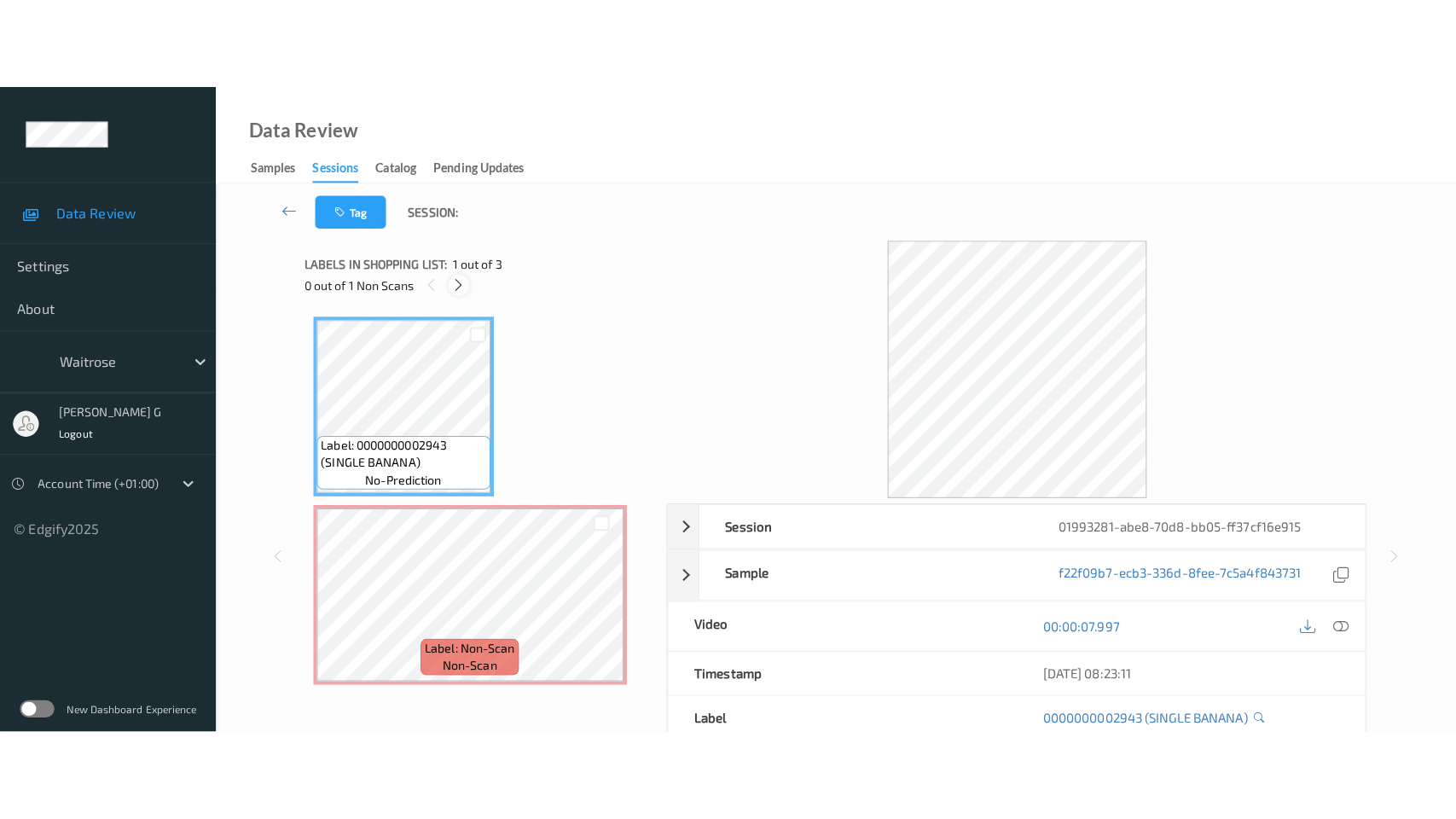
scroll to position [8, 0]
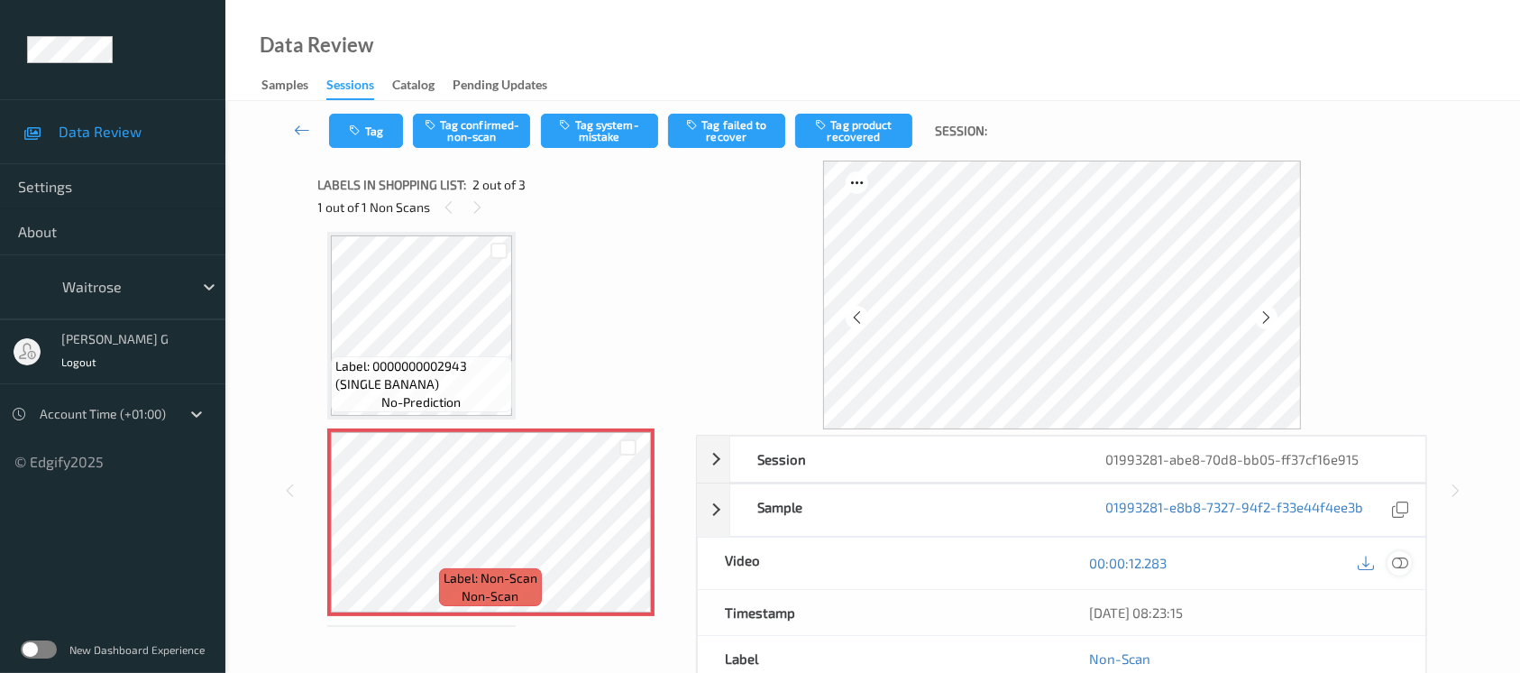
click at [1405, 562] on icon at bounding box center [1400, 563] width 16 height 16
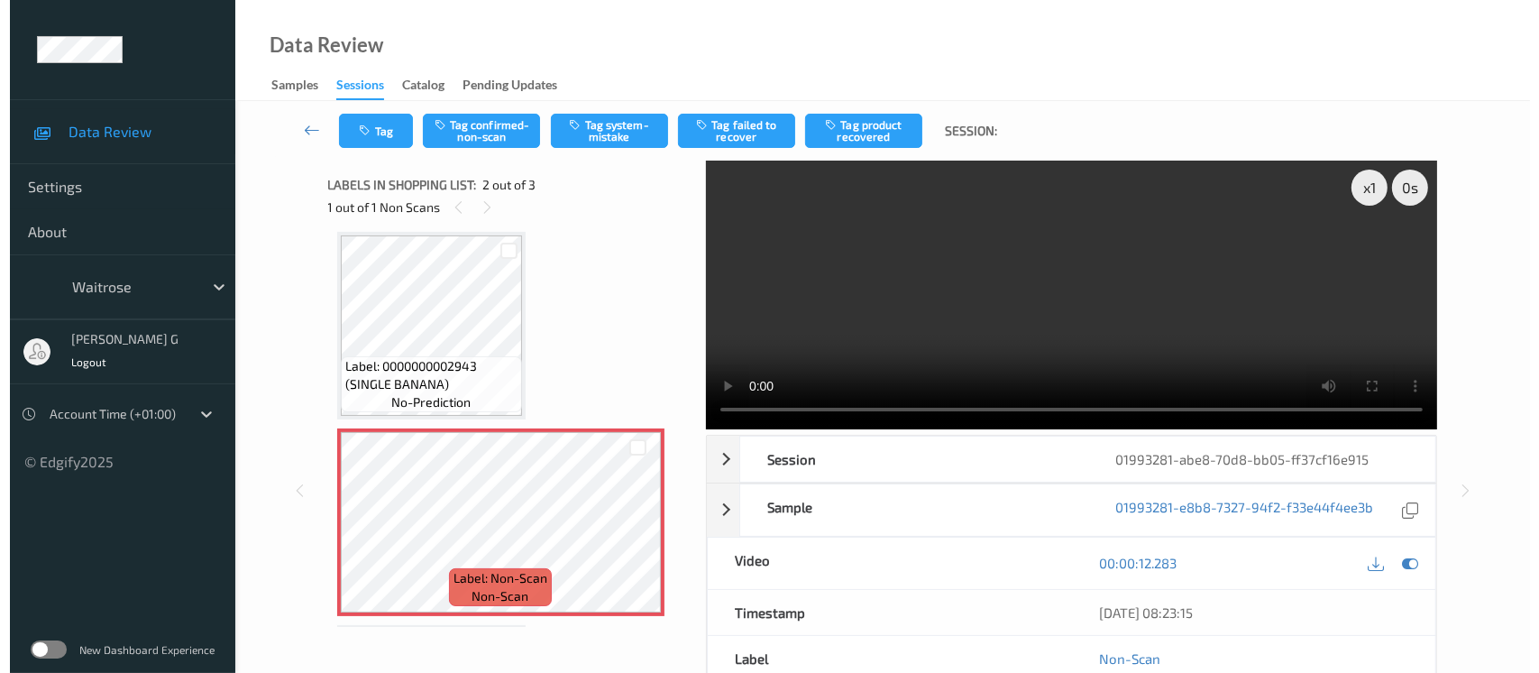
scroll to position [7, 0]
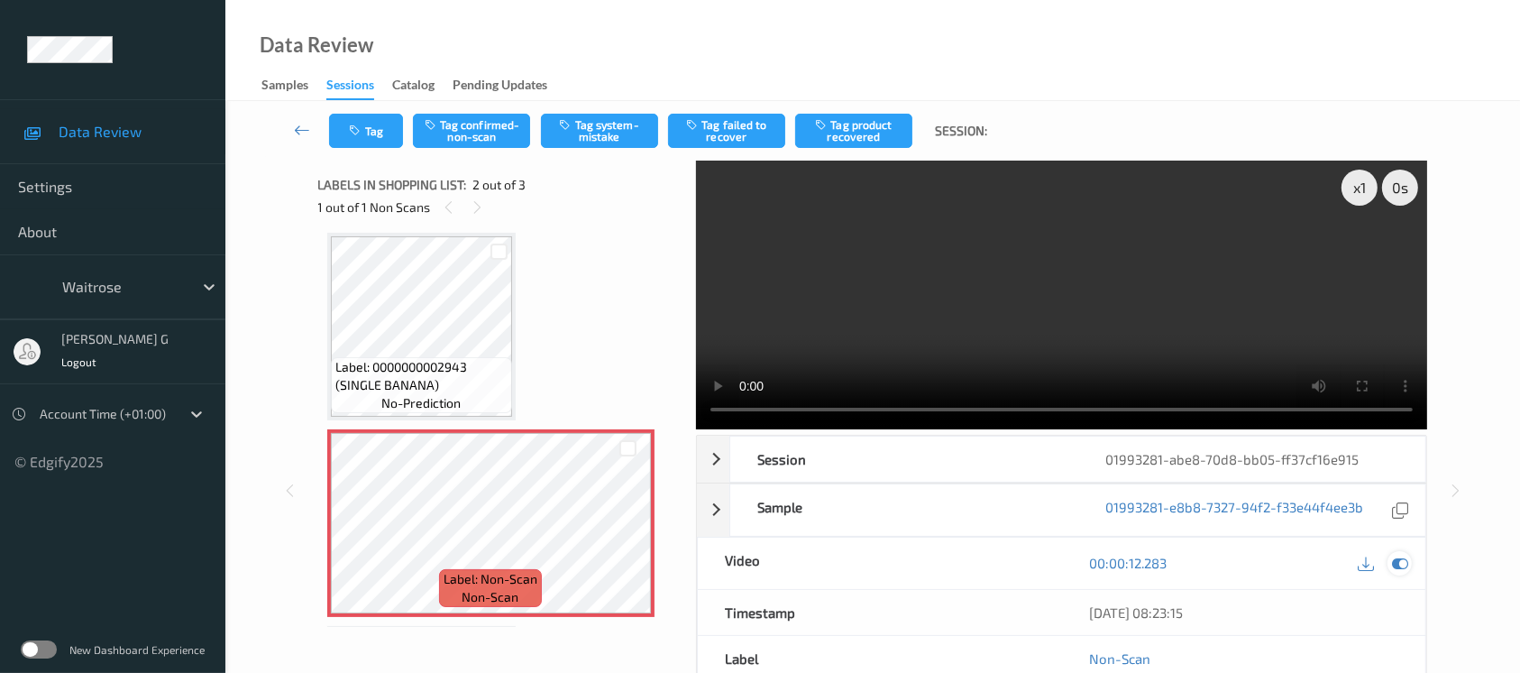
click at [1395, 565] on icon at bounding box center [1400, 563] width 16 height 16
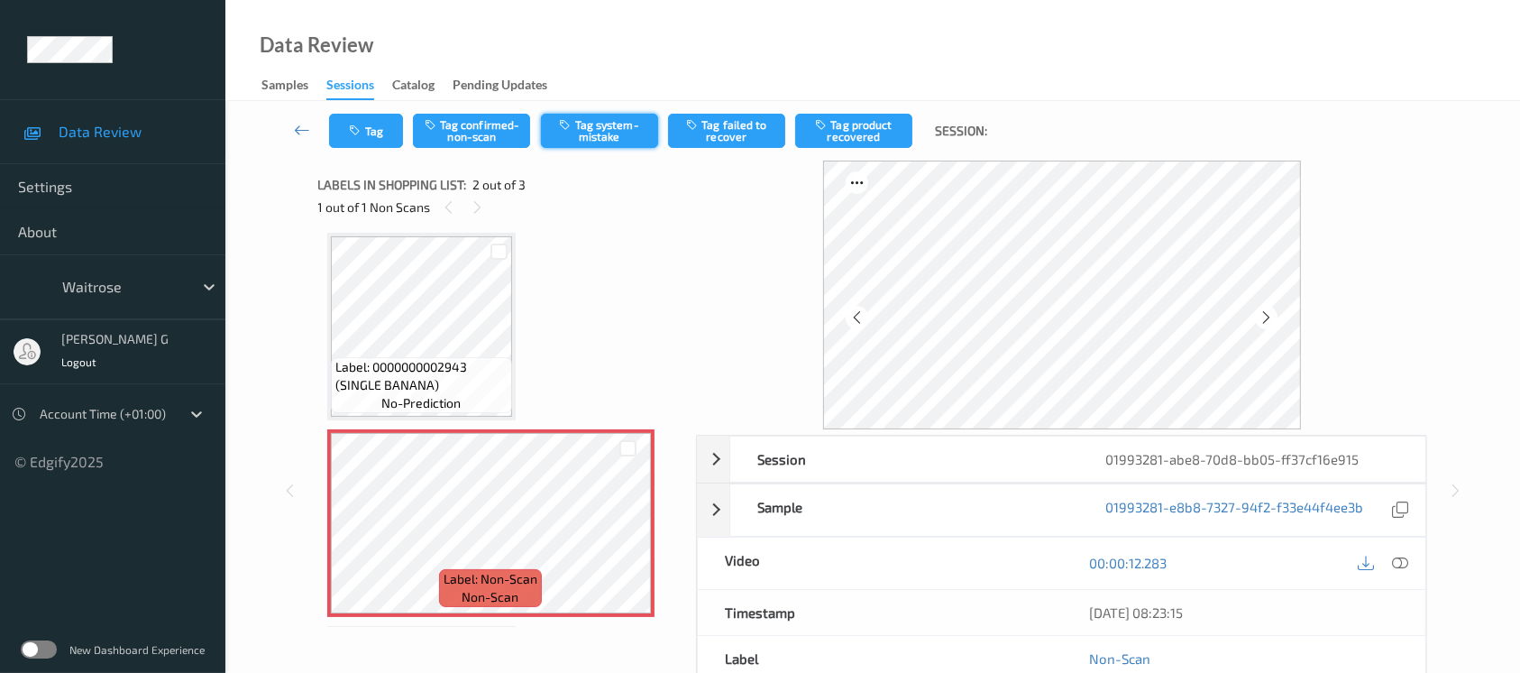
click at [571, 126] on icon "button" at bounding box center [567, 124] width 15 height 13
click at [339, 125] on button "Tag" at bounding box center [366, 131] width 74 height 34
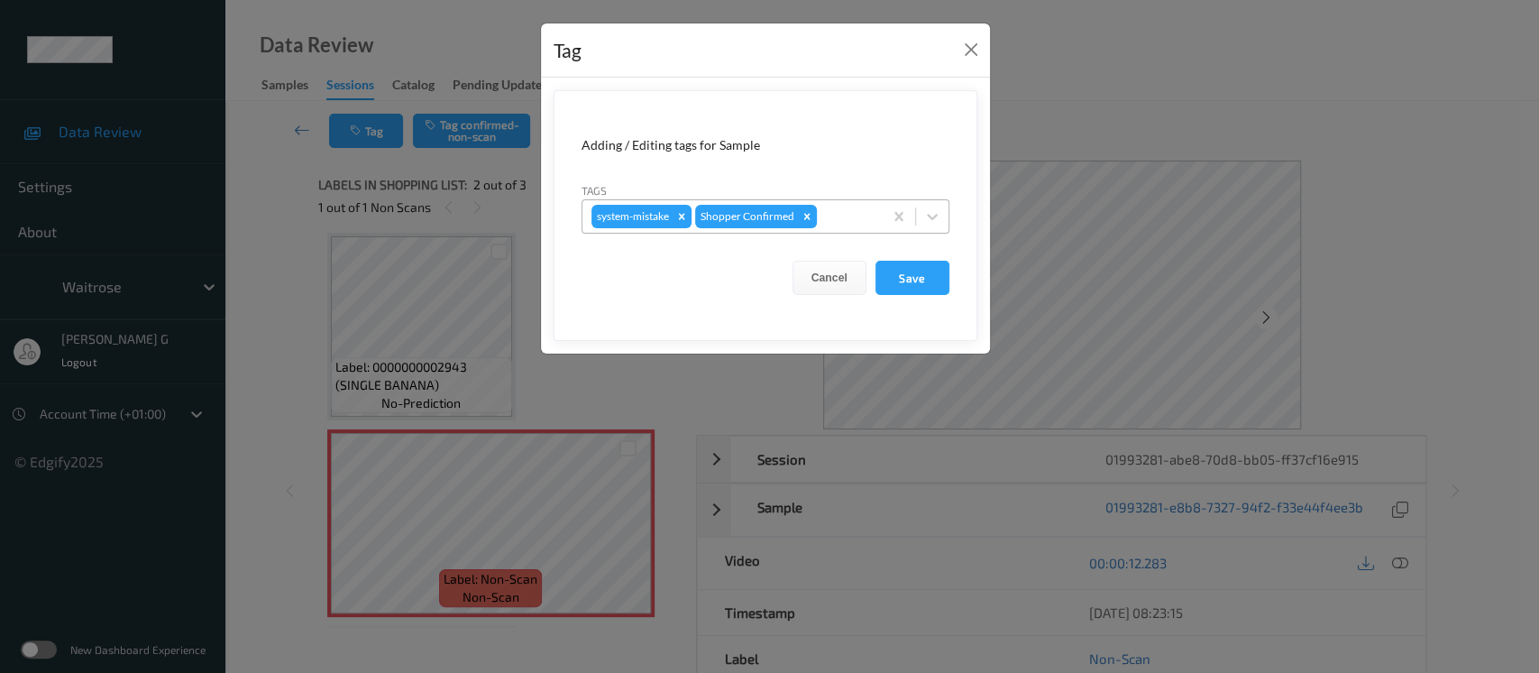
click at [859, 225] on div at bounding box center [847, 217] width 53 height 22
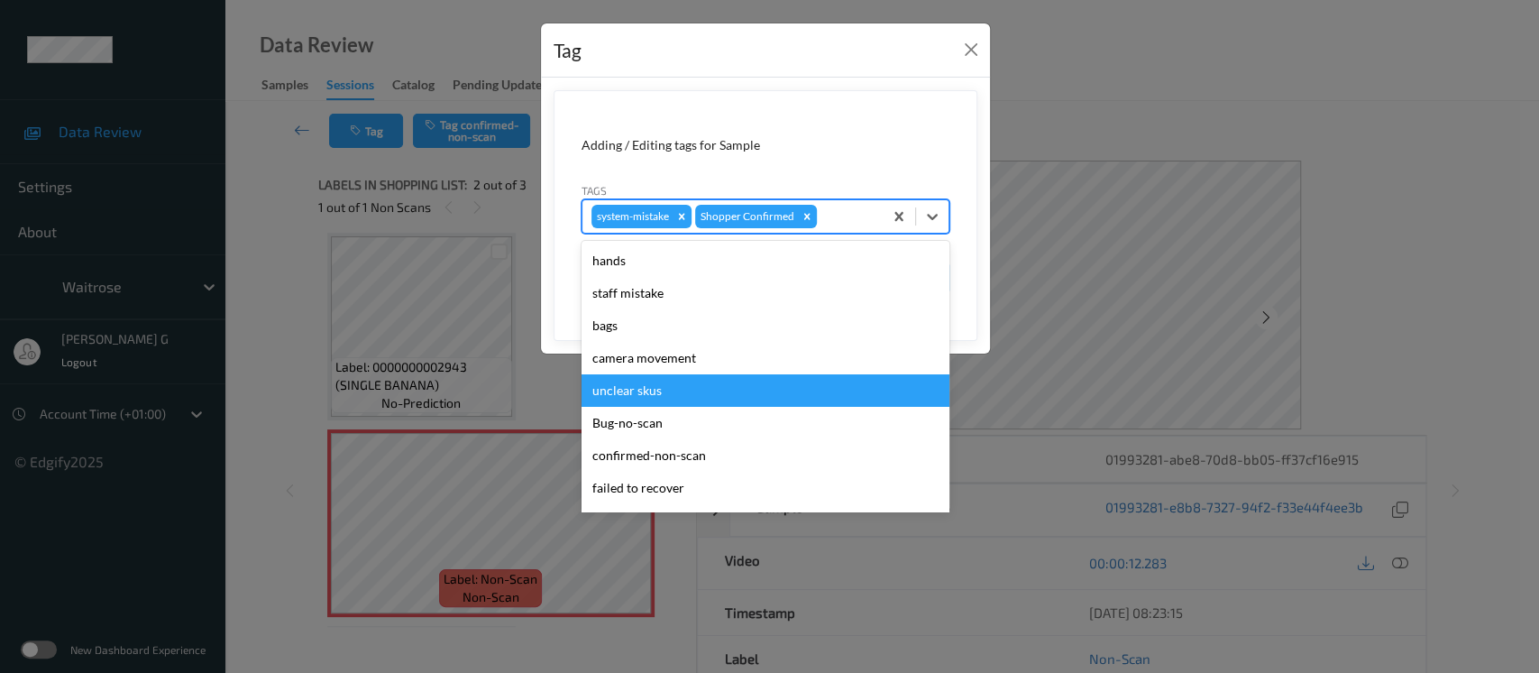
scroll to position [418, 0]
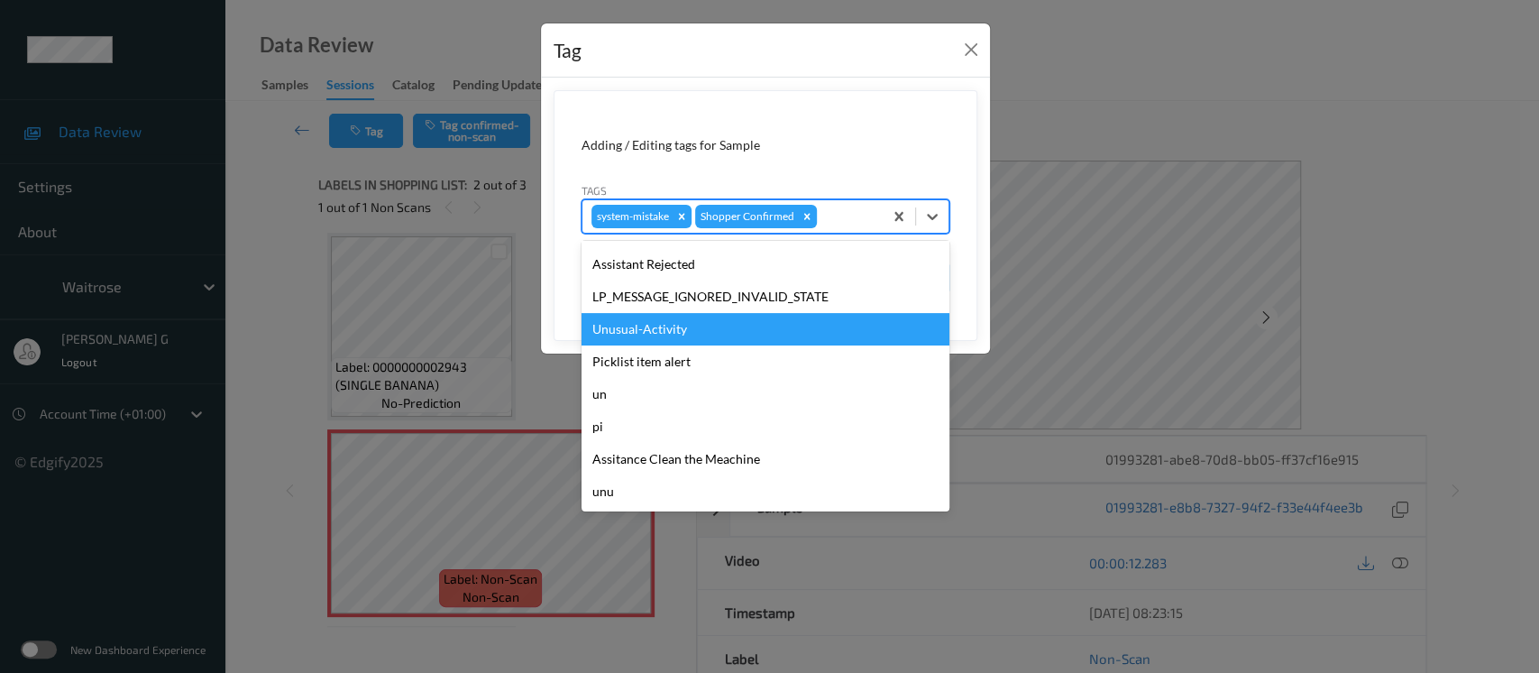
click at [639, 321] on div "Unusual-Activity" at bounding box center [766, 329] width 368 height 32
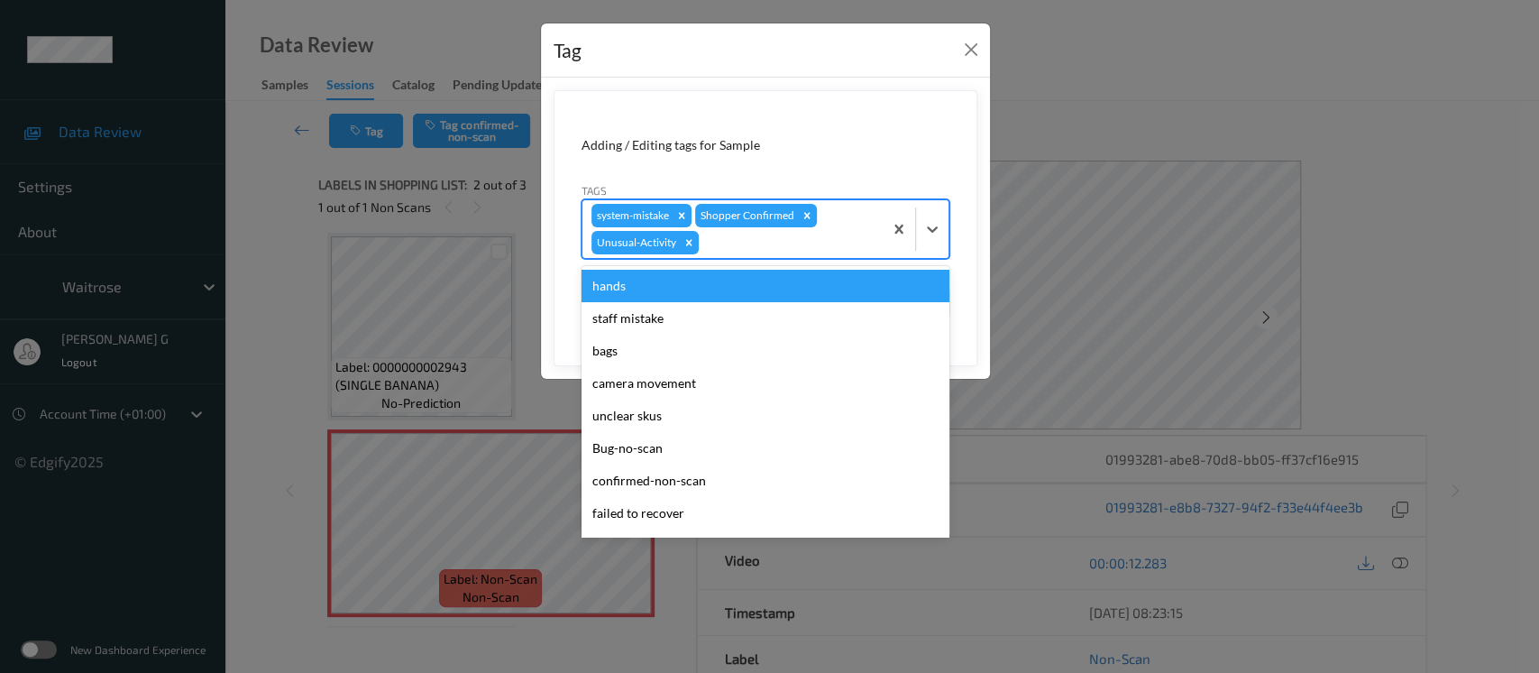
drag, startPoint x: 834, startPoint y: 244, endPoint x: 786, endPoint y: 282, distance: 61.0
click at [836, 243] on div at bounding box center [787, 243] width 171 height 22
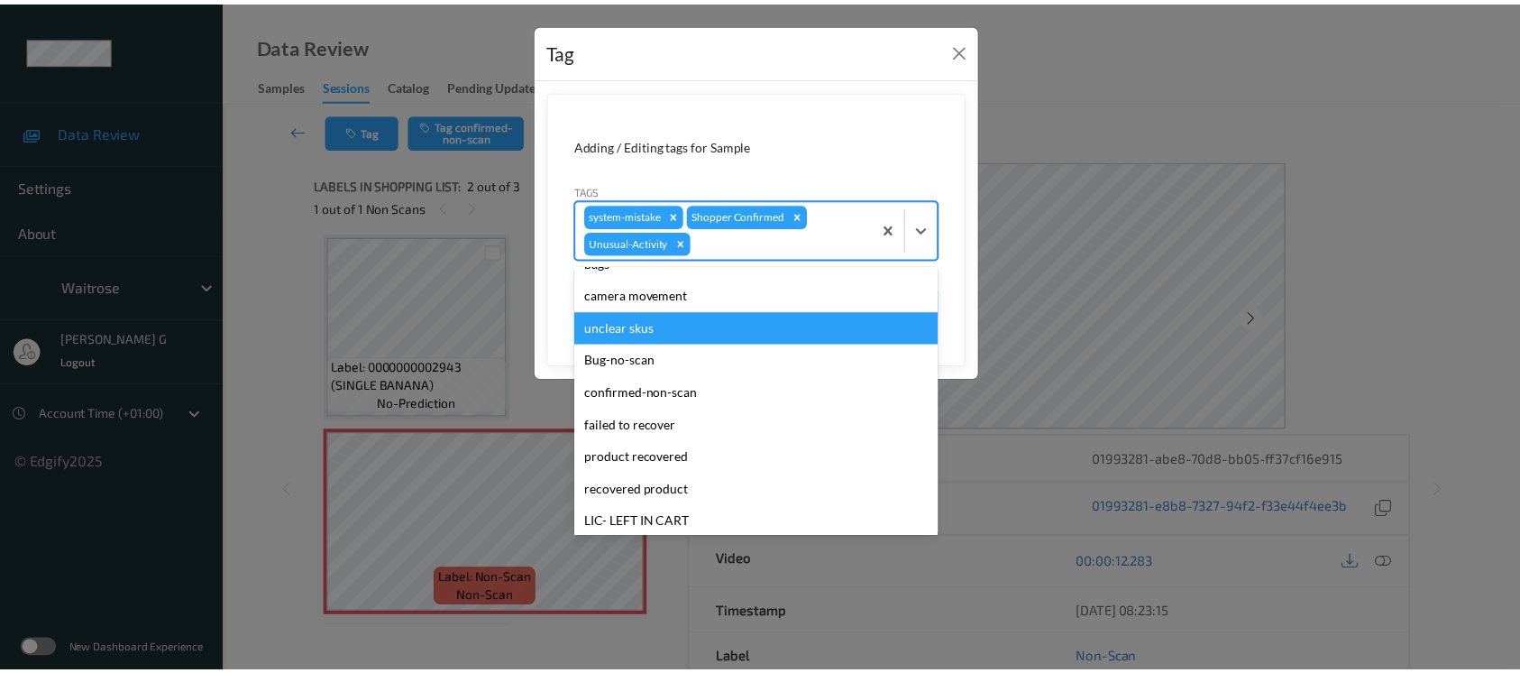
scroll to position [385, 0]
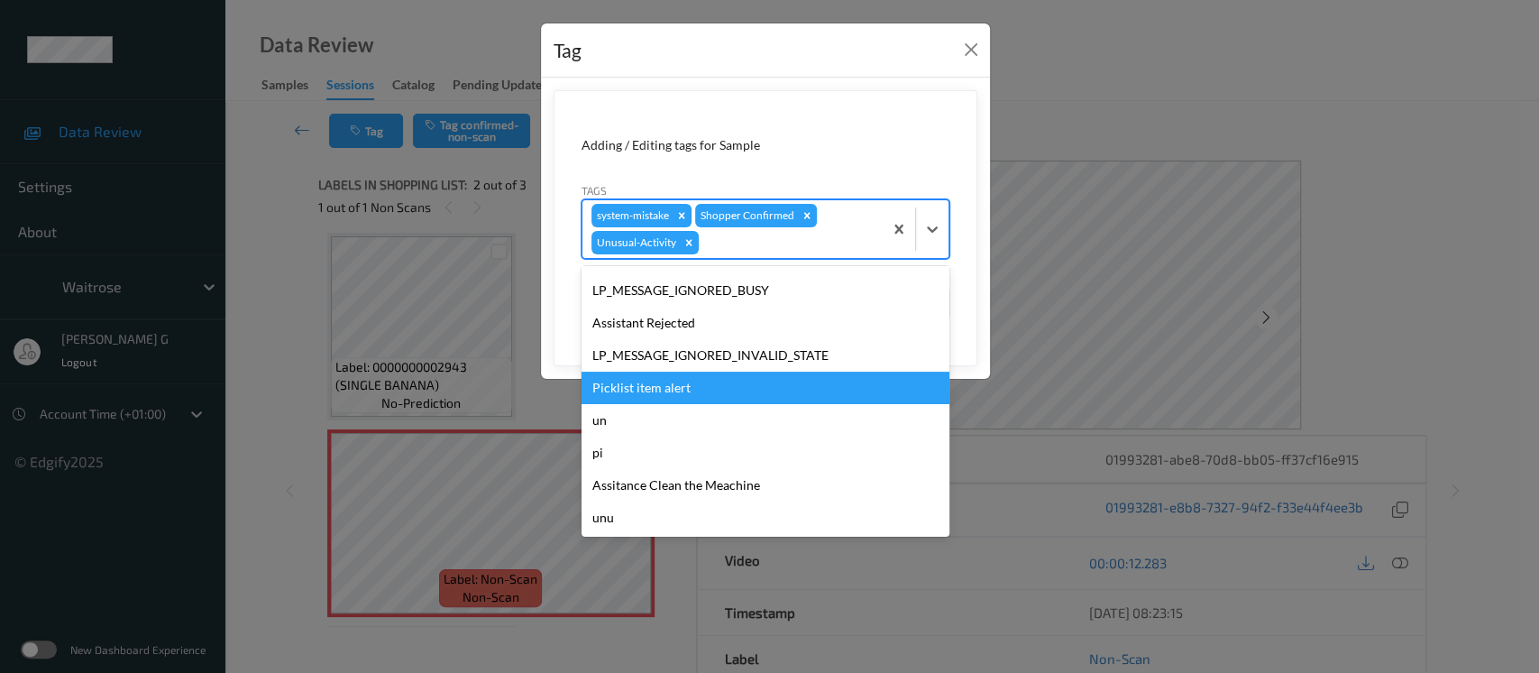
click at [646, 393] on div "Picklist item alert" at bounding box center [766, 388] width 368 height 32
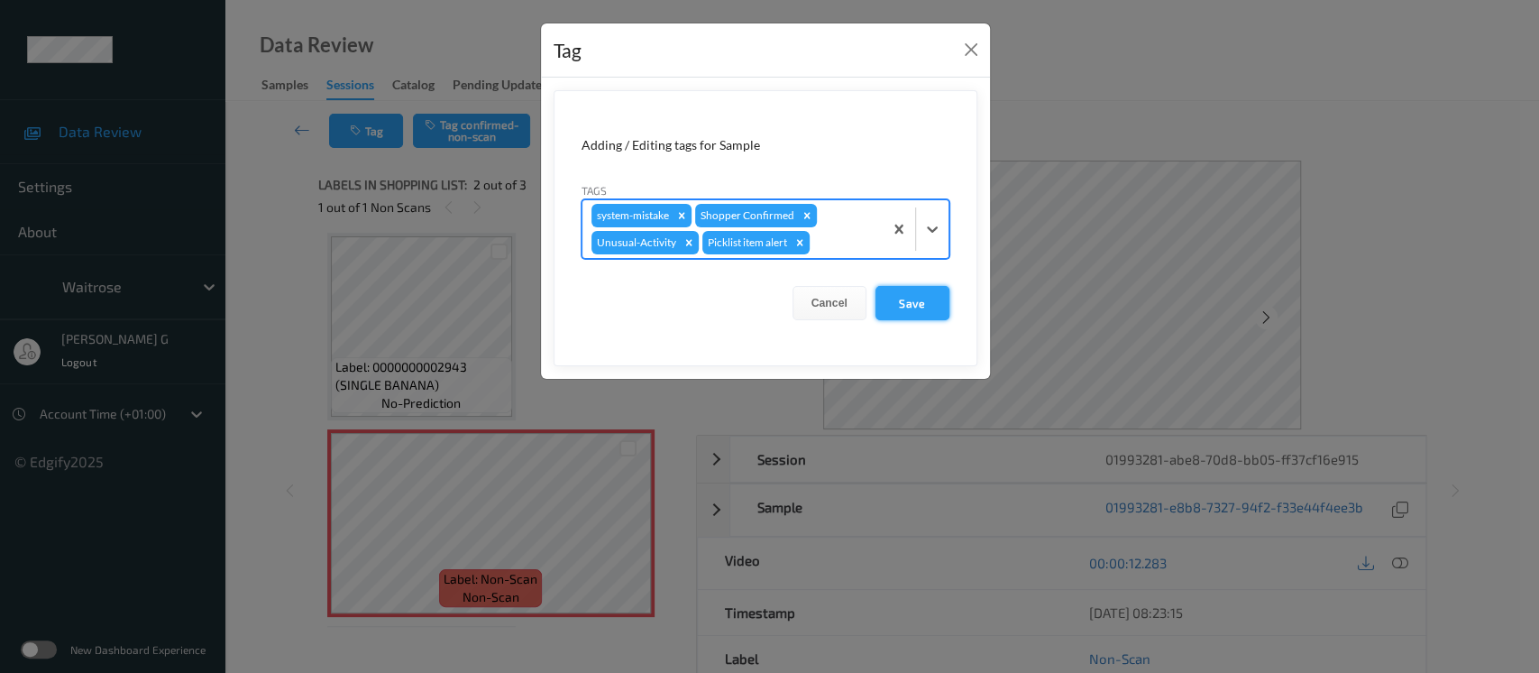
click at [920, 302] on button "Save" at bounding box center [913, 303] width 74 height 34
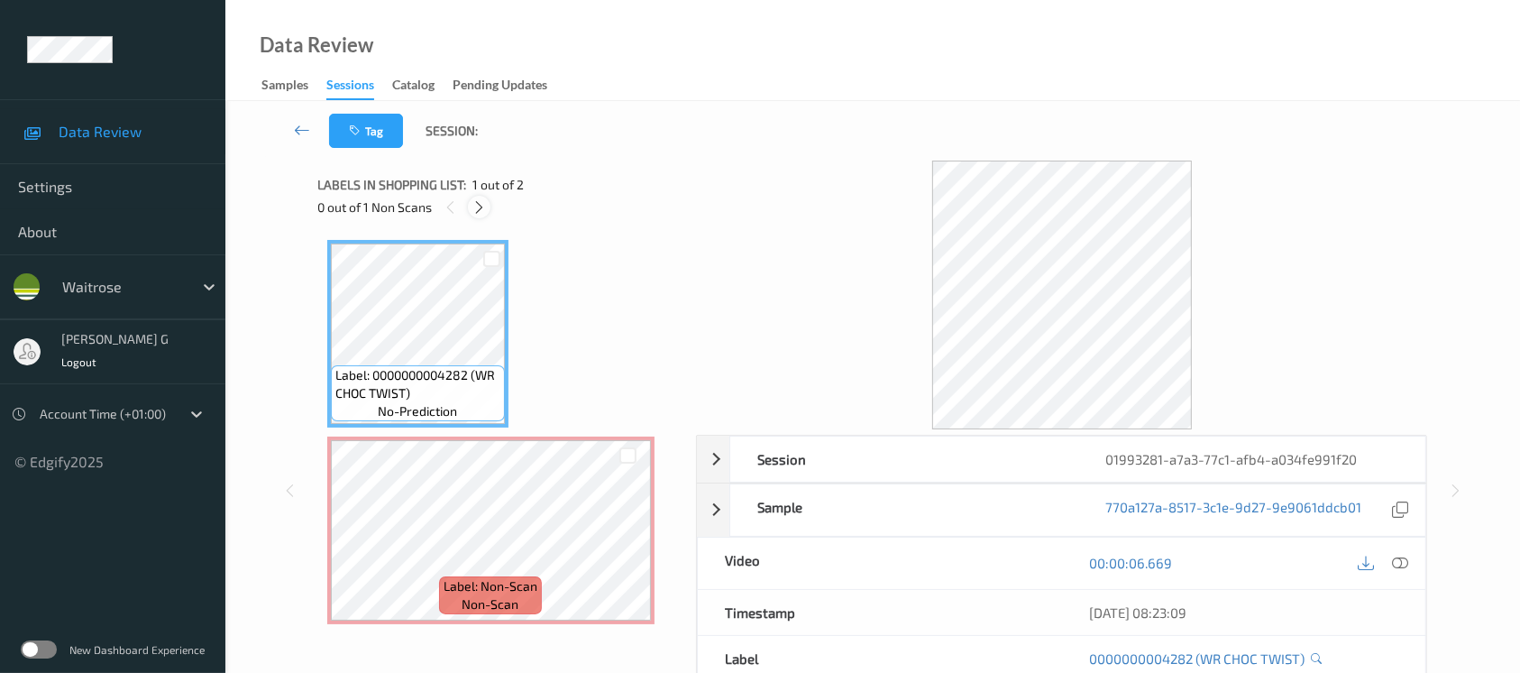
click at [480, 217] on div at bounding box center [479, 207] width 23 height 23
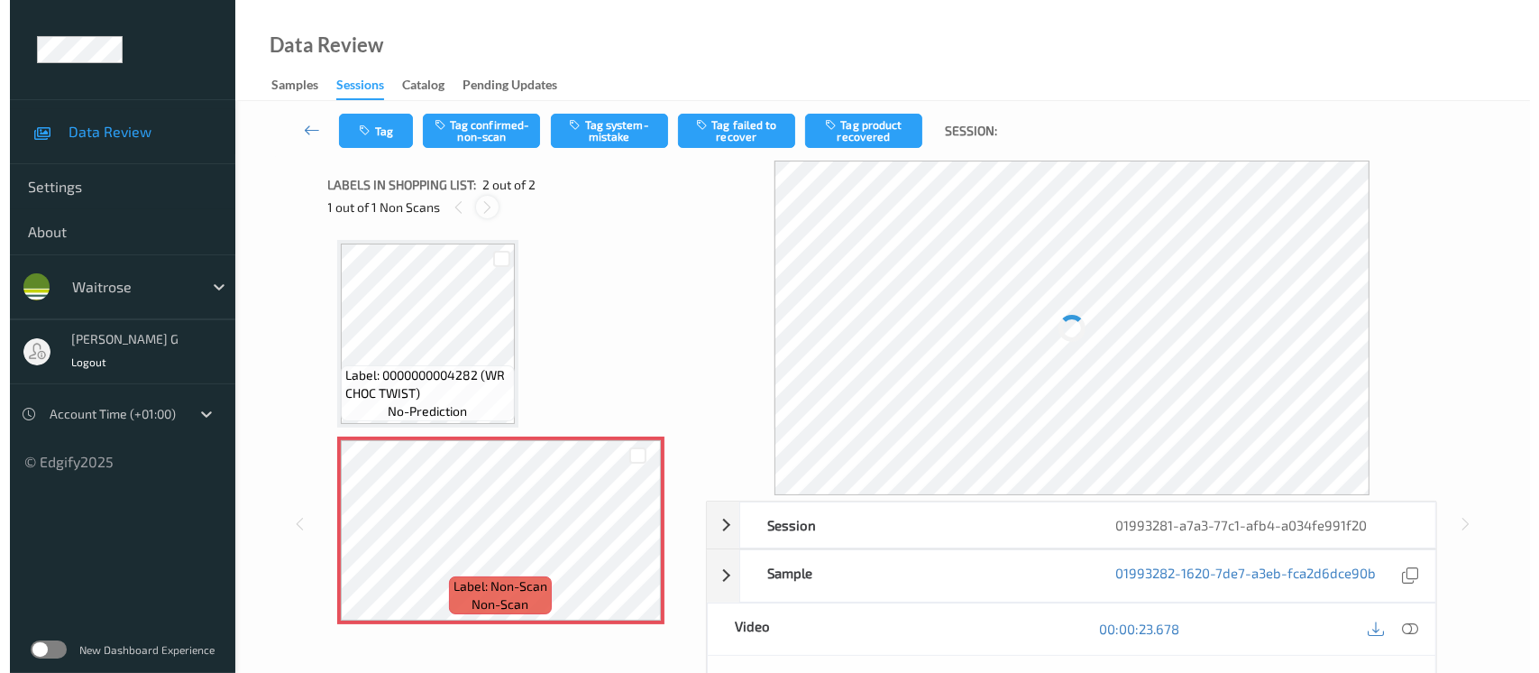
scroll to position [5, 0]
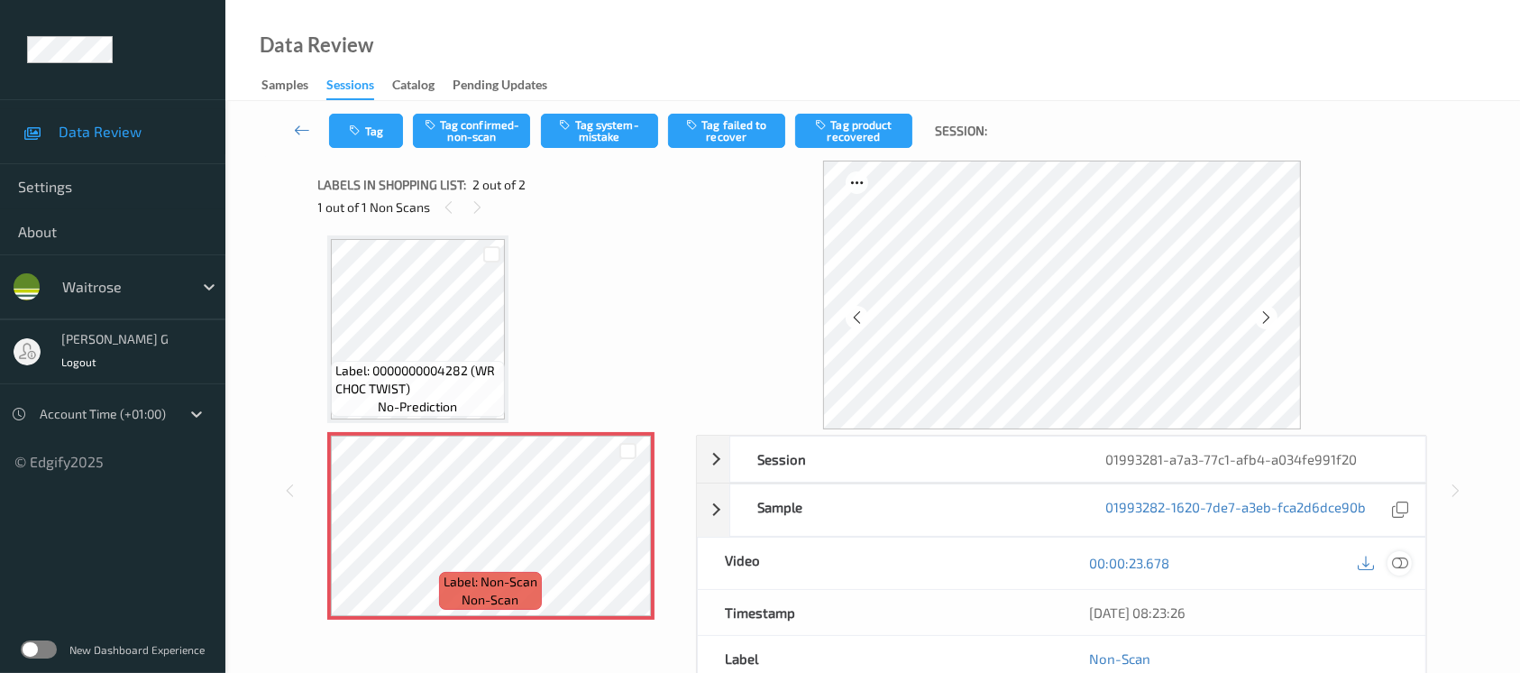
click at [1400, 566] on icon at bounding box center [1400, 563] width 16 height 16
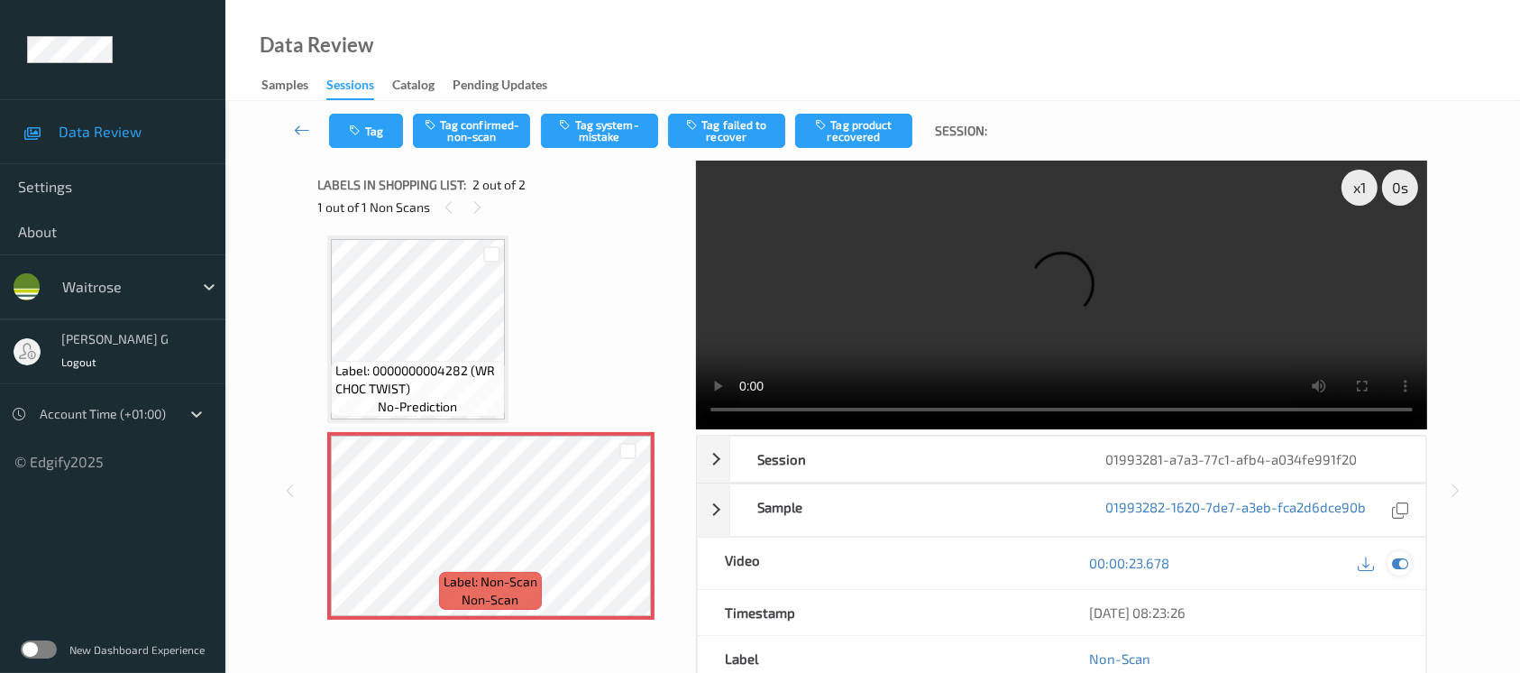
click at [1405, 552] on div at bounding box center [1400, 563] width 24 height 24
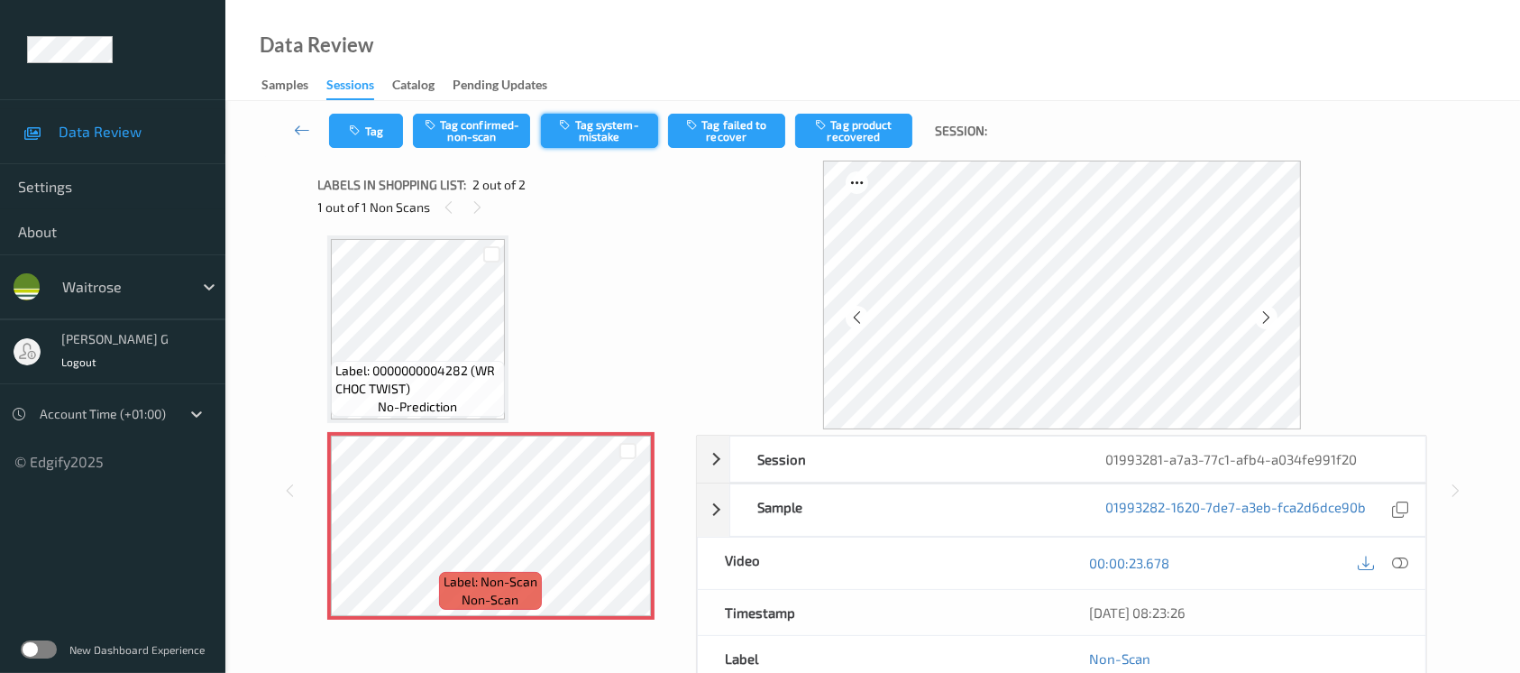
click at [575, 119] on button "Tag system-mistake" at bounding box center [599, 131] width 117 height 34
click at [357, 111] on div "Tag Tag confirmed-non-scan Untag system-mistake Tag failed to recover Tag produ…" at bounding box center [872, 131] width 1221 height 60
click at [357, 122] on button "Tag" at bounding box center [366, 131] width 74 height 34
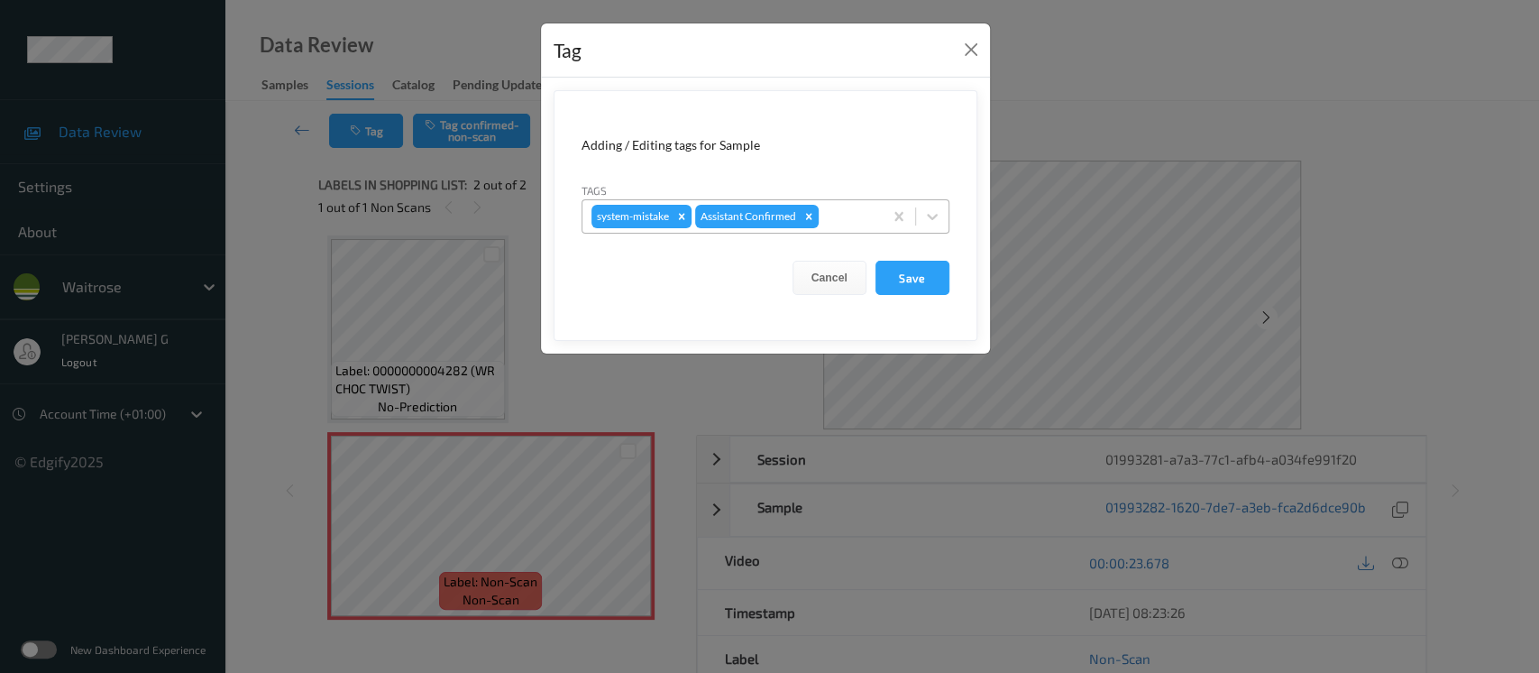
click at [849, 216] on div at bounding box center [847, 217] width 51 height 22
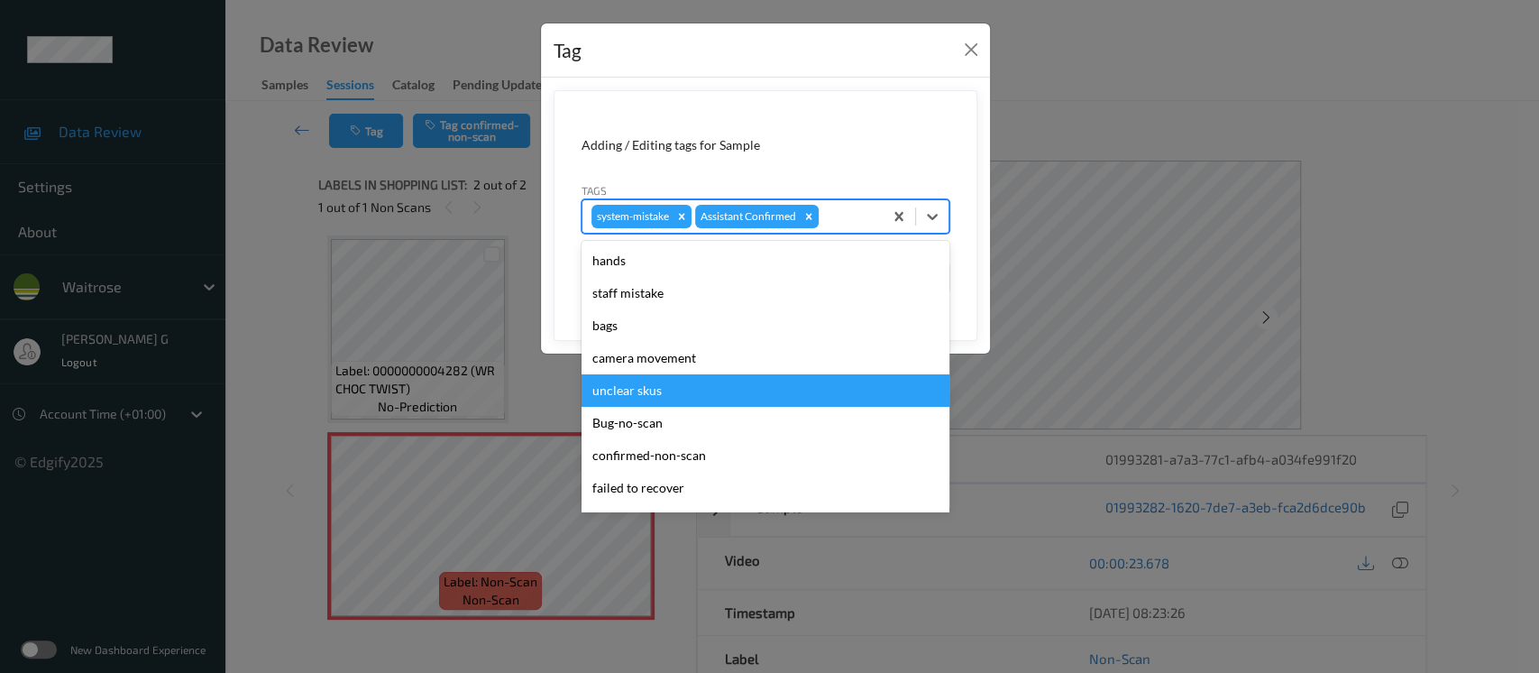
scroll to position [418, 0]
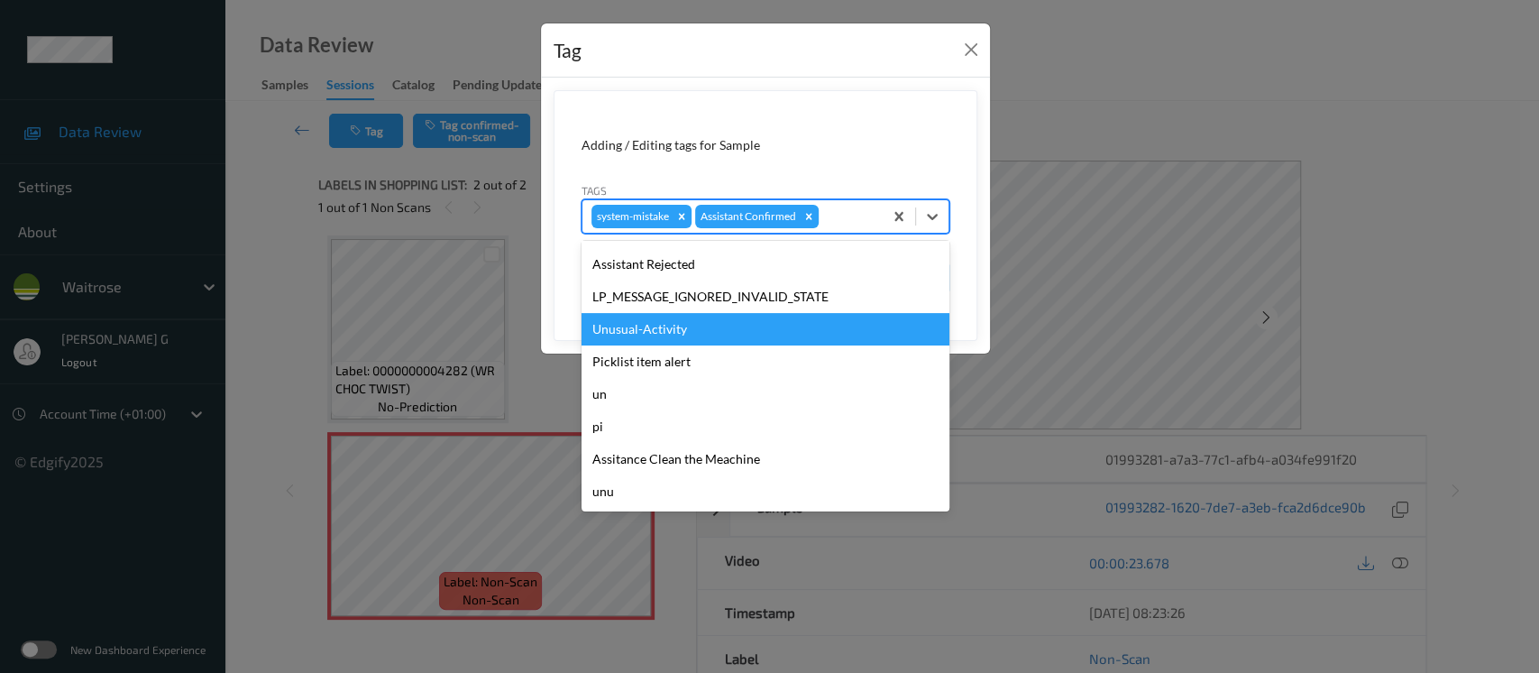
click at [635, 329] on div "Unusual-Activity" at bounding box center [766, 329] width 368 height 32
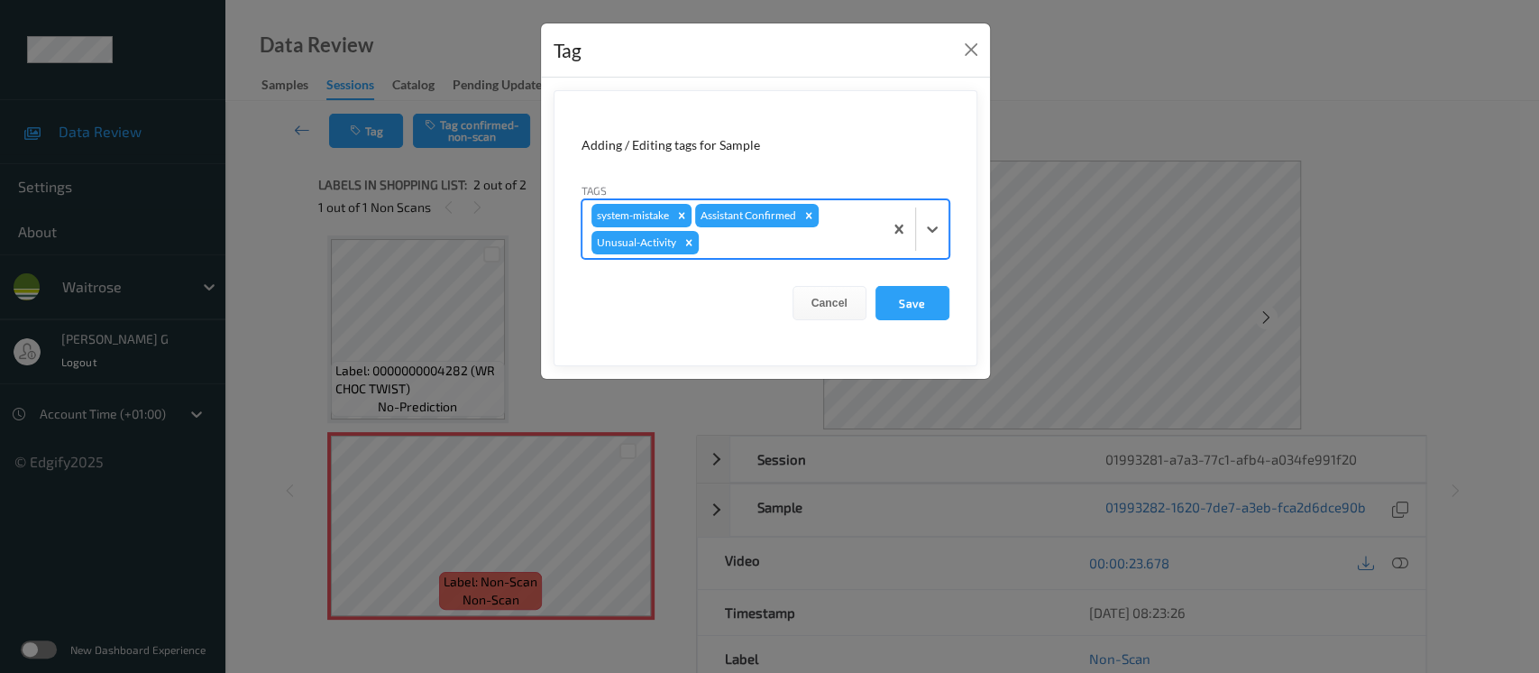
click at [854, 243] on div at bounding box center [787, 243] width 171 height 22
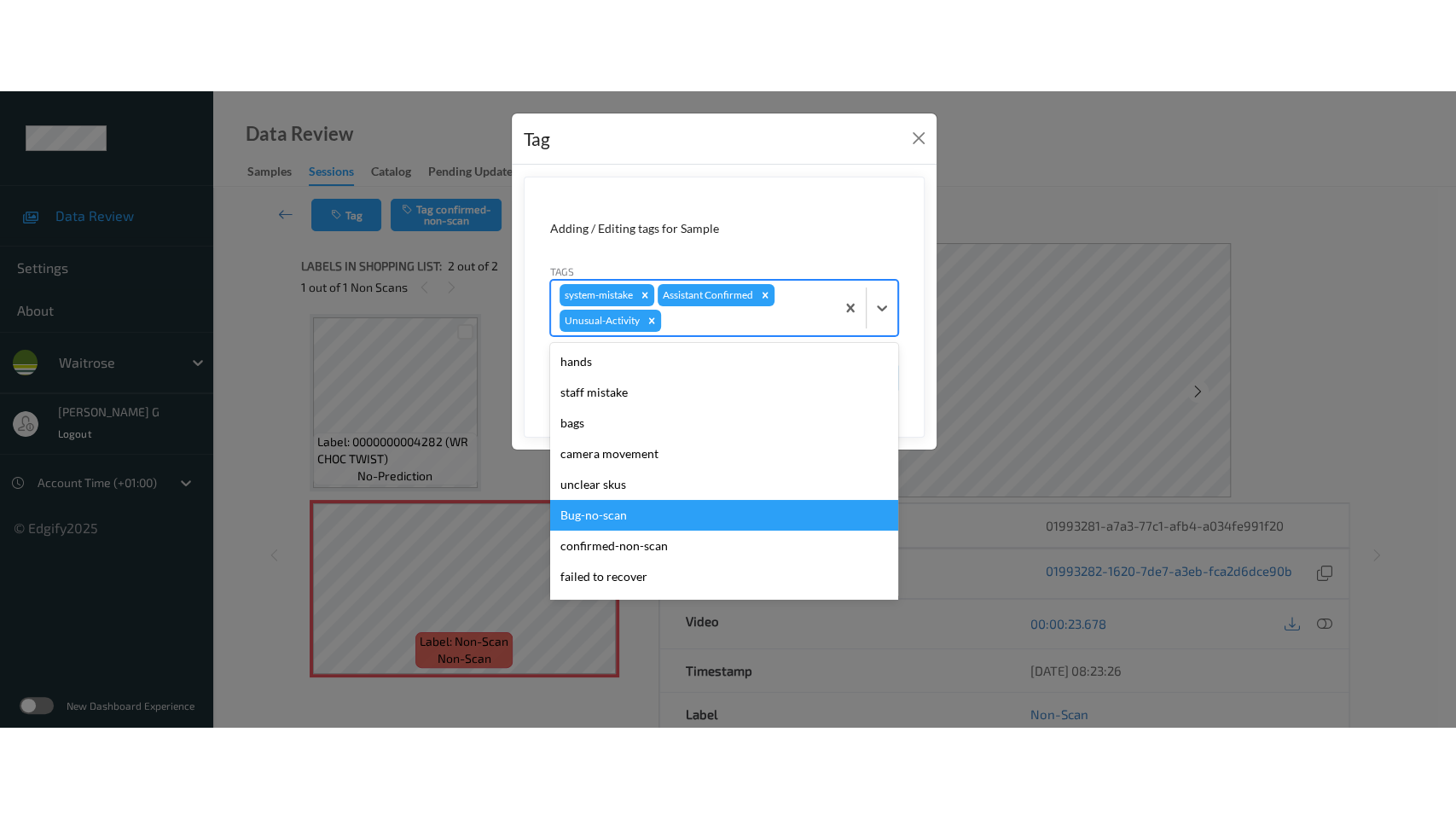
scroll to position [364, 0]
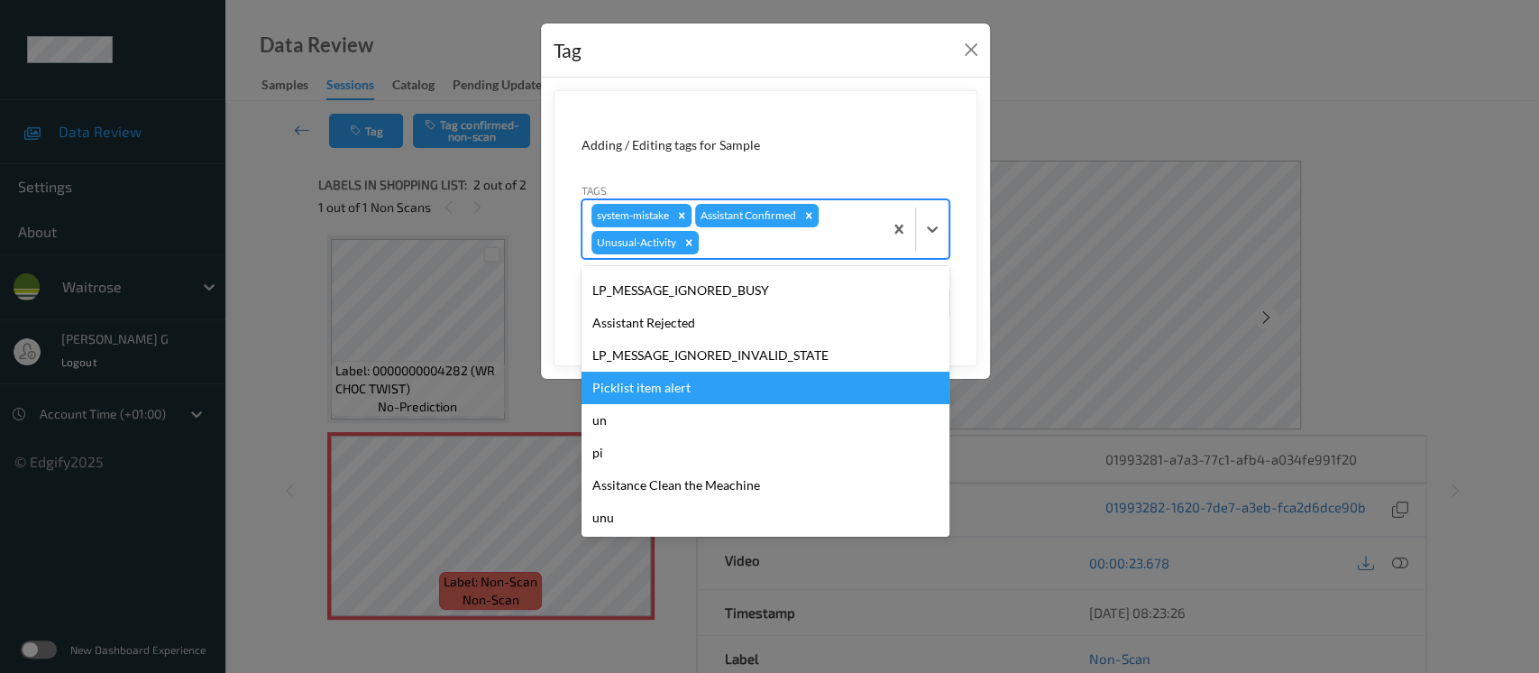
click at [664, 392] on div "Picklist item alert" at bounding box center [766, 388] width 368 height 32
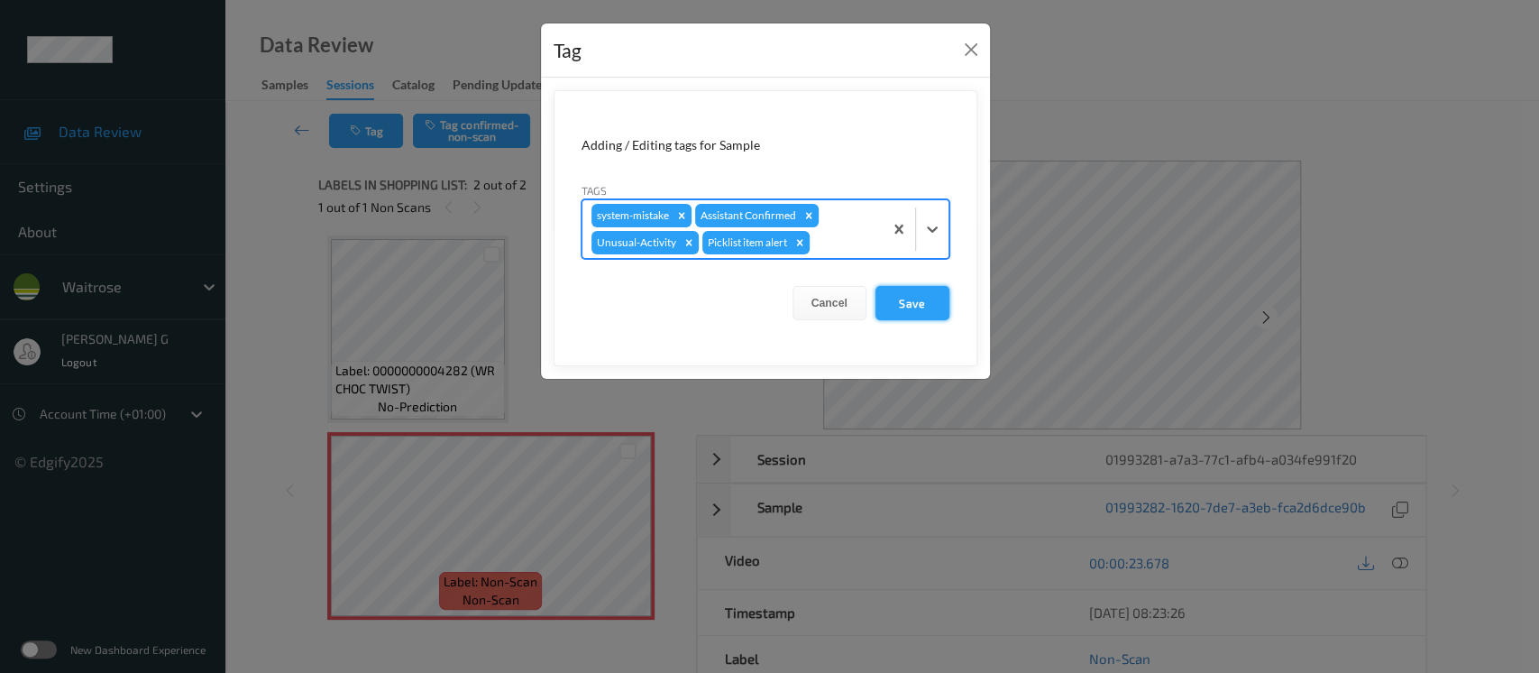
click at [916, 307] on button "Save" at bounding box center [913, 303] width 74 height 34
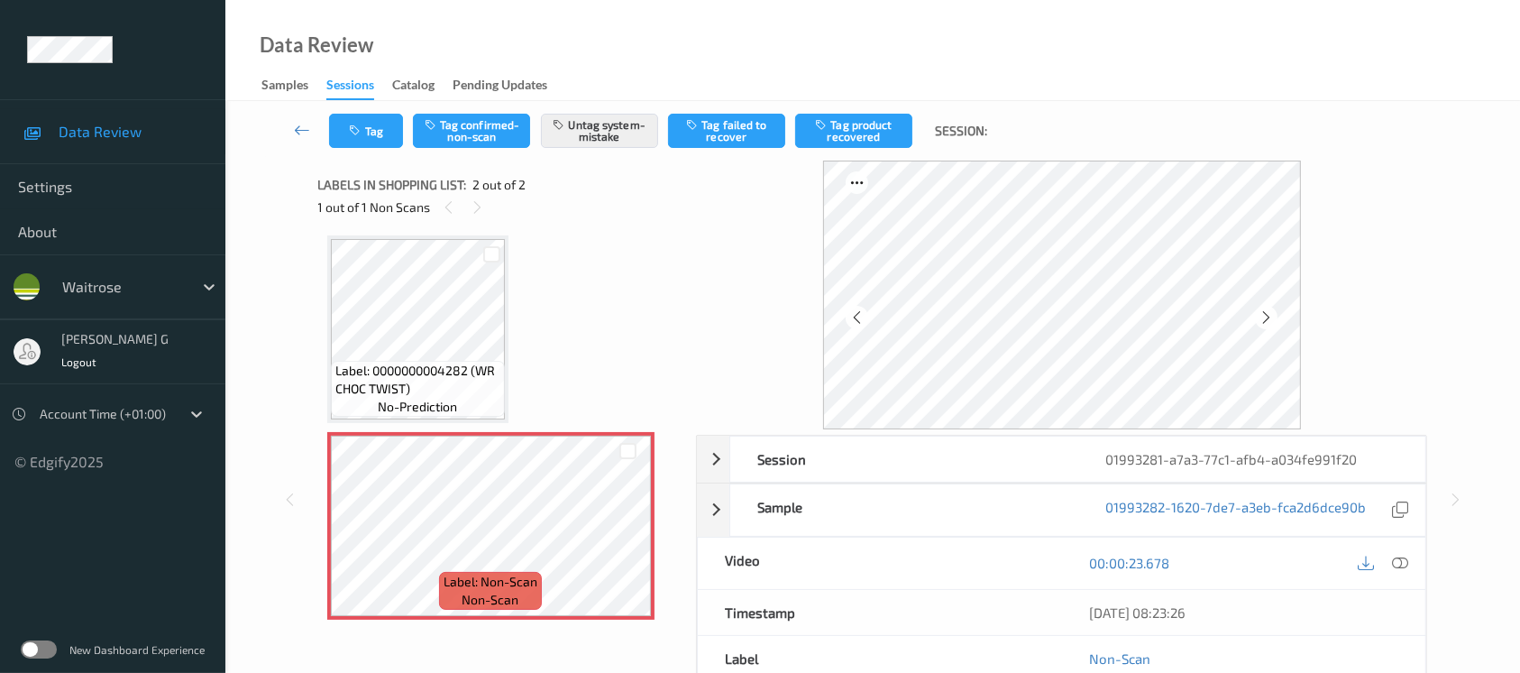
click at [1385, 561] on div at bounding box center [1383, 563] width 59 height 24
click at [1408, 551] on div at bounding box center [1383, 563] width 59 height 24
click at [1400, 563] on icon at bounding box center [1400, 563] width 16 height 16
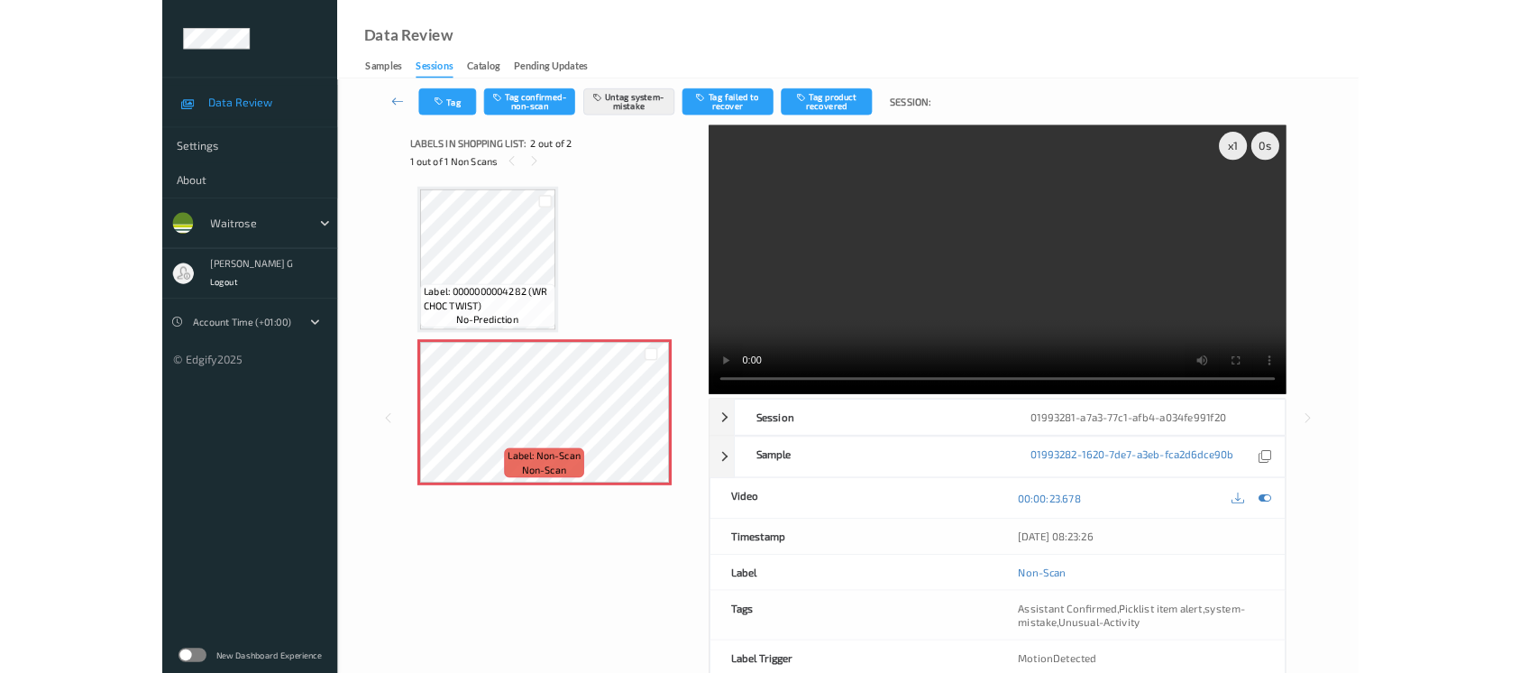
scroll to position [0, 0]
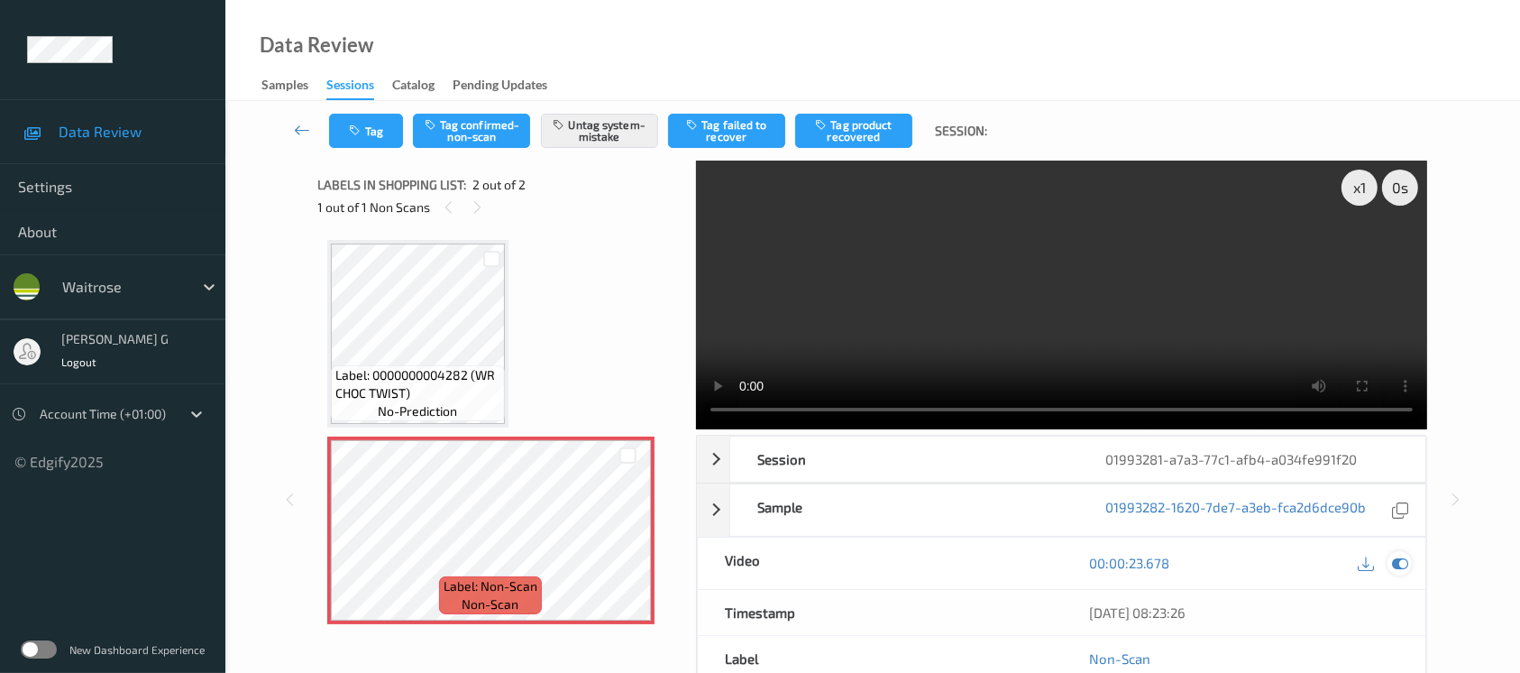
click at [1404, 567] on icon at bounding box center [1400, 563] width 16 height 16
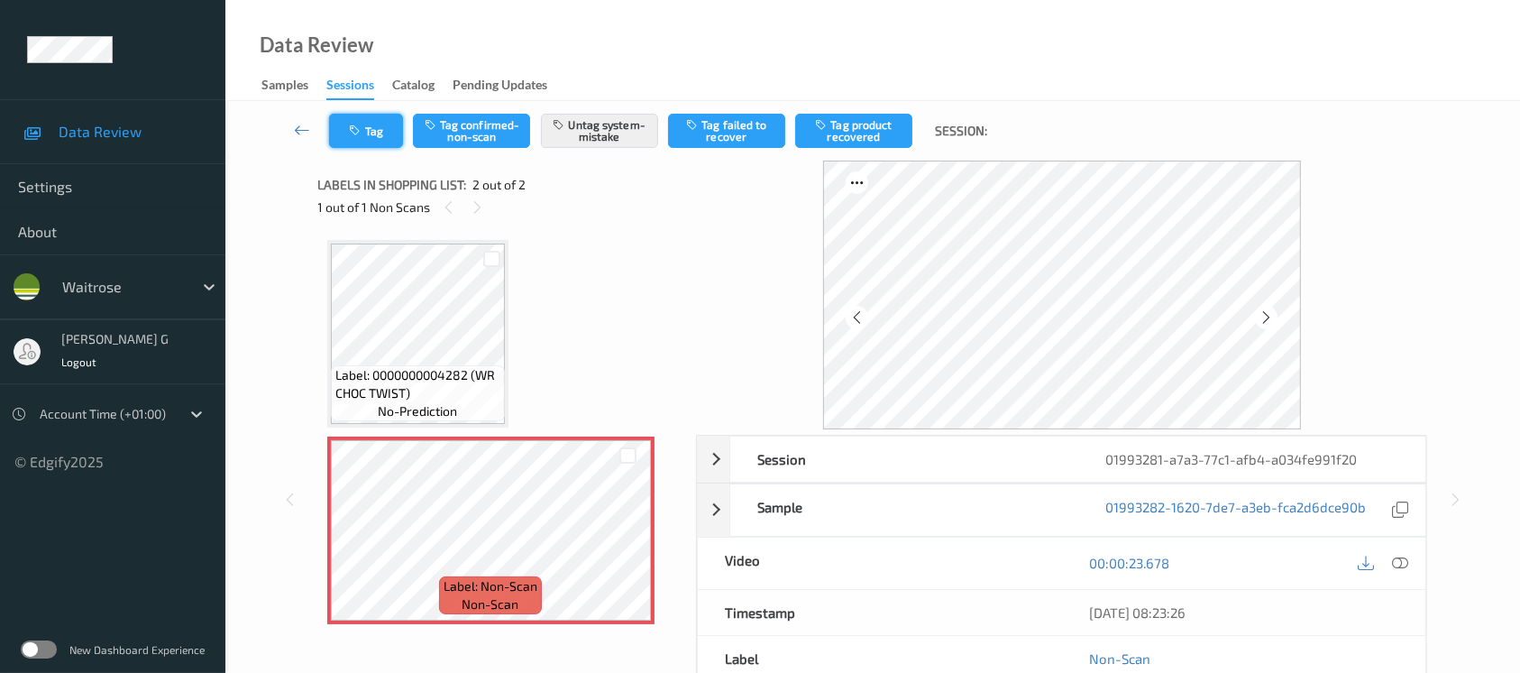
click at [351, 142] on button "Tag" at bounding box center [366, 131] width 74 height 34
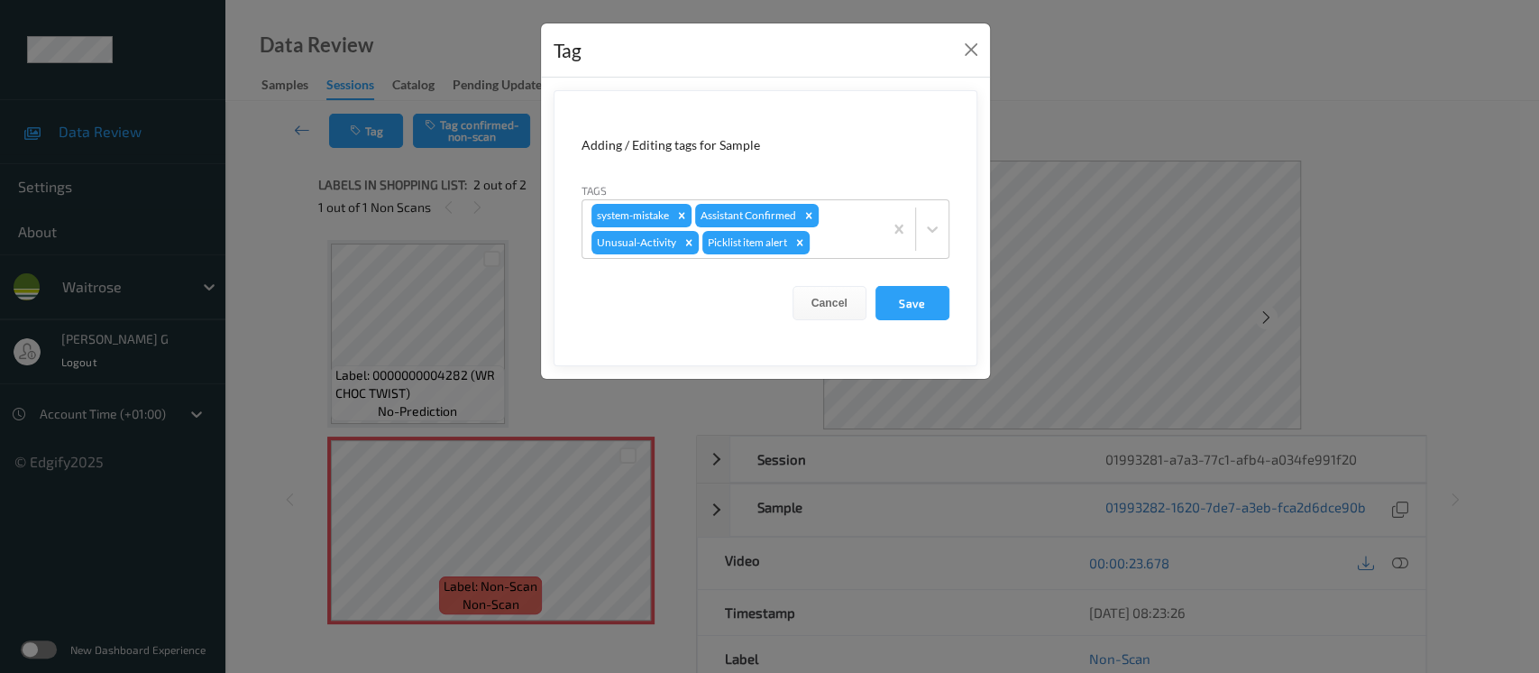
click at [274, 314] on div "Tag Adding / Editing tags for Sample Tags system-mistake Assistant Confirmed Un…" at bounding box center [769, 336] width 1539 height 673
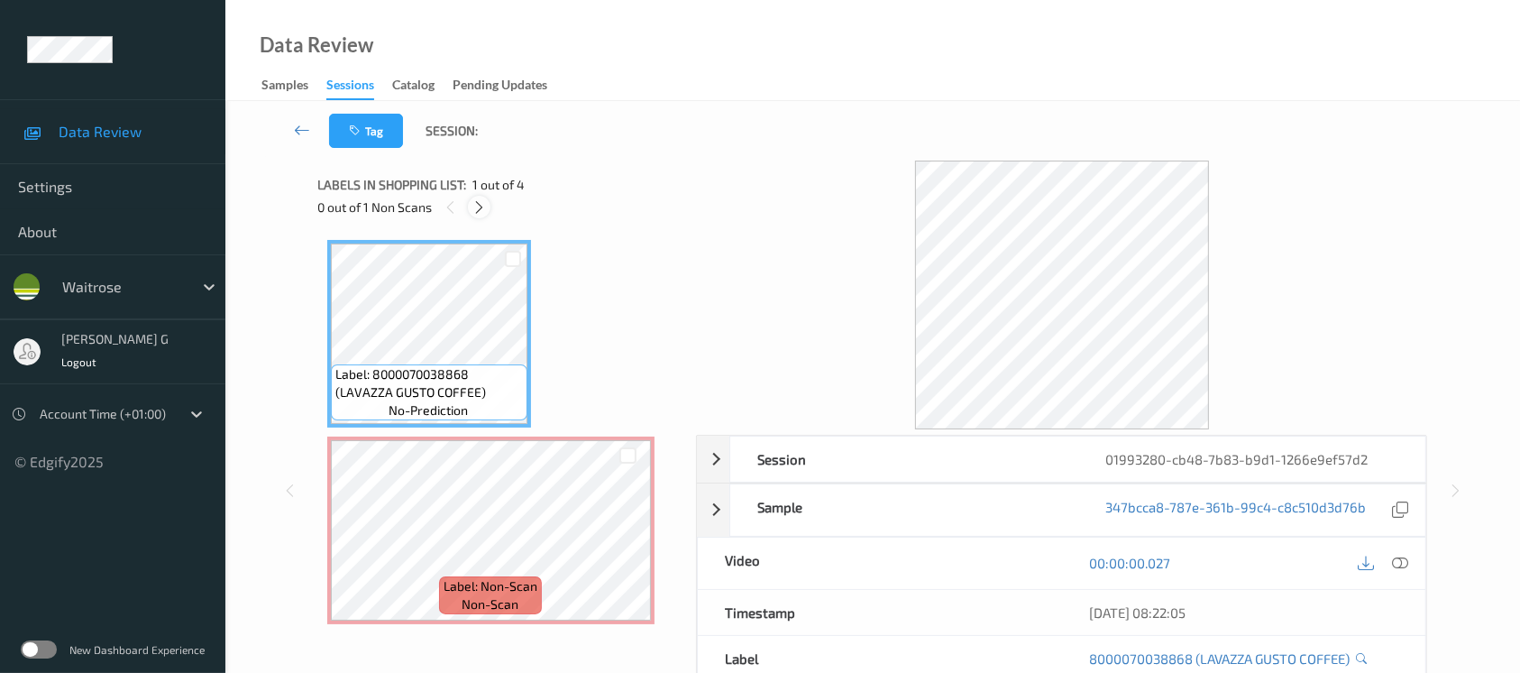
click at [480, 207] on icon at bounding box center [479, 207] width 15 height 16
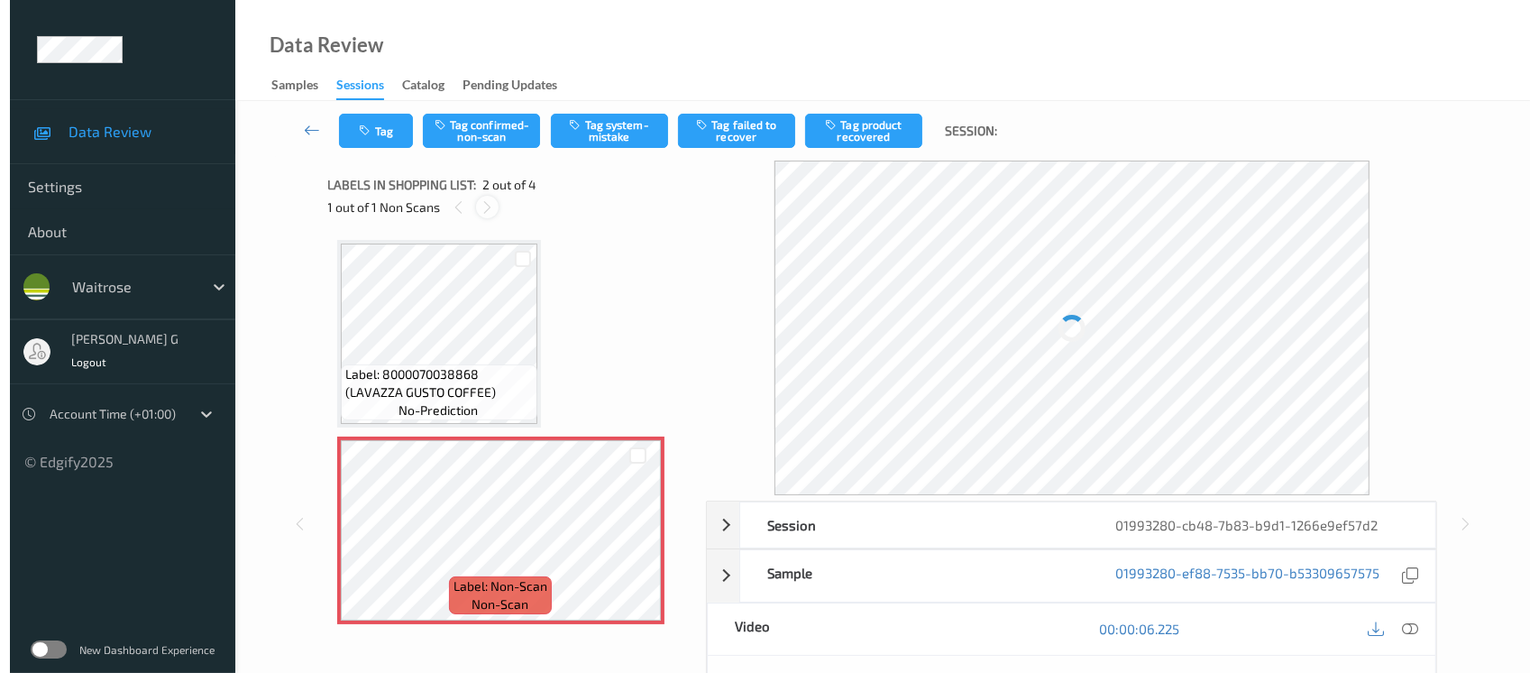
scroll to position [8, 0]
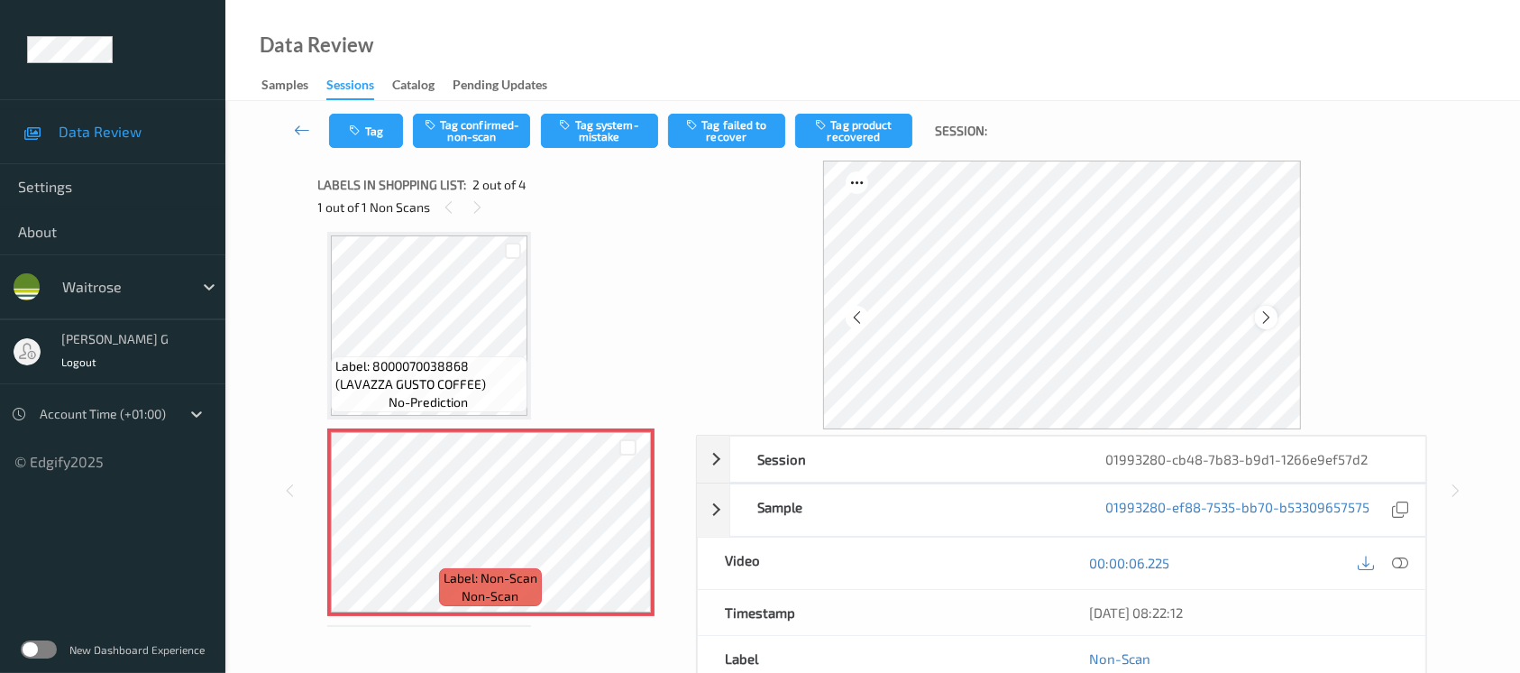
click at [1264, 322] on icon at bounding box center [1266, 317] width 15 height 16
click at [605, 128] on button "Tag system-mistake" at bounding box center [599, 131] width 117 height 34
click at [366, 132] on button "Tag" at bounding box center [366, 131] width 74 height 34
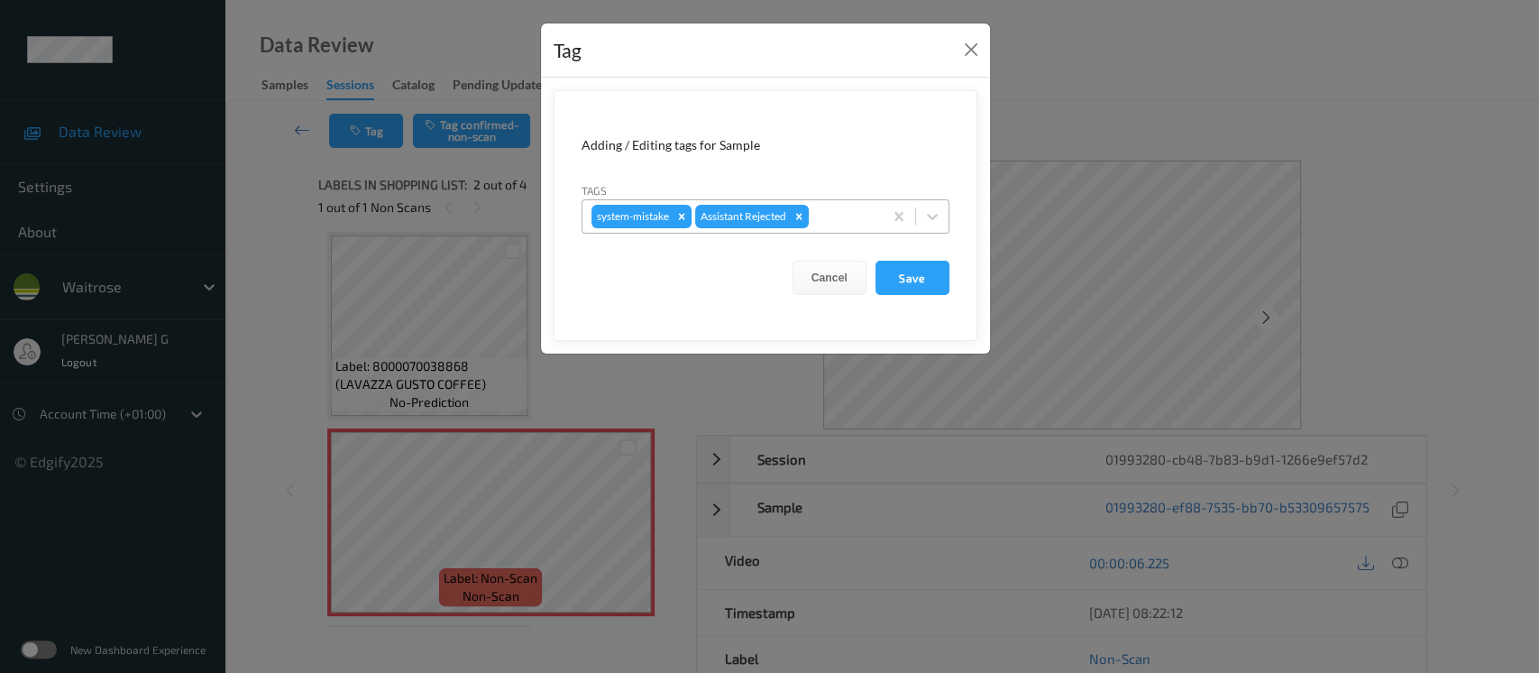
click at [826, 219] on div at bounding box center [842, 217] width 61 height 22
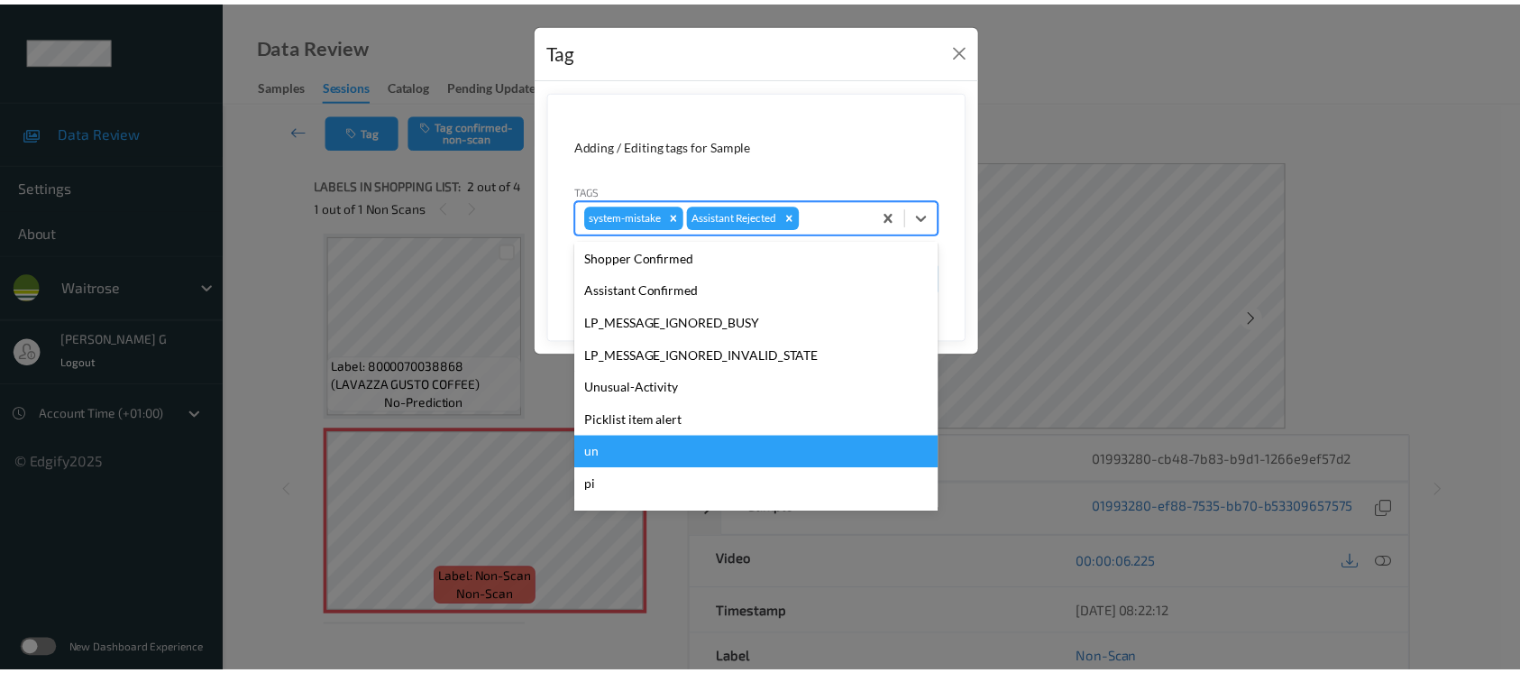
scroll to position [418, 0]
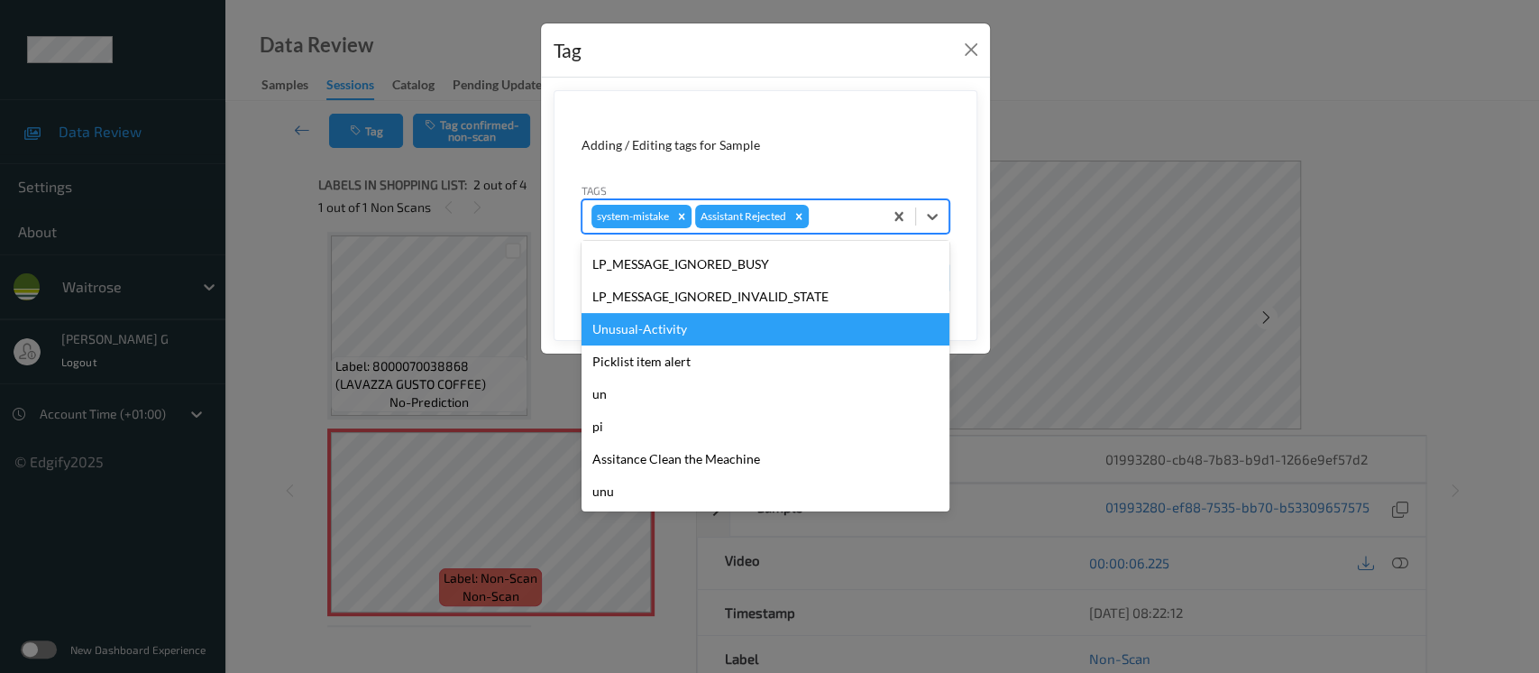
click at [649, 335] on div "Unusual-Activity" at bounding box center [766, 329] width 368 height 32
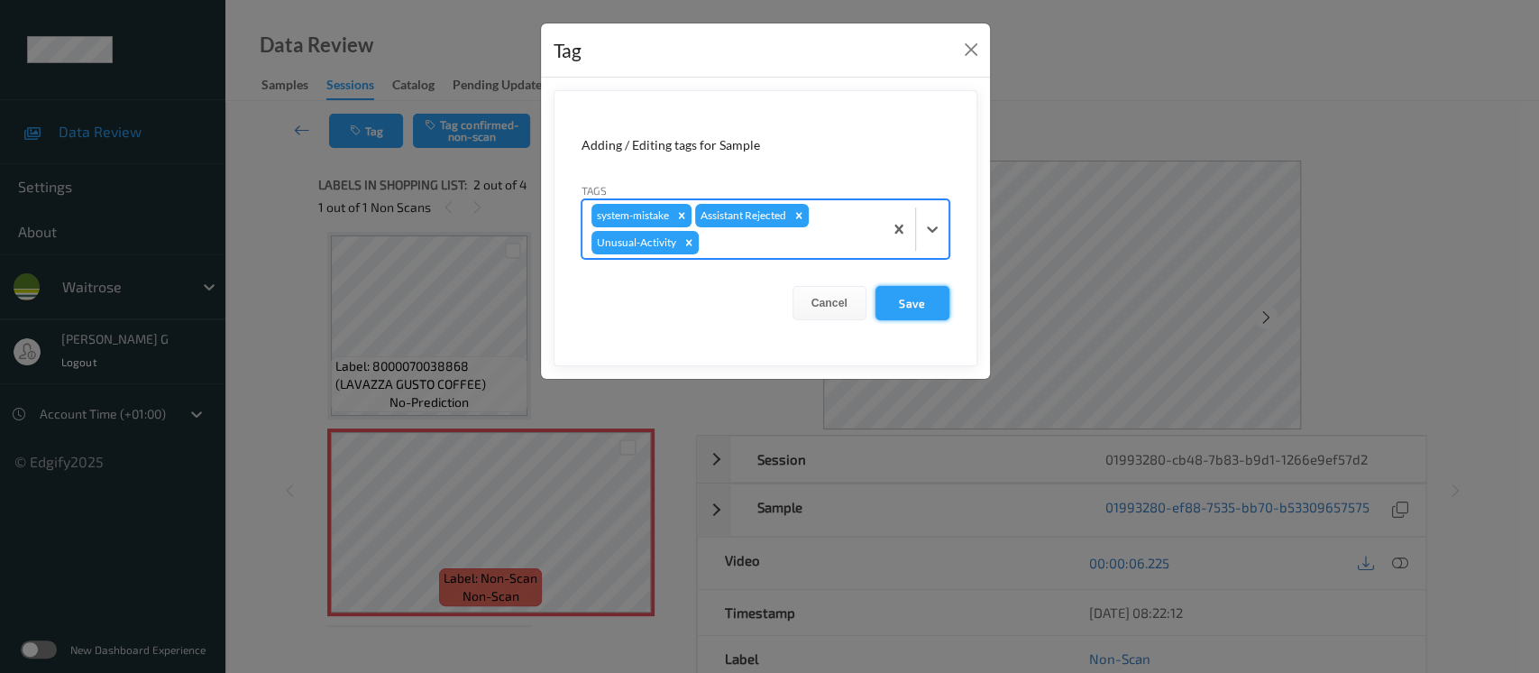
click at [921, 300] on button "Save" at bounding box center [913, 303] width 74 height 34
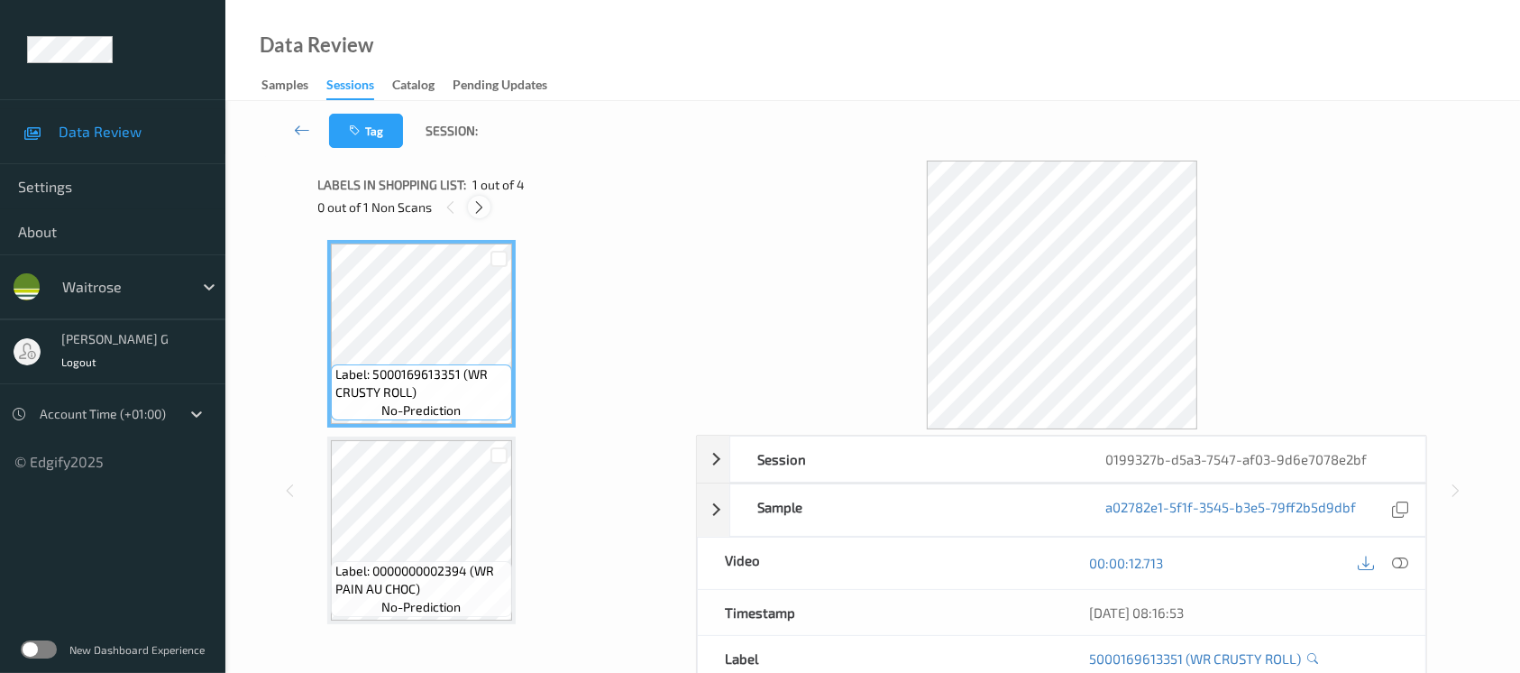
click at [476, 206] on icon at bounding box center [479, 207] width 15 height 16
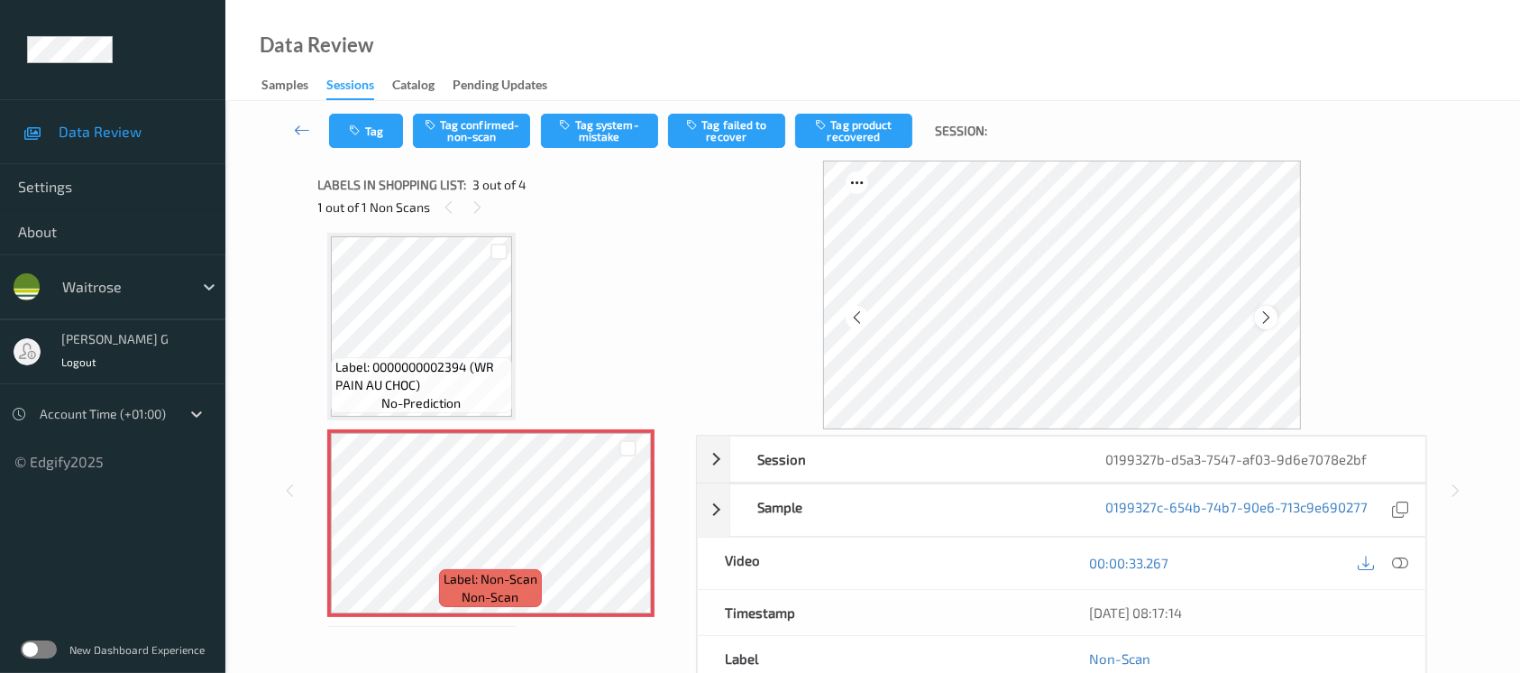
click at [1262, 314] on icon at bounding box center [1266, 317] width 15 height 16
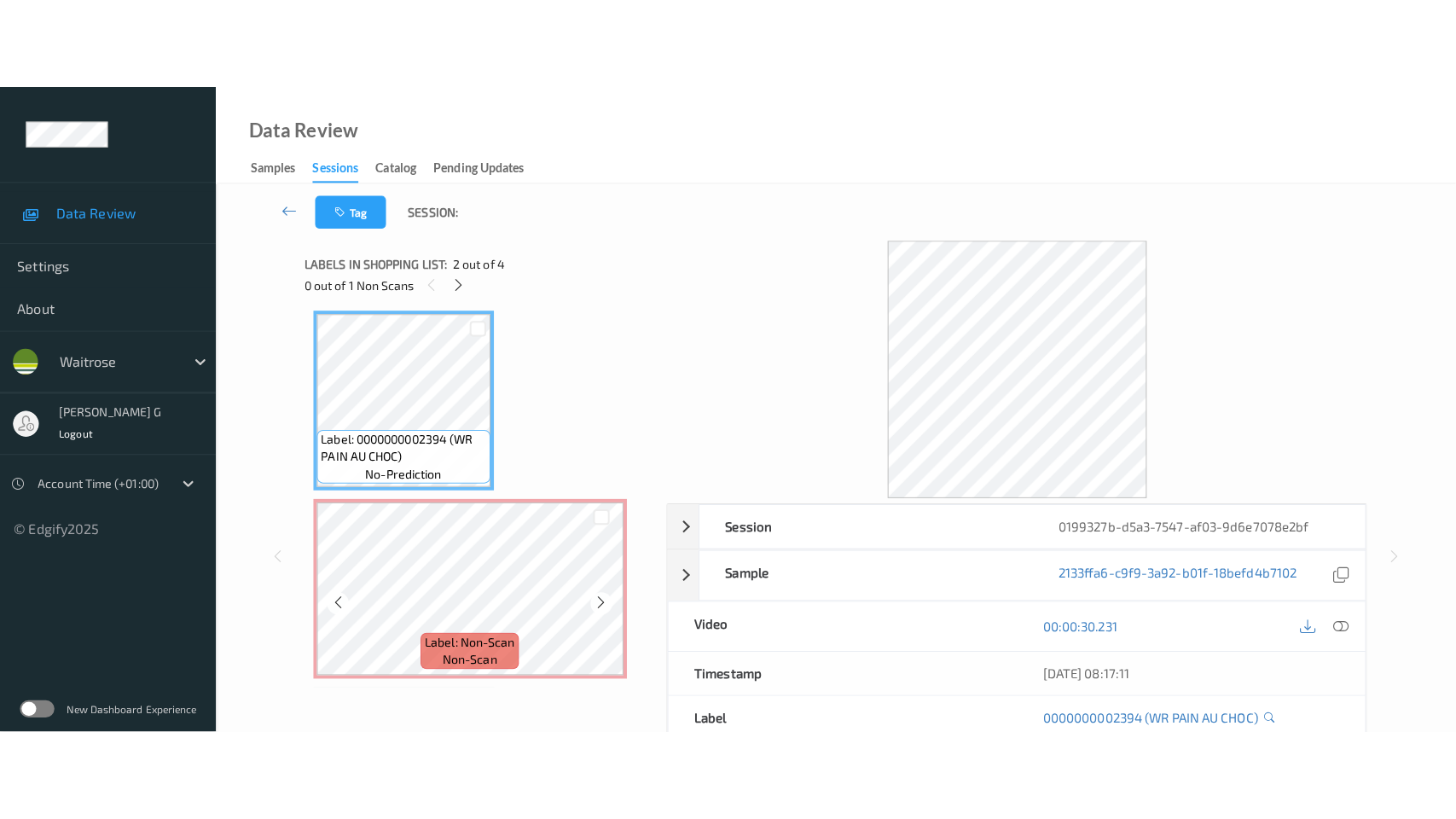
scroll to position [227, 0]
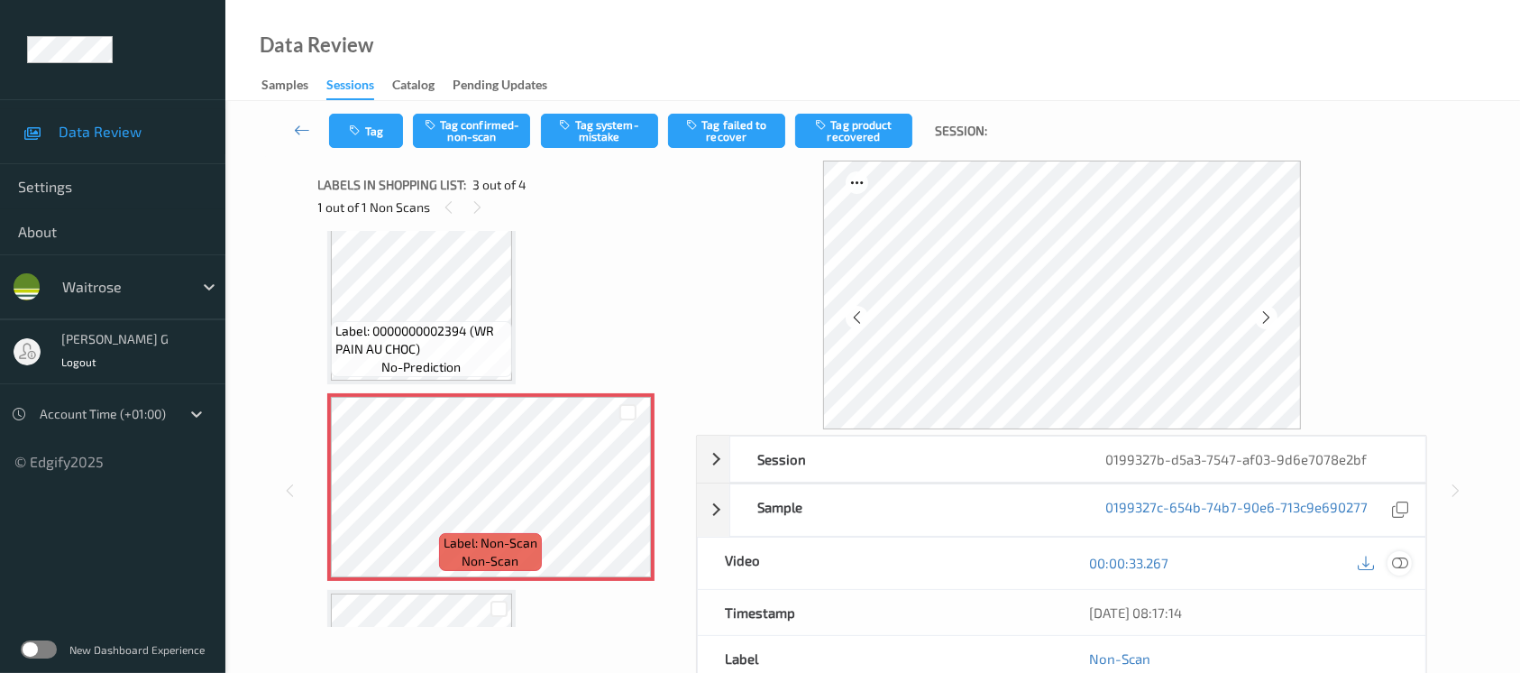
click at [1396, 559] on icon at bounding box center [1400, 563] width 16 height 16
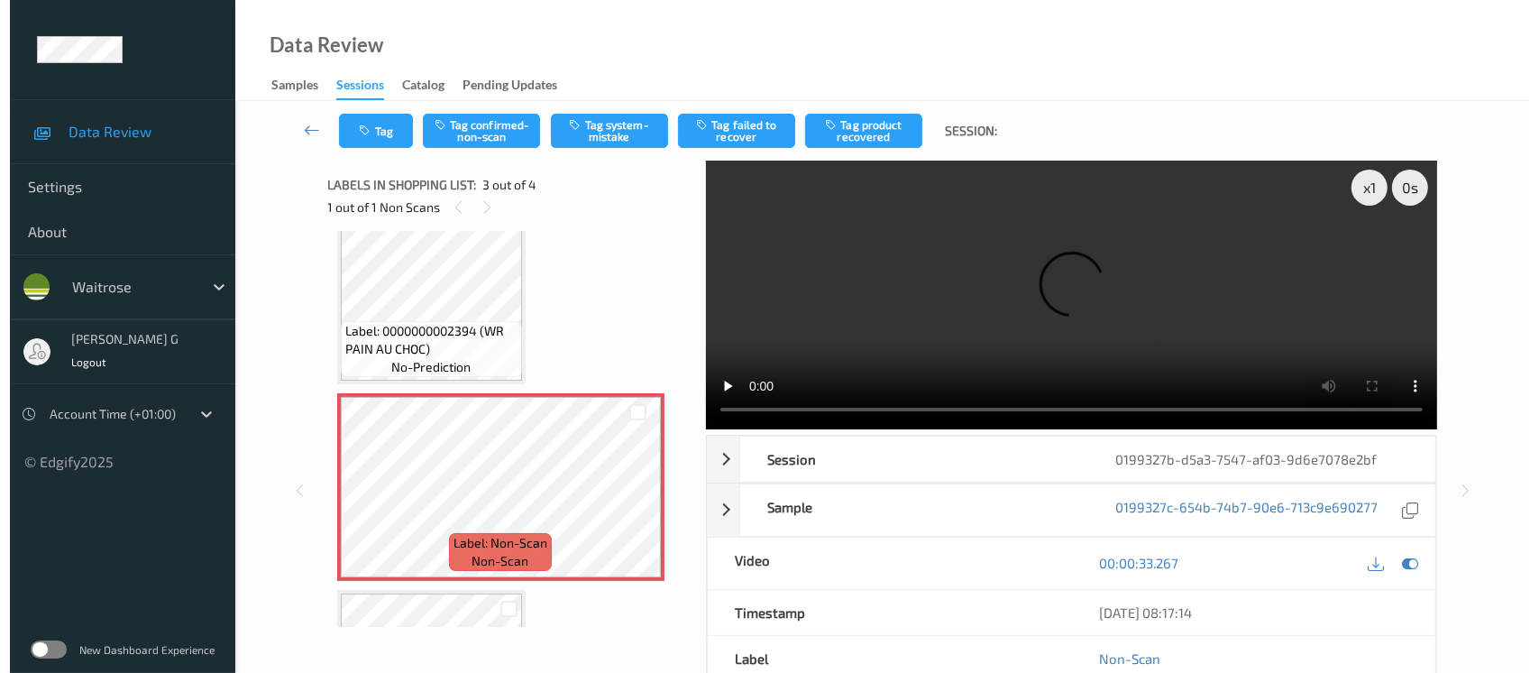
scroll to position [202, 0]
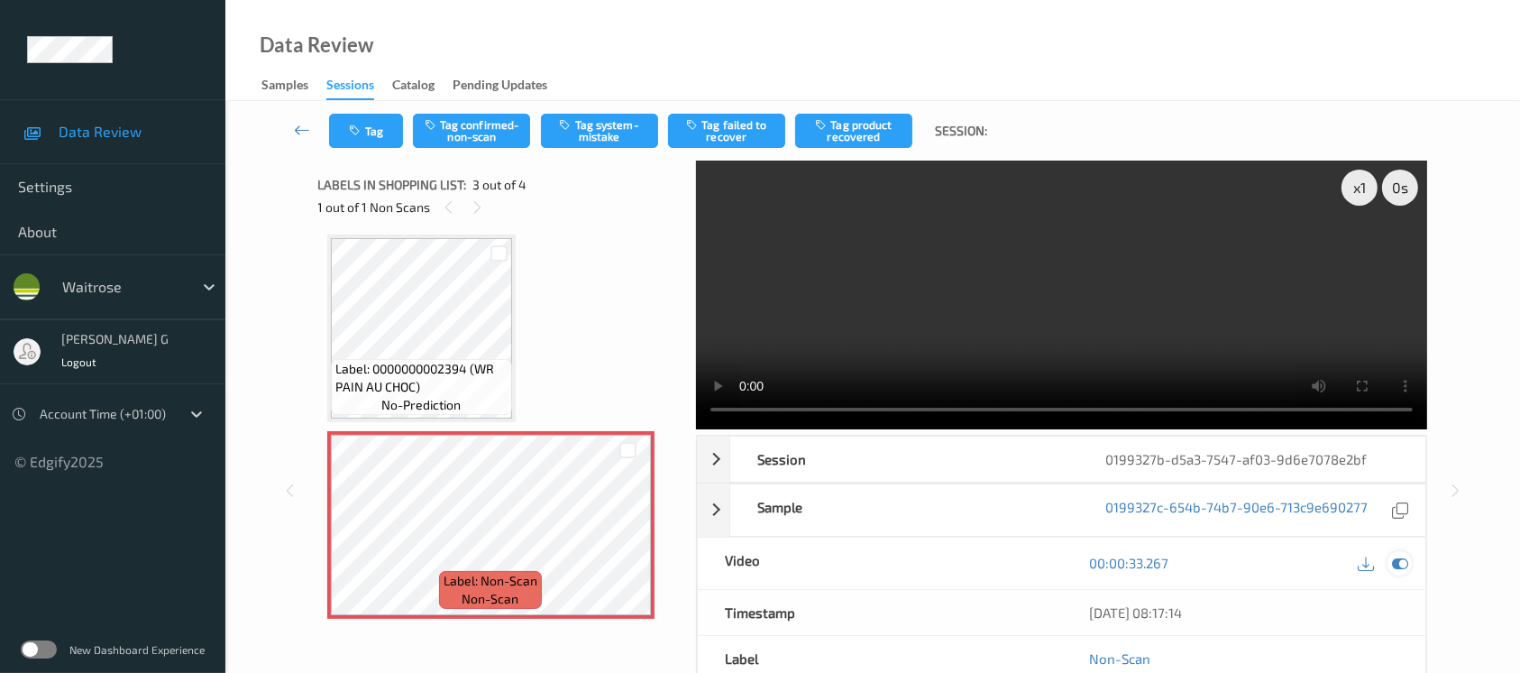
click at [1392, 563] on icon at bounding box center [1400, 563] width 16 height 16
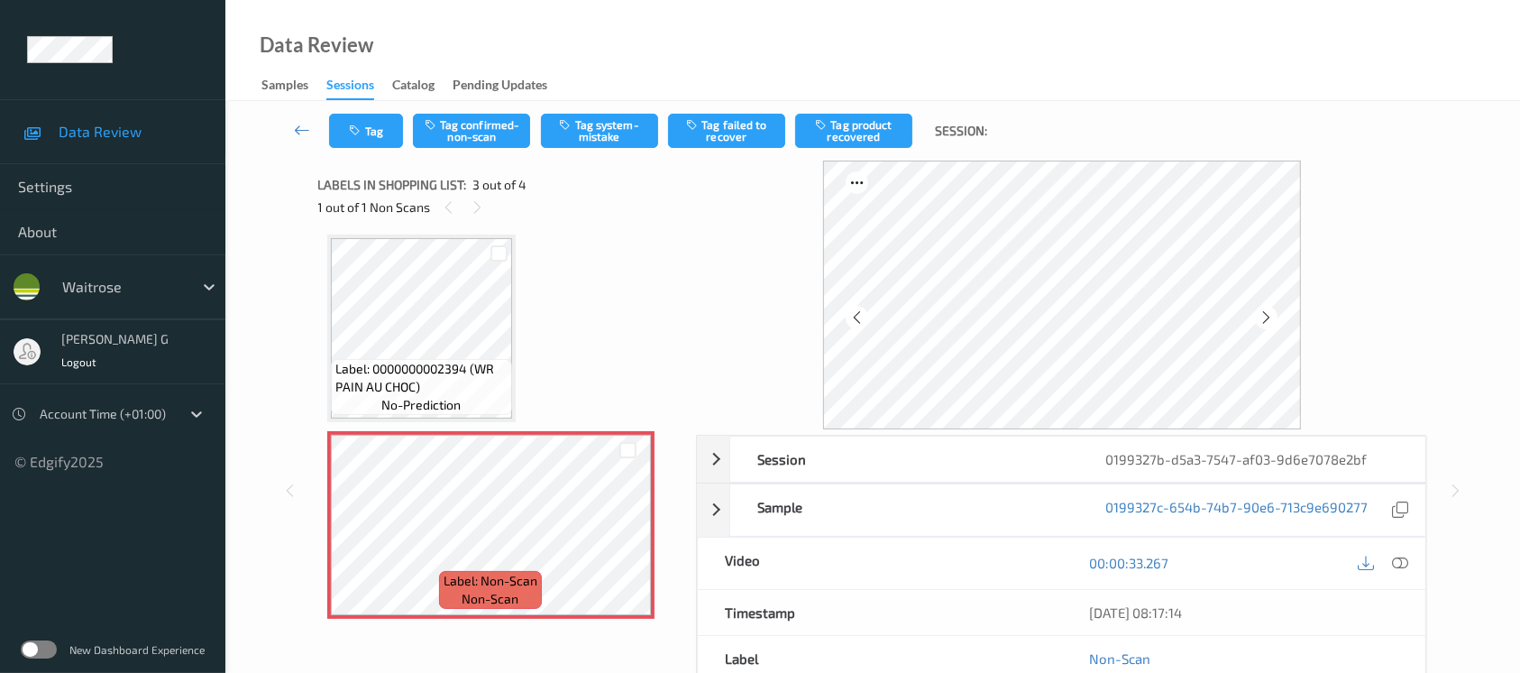
click at [594, 112] on div "Tag Tag confirmed-non-scan Tag system-mistake Tag failed to recover Tag product…" at bounding box center [872, 131] width 1221 height 60
click at [601, 133] on button "Tag system-mistake" at bounding box center [599, 131] width 117 height 34
click at [365, 136] on button "Tag" at bounding box center [366, 131] width 74 height 34
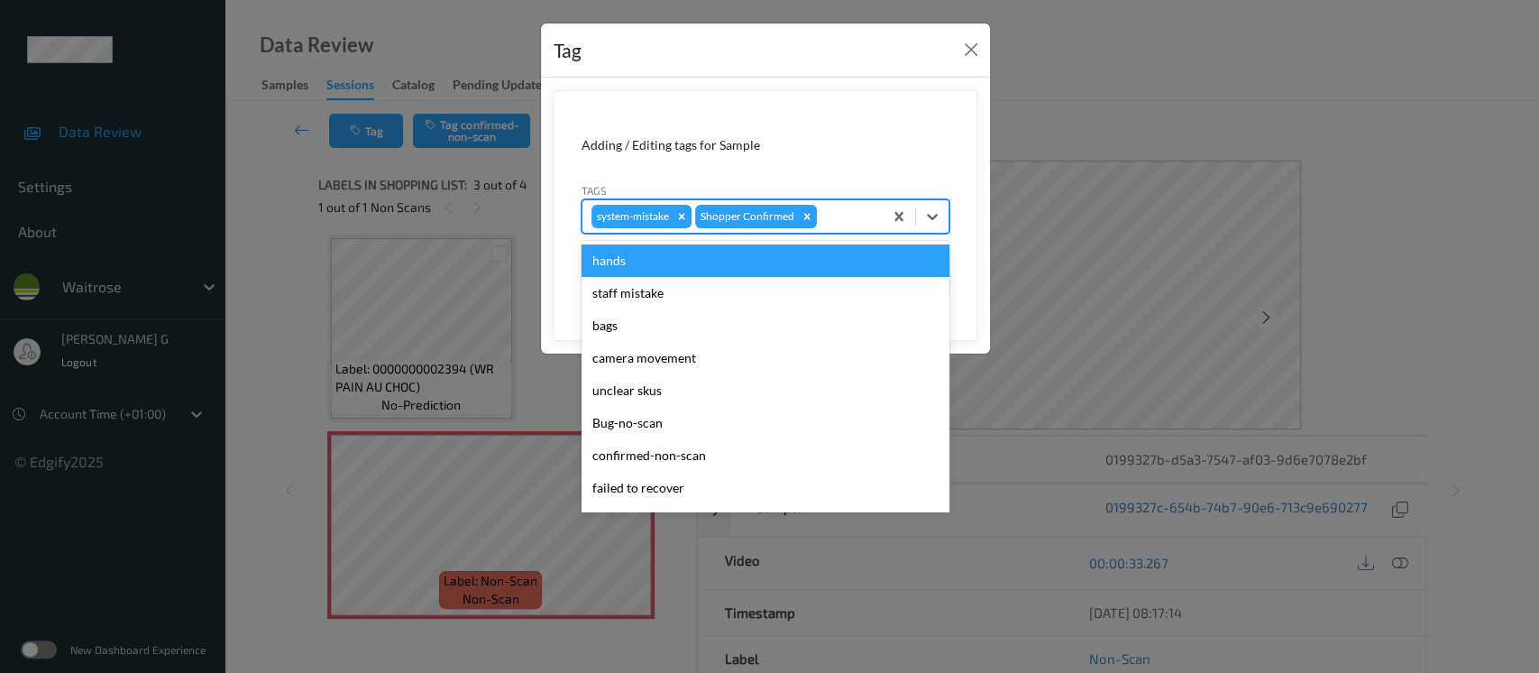
click at [861, 218] on div at bounding box center [847, 217] width 53 height 22
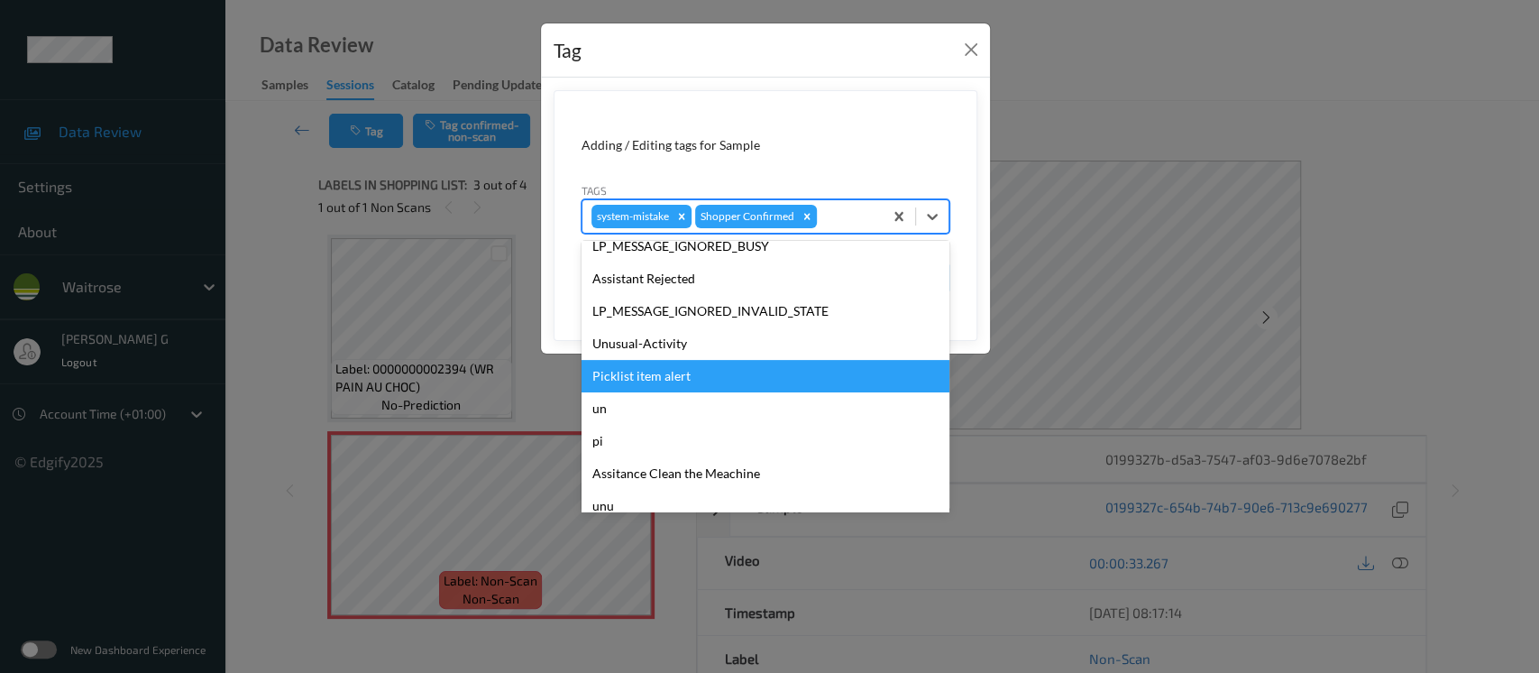
scroll to position [418, 0]
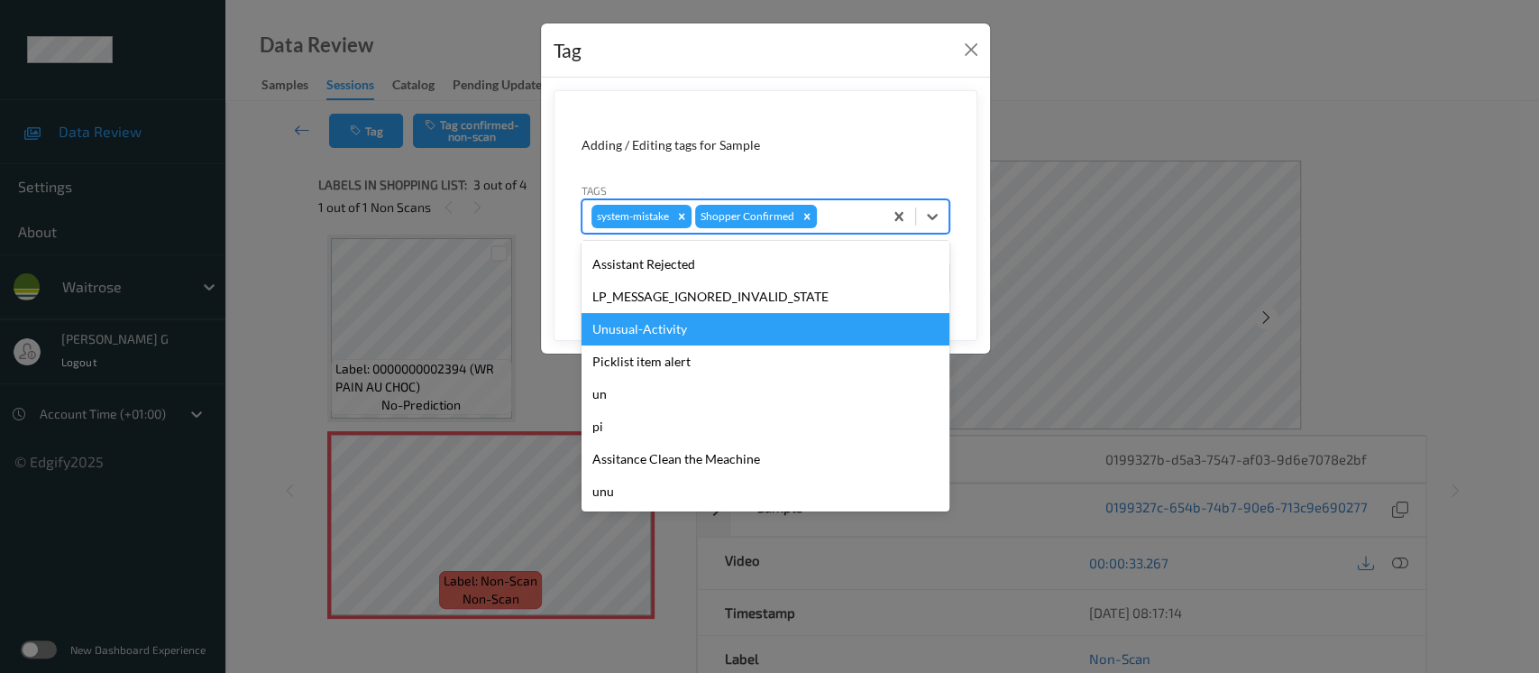
click at [636, 335] on div "Unusual-Activity" at bounding box center [766, 329] width 368 height 32
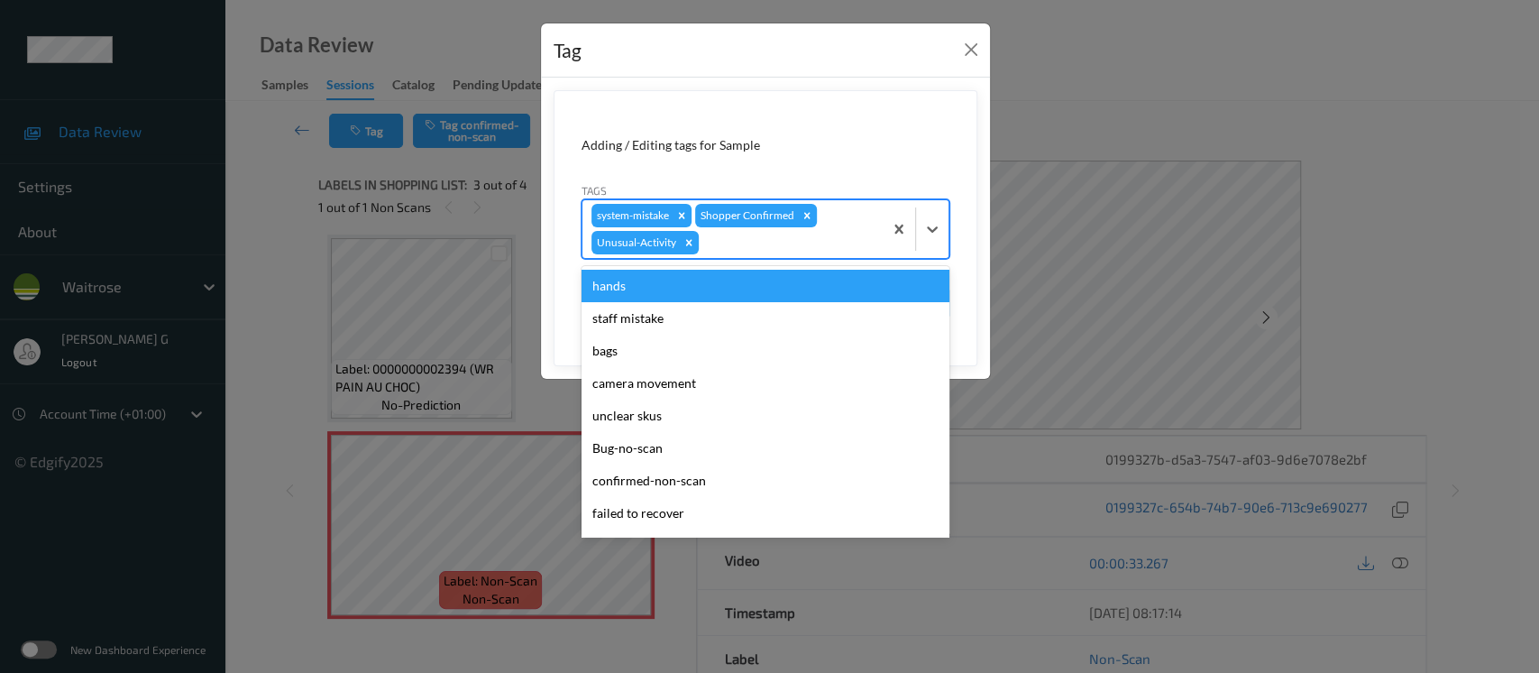
click at [702, 222] on div "Shopper Confirmed" at bounding box center [746, 215] width 102 height 23
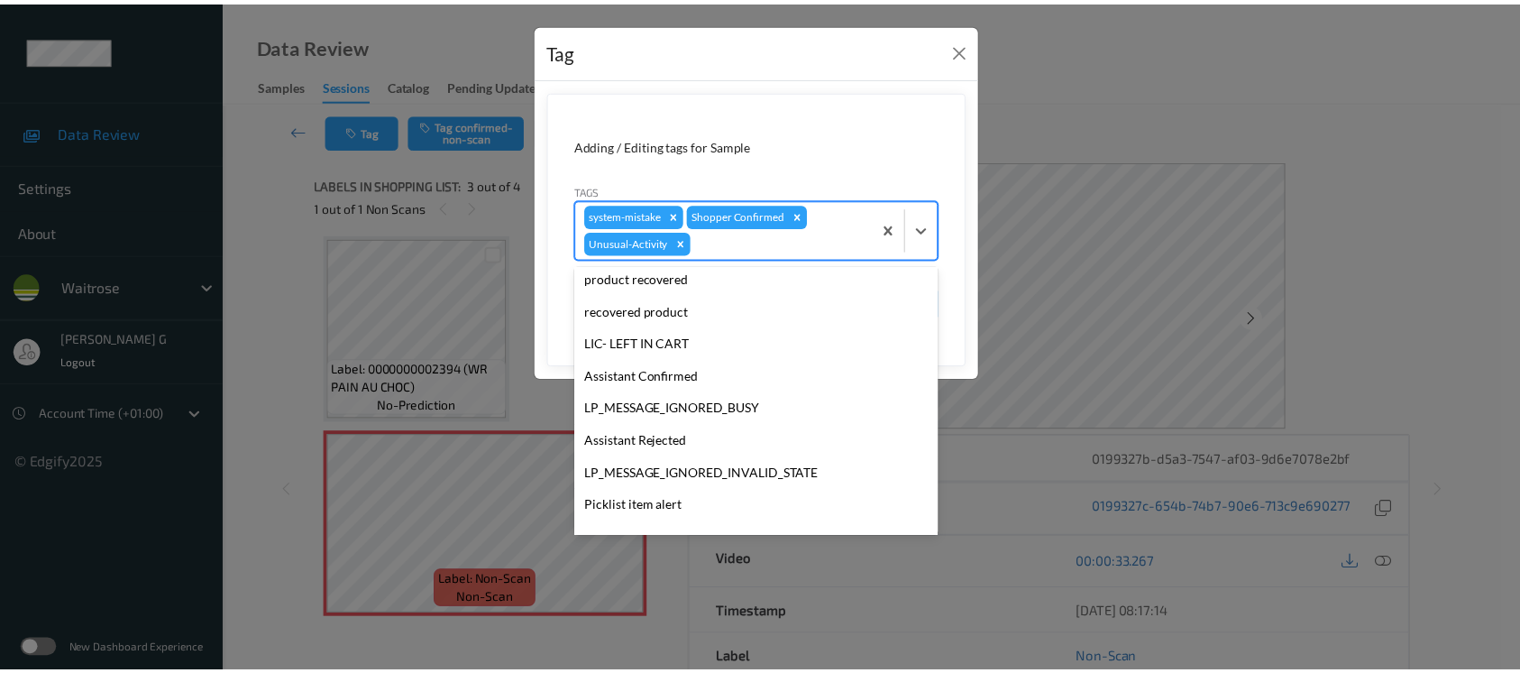
scroll to position [385, 0]
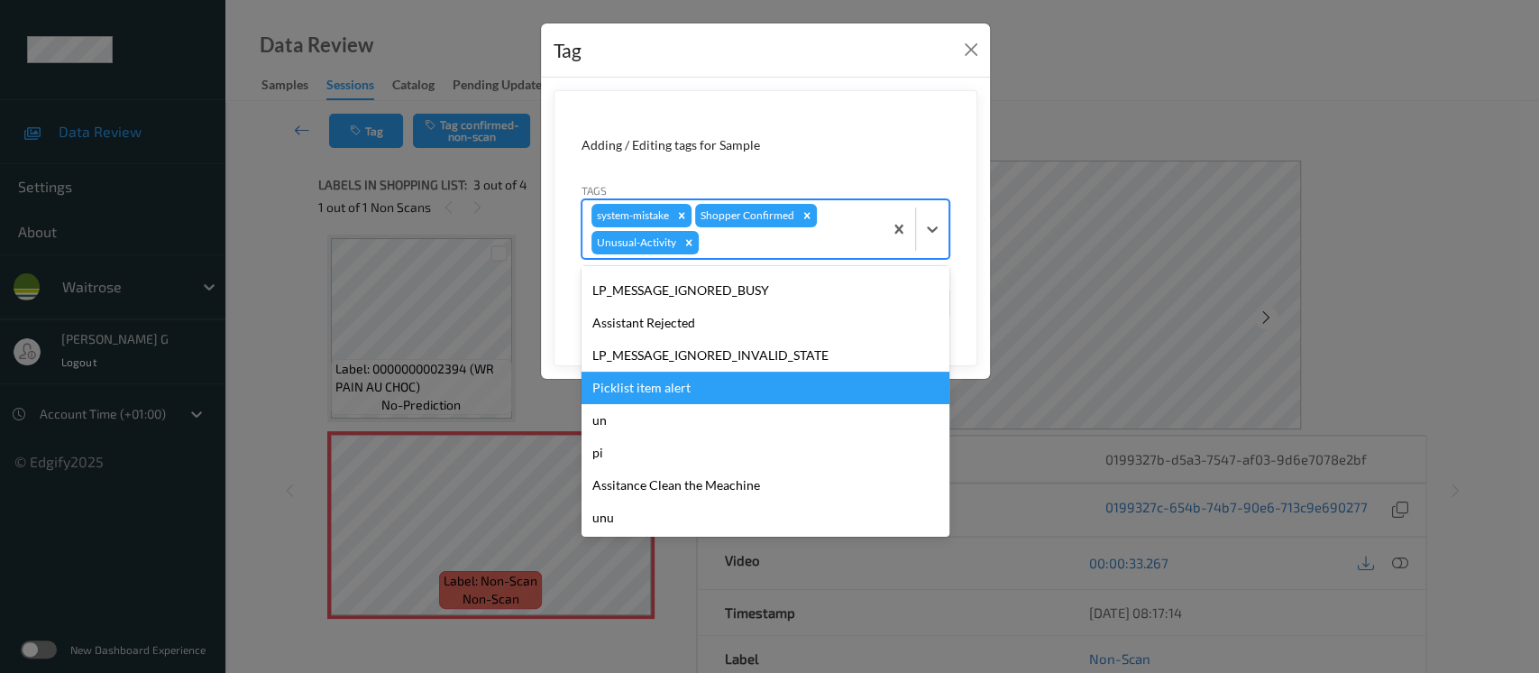
click at [629, 393] on div "Picklist item alert" at bounding box center [766, 388] width 368 height 32
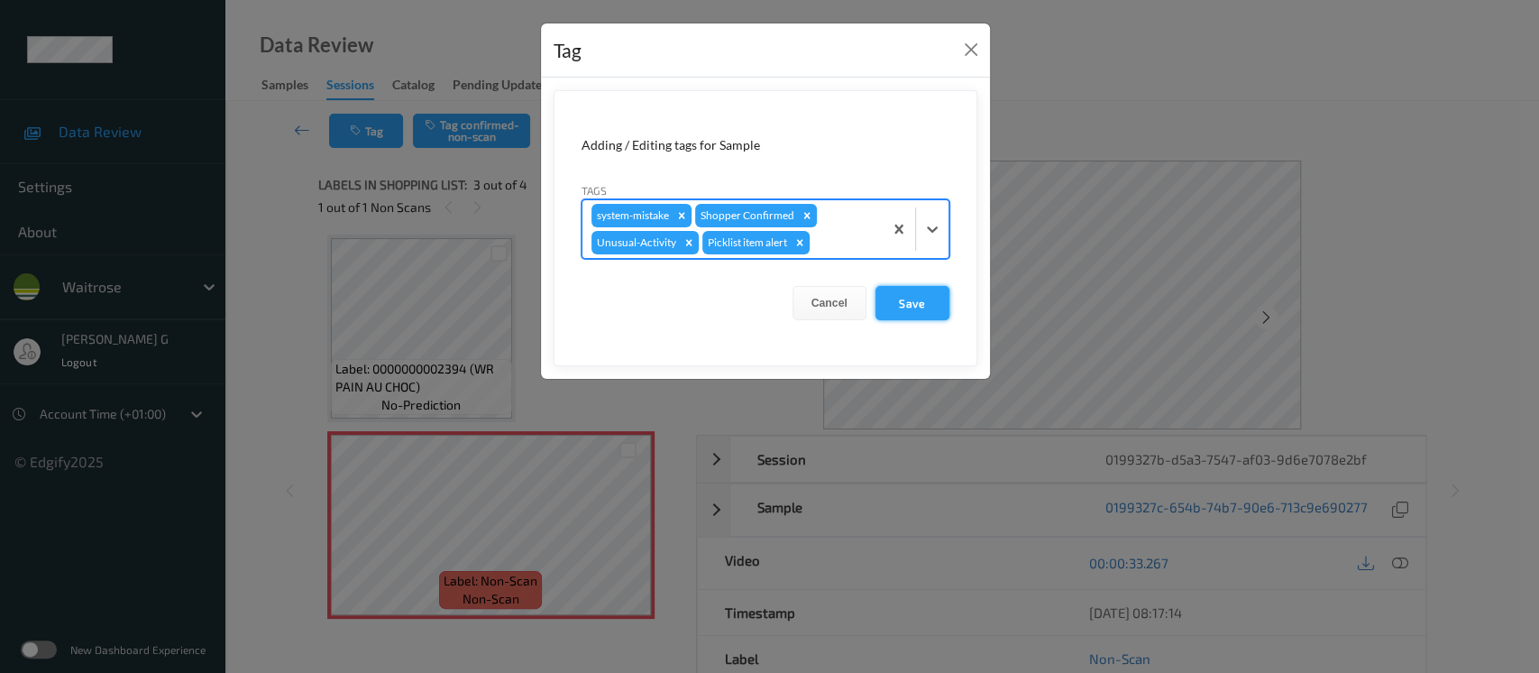
click at [904, 307] on button "Save" at bounding box center [913, 303] width 74 height 34
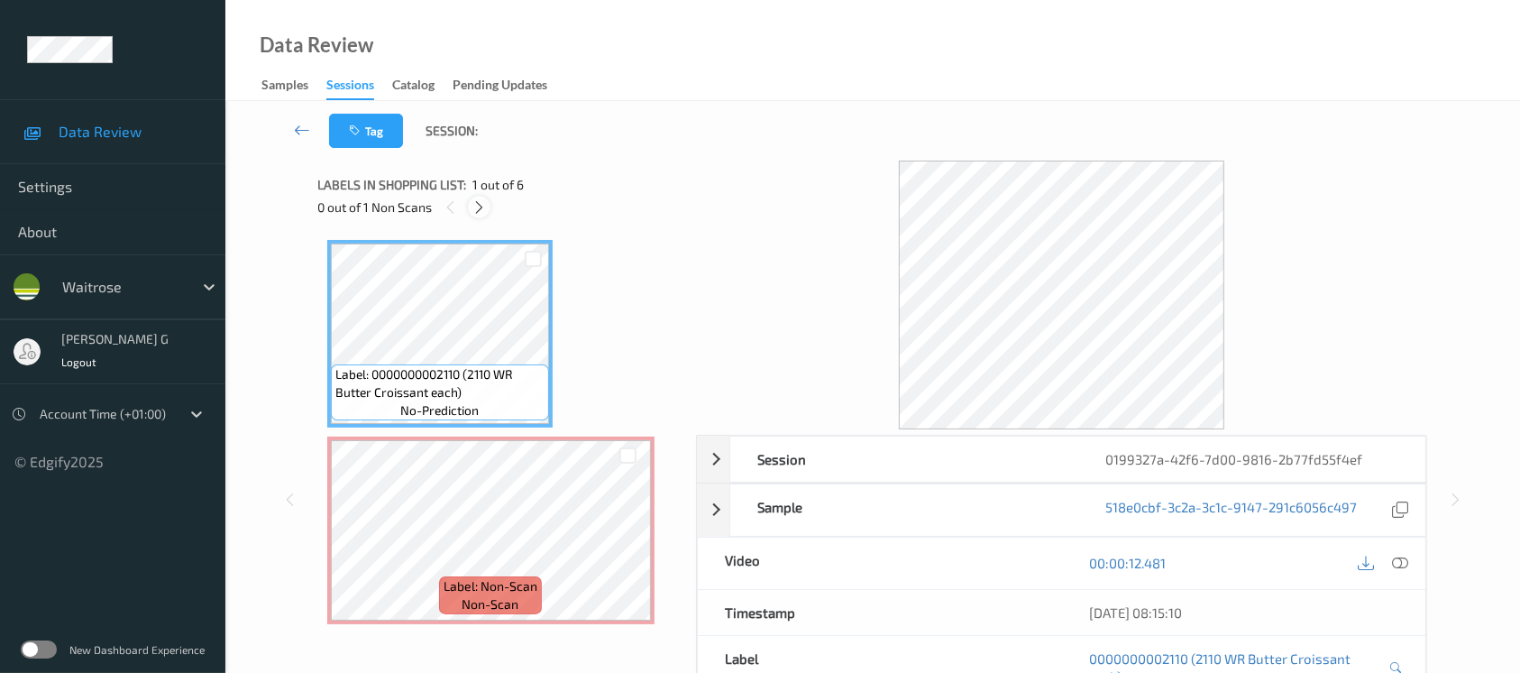
click at [482, 201] on icon at bounding box center [479, 207] width 15 height 16
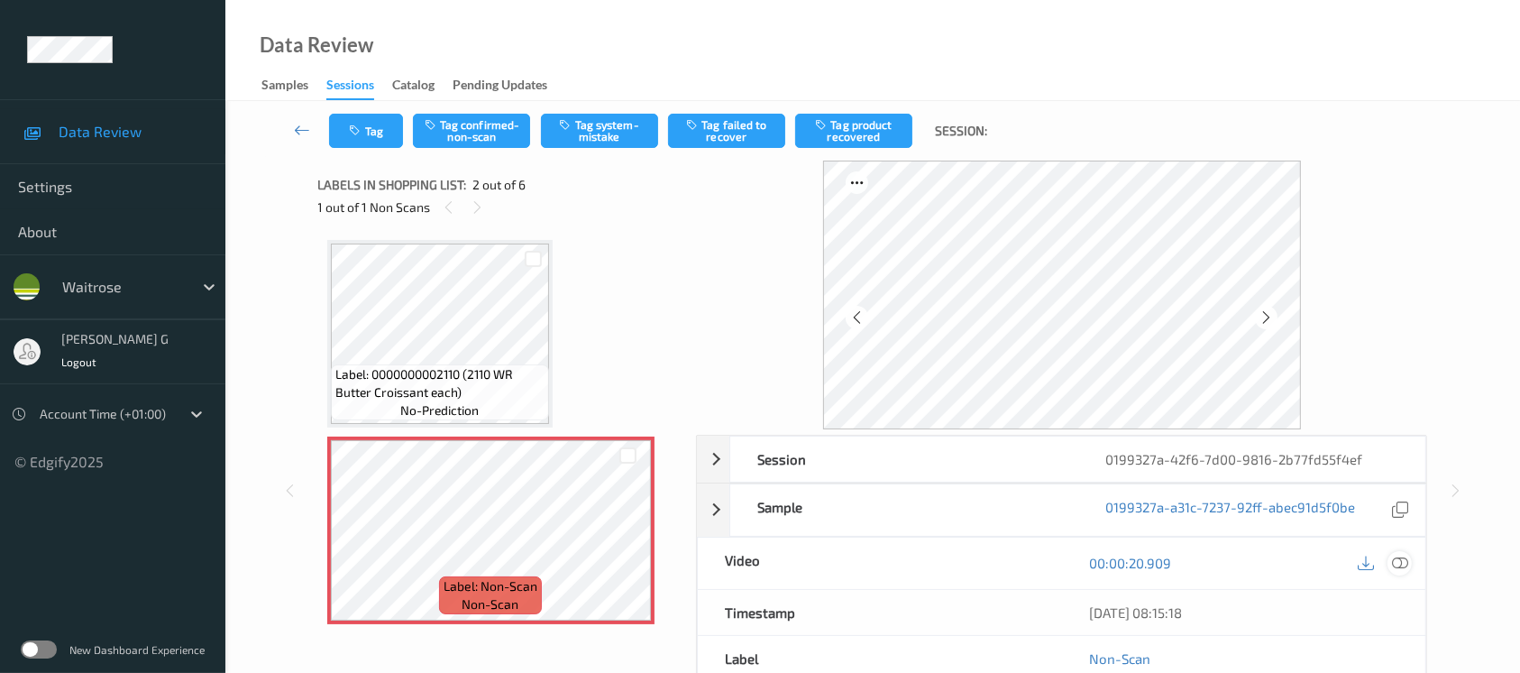
click at [1391, 563] on div at bounding box center [1400, 563] width 24 height 24
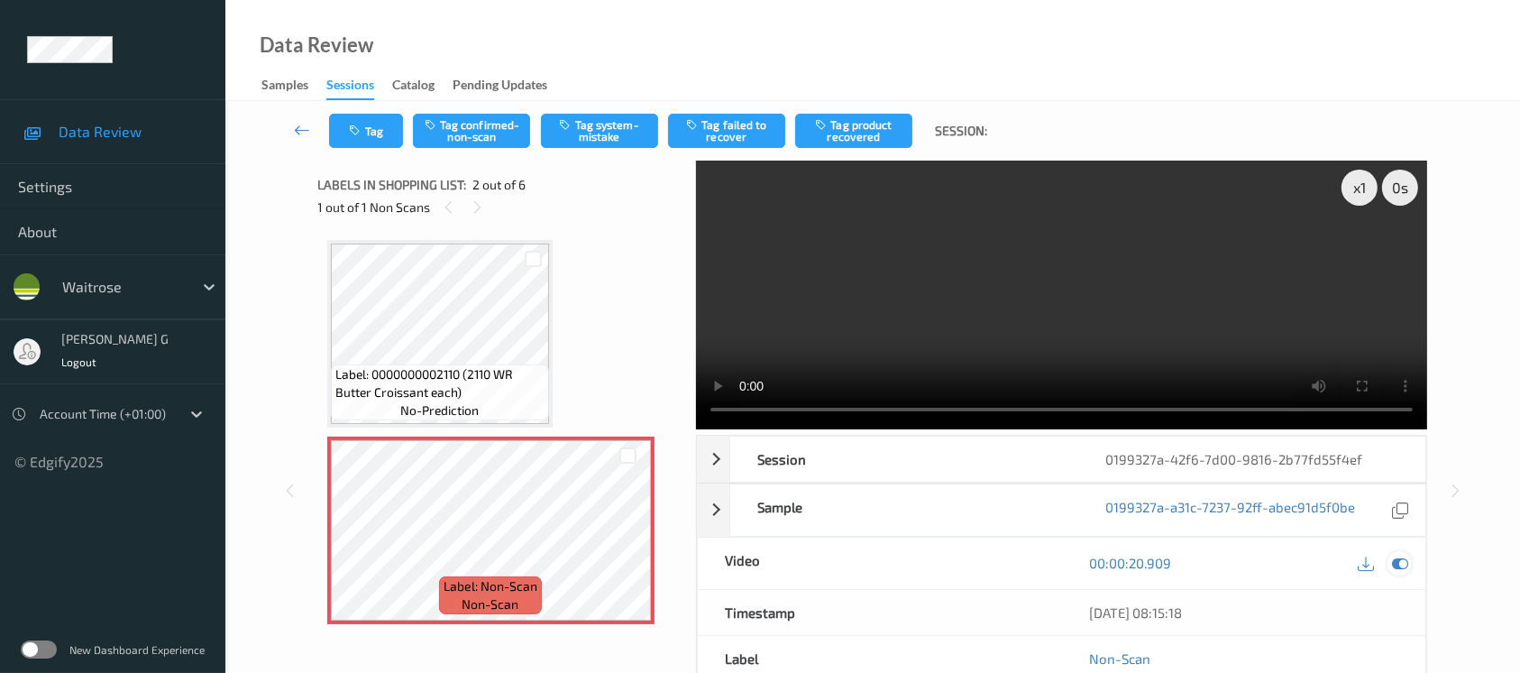
click at [1394, 561] on icon at bounding box center [1400, 563] width 16 height 16
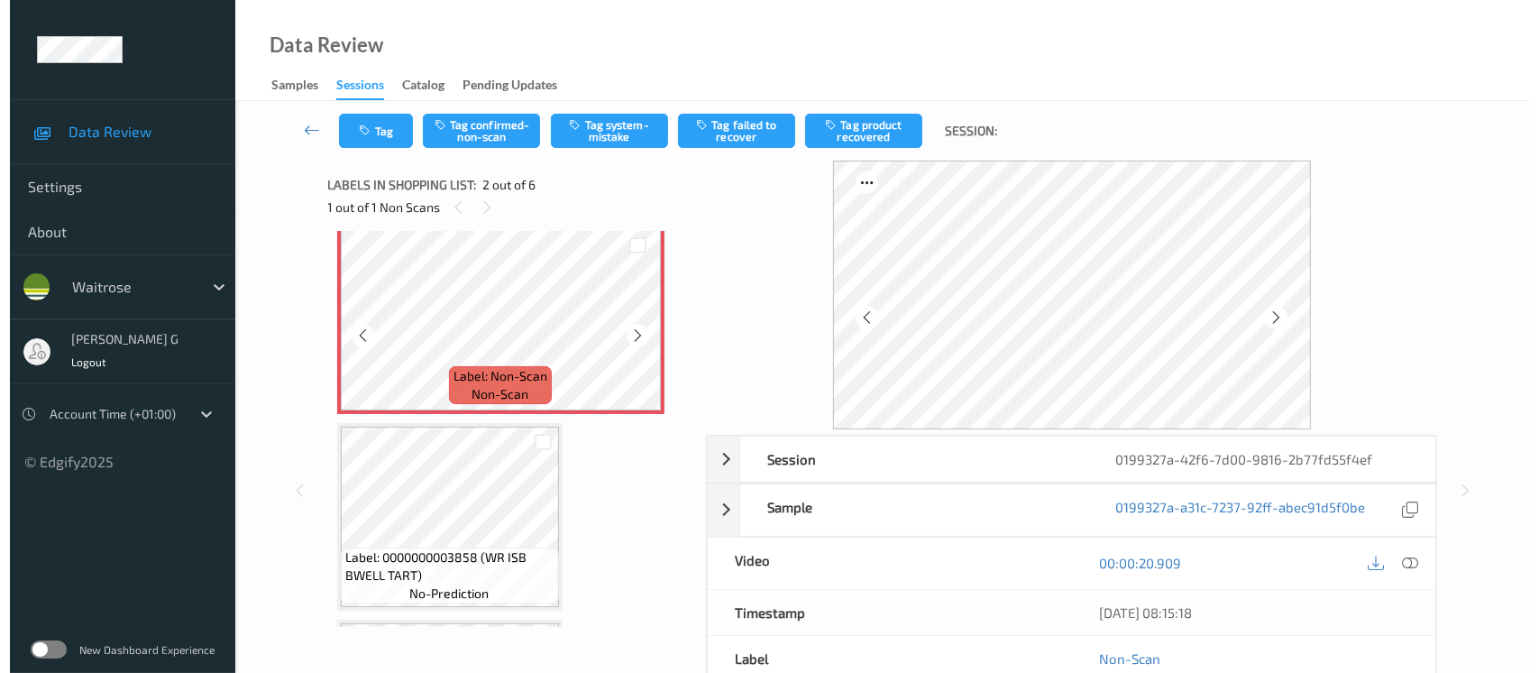
scroll to position [240, 0]
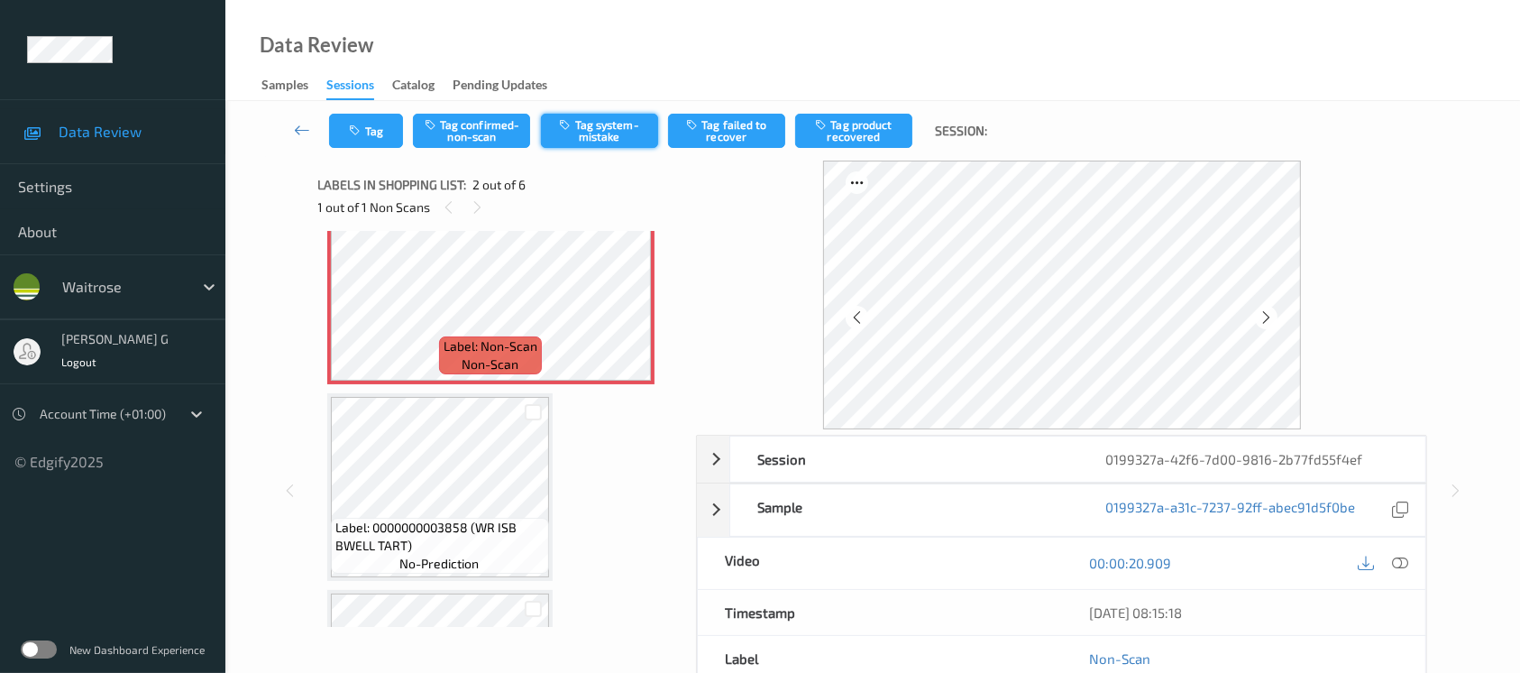
click at [582, 115] on button "Tag system-mistake" at bounding box center [599, 131] width 117 height 34
click at [363, 140] on button "Tag" at bounding box center [366, 131] width 74 height 34
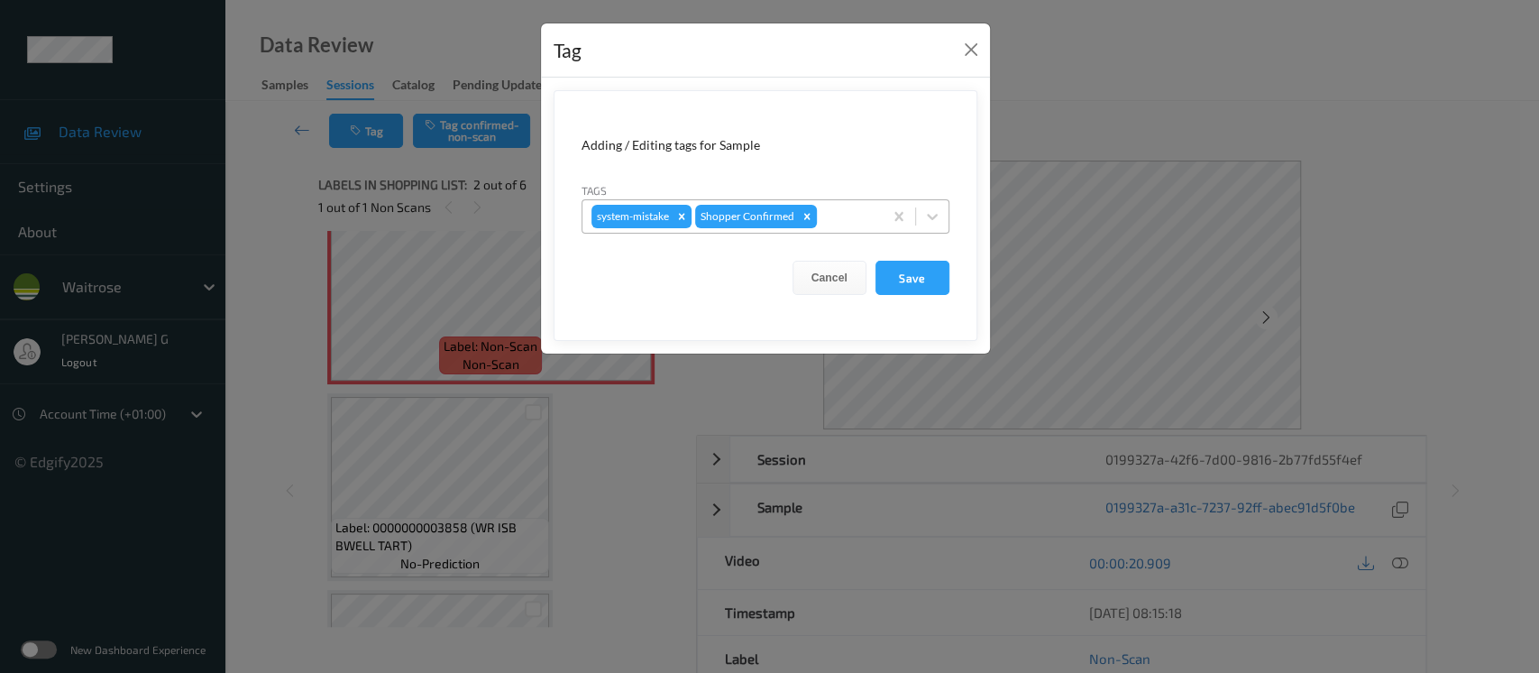
click at [855, 216] on div at bounding box center [847, 217] width 53 height 22
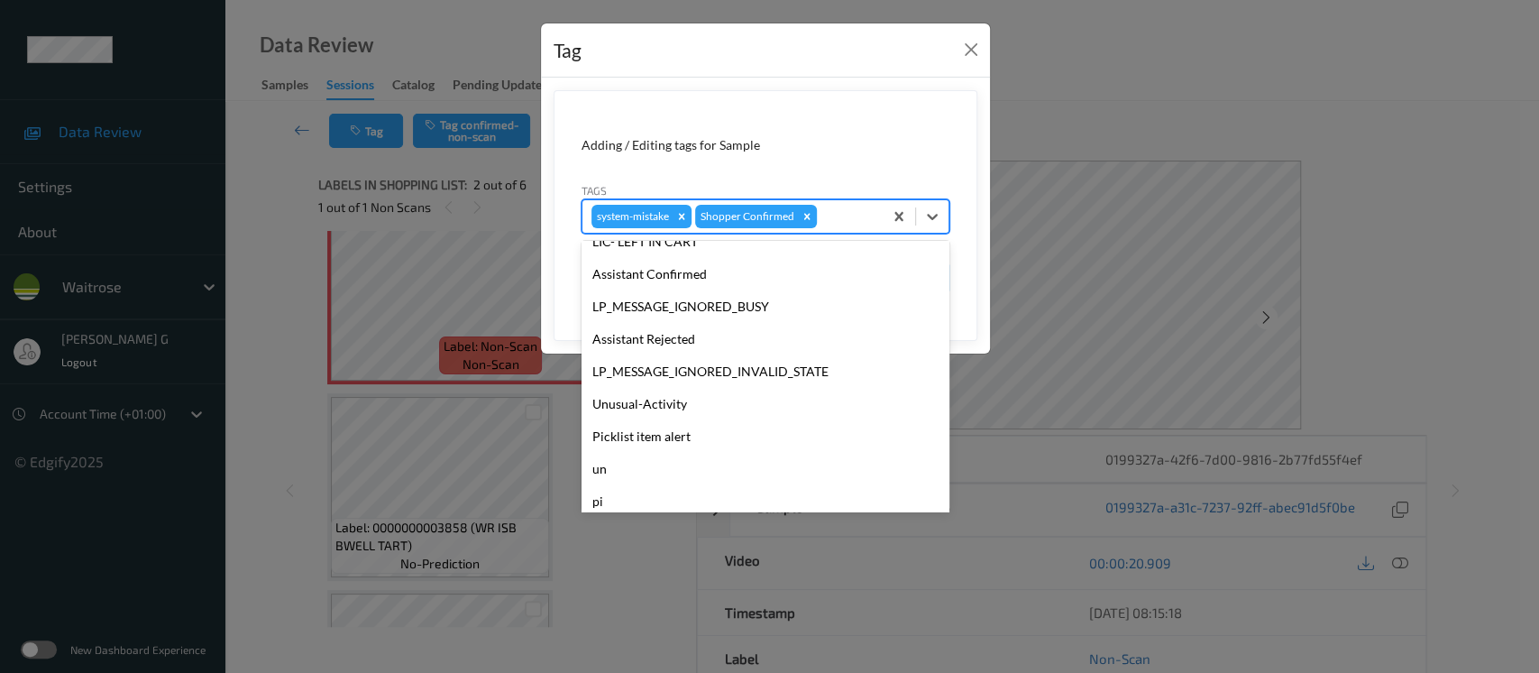
scroll to position [361, 0]
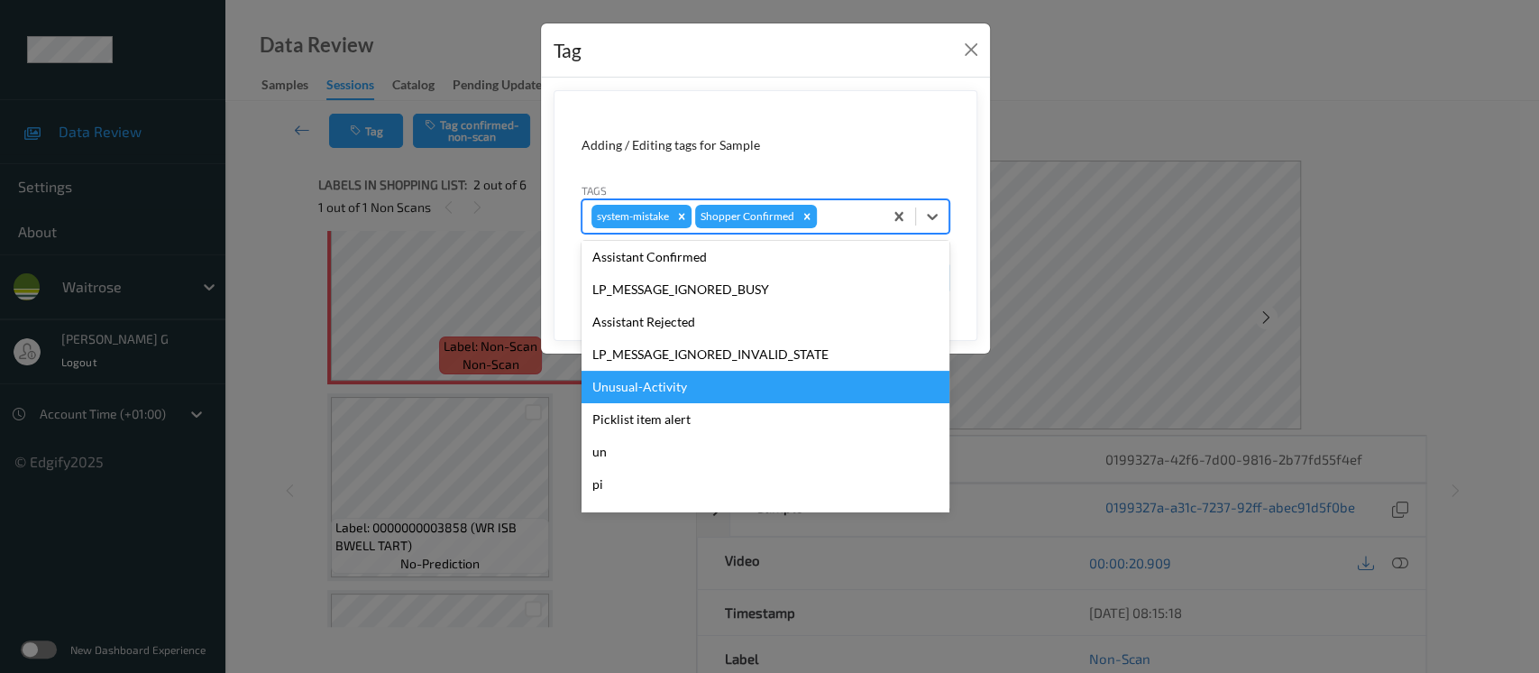
click at [633, 397] on div "Unusual-Activity" at bounding box center [766, 387] width 368 height 32
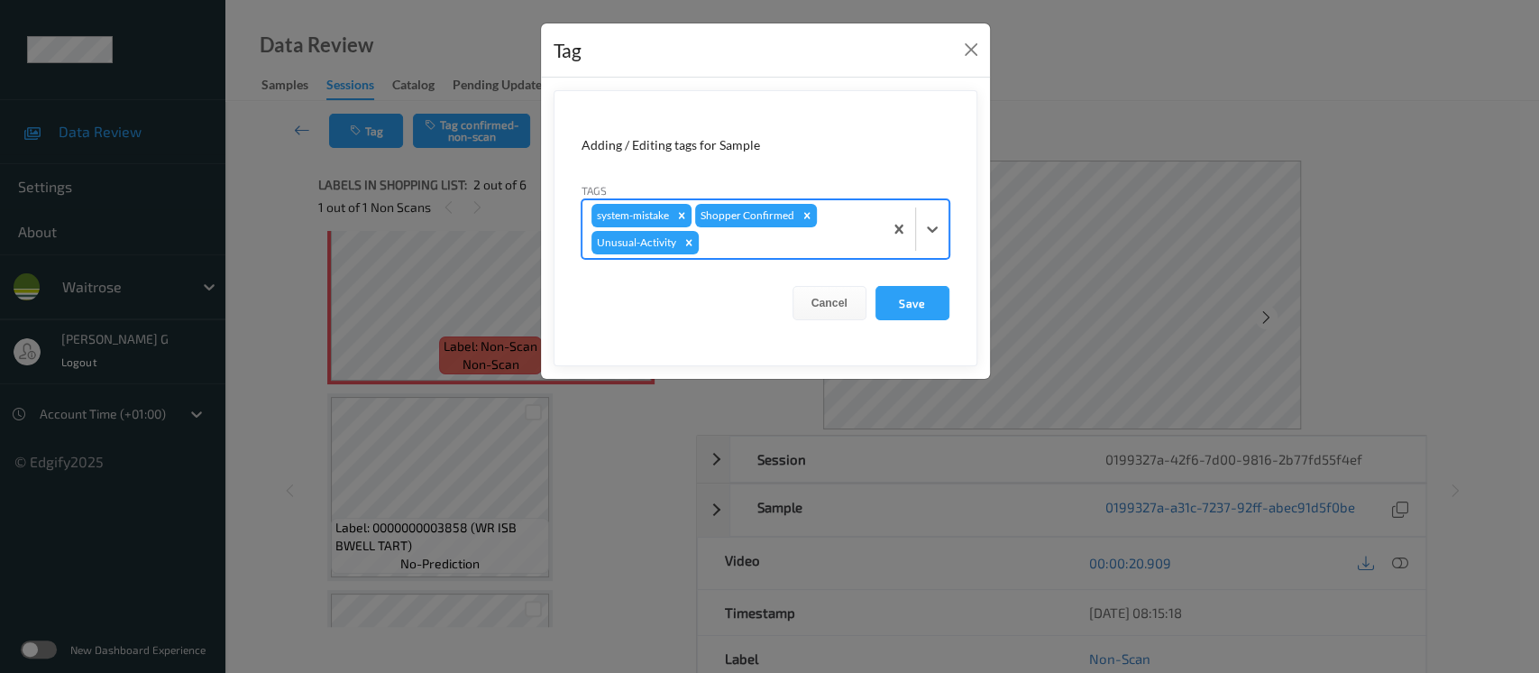
click at [778, 248] on div at bounding box center [787, 243] width 171 height 22
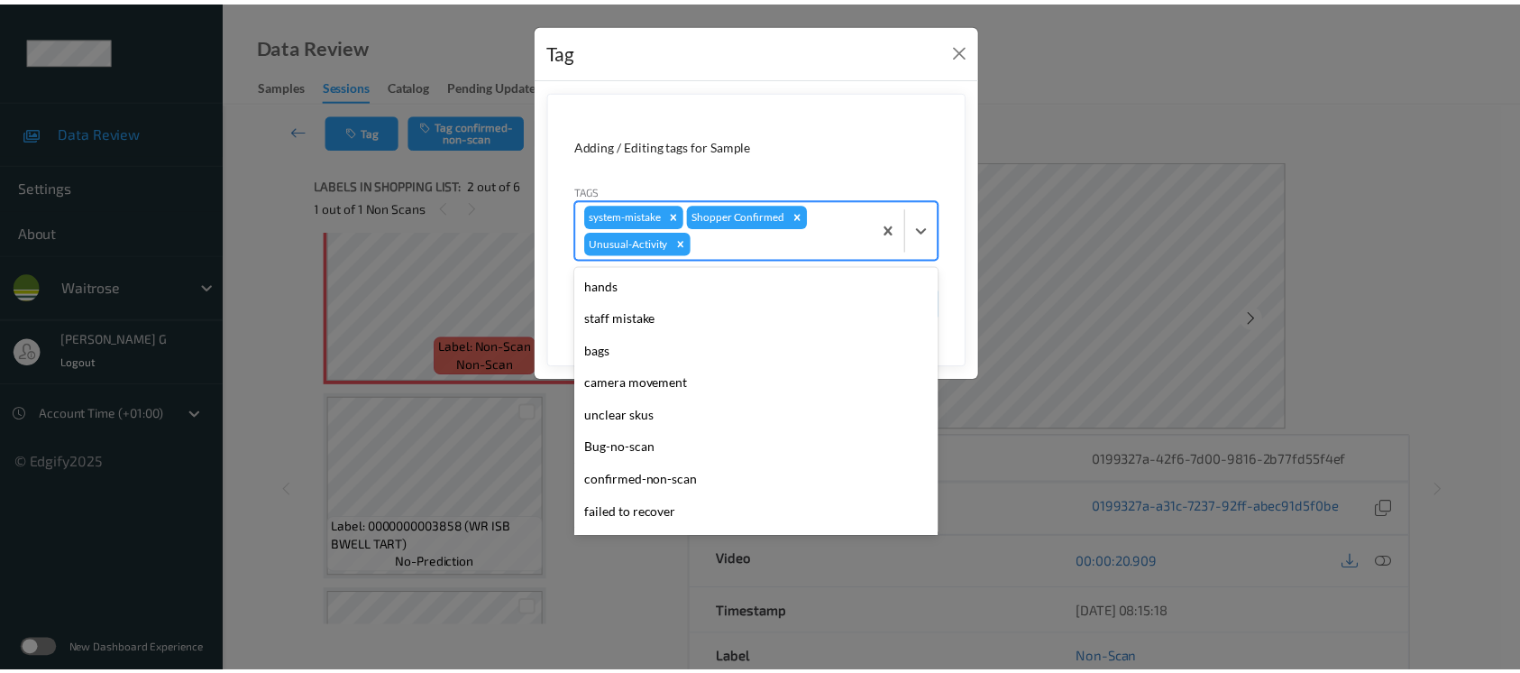
scroll to position [385, 0]
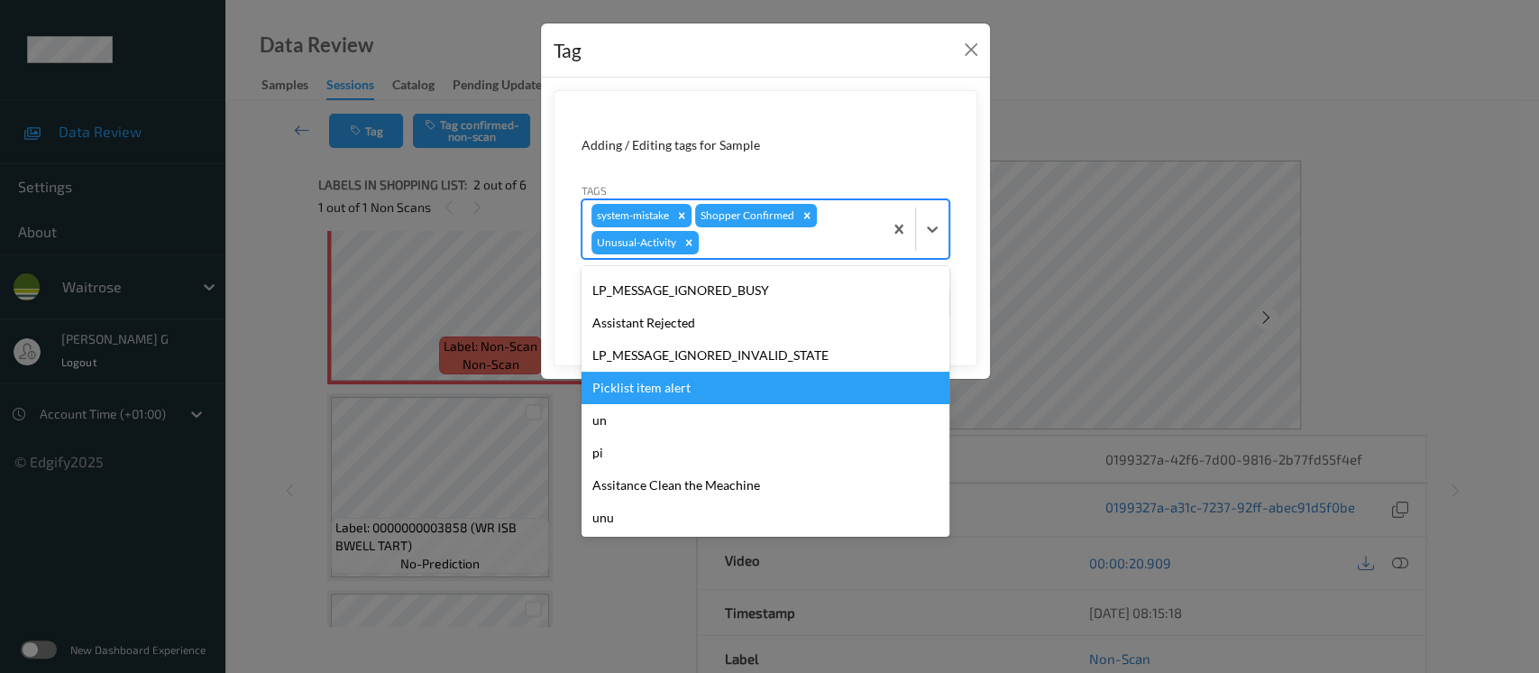
click at [659, 396] on div "Picklist item alert" at bounding box center [766, 388] width 368 height 32
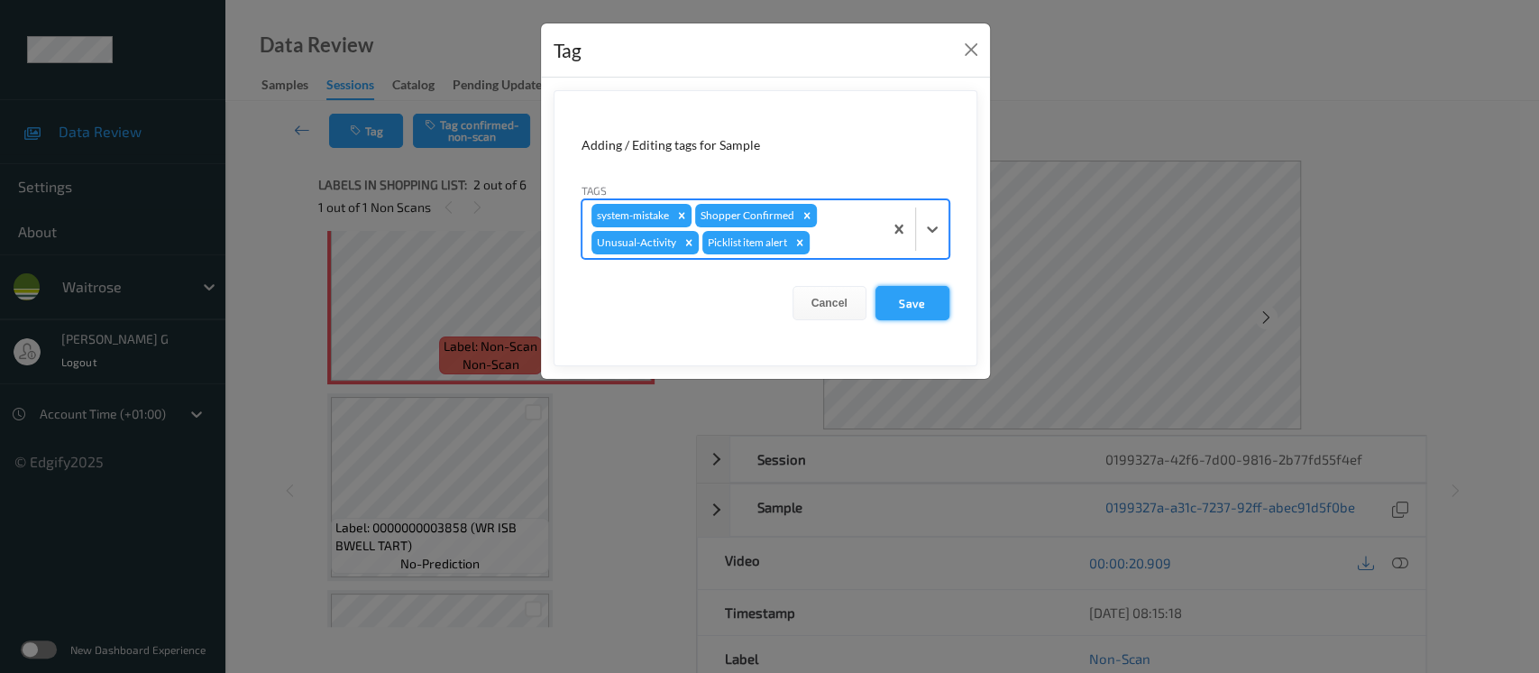
click at [912, 310] on button "Save" at bounding box center [913, 303] width 74 height 34
